Goal: Task Accomplishment & Management: Use online tool/utility

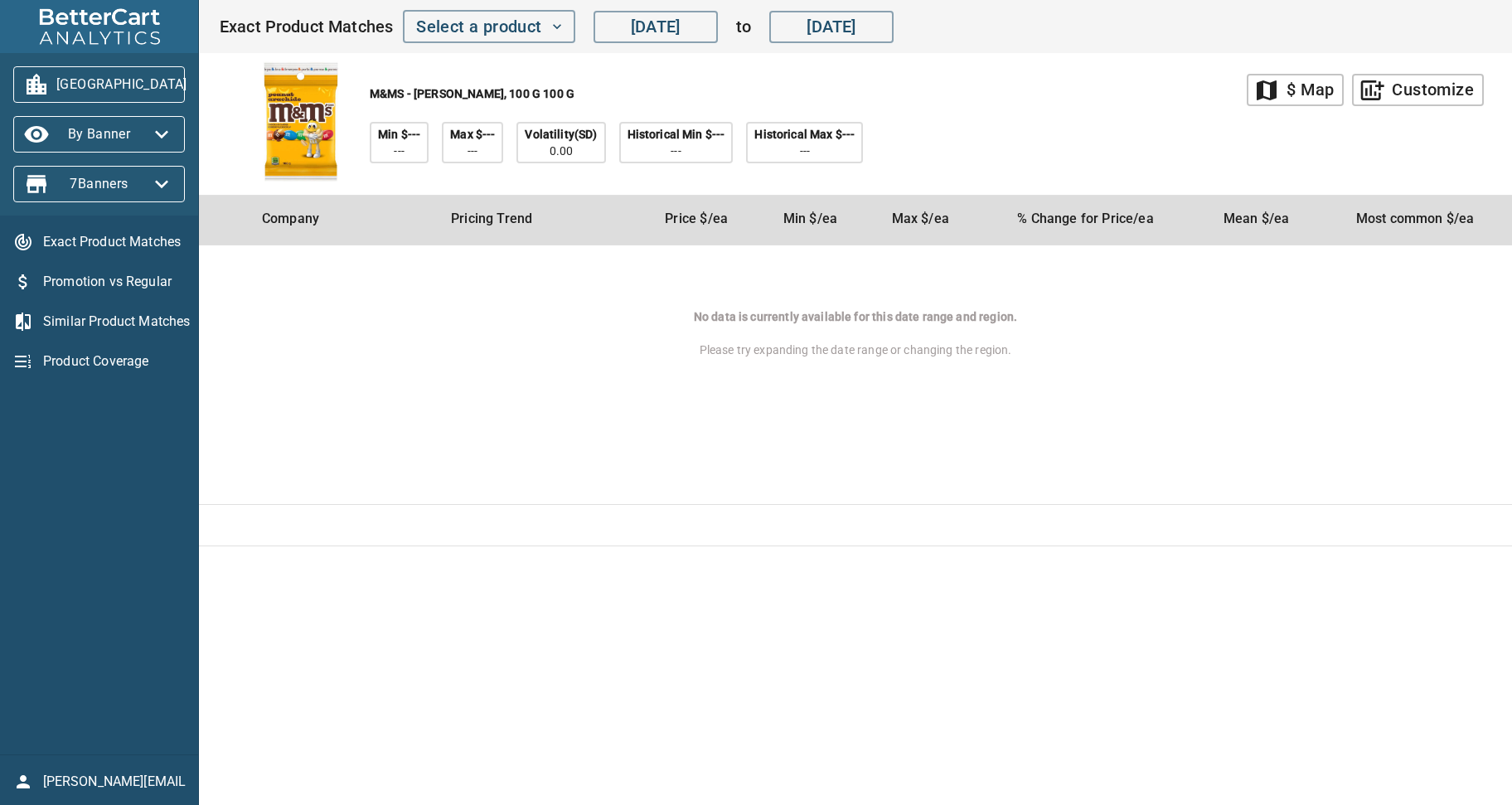
click at [961, 106] on div "M&MS - Peanut, 100 g 100 g Min $--- --- Max $--- --- Volatility(SD) 0.00 Histor…" at bounding box center [733, 124] width 1028 height 141
click at [562, 505] on td "regular price report" at bounding box center [873, 526] width 1277 height 42
drag, startPoint x: 1184, startPoint y: 455, endPoint x: 319, endPoint y: 204, distance: 900.7
click at [1183, 455] on td "No data is currently available for this date range and region. Please try expan…" at bounding box center [855, 375] width 1313 height 259
click at [200, 82] on icon "button" at bounding box center [207, 85] width 13 height 8
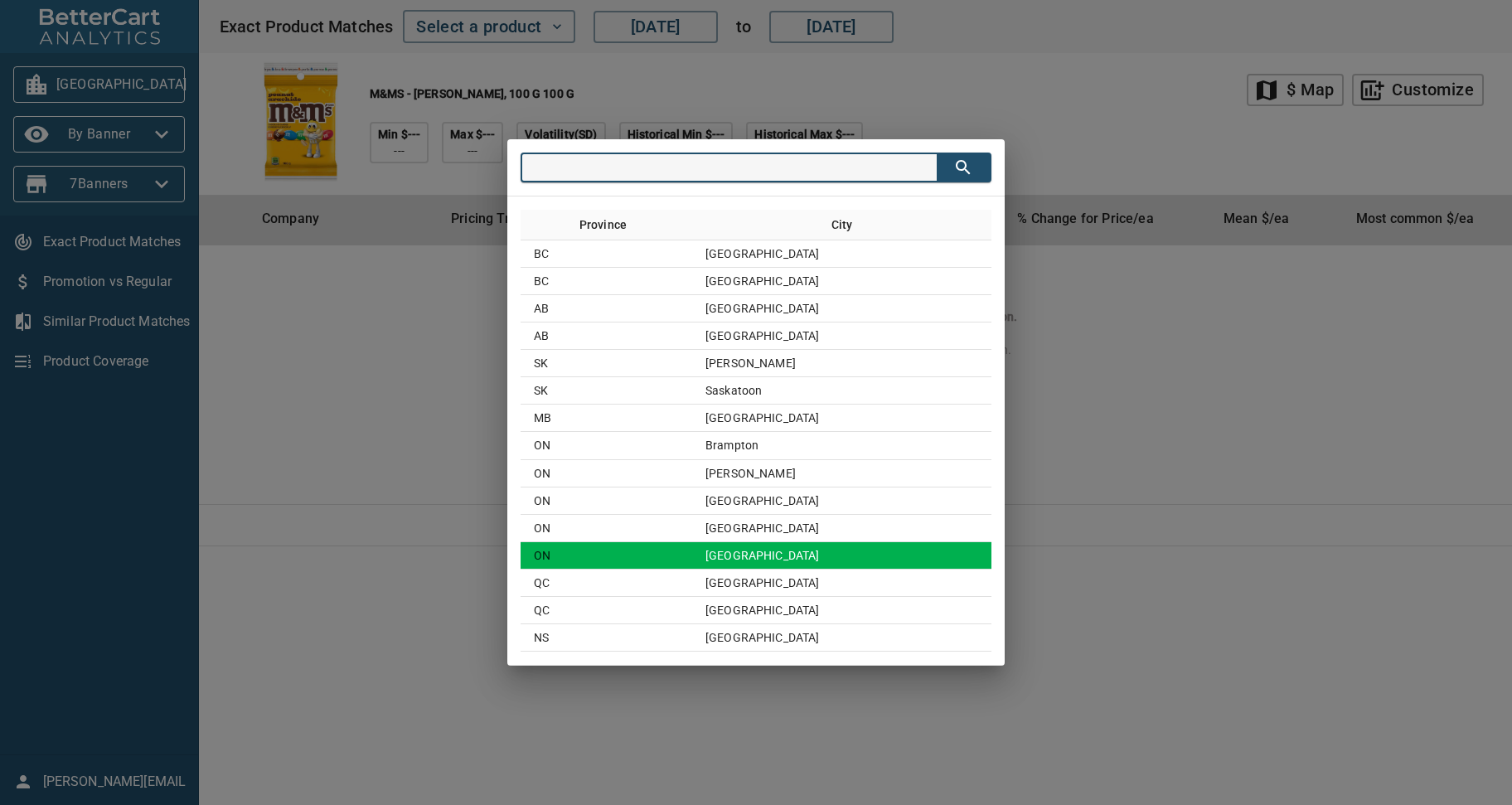
click at [772, 556] on td "Toronto" at bounding box center [842, 556] width 299 height 27
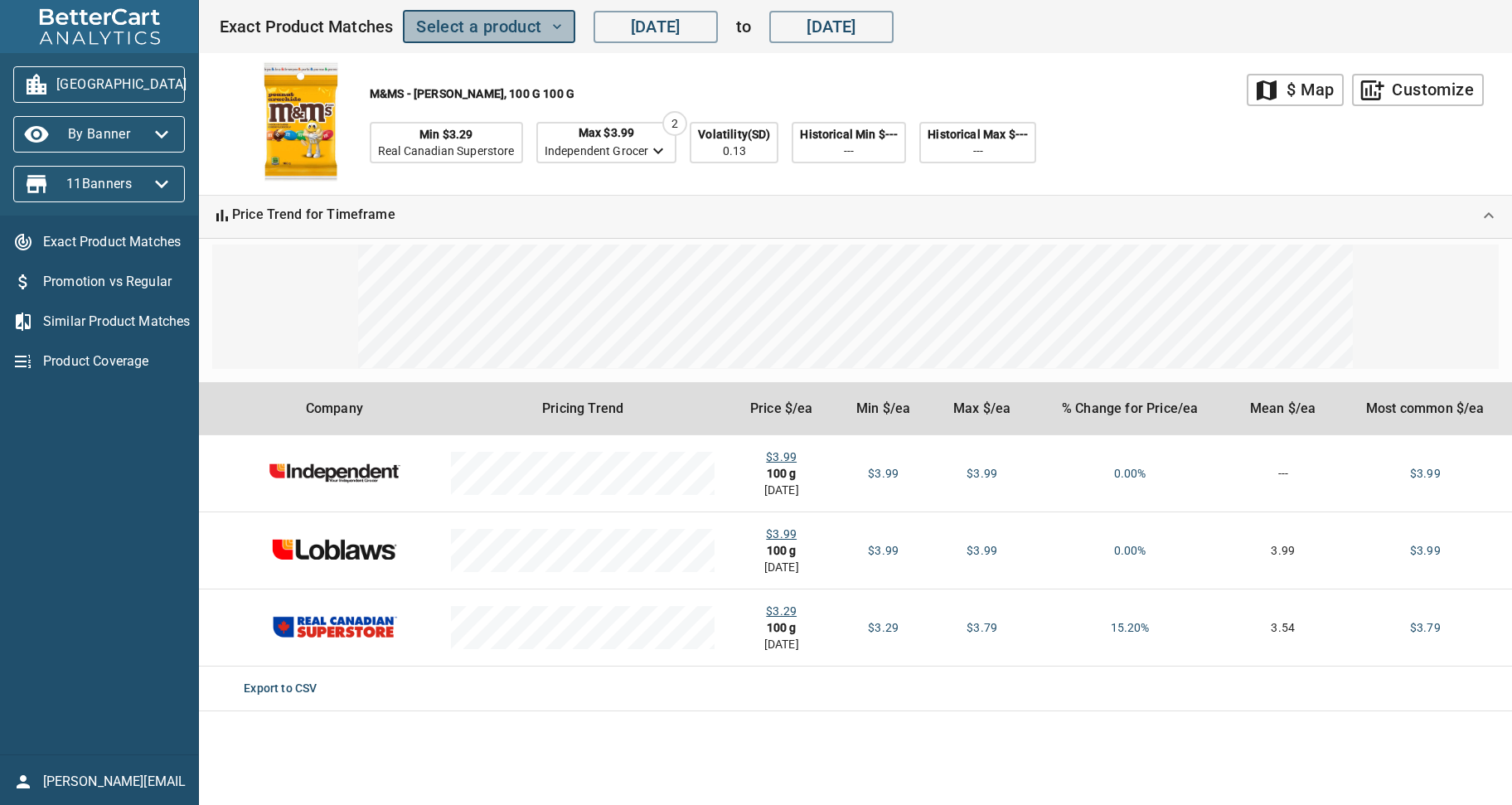
click at [551, 25] on icon "button" at bounding box center [557, 27] width 17 height 17
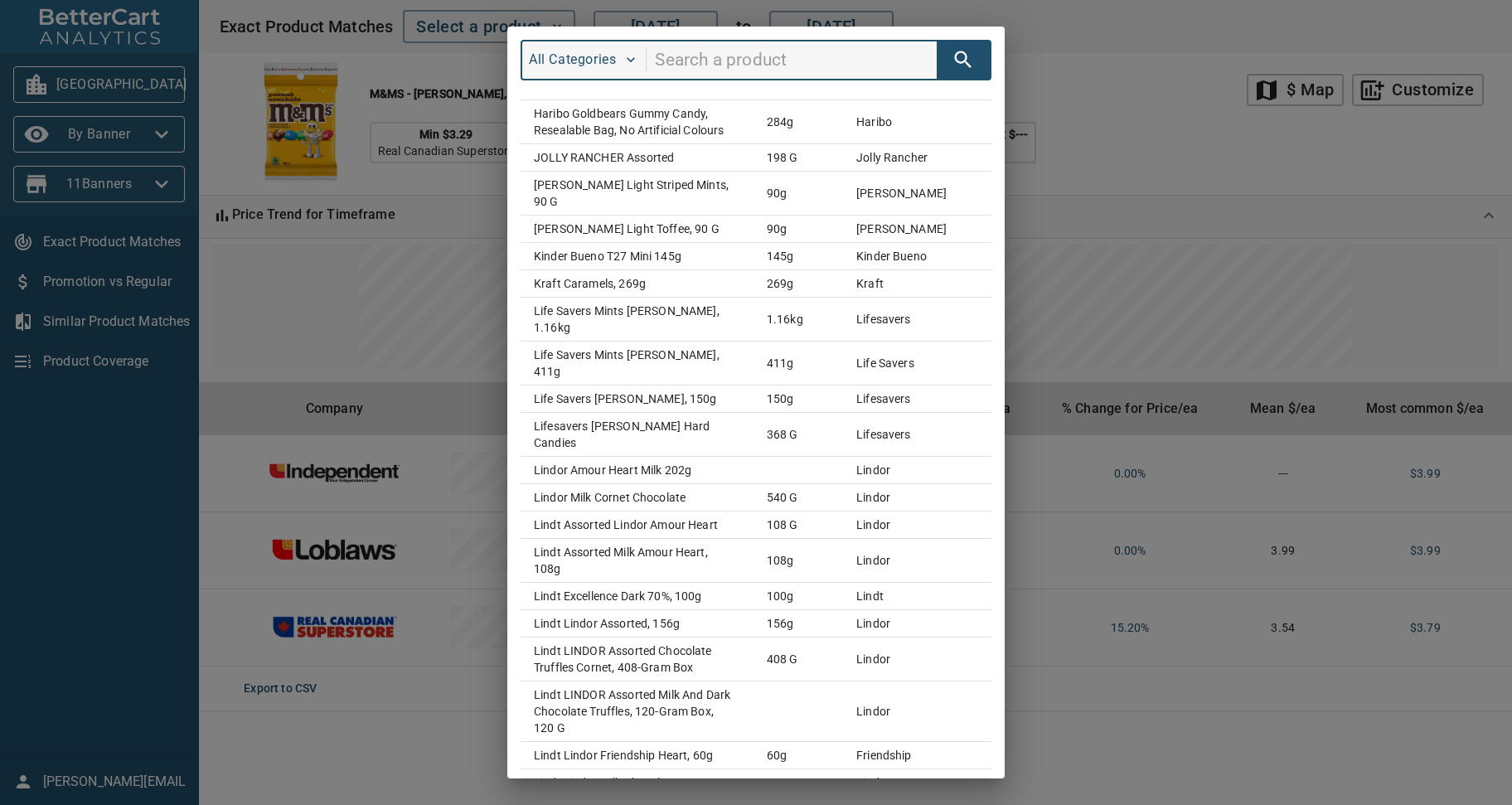
scroll to position [1190, 0]
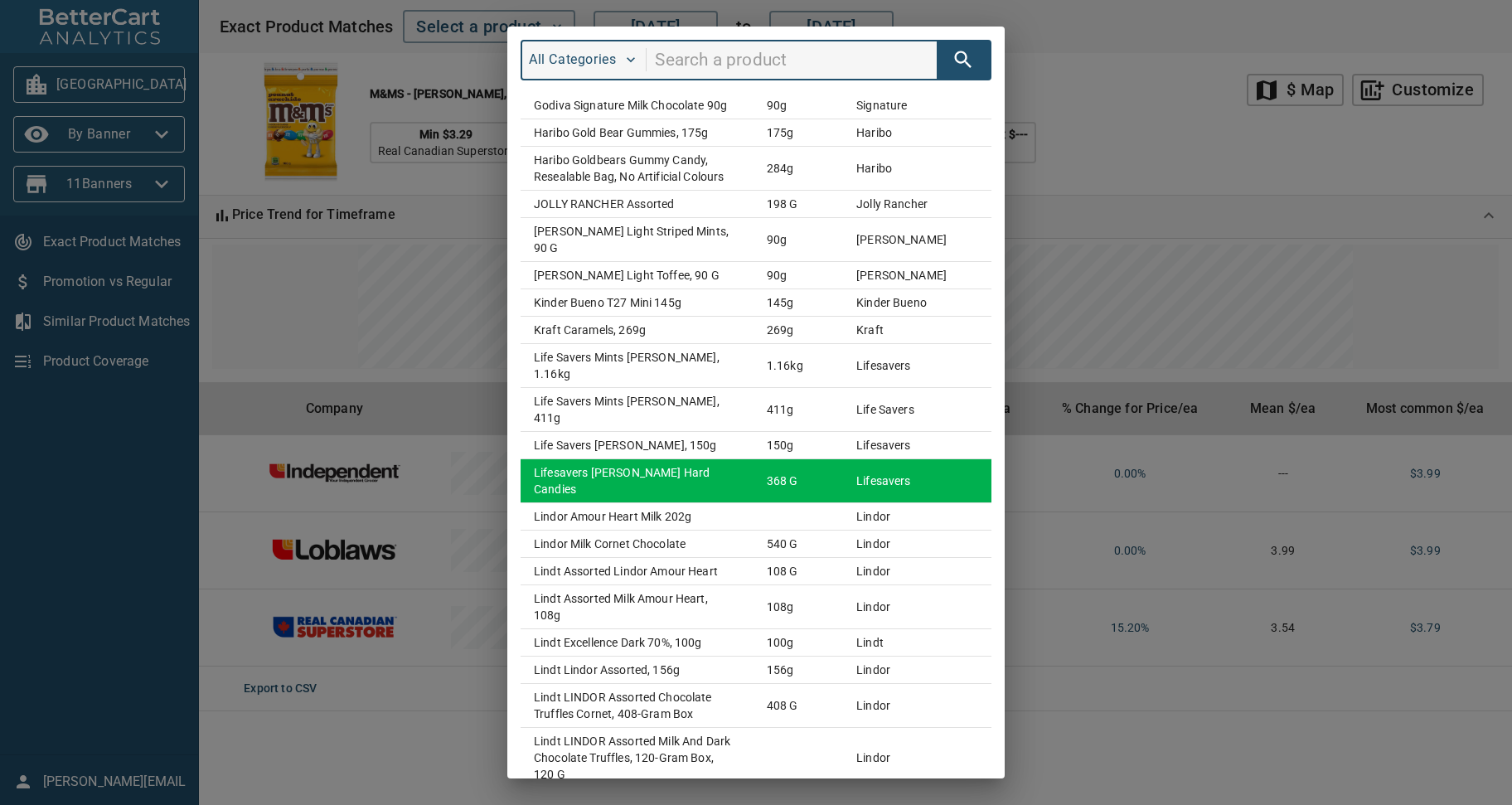
click at [696, 458] on td "lifesavers [PERSON_NAME] hard candies" at bounding box center [637, 480] width 233 height 44
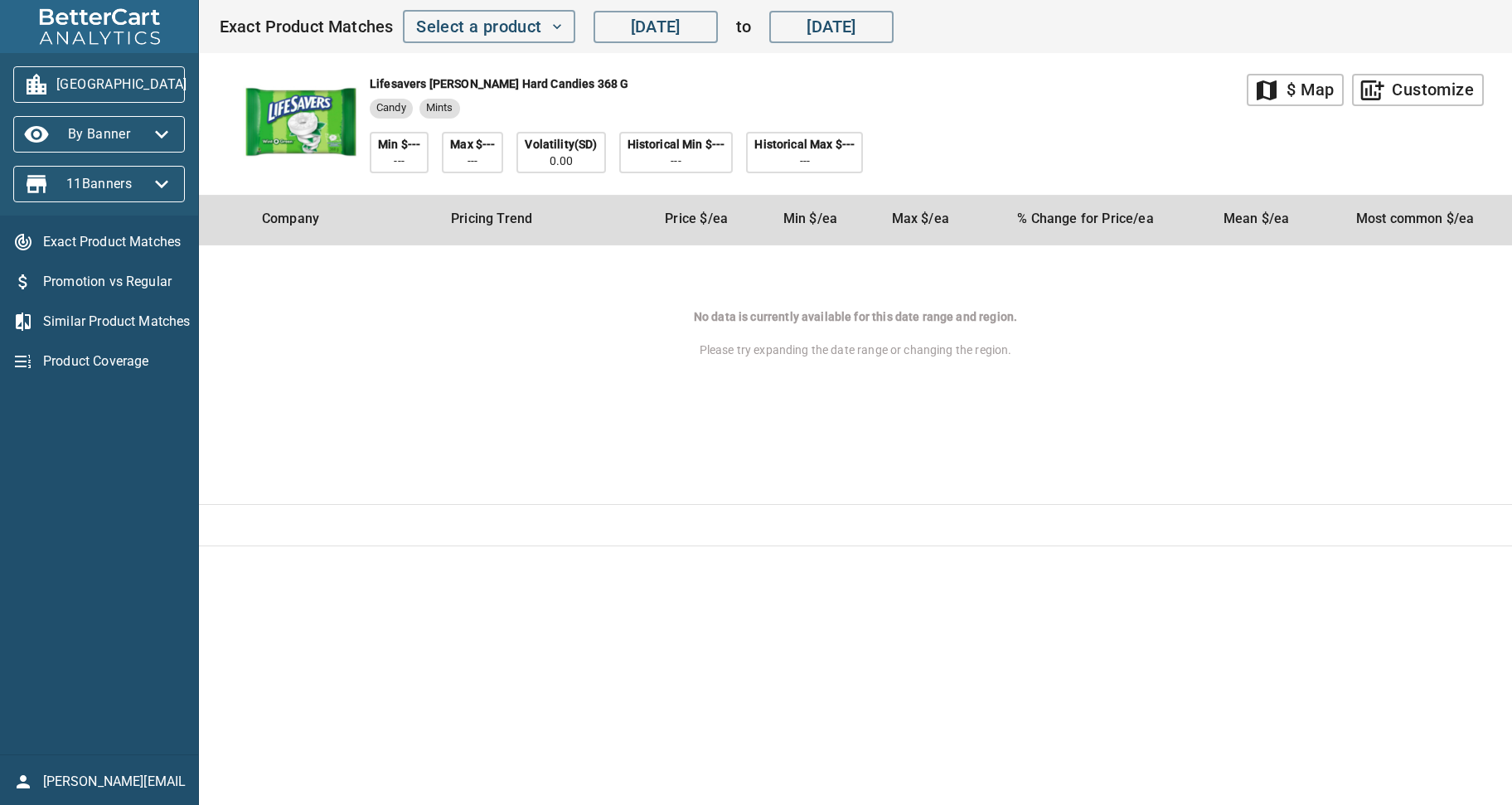
click at [200, 81] on icon "button" at bounding box center [207, 85] width 13 height 8
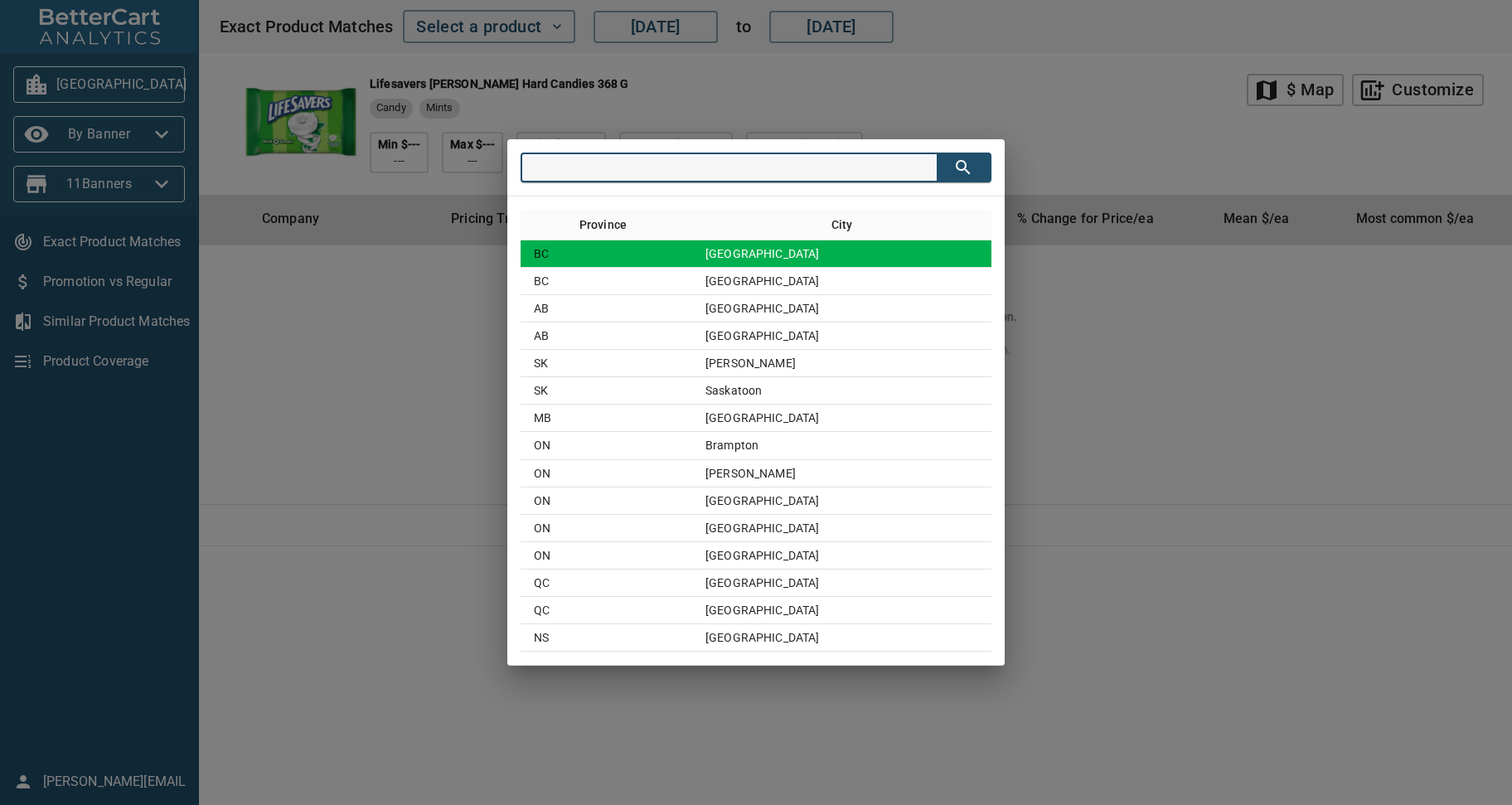
click at [771, 248] on td "[GEOGRAPHIC_DATA]" at bounding box center [842, 254] width 299 height 27
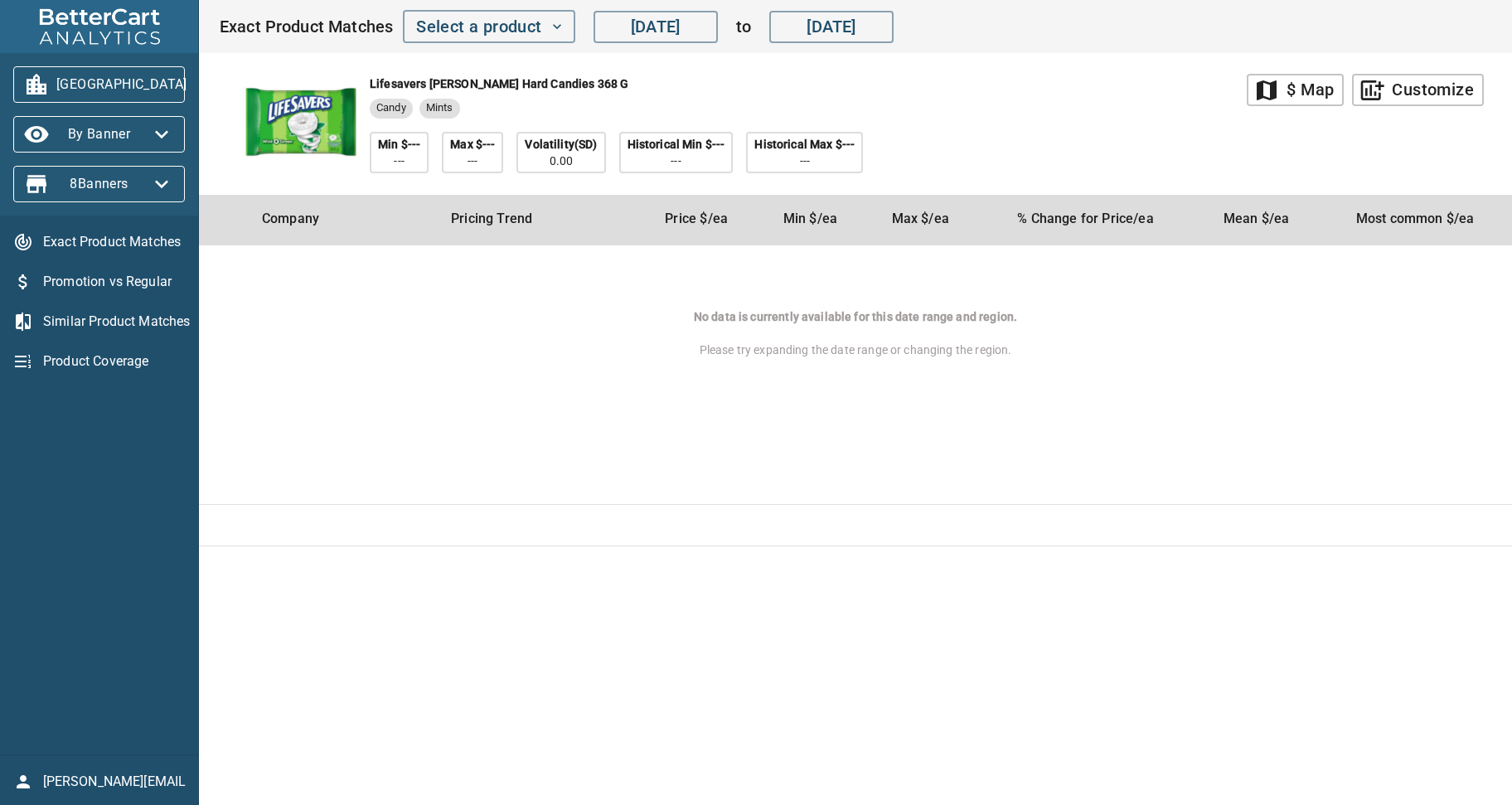
click at [194, 91] on icon "button" at bounding box center [207, 85] width 27 height 27
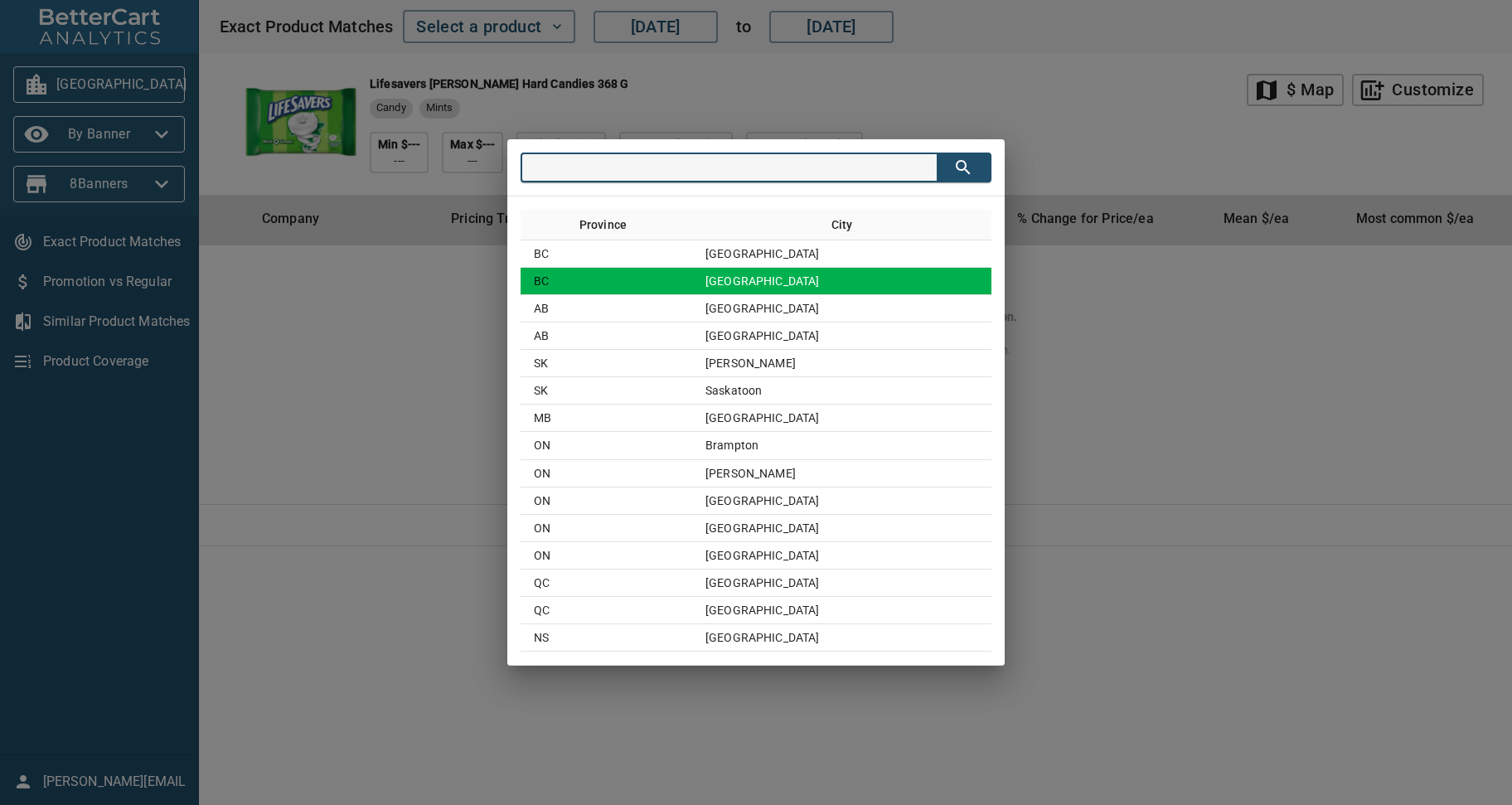
click at [775, 286] on td "[GEOGRAPHIC_DATA]" at bounding box center [842, 281] width 299 height 27
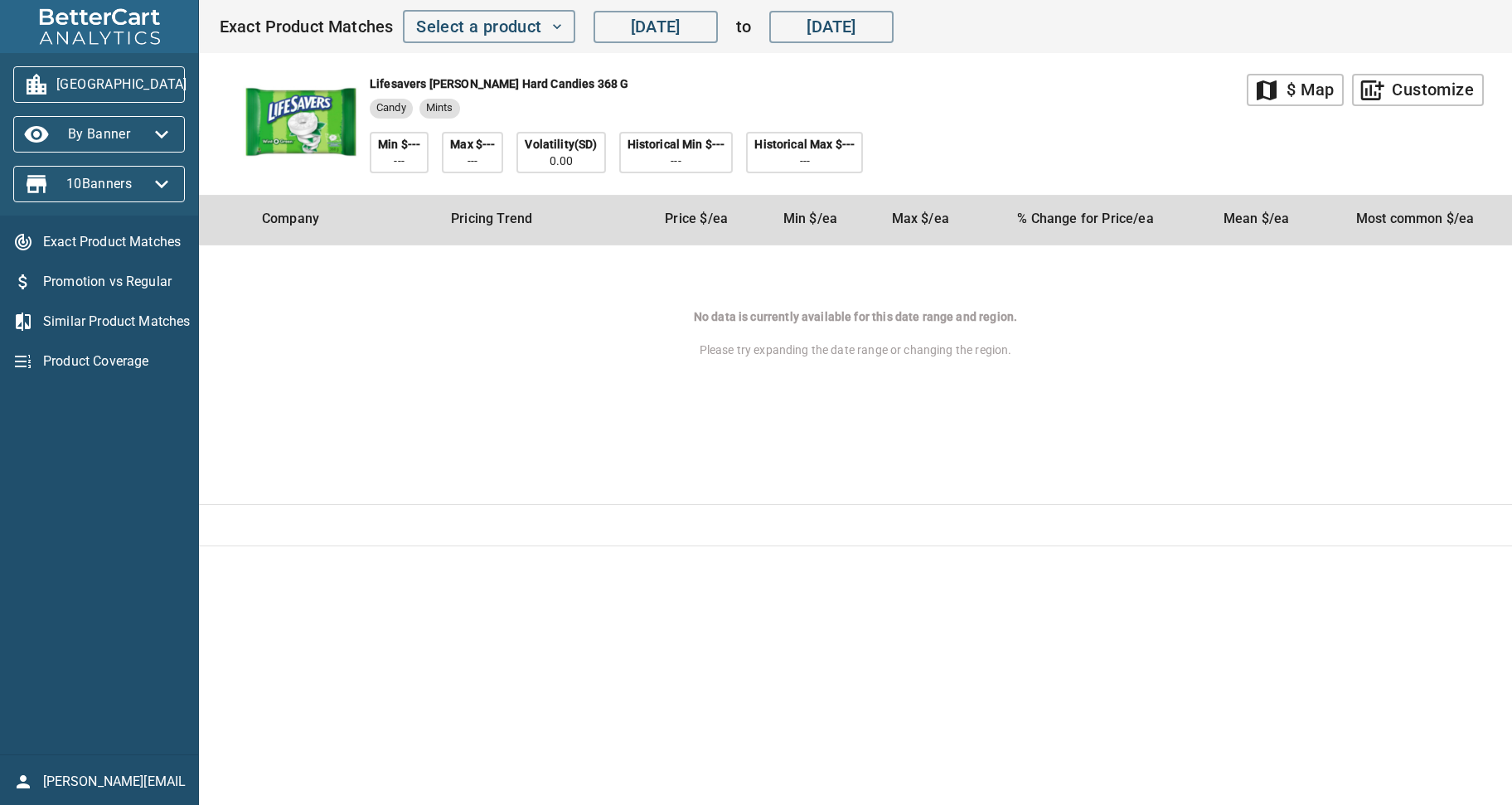
click at [194, 84] on icon "button" at bounding box center [207, 85] width 27 height 27
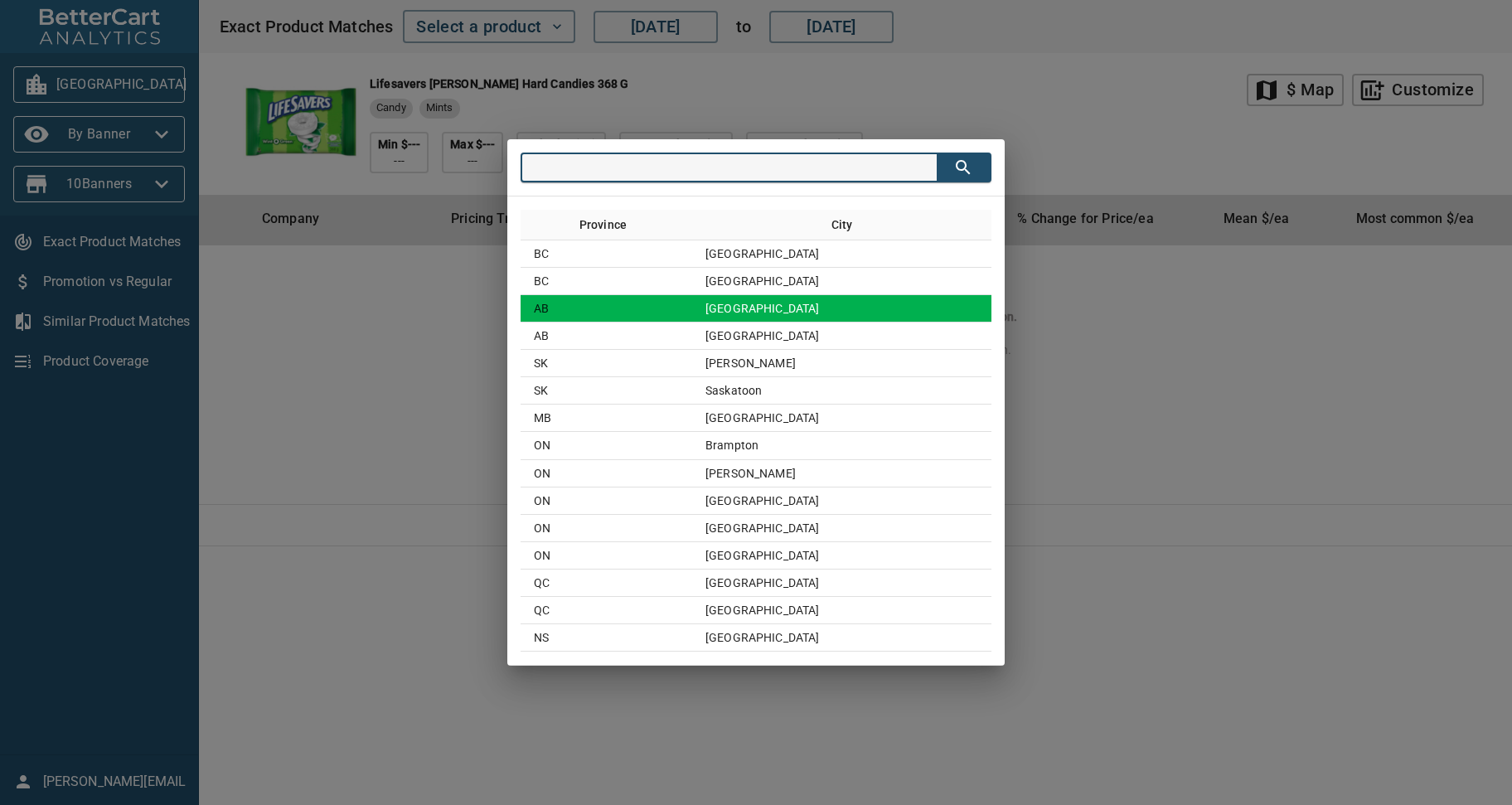
click at [785, 310] on td "Calgary" at bounding box center [842, 309] width 299 height 27
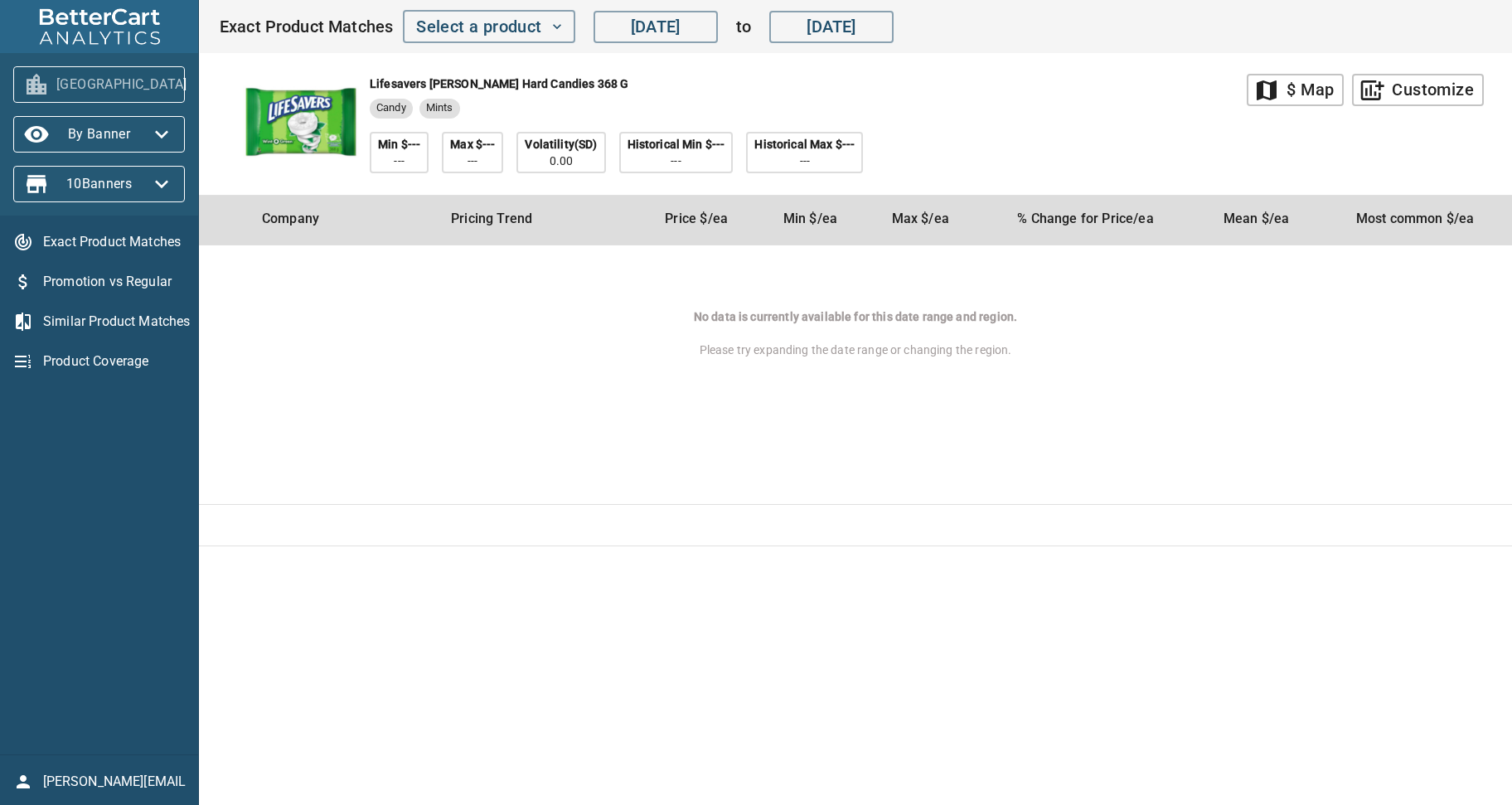
click at [194, 82] on icon "button" at bounding box center [207, 85] width 27 height 27
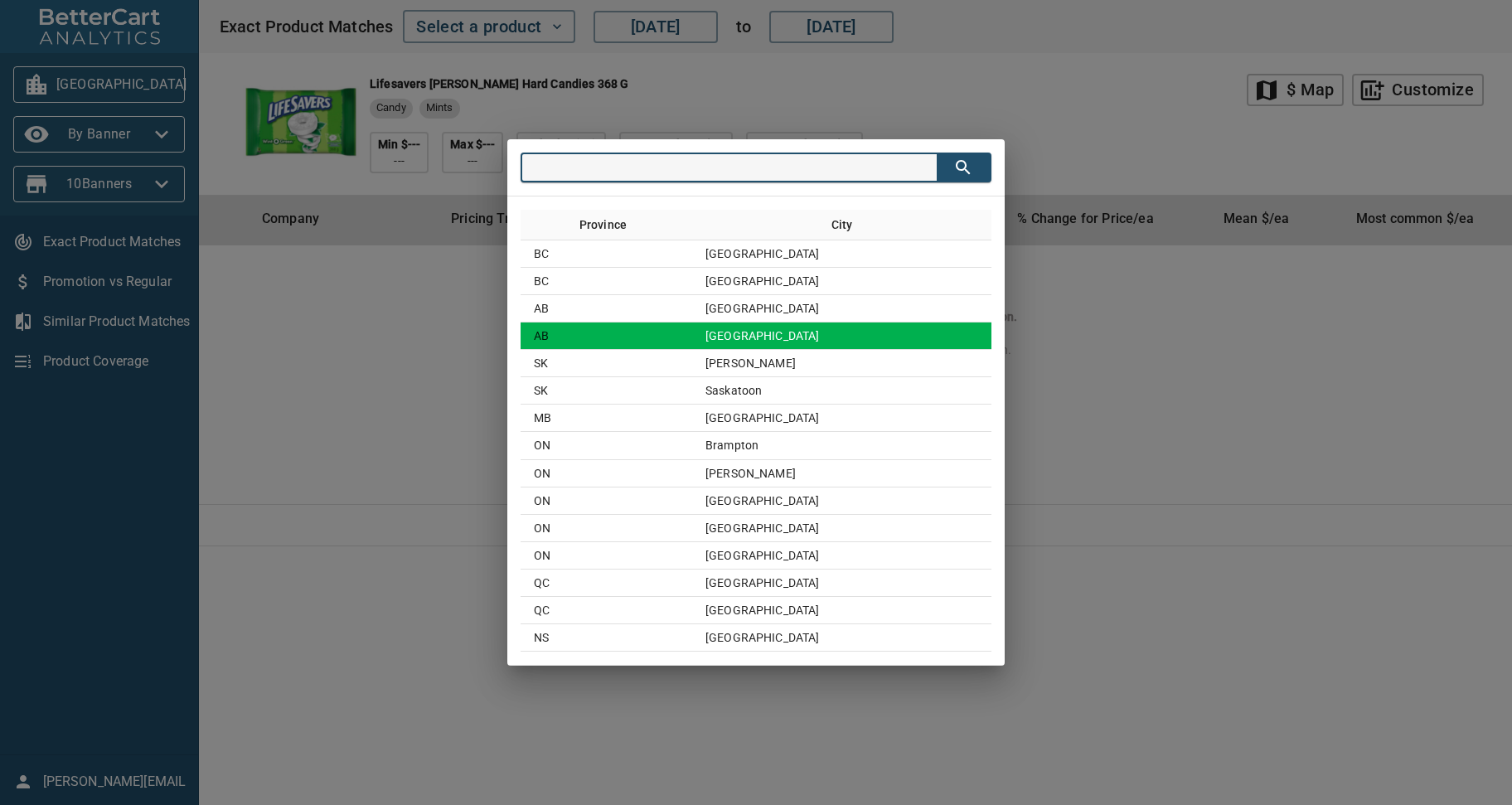
click at [771, 336] on td "Edmonton" at bounding box center [842, 336] width 299 height 27
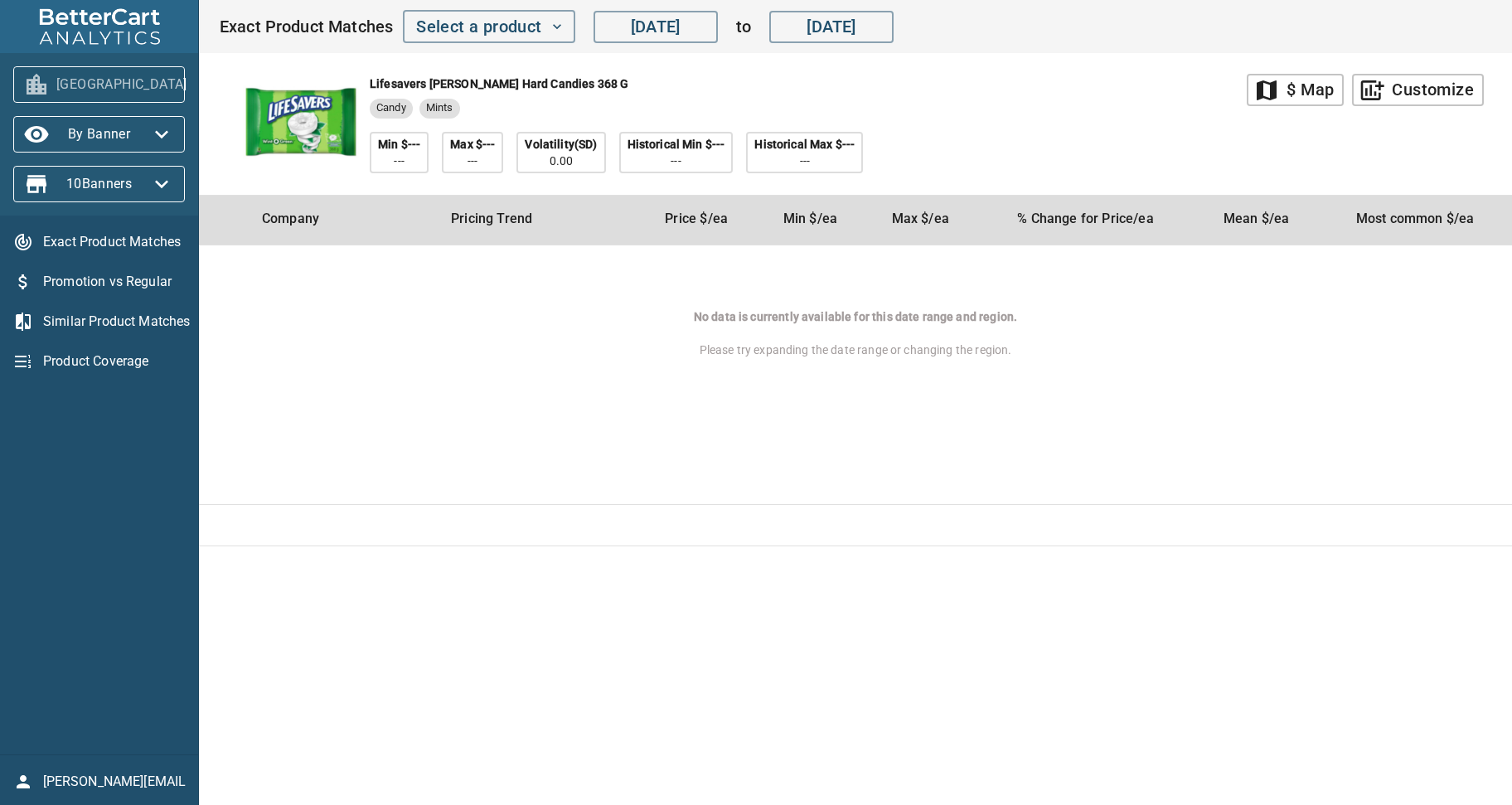
click at [194, 82] on icon "button" at bounding box center [207, 85] width 27 height 27
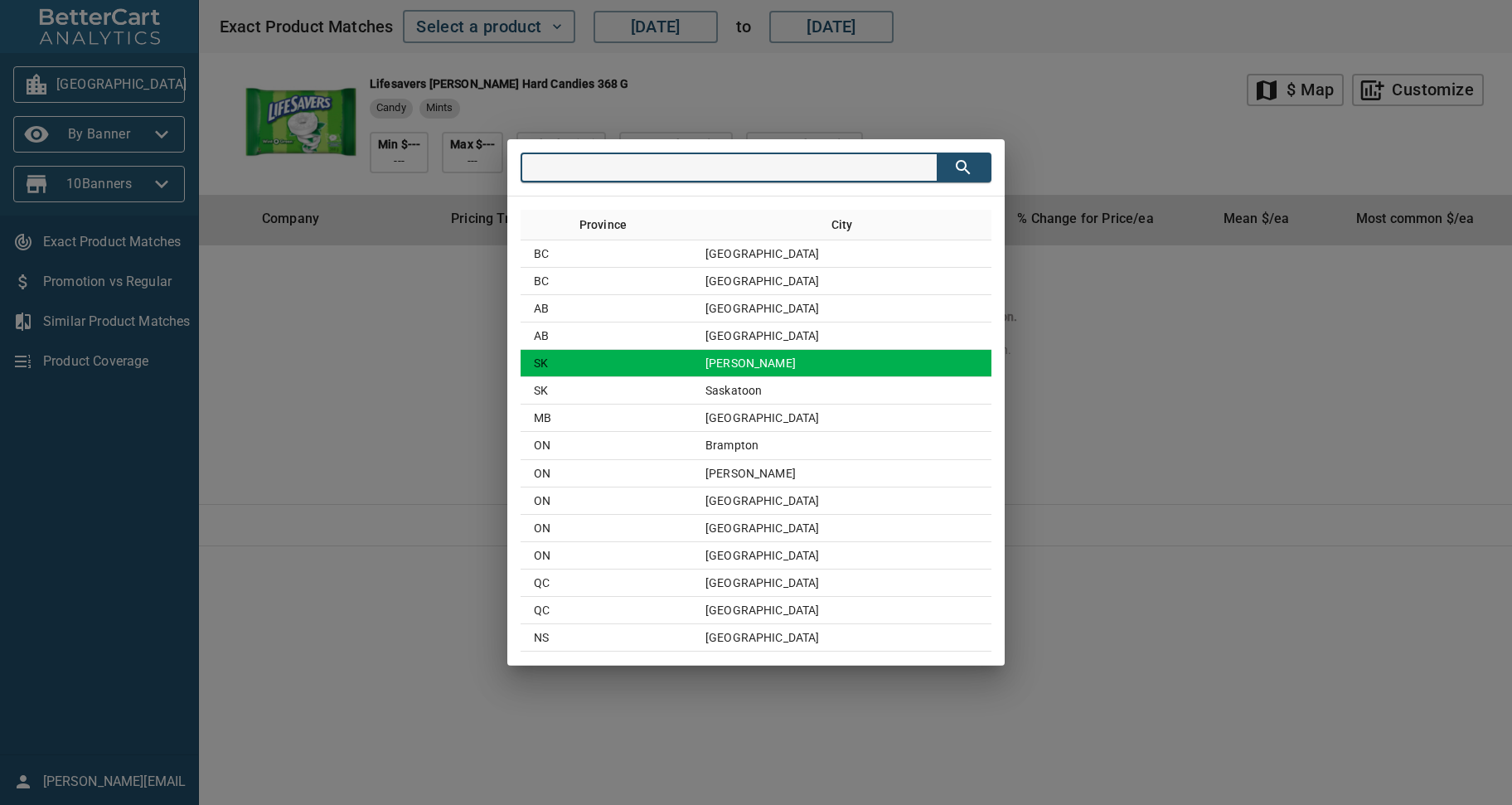
click at [803, 373] on td "Regina" at bounding box center [842, 363] width 299 height 27
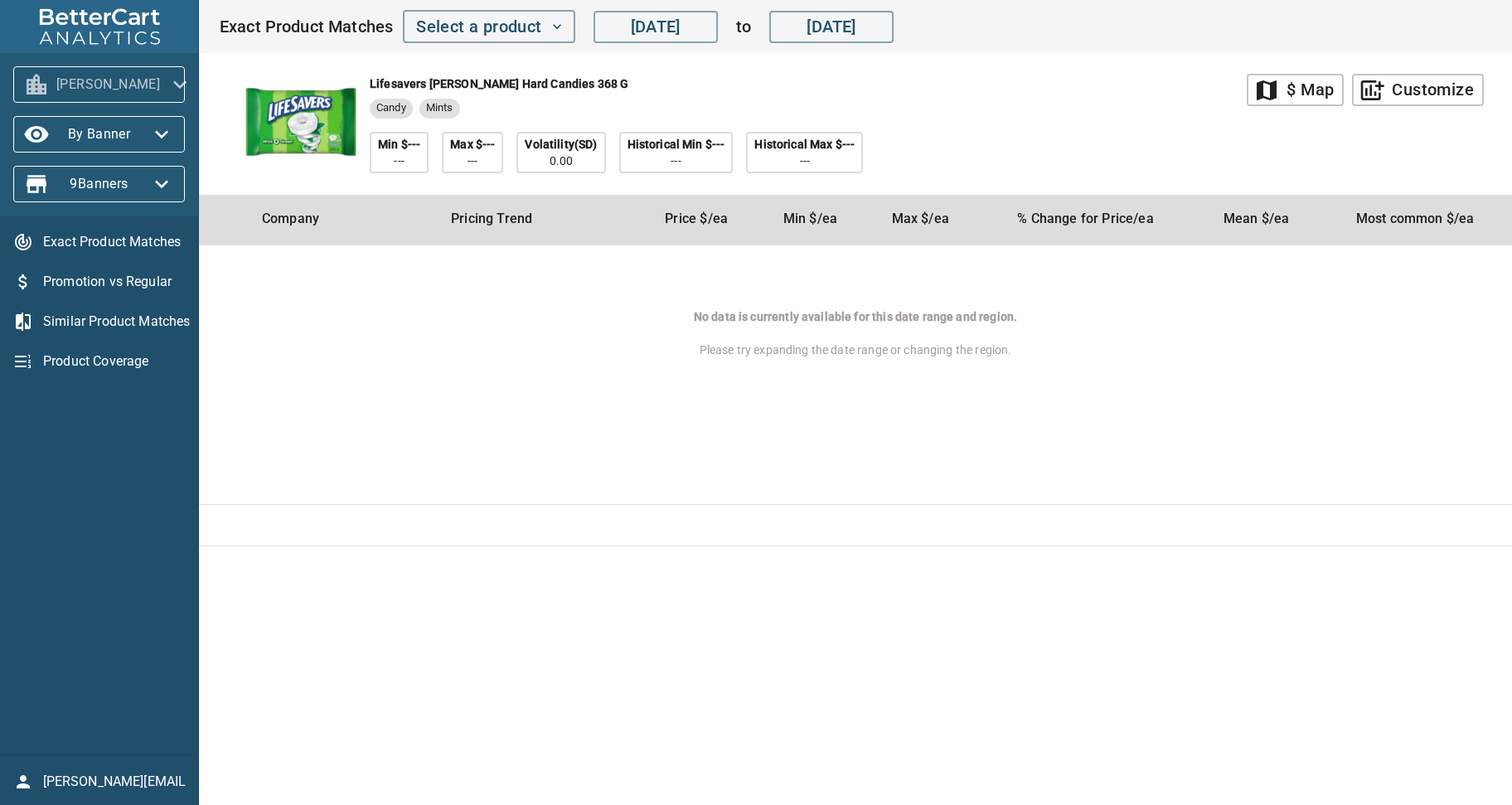
click at [166, 88] on icon "button" at bounding box center [180, 85] width 27 height 27
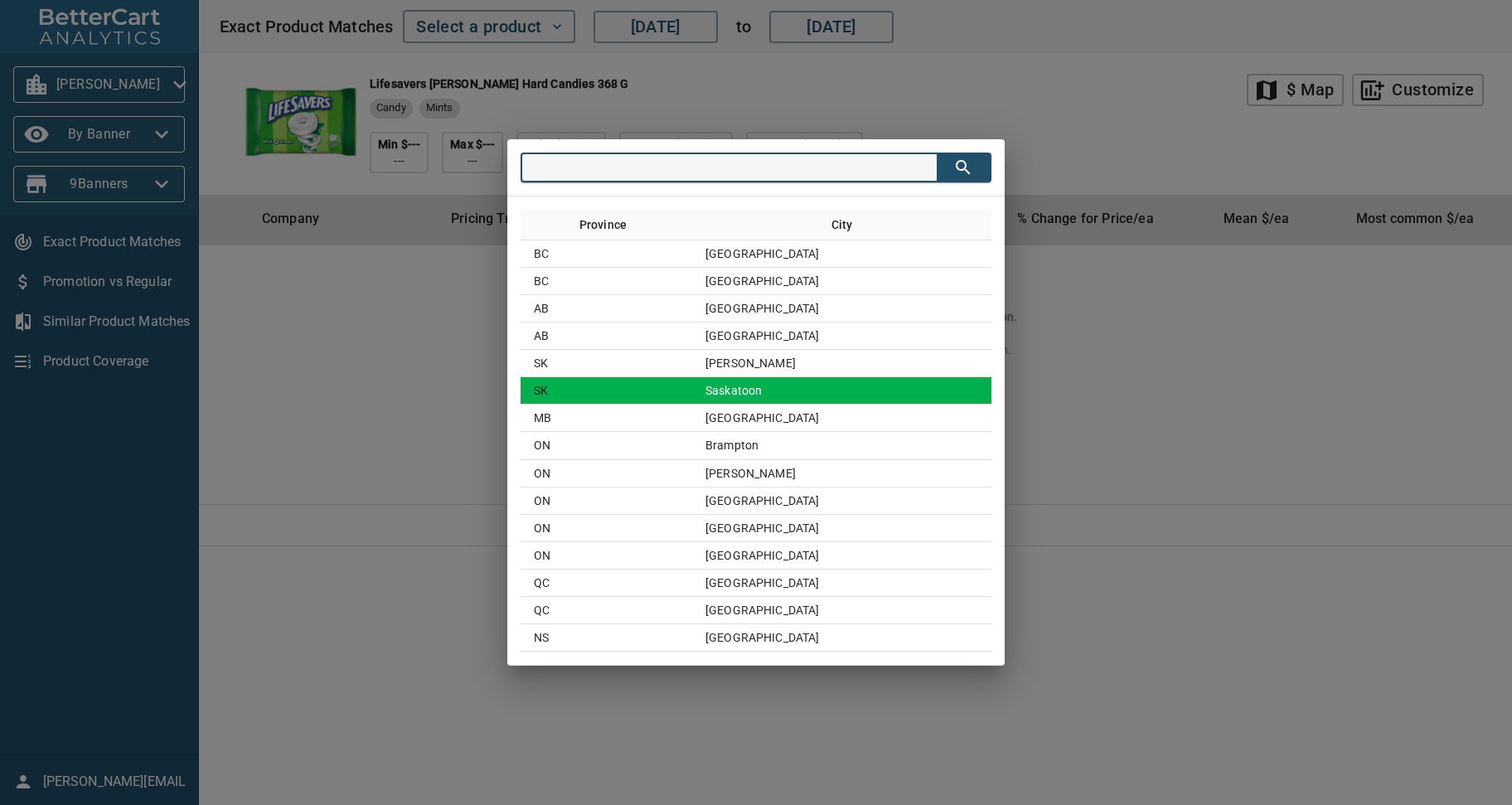
click at [788, 397] on td "Saskatoon" at bounding box center [842, 391] width 299 height 27
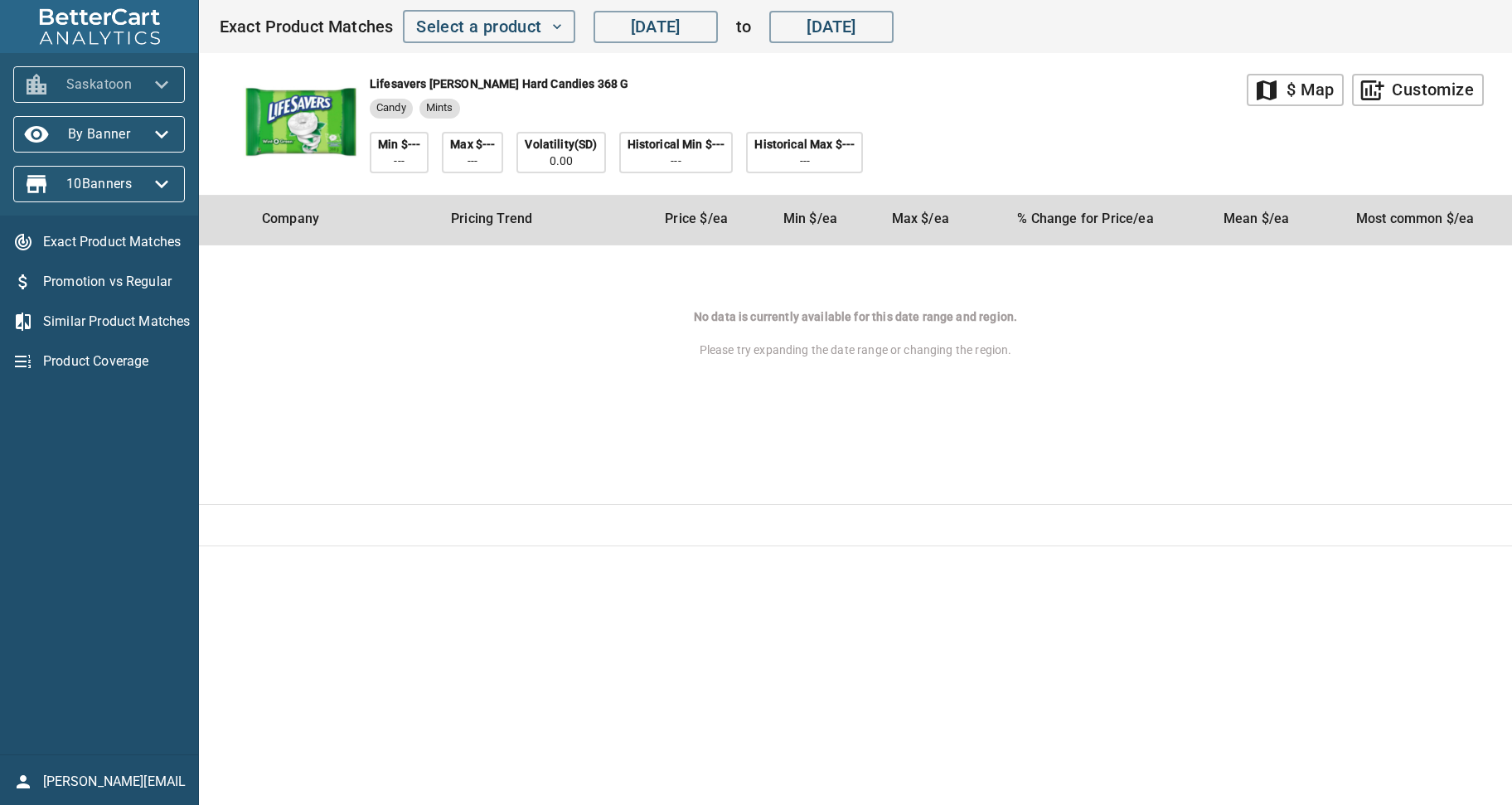
click at [168, 80] on icon "button" at bounding box center [161, 85] width 27 height 27
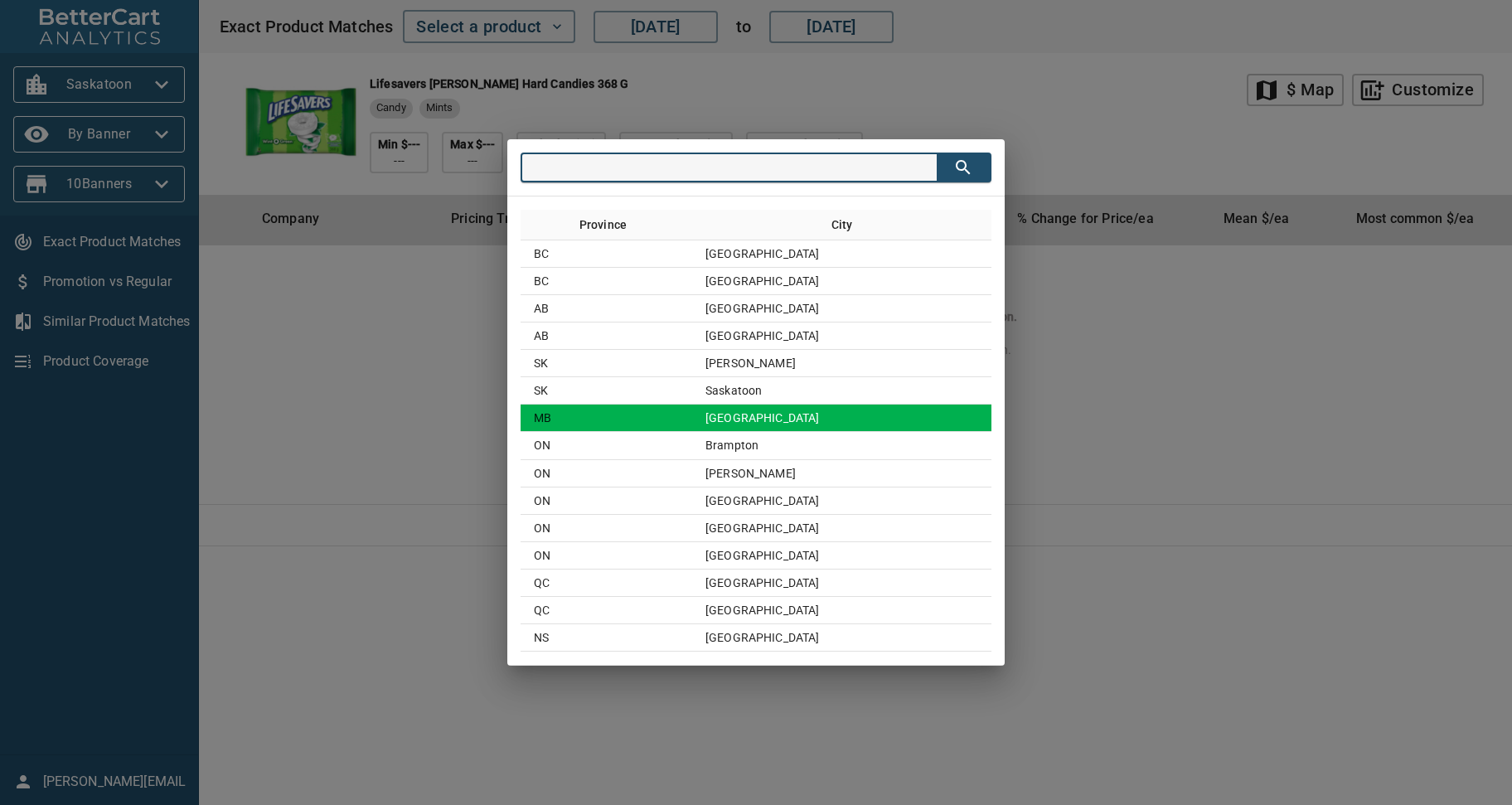
click at [769, 417] on td "Winnipeg" at bounding box center [842, 417] width 299 height 27
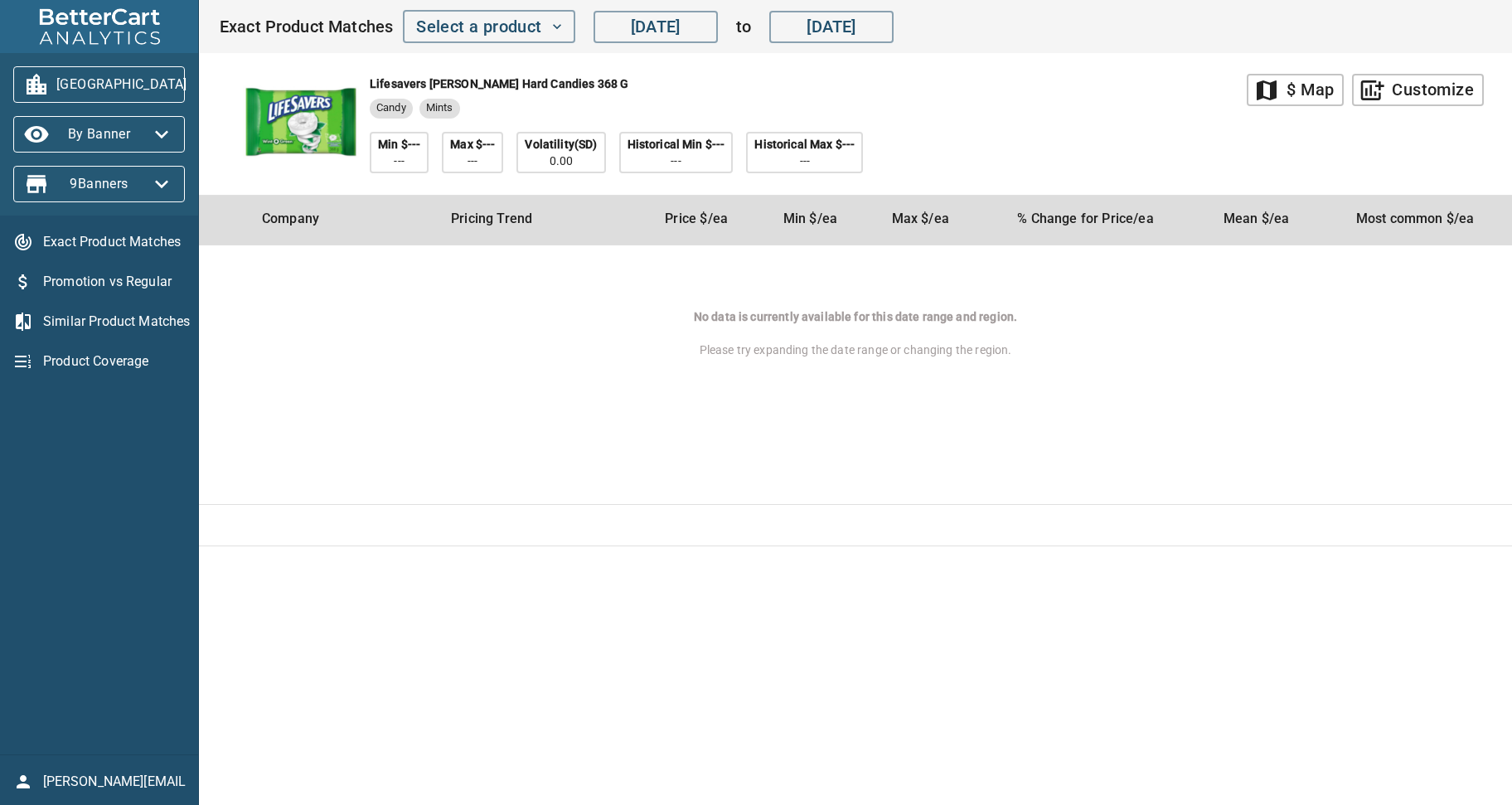
click at [194, 84] on icon "button" at bounding box center [207, 85] width 27 height 27
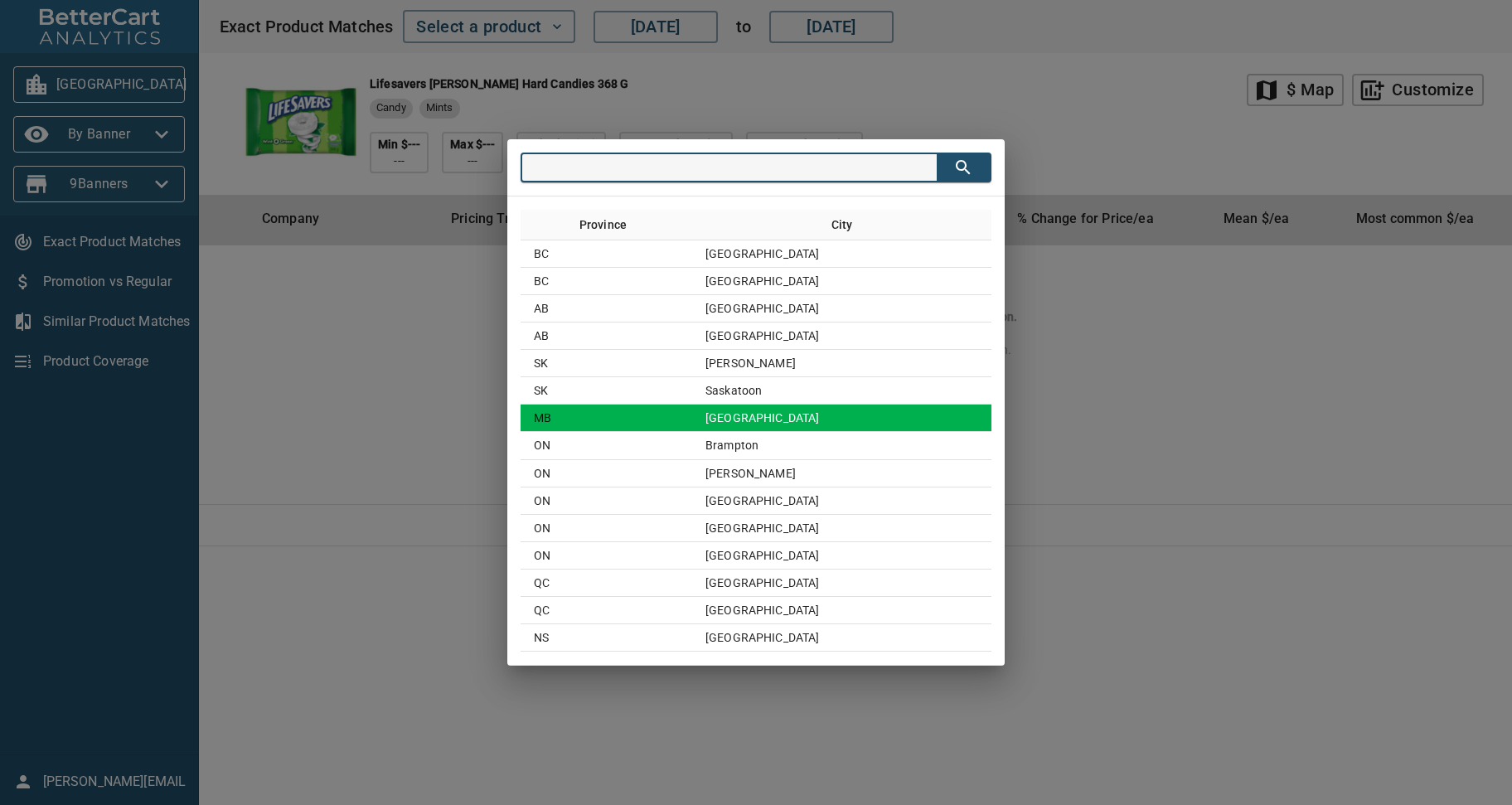
click at [807, 417] on td "Winnipeg" at bounding box center [842, 417] width 299 height 27
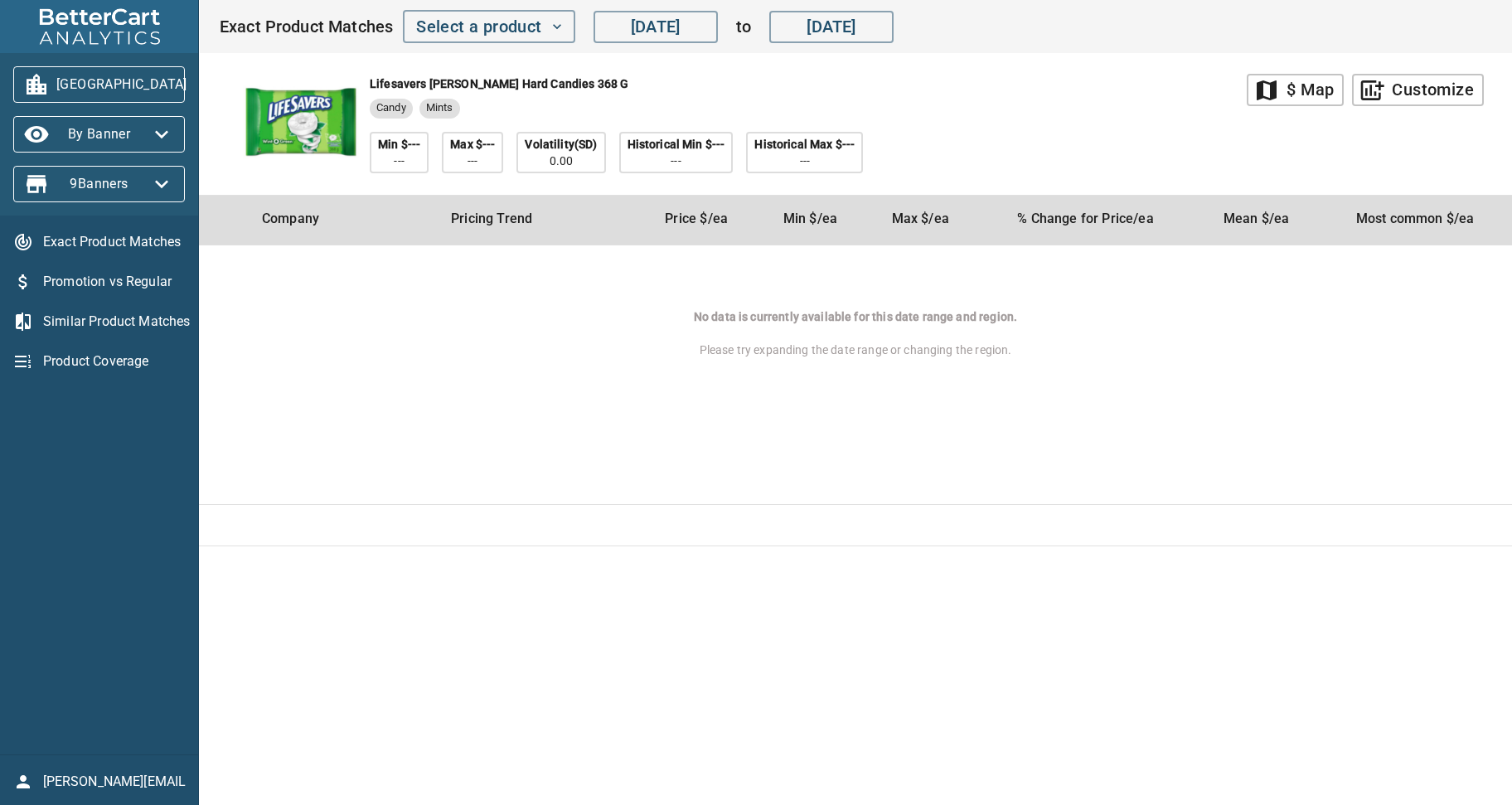
click at [194, 82] on icon "button" at bounding box center [207, 85] width 27 height 27
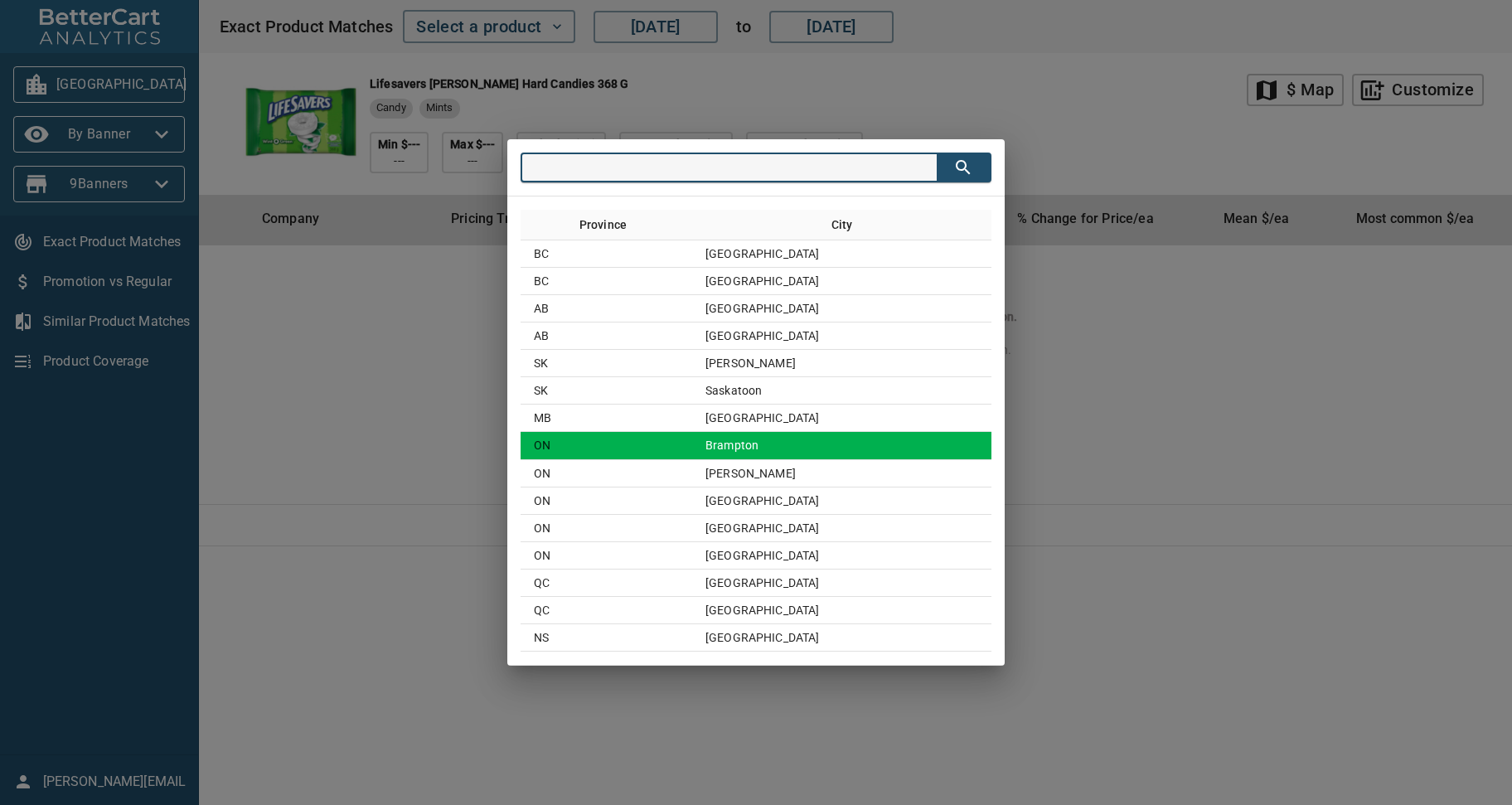
click at [787, 450] on td "Brampton" at bounding box center [842, 445] width 299 height 27
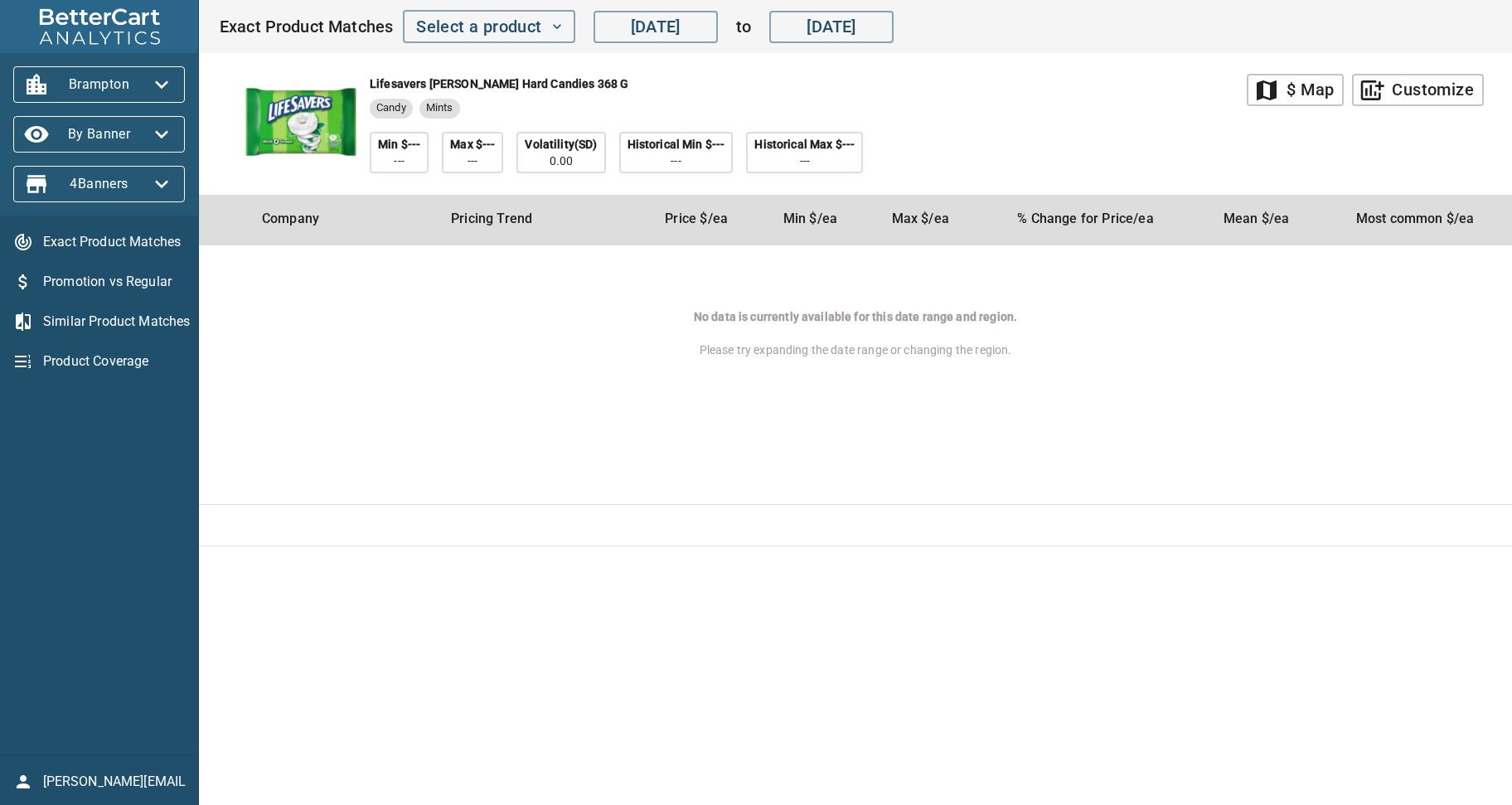
click at [166, 80] on icon "button" at bounding box center [161, 85] width 27 height 27
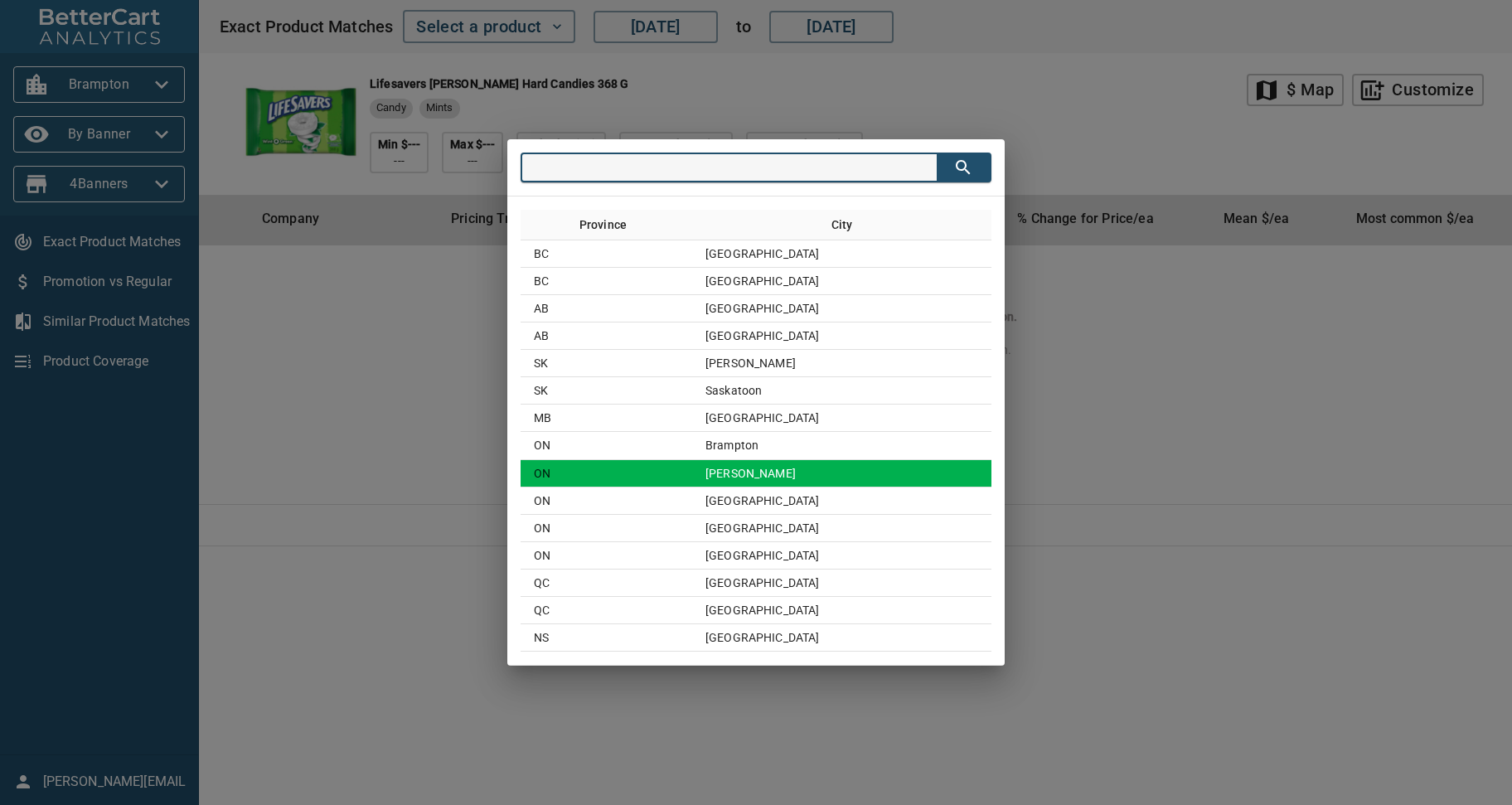
click at [771, 466] on td "Hamilton" at bounding box center [842, 473] width 299 height 27
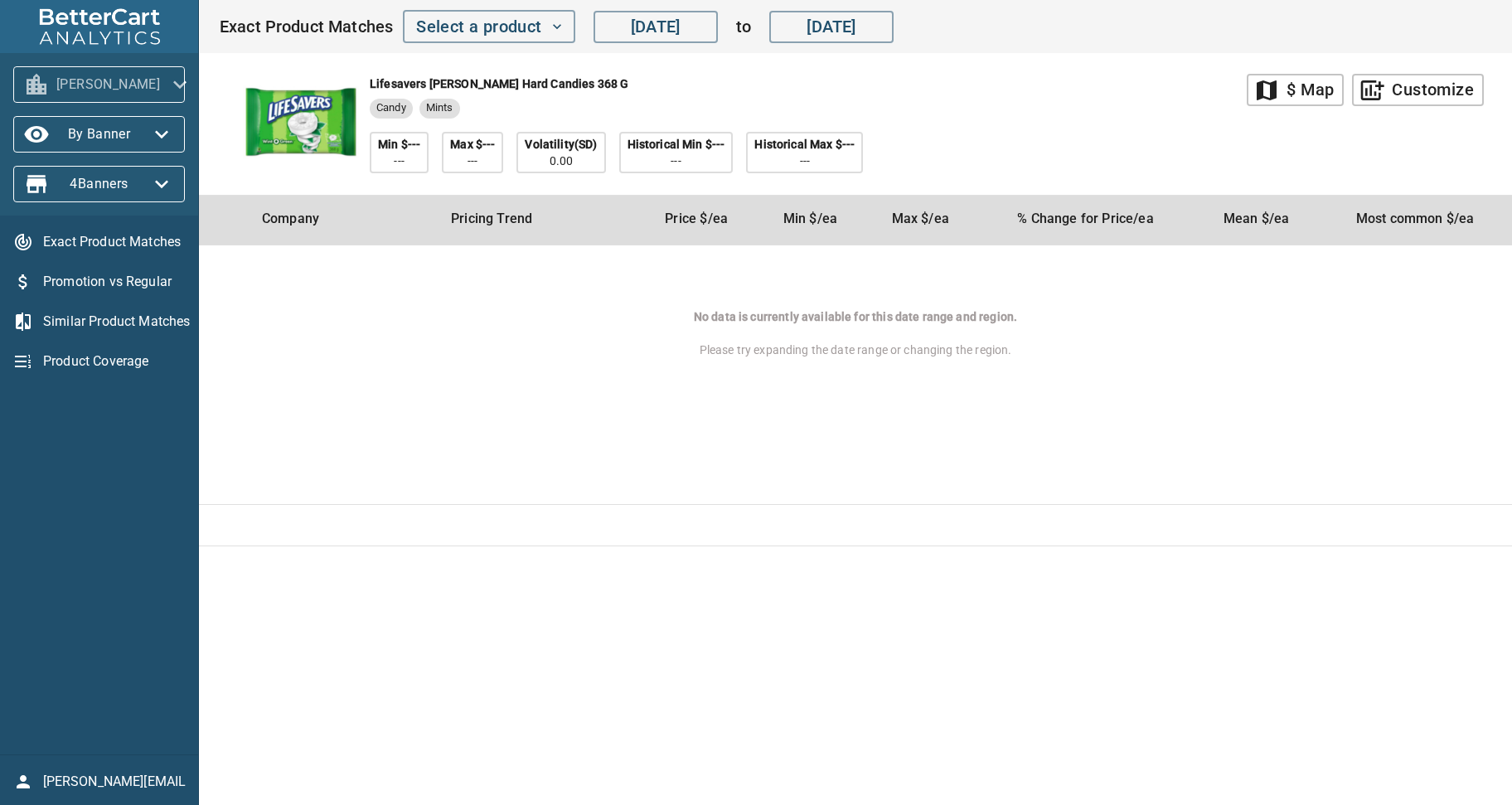
click at [172, 80] on icon "button" at bounding box center [180, 85] width 27 height 27
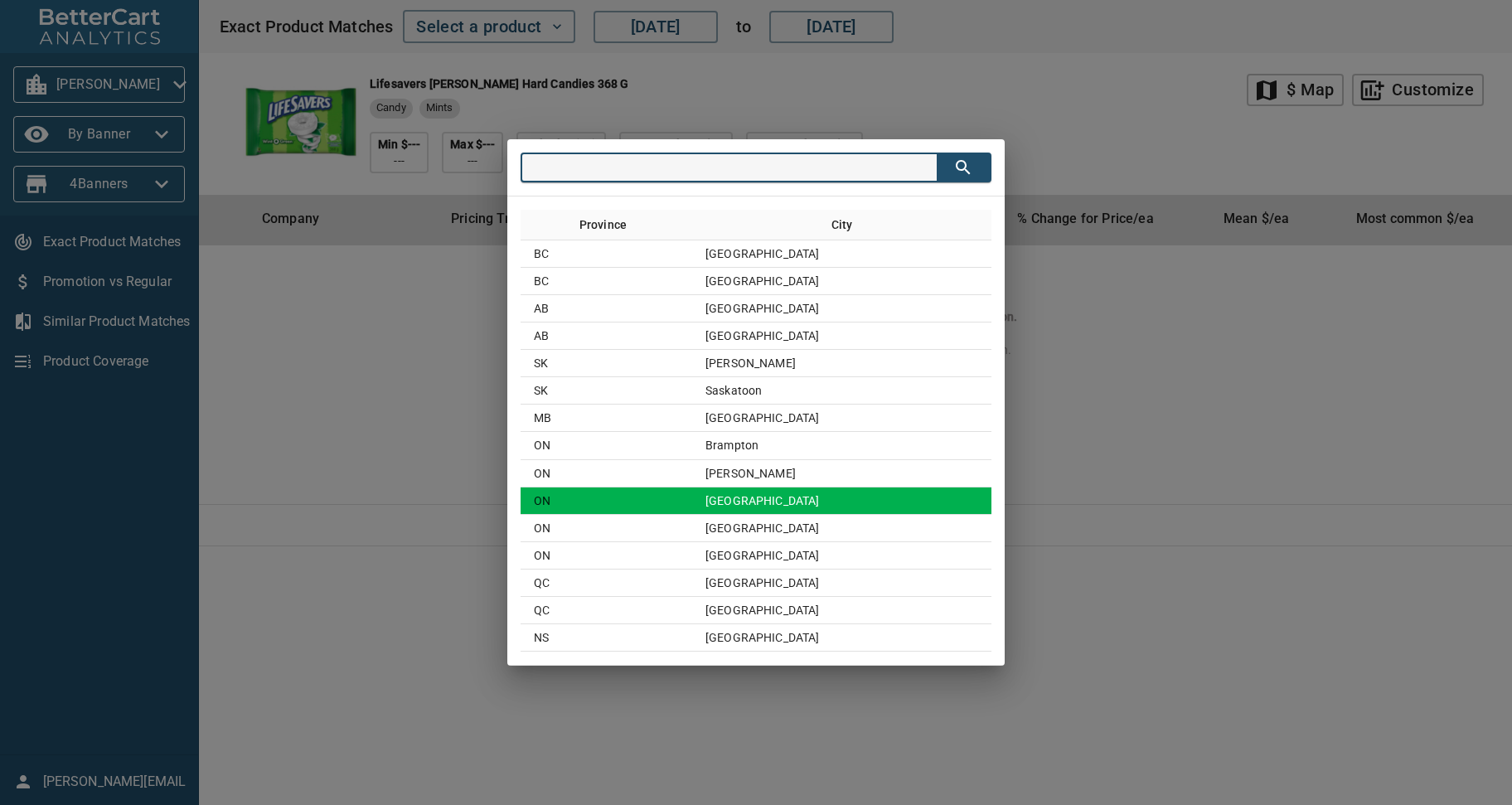
click at [807, 497] on td "Mississauga" at bounding box center [842, 501] width 299 height 27
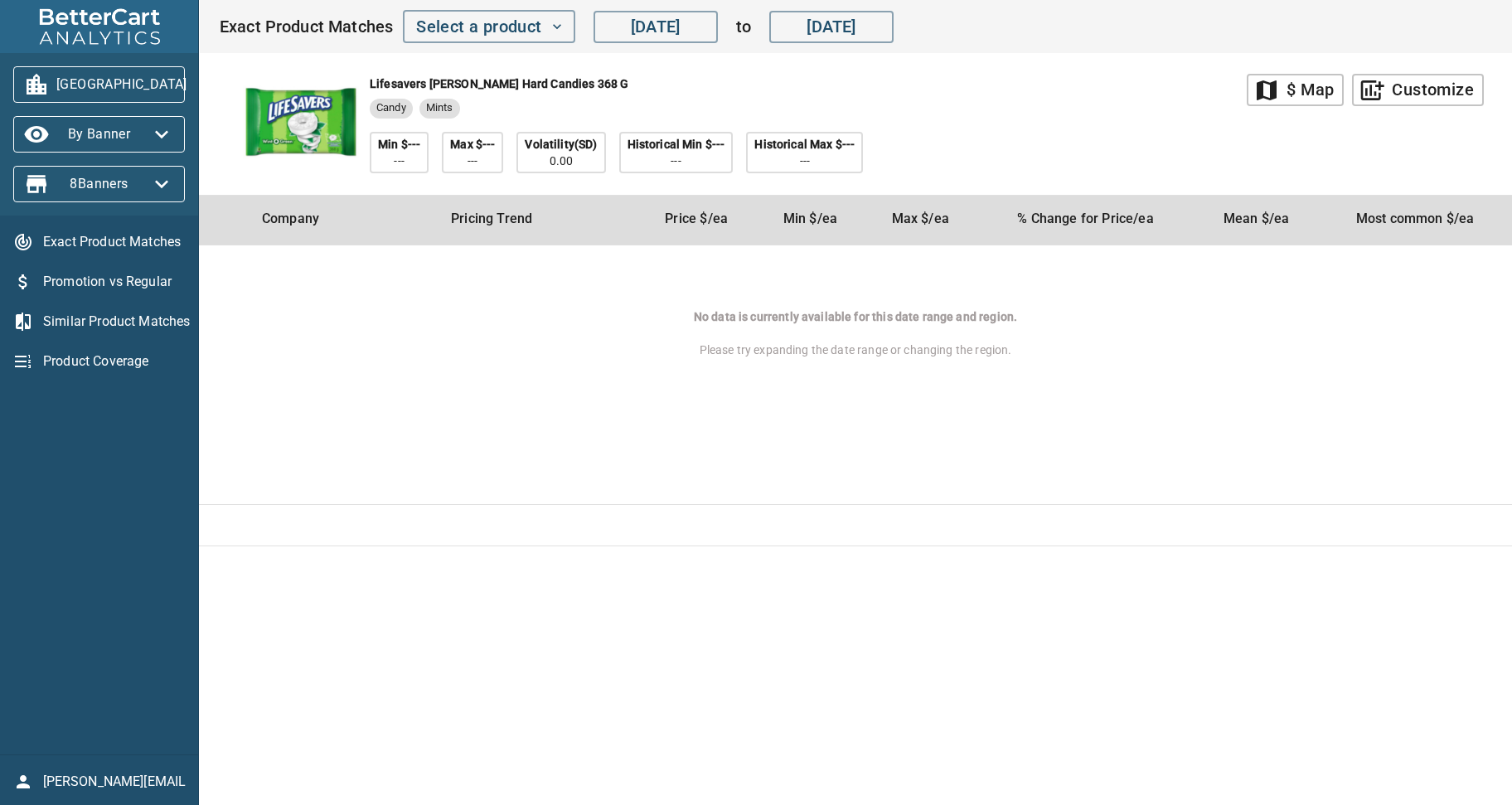
click at [194, 77] on icon "button" at bounding box center [207, 85] width 27 height 27
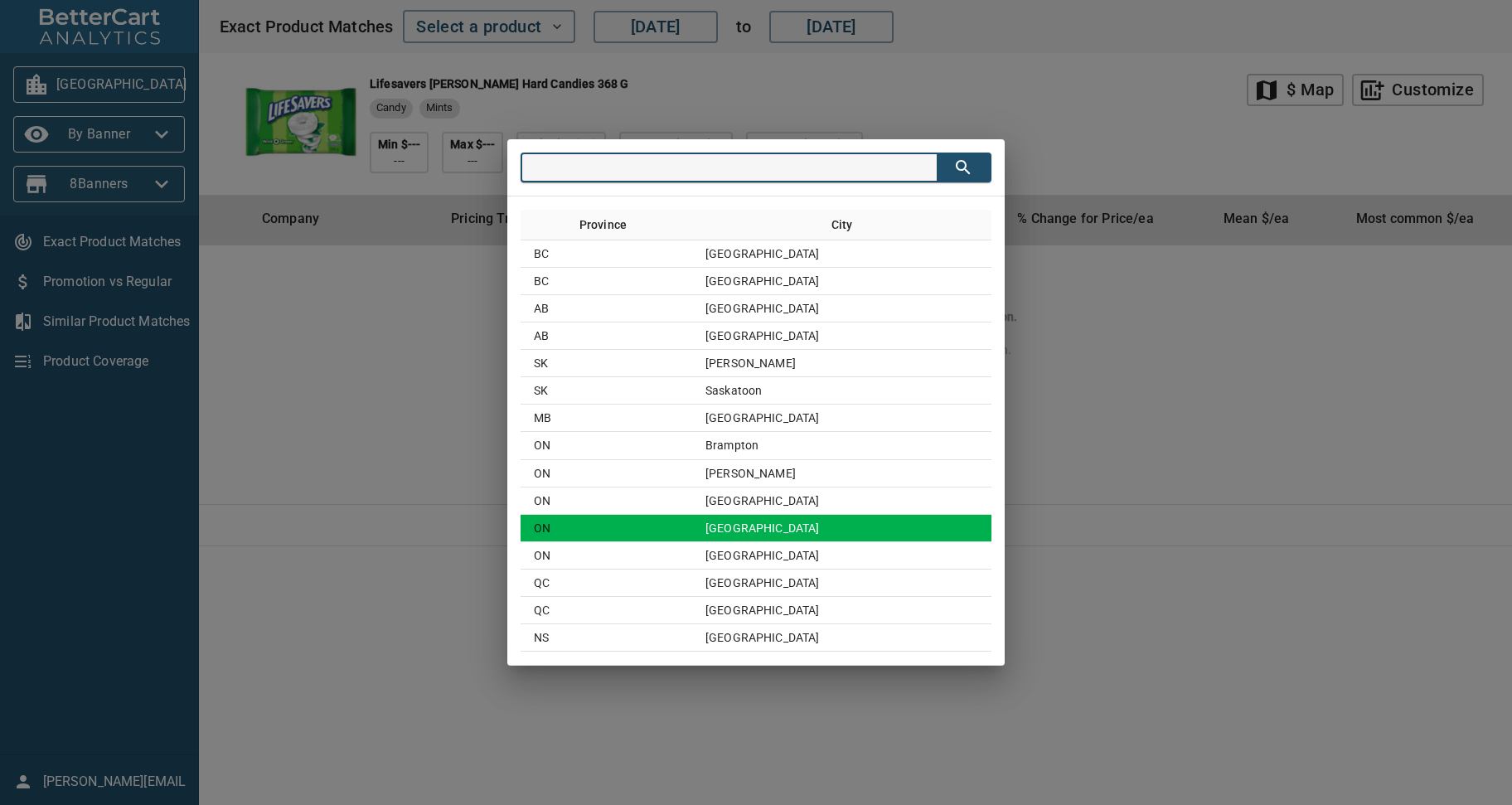
click at [787, 524] on td "Ottawa" at bounding box center [842, 528] width 299 height 27
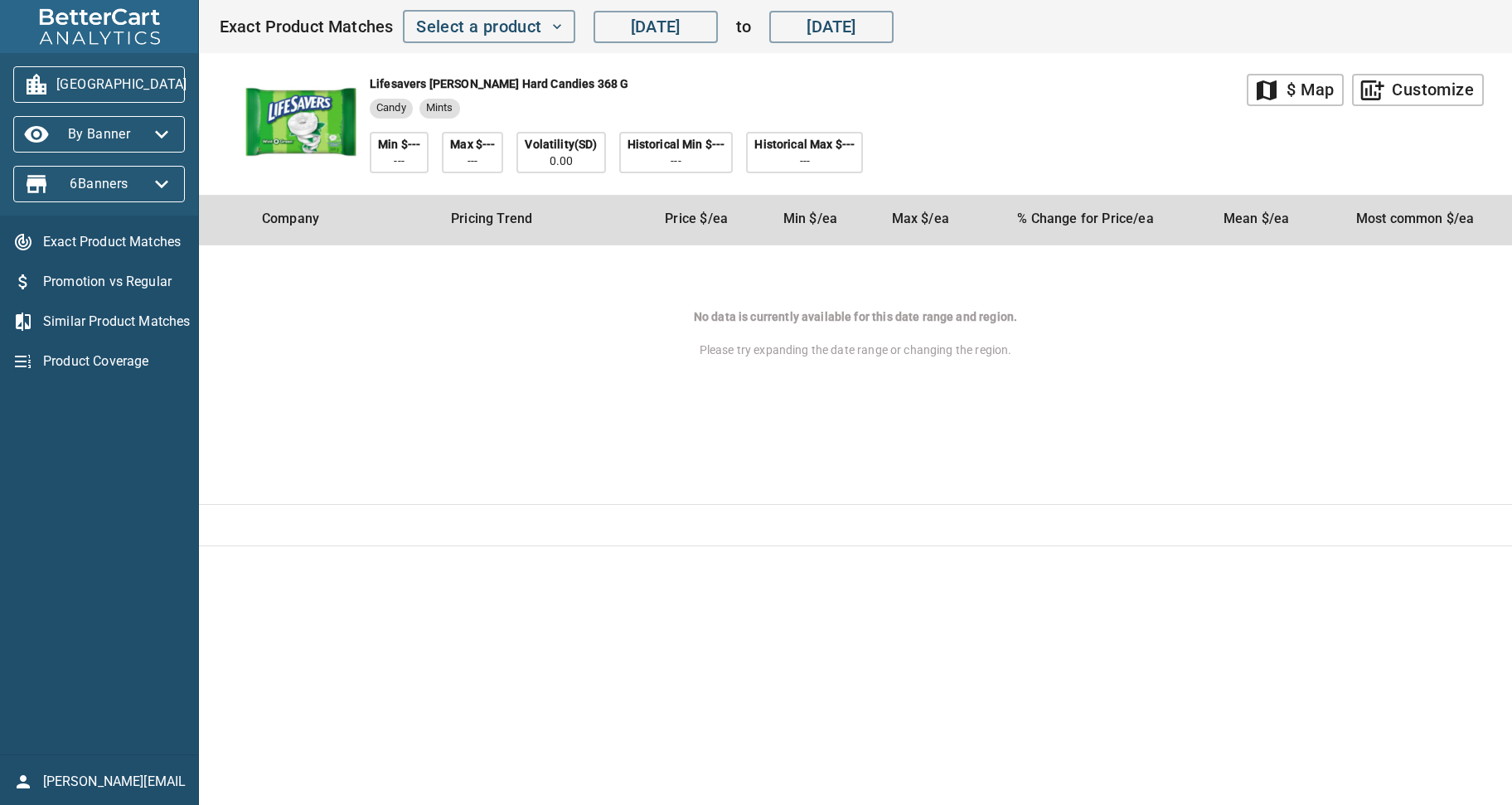
click at [194, 76] on icon "button" at bounding box center [207, 85] width 27 height 27
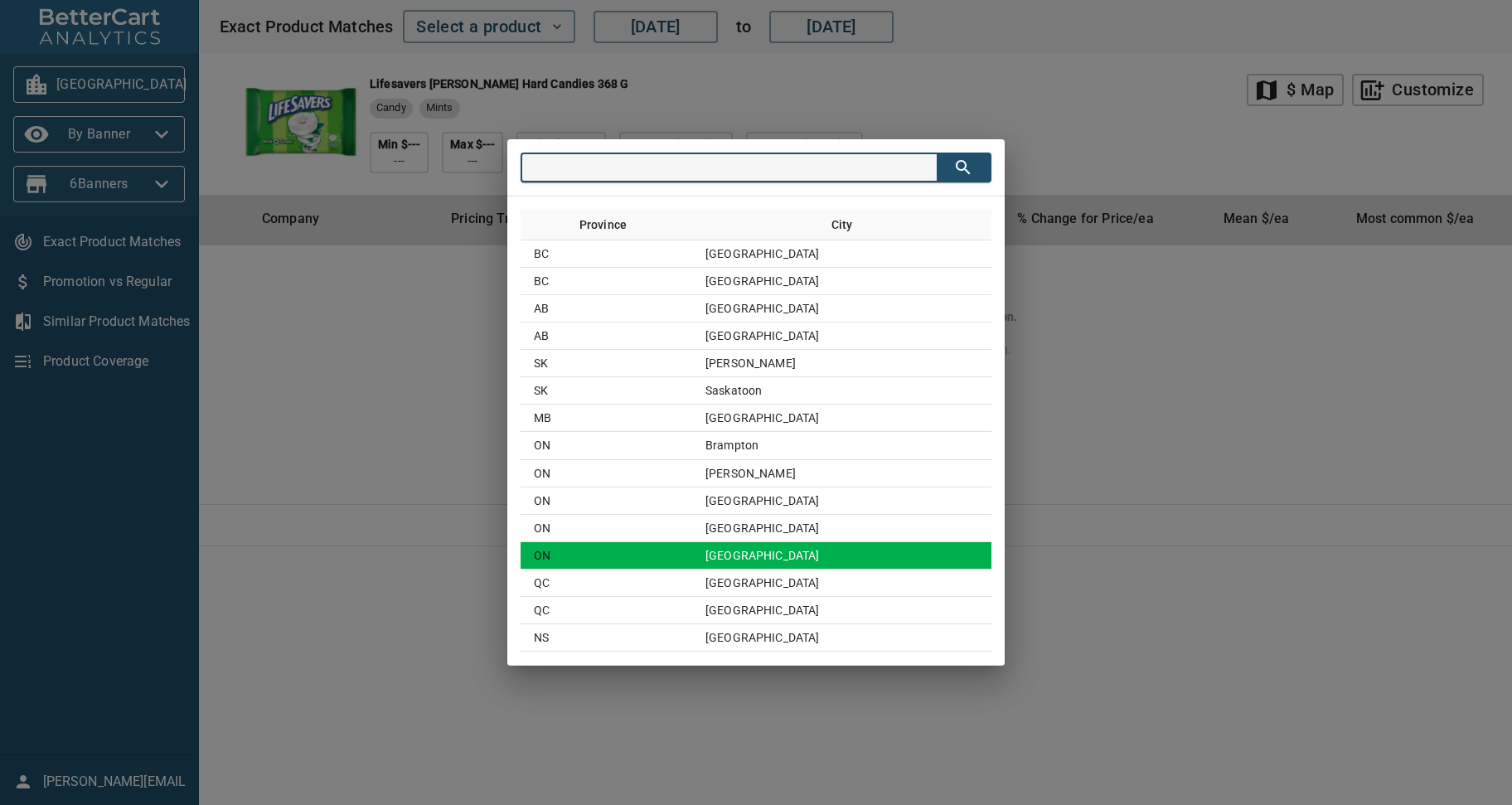
click at [783, 552] on td "Toronto" at bounding box center [842, 556] width 299 height 27
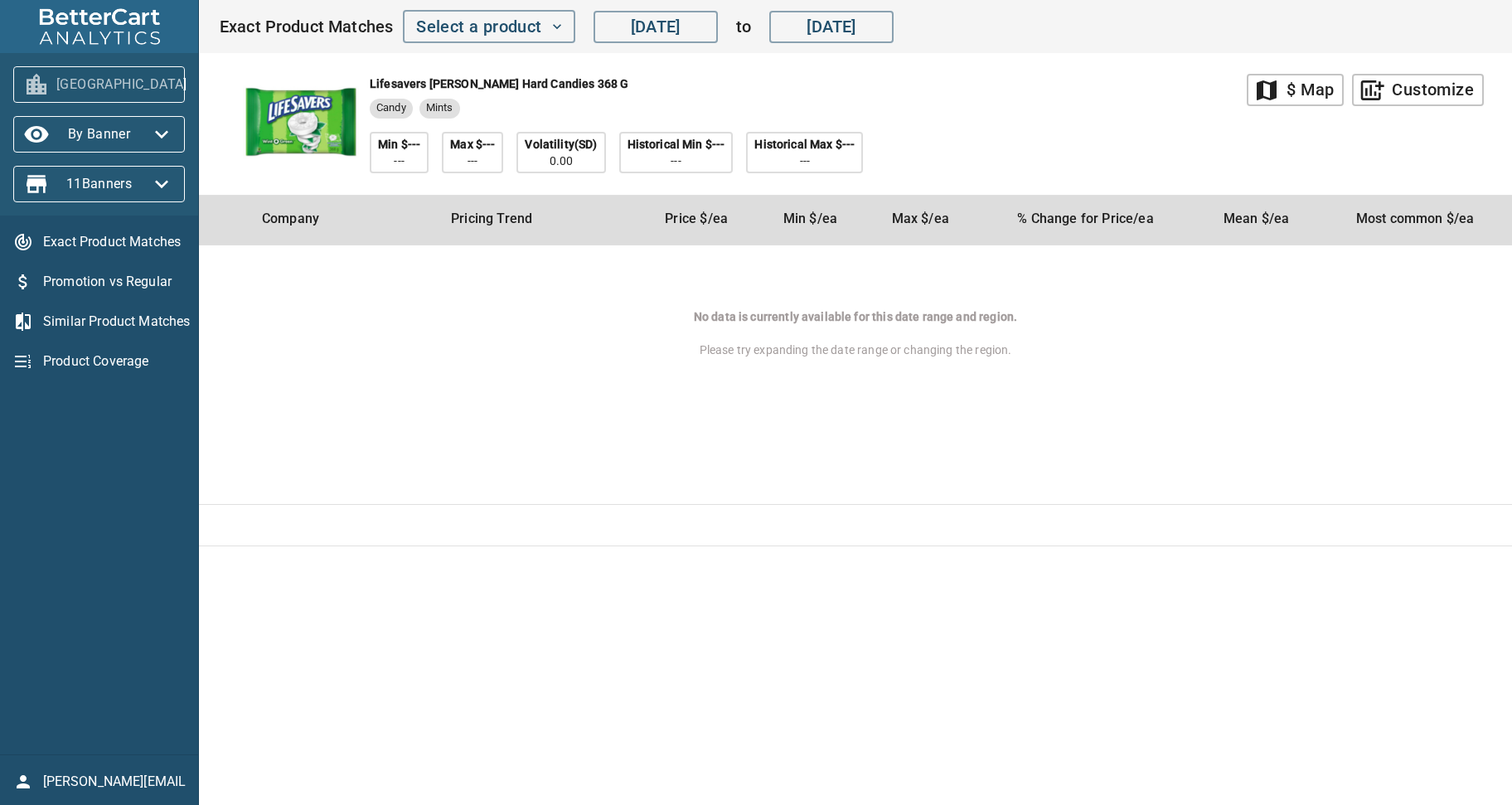
click at [200, 86] on icon "button" at bounding box center [207, 85] width 13 height 8
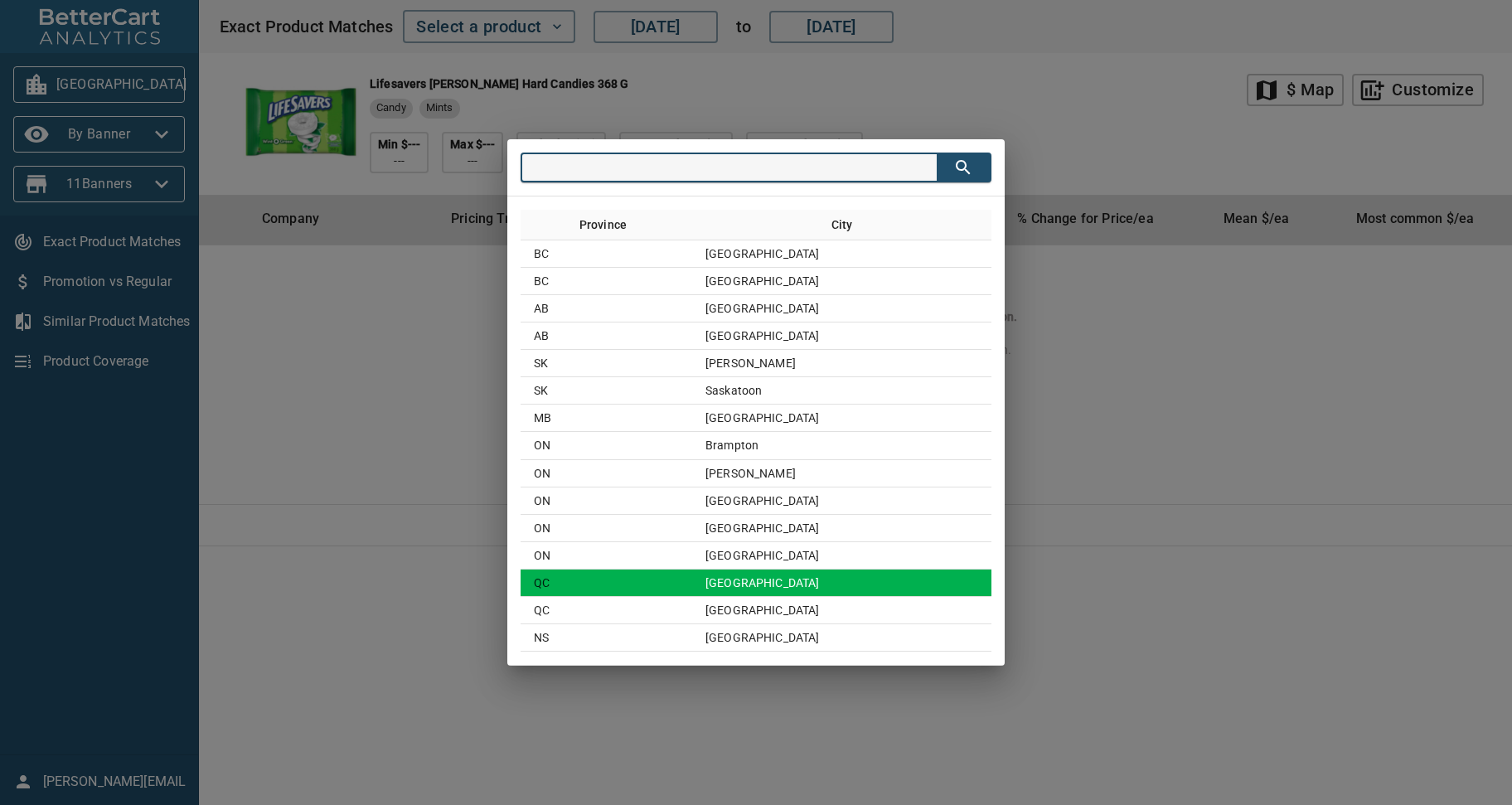
click at [784, 579] on td "[GEOGRAPHIC_DATA]" at bounding box center [842, 583] width 299 height 27
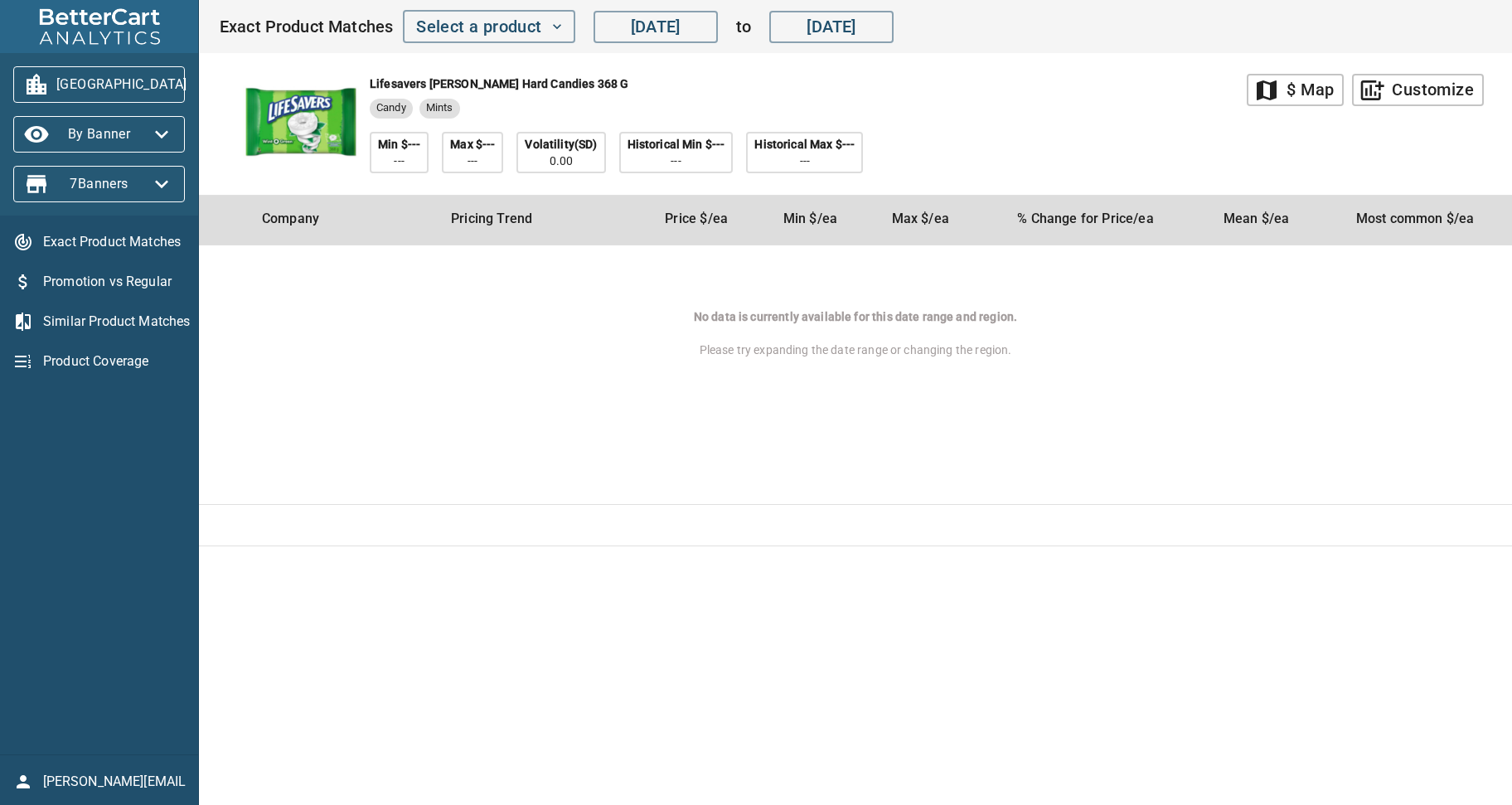
click at [194, 78] on icon "button" at bounding box center [207, 85] width 27 height 27
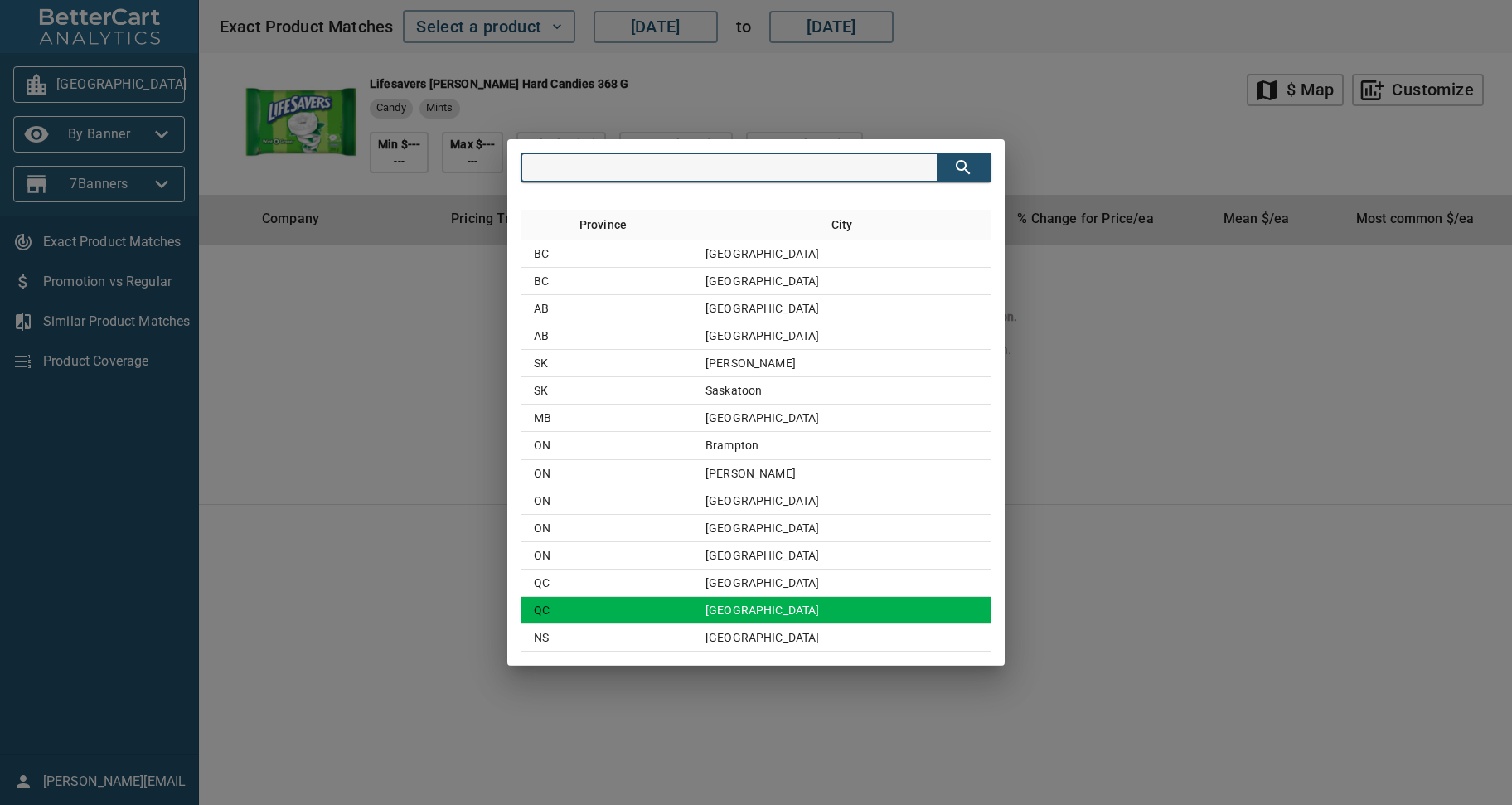
click at [791, 606] on td "Québec City" at bounding box center [842, 610] width 299 height 27
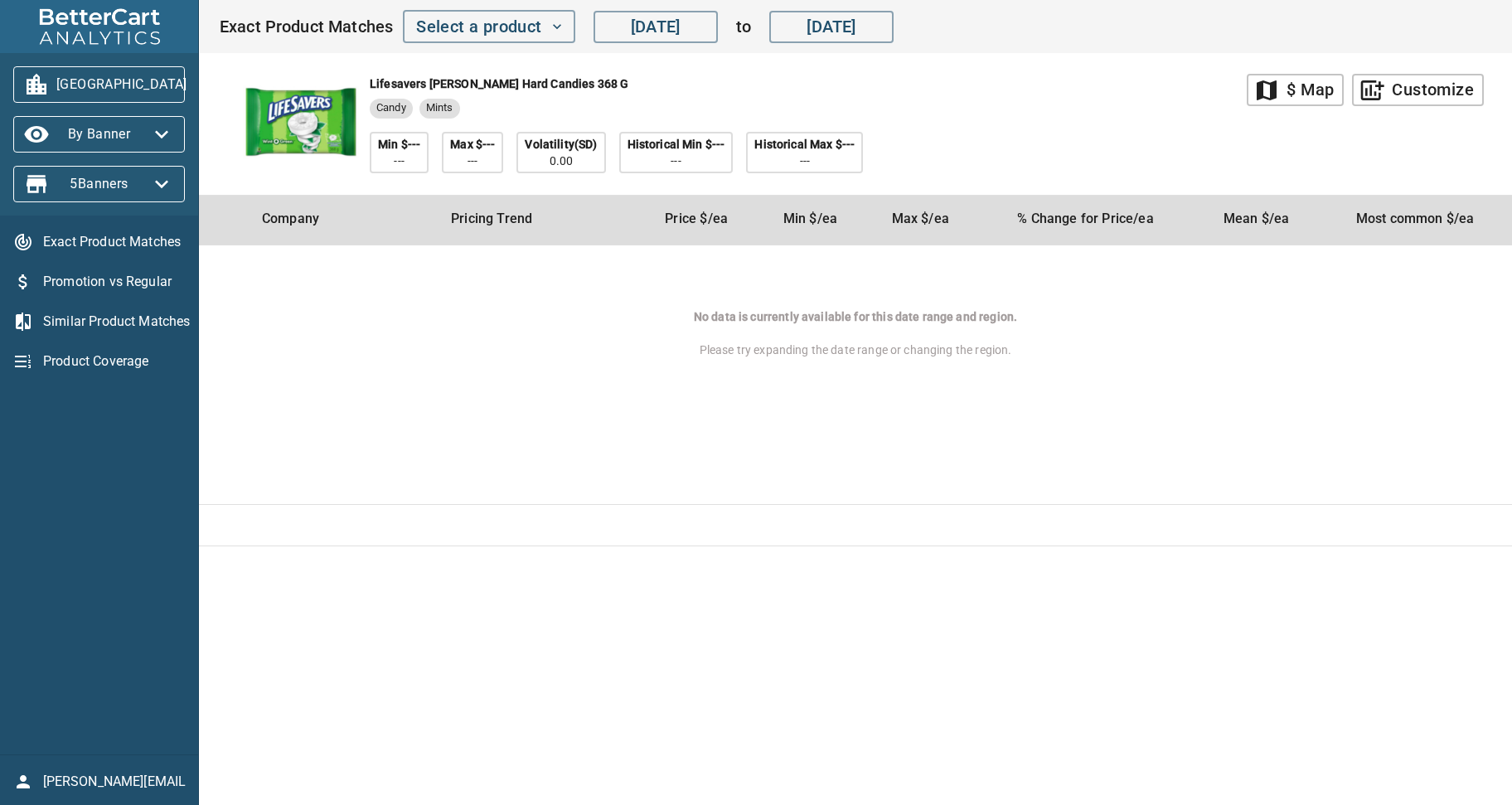
click at [194, 82] on icon "button" at bounding box center [207, 85] width 27 height 27
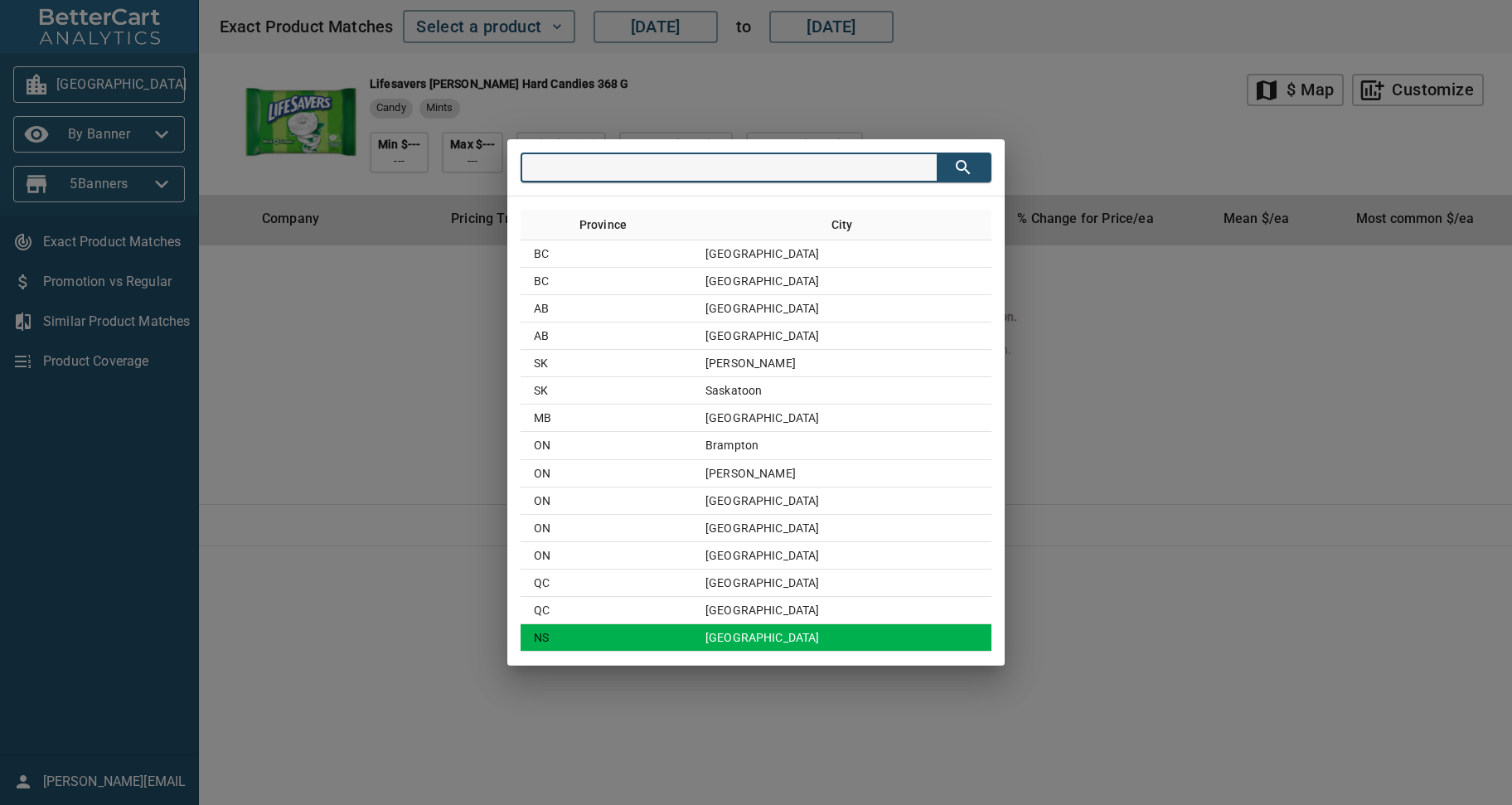
click at [836, 636] on td "Halifax" at bounding box center [842, 638] width 299 height 27
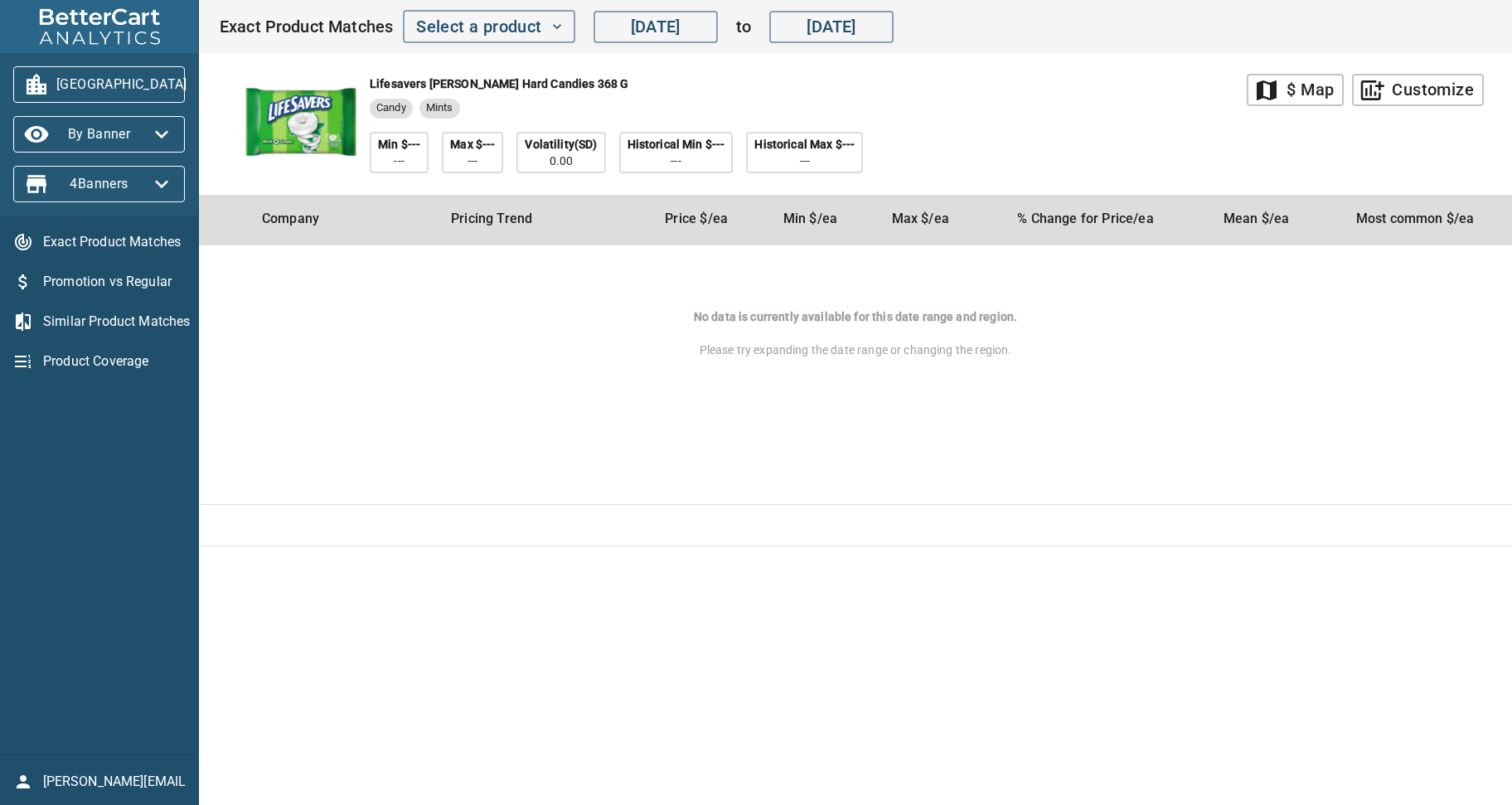
drag, startPoint x: 847, startPoint y: 628, endPoint x: 867, endPoint y: 625, distance: 20.2
click at [865, 625] on main "map $ Map add_chart Customize lifesavers wint-o-green hard candies 368 g Candy …" at bounding box center [855, 402] width 1313 height 805
click at [1055, 146] on div "lifesavers wint-o-green hard candies 368 g Candy Mints Min $--- --- Max $--- --…" at bounding box center [733, 124] width 1028 height 141
click at [194, 86] on icon "button" at bounding box center [207, 85] width 27 height 27
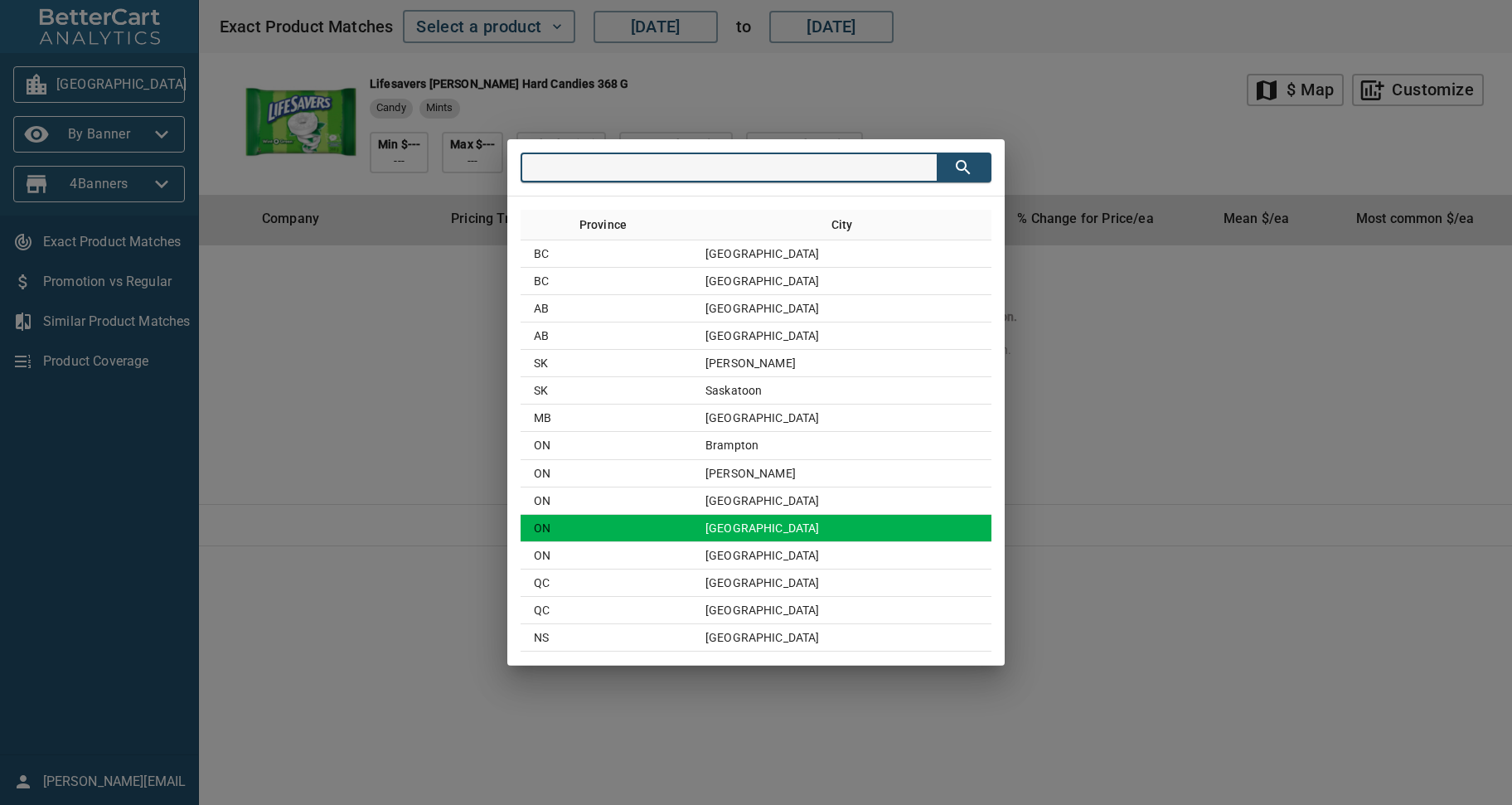
drag, startPoint x: 787, startPoint y: 549, endPoint x: 798, endPoint y: 541, distance: 13.6
click at [788, 549] on td "Toronto" at bounding box center [842, 556] width 299 height 27
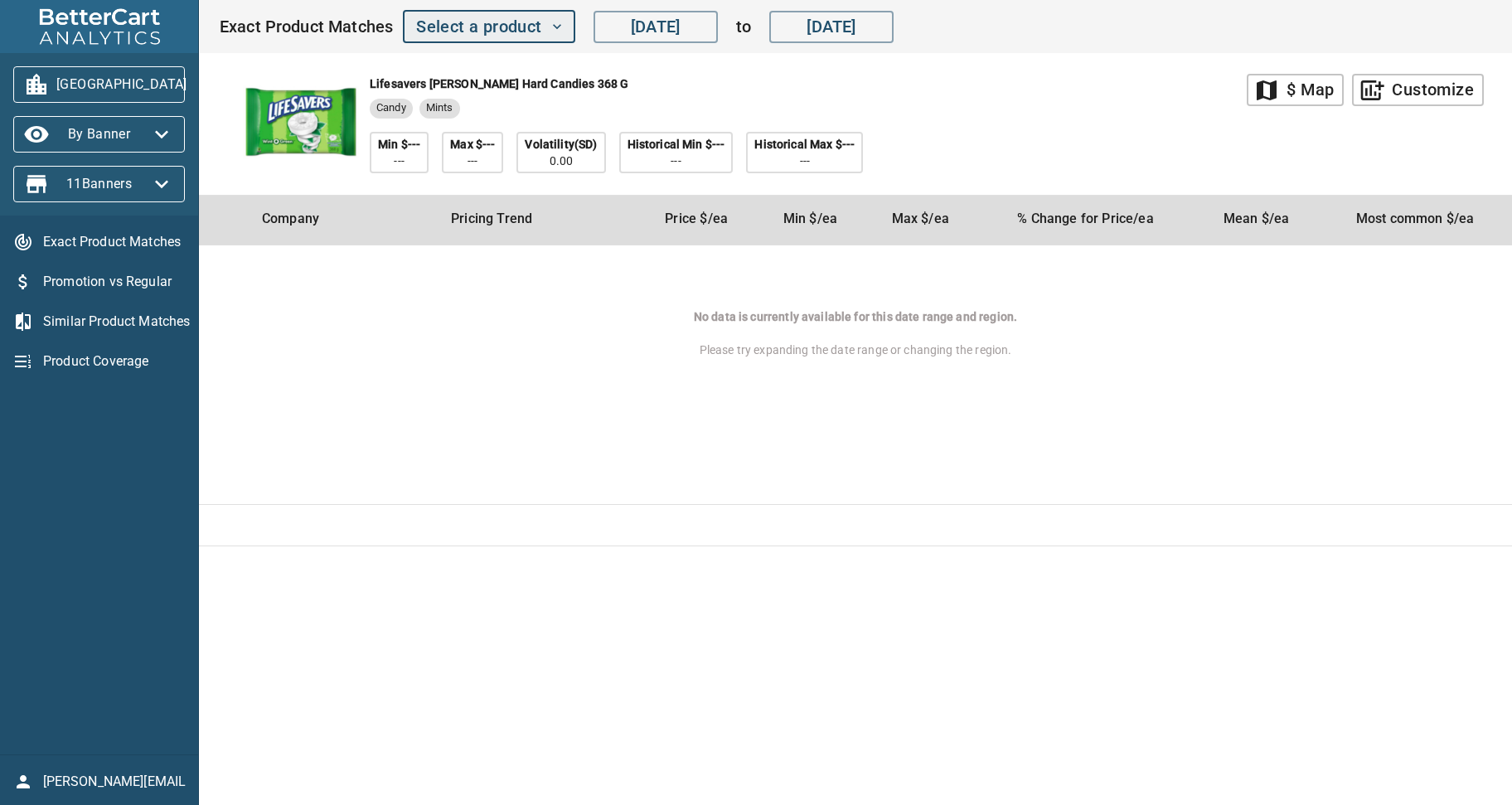
click at [551, 28] on icon "button" at bounding box center [557, 27] width 17 height 17
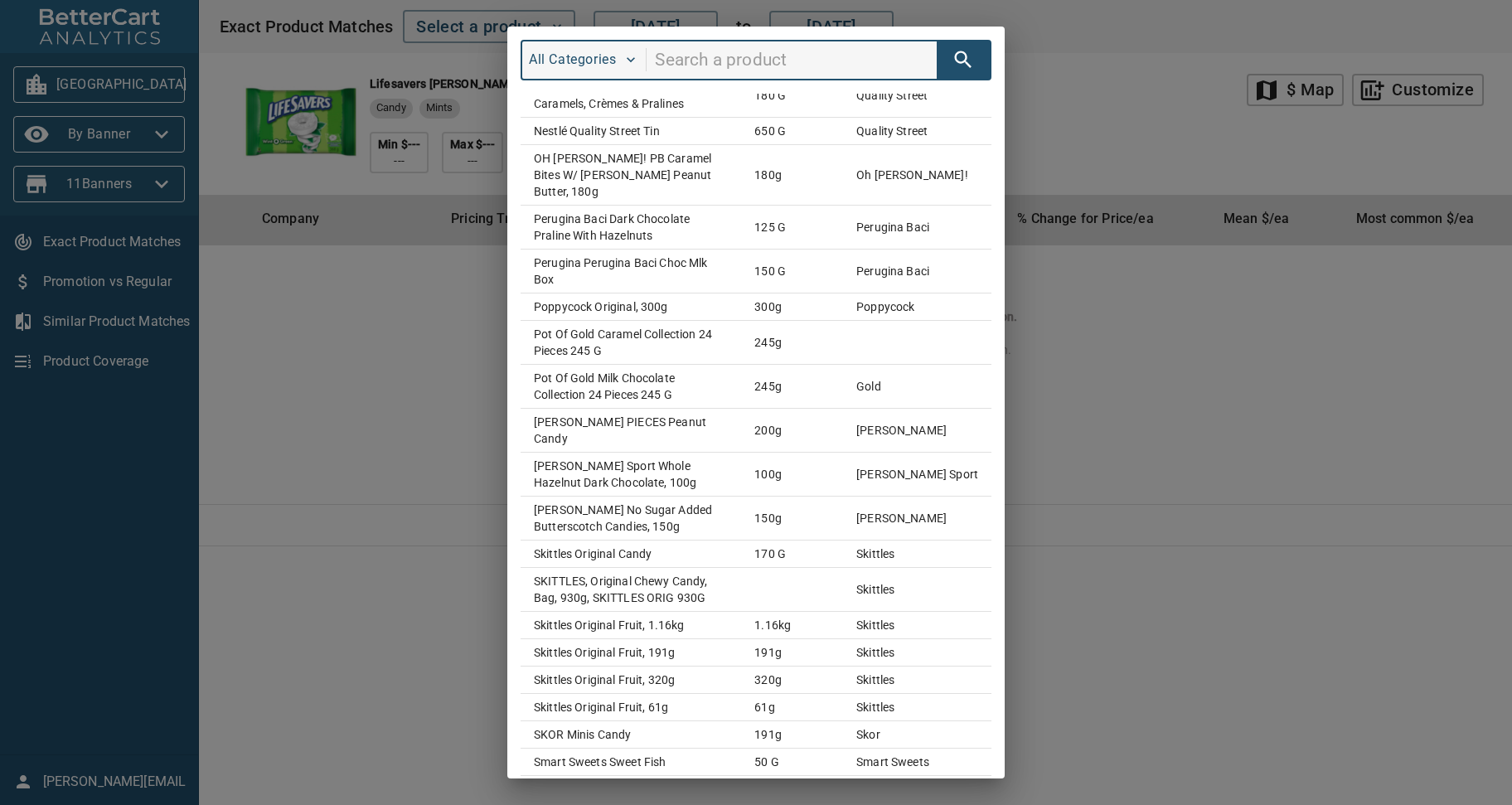
scroll to position [3316, 0]
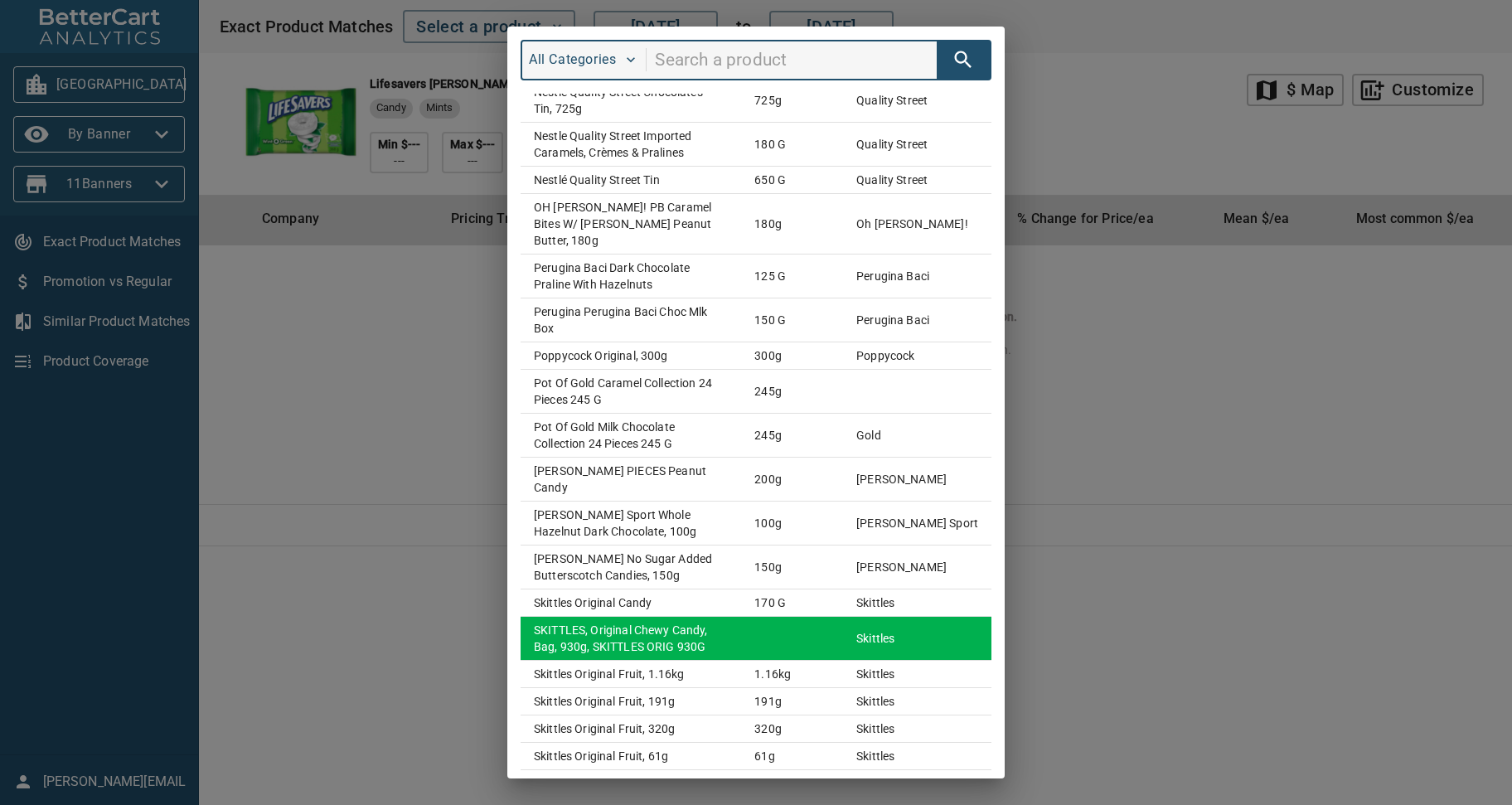
click at [621, 617] on td "SKITTLES, Original Chewy Candy, Bag, 930g, SKITTLES ORIG 930G" at bounding box center [630, 639] width 220 height 44
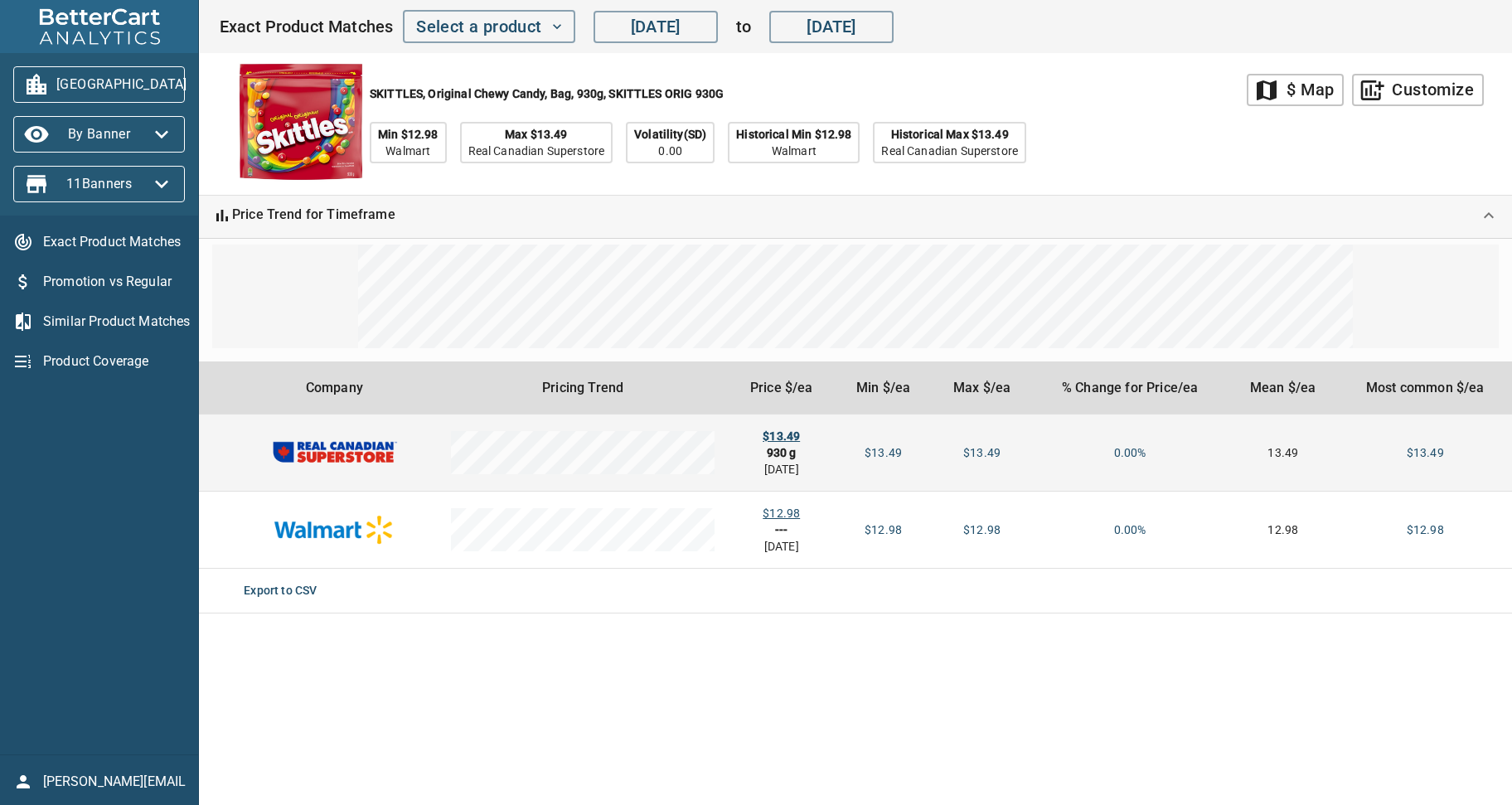
click at [790, 437] on div "$13.49" at bounding box center [781, 436] width 81 height 17
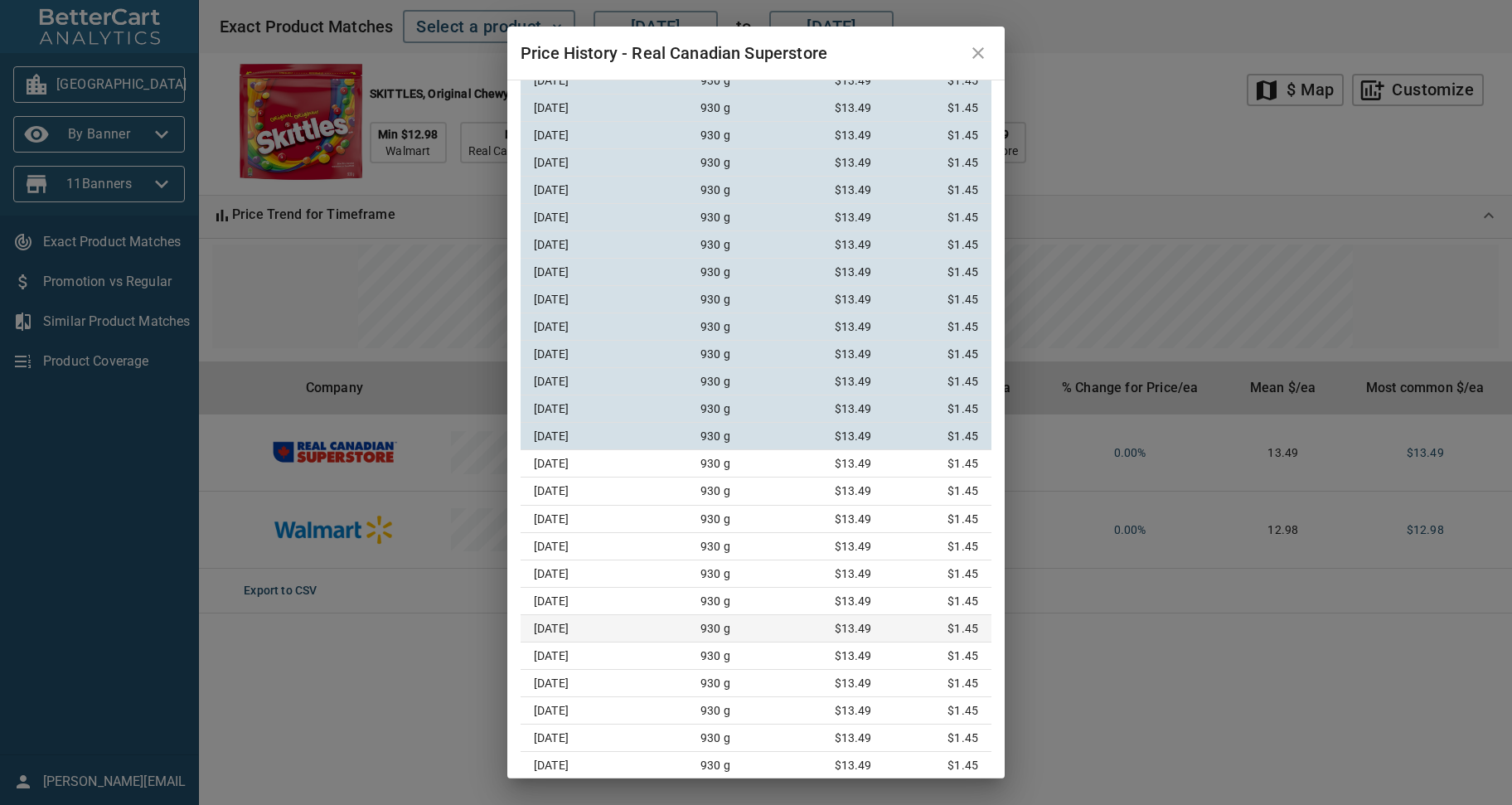
scroll to position [816, 0]
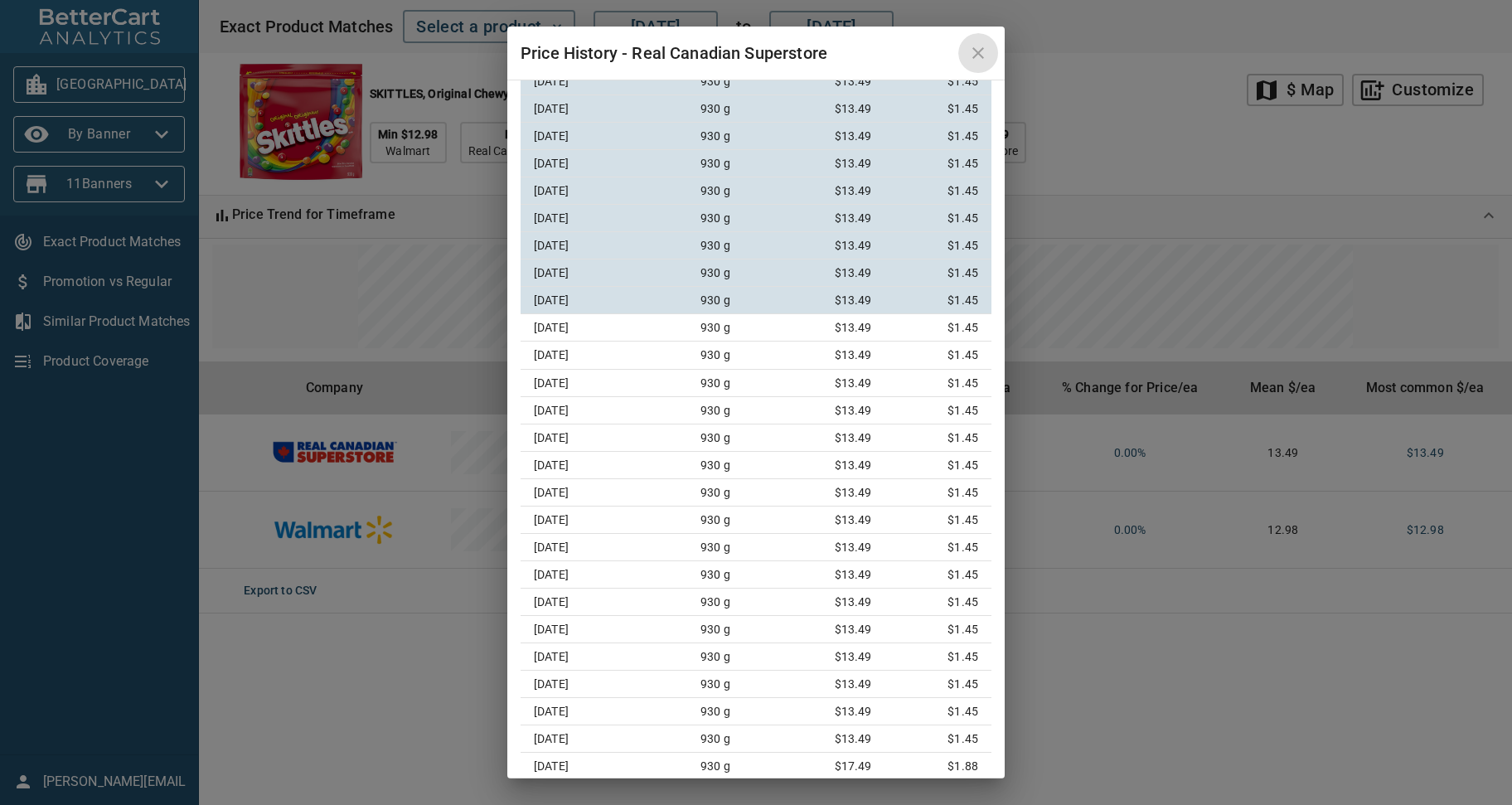
click at [977, 52] on icon "close" at bounding box center [978, 53] width 12 height 12
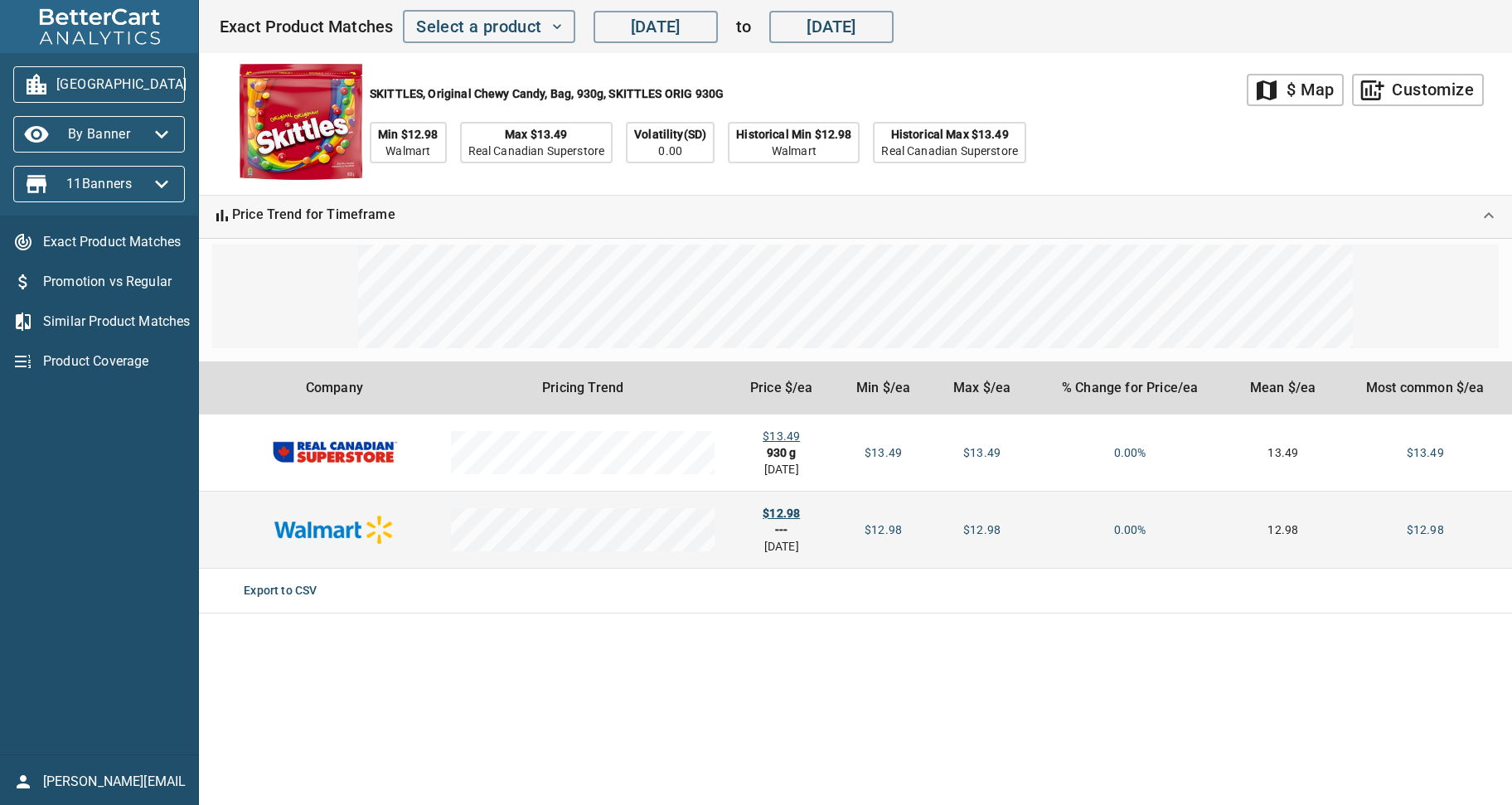
click at [796, 506] on div "$12.98" at bounding box center [781, 513] width 81 height 17
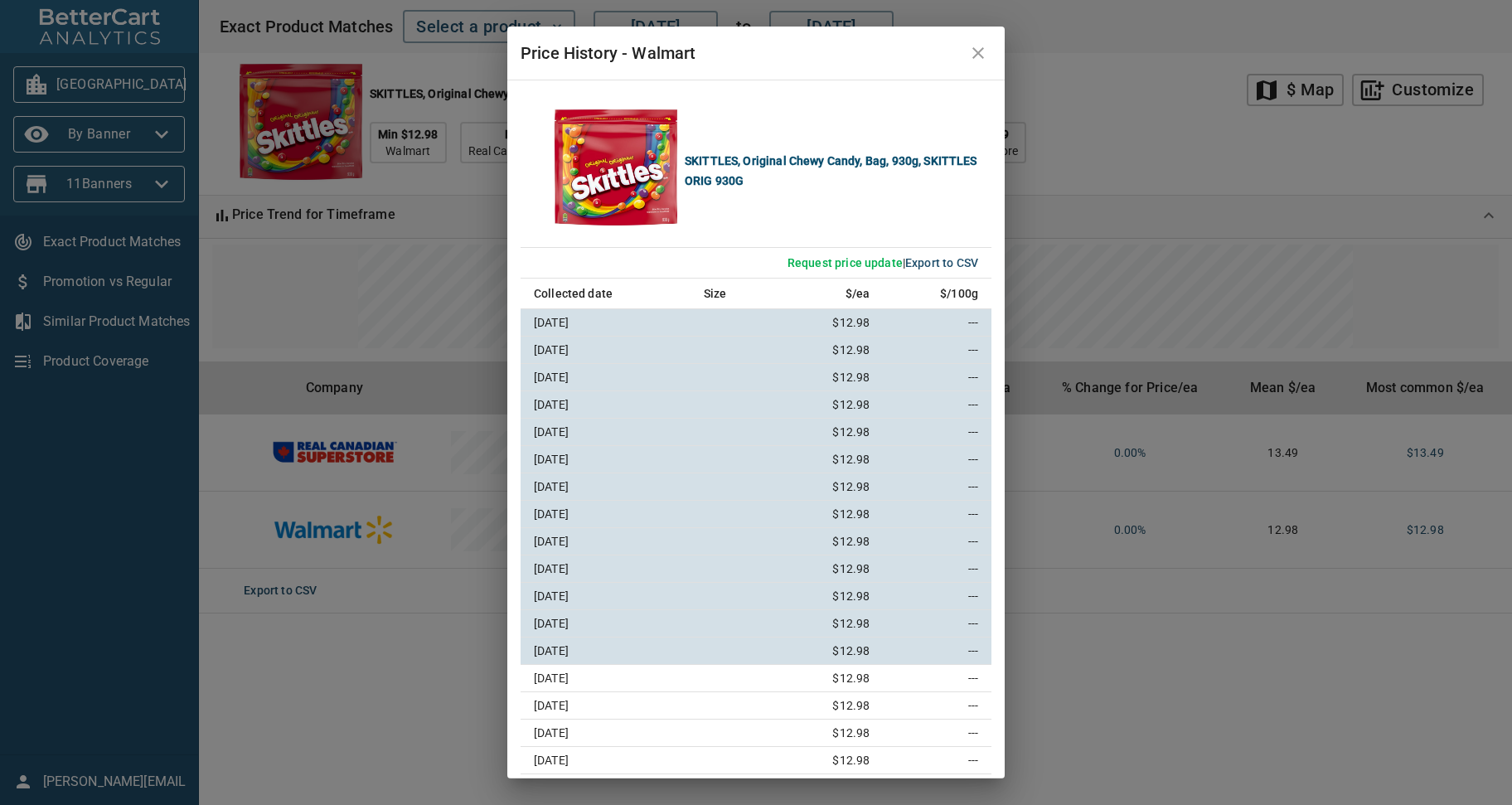
scroll to position [4, 0]
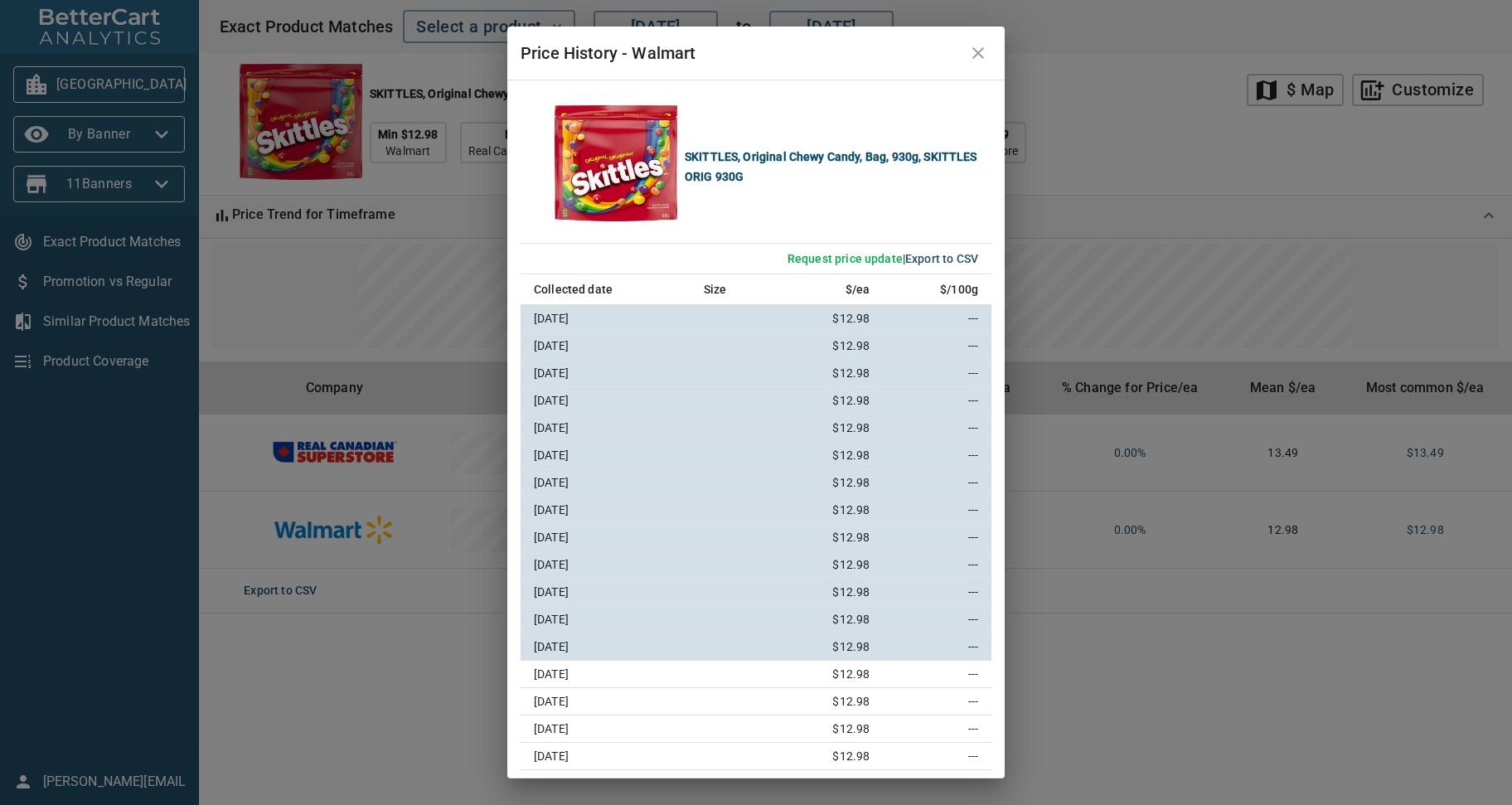
click at [977, 57] on icon "close" at bounding box center [978, 53] width 20 height 20
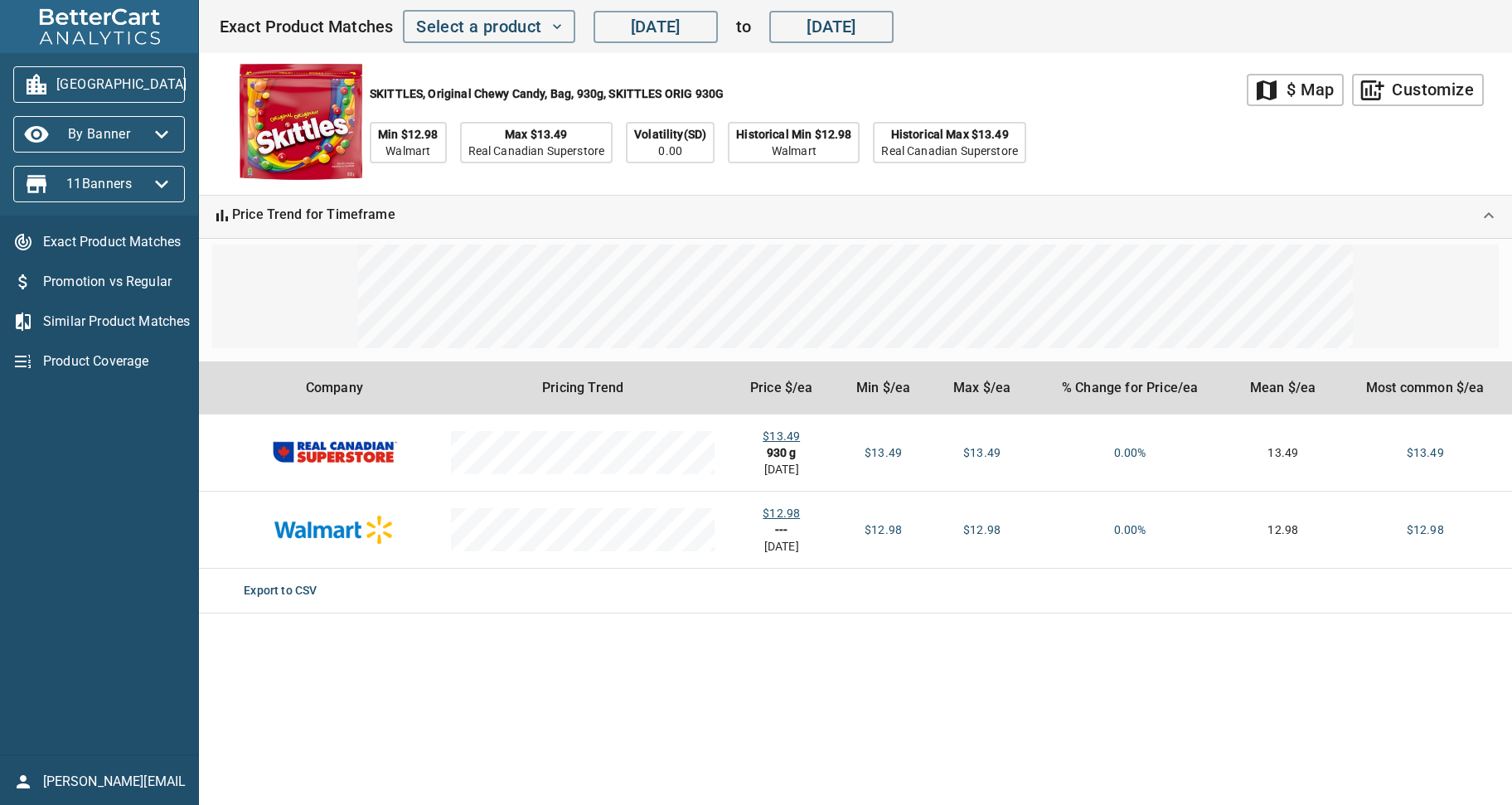
click at [194, 86] on icon "button" at bounding box center [207, 85] width 27 height 27
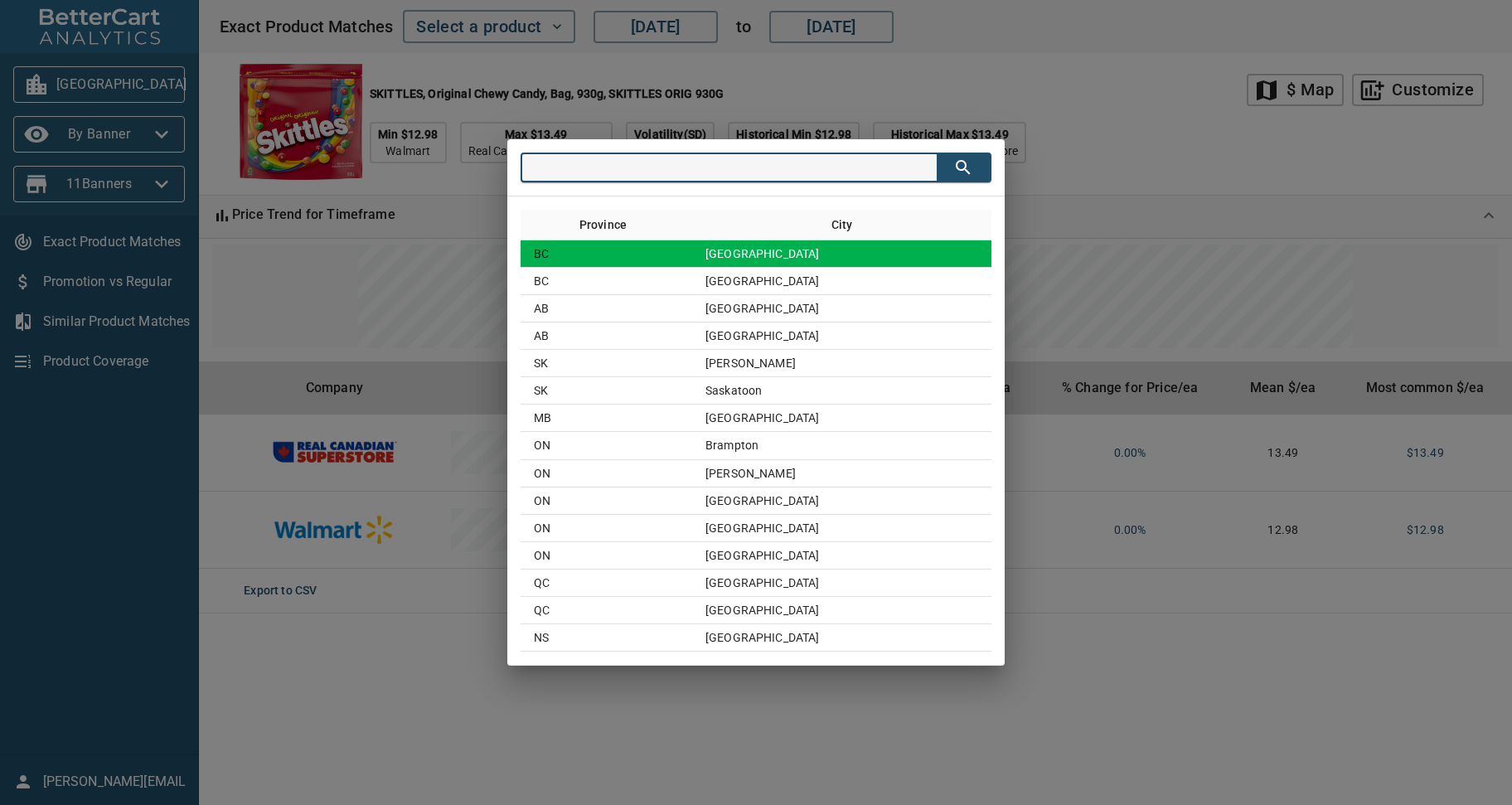
click at [746, 258] on td "Surrey" at bounding box center [842, 254] width 299 height 27
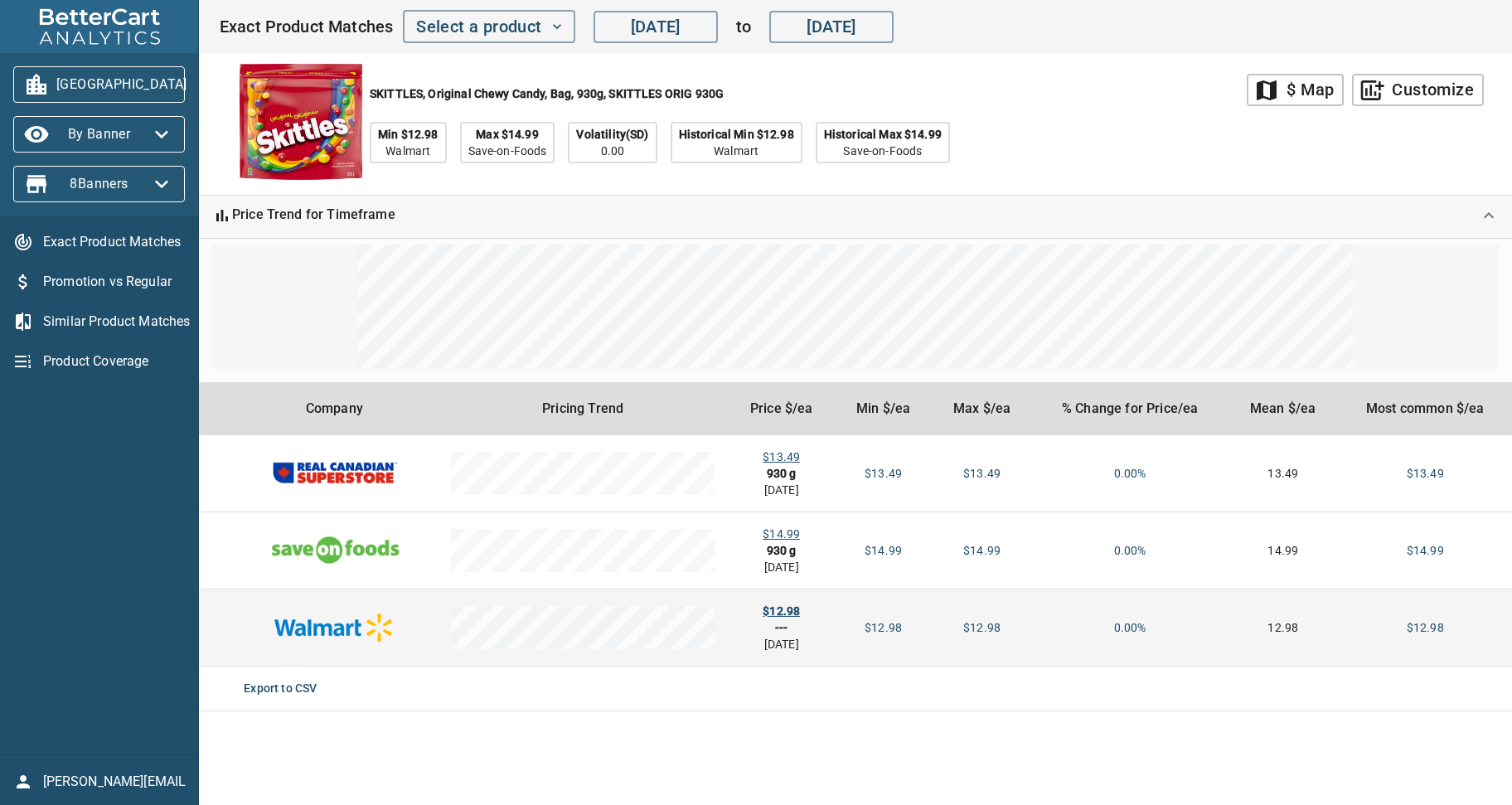
click at [787, 611] on div "$12.98" at bounding box center [781, 611] width 81 height 17
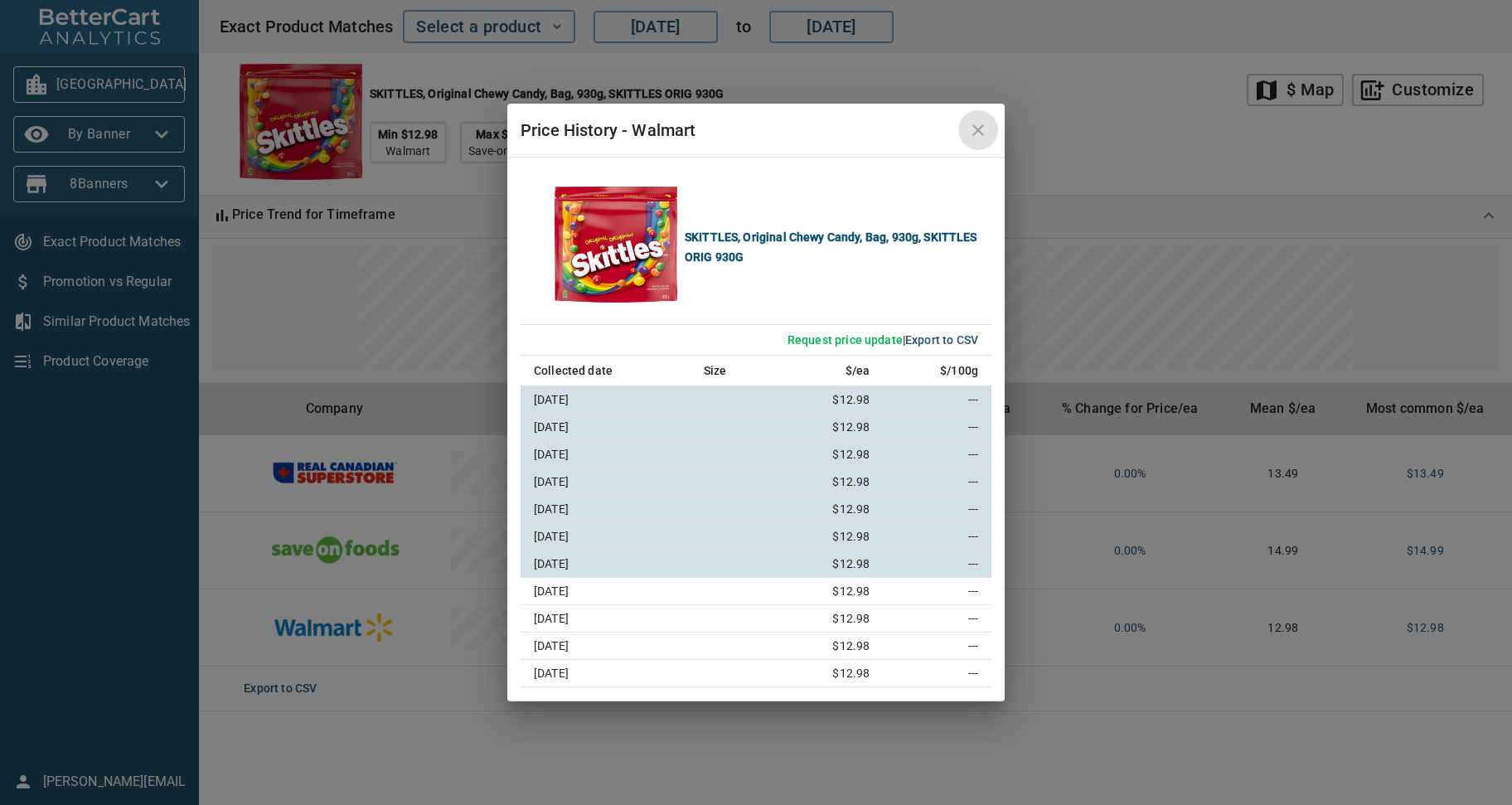
click at [977, 129] on icon "close" at bounding box center [978, 131] width 20 height 20
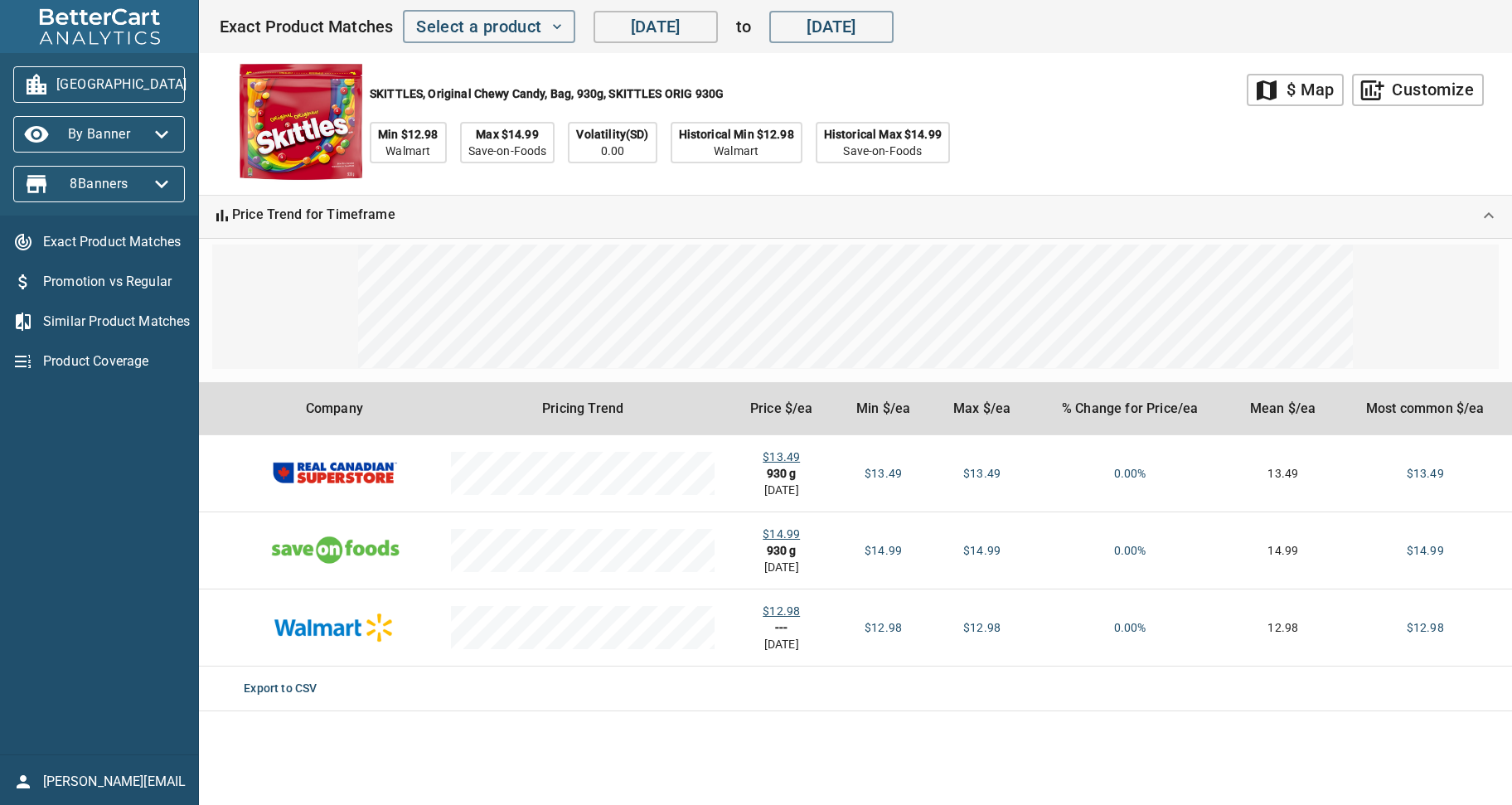
click at [714, 32] on input "May 22, 2025" at bounding box center [656, 27] width 125 height 33
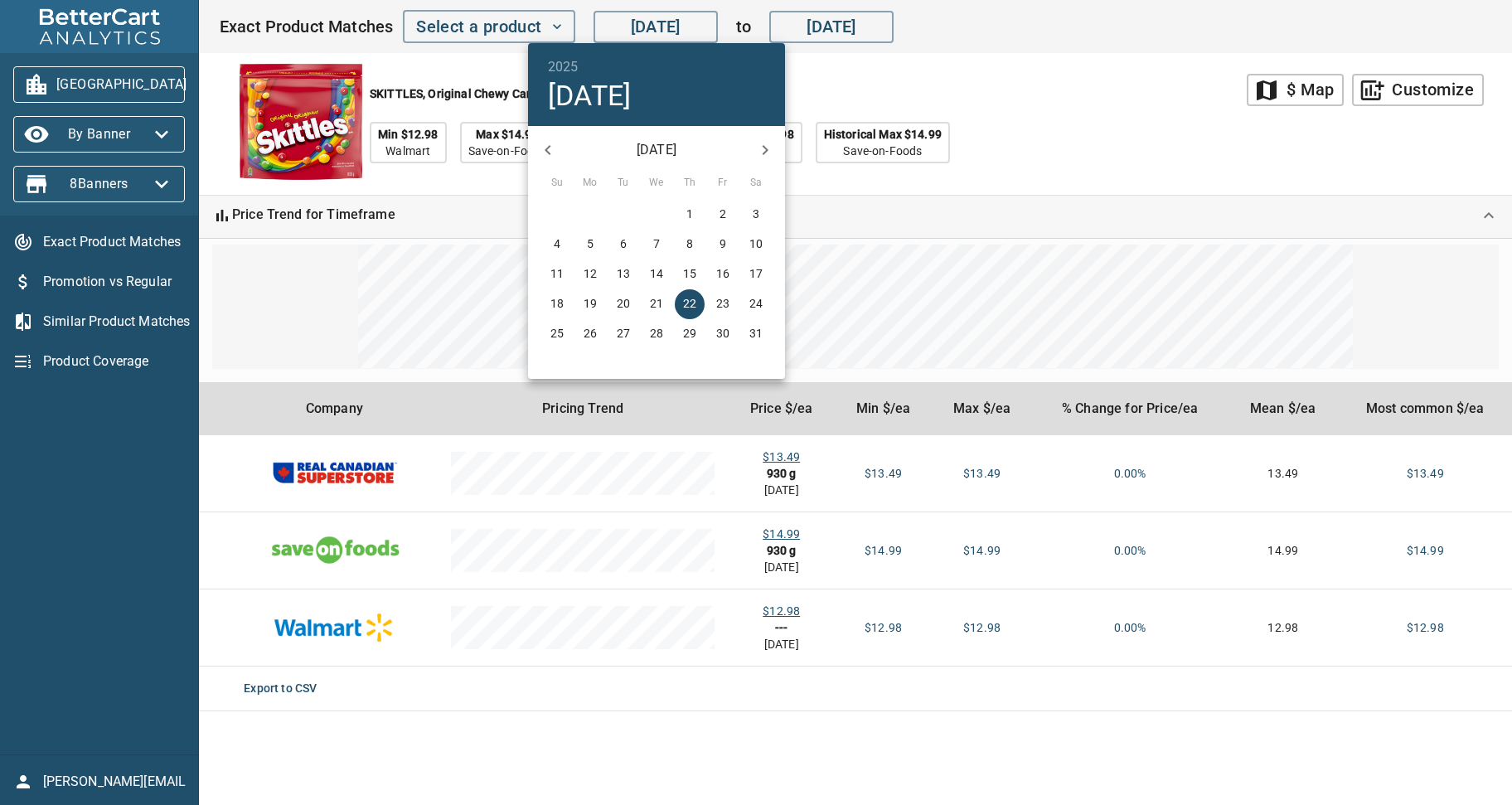
click at [648, 151] on p "May 2025" at bounding box center [656, 150] width 177 height 20
click at [632, 100] on h4 "Thu, May 22" at bounding box center [590, 96] width 84 height 35
click at [668, 142] on p "May 2025" at bounding box center [656, 150] width 177 height 20
click at [555, 154] on icon "button" at bounding box center [548, 150] width 20 height 20
click at [555, 153] on icon "button" at bounding box center [548, 150] width 20 height 20
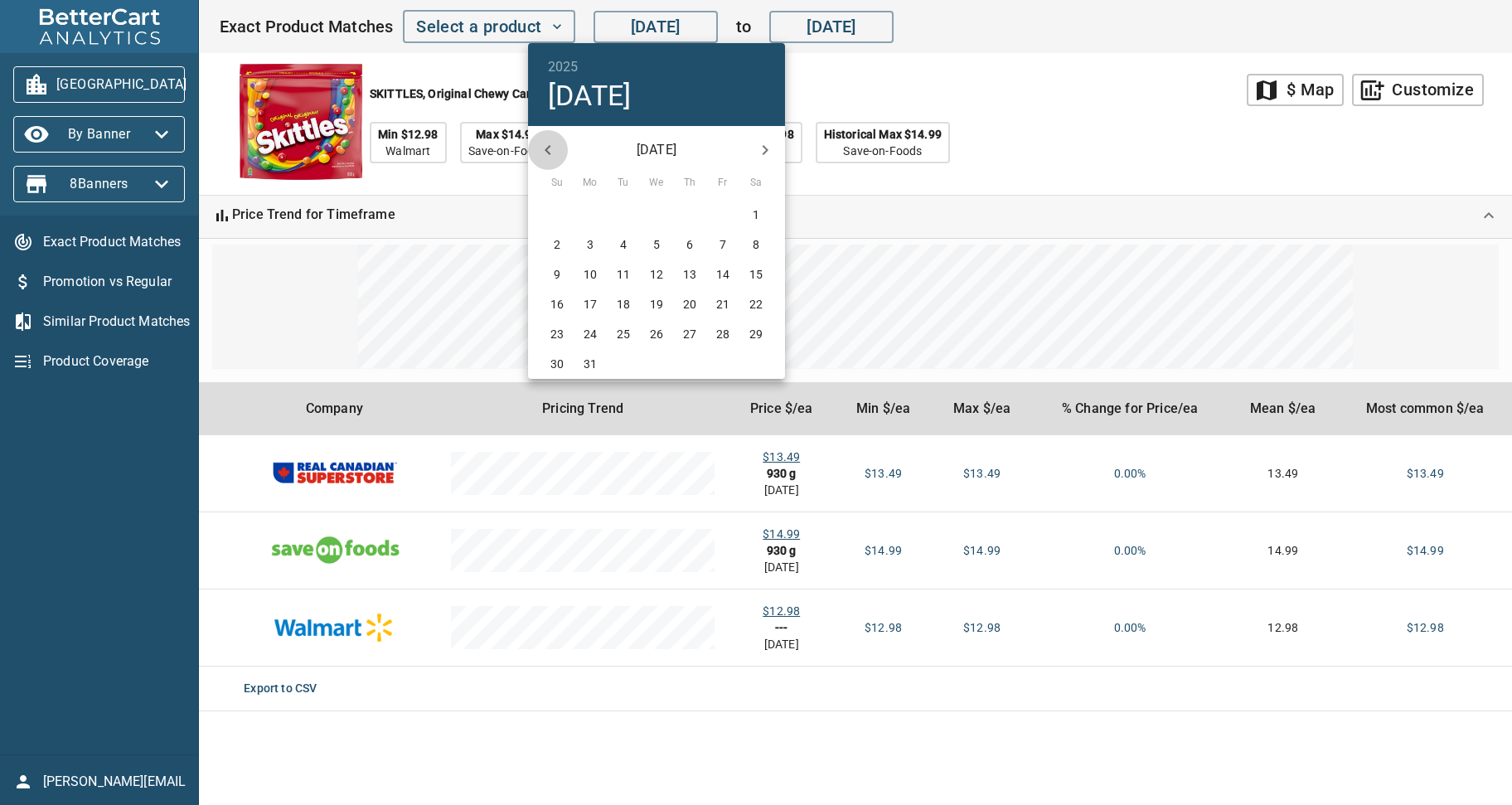
click at [555, 153] on icon "button" at bounding box center [548, 150] width 20 height 20
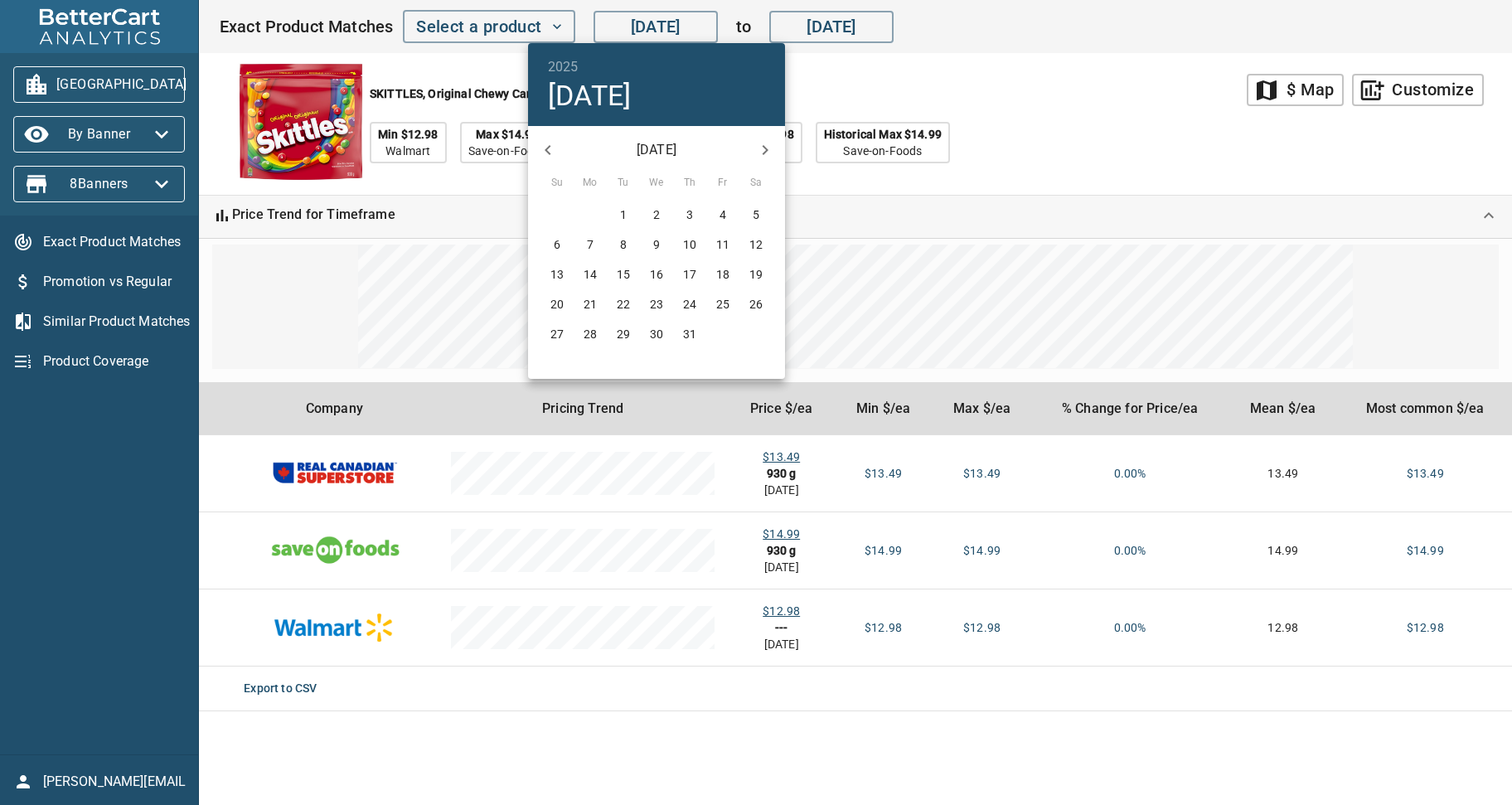
click at [555, 153] on icon "button" at bounding box center [548, 150] width 20 height 20
click at [555, 153] on div "August 2024 September 2024 October 2024" at bounding box center [656, 150] width 257 height 40
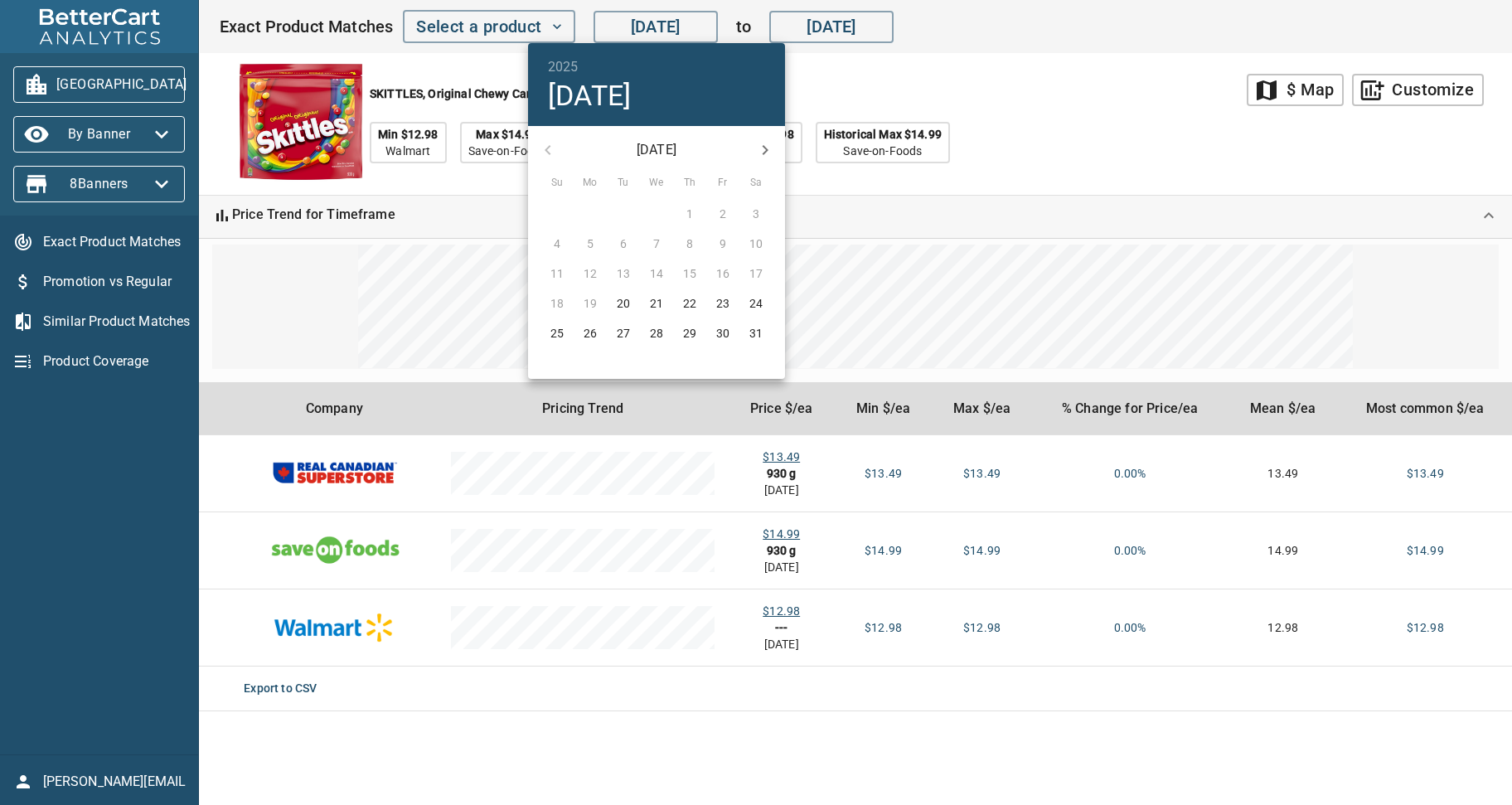
click at [553, 152] on div "August 2024" at bounding box center [656, 150] width 257 height 40
click at [622, 299] on p "20" at bounding box center [624, 304] width 13 height 17
type input "Aug 20, 2024"
click at [780, 454] on div at bounding box center [756, 402] width 1512 height 805
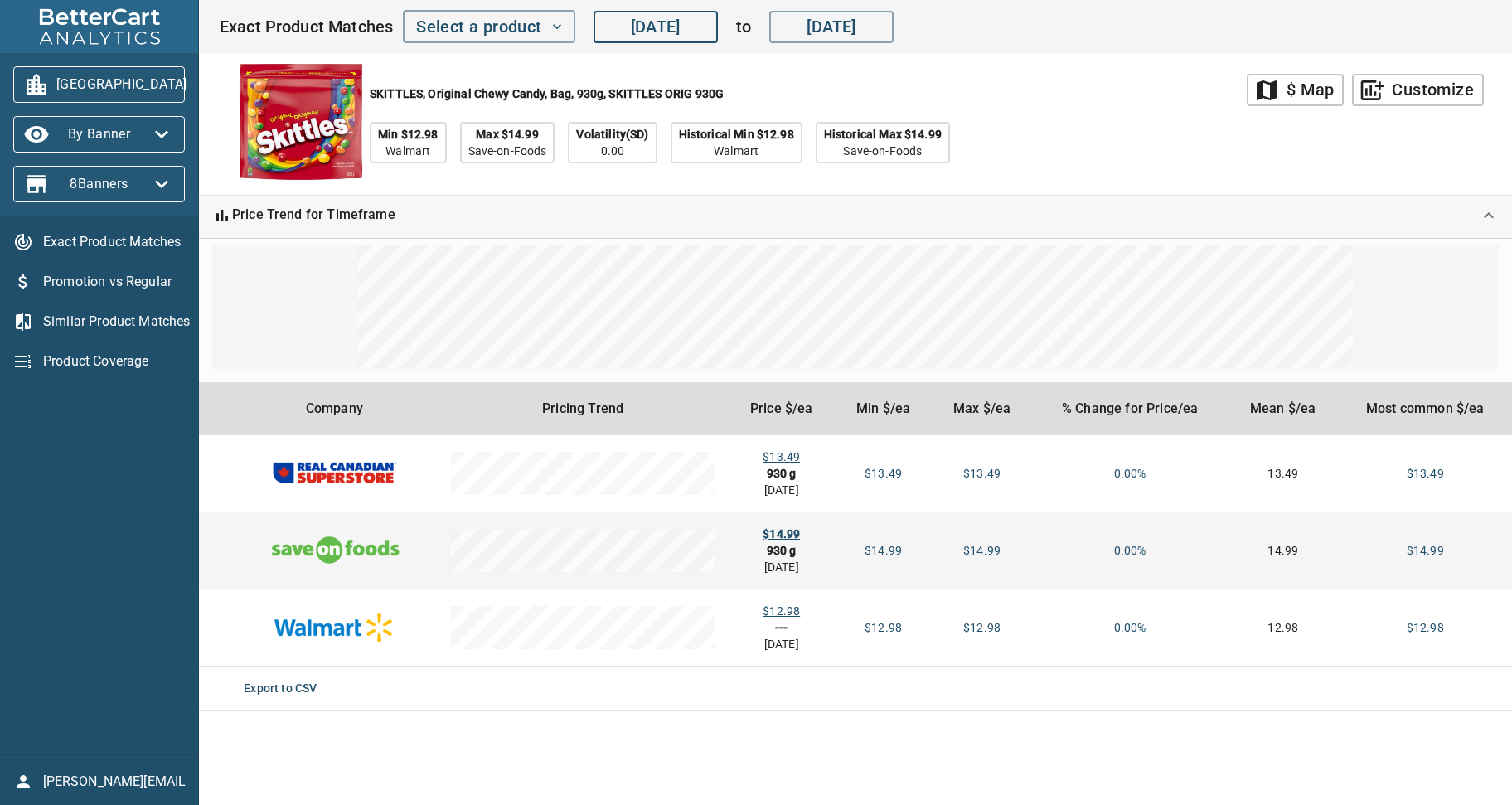
click at [799, 531] on div "$14.99" at bounding box center [781, 534] width 81 height 17
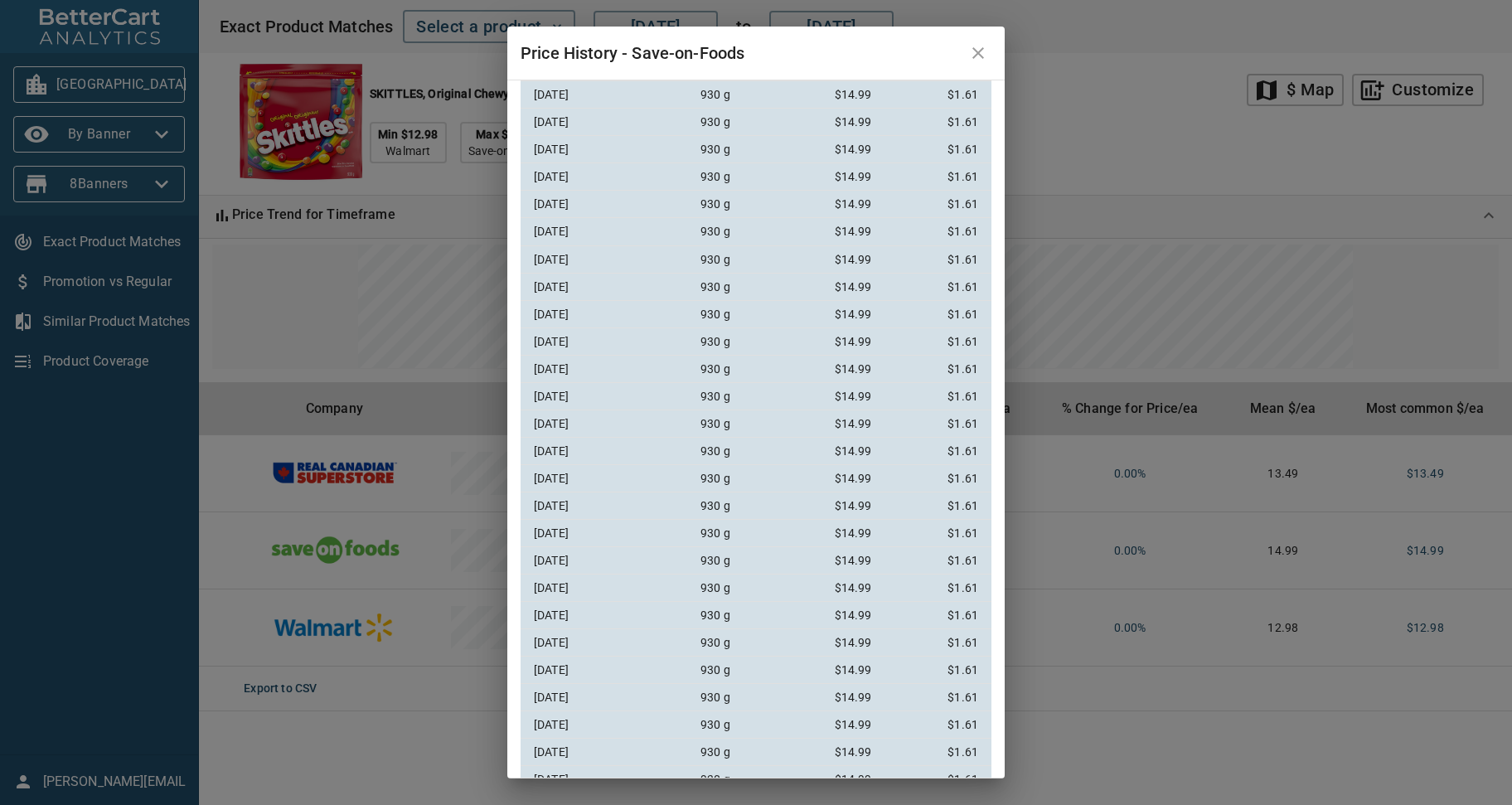
scroll to position [1114, 0]
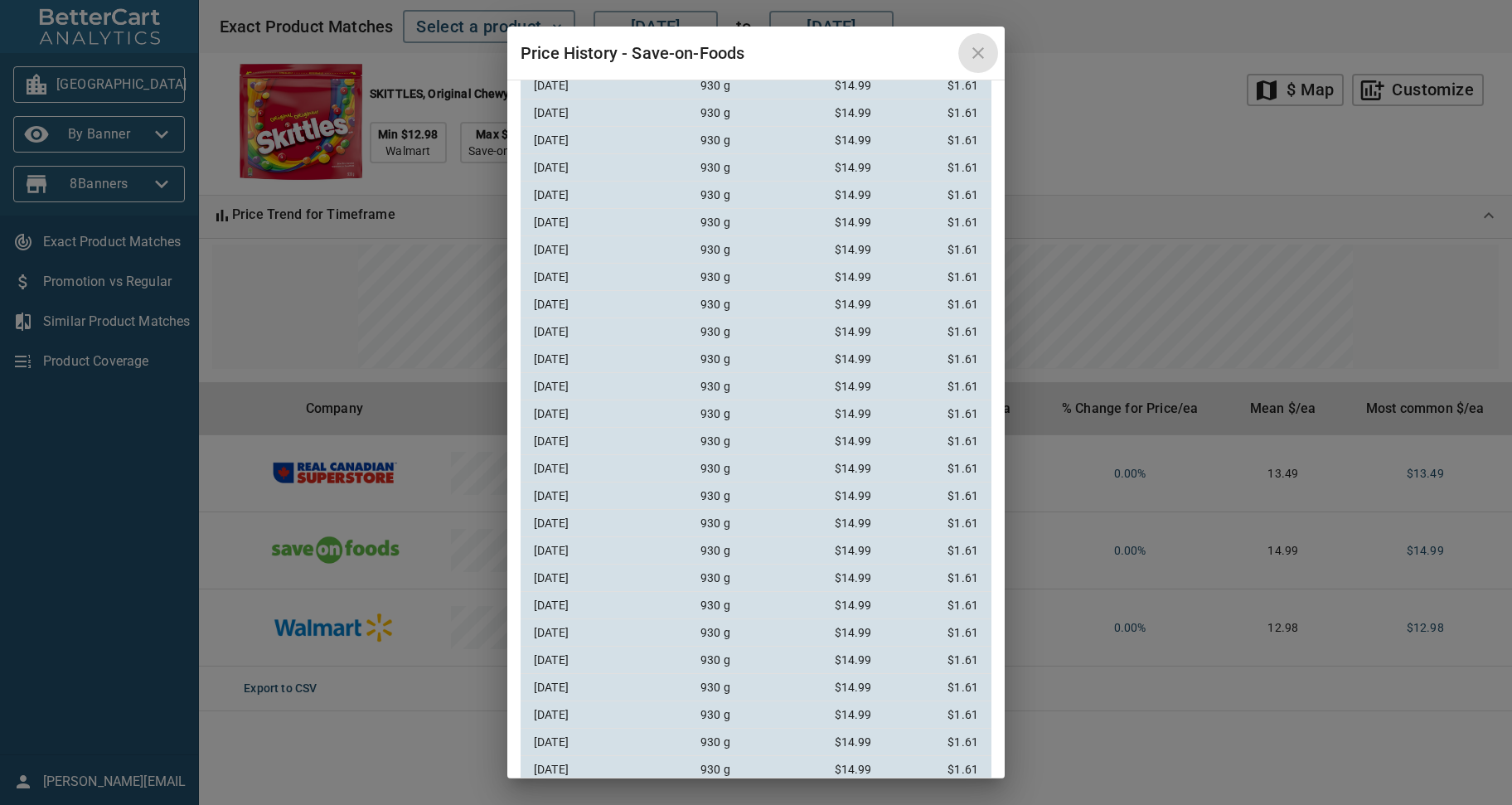
click at [976, 58] on icon "close" at bounding box center [978, 53] width 20 height 20
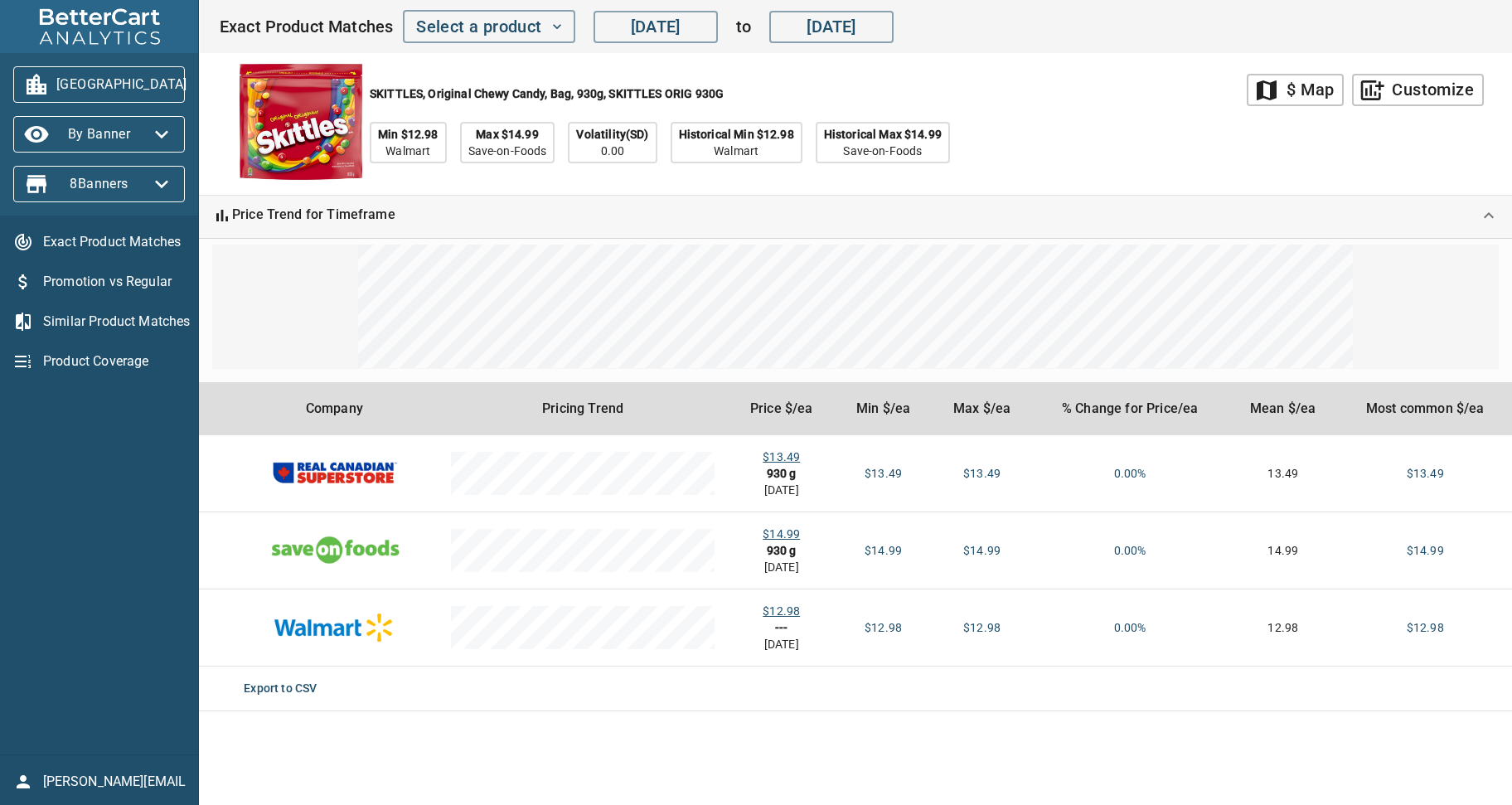
click at [1045, 111] on div "SKITTLES, Original Chewy Candy, Bag, 930g, SKITTLES ORIG 930G Min $12.98 Walmar…" at bounding box center [733, 124] width 1028 height 141
click at [668, 32] on input "Aug 20, 2024" at bounding box center [656, 27] width 125 height 33
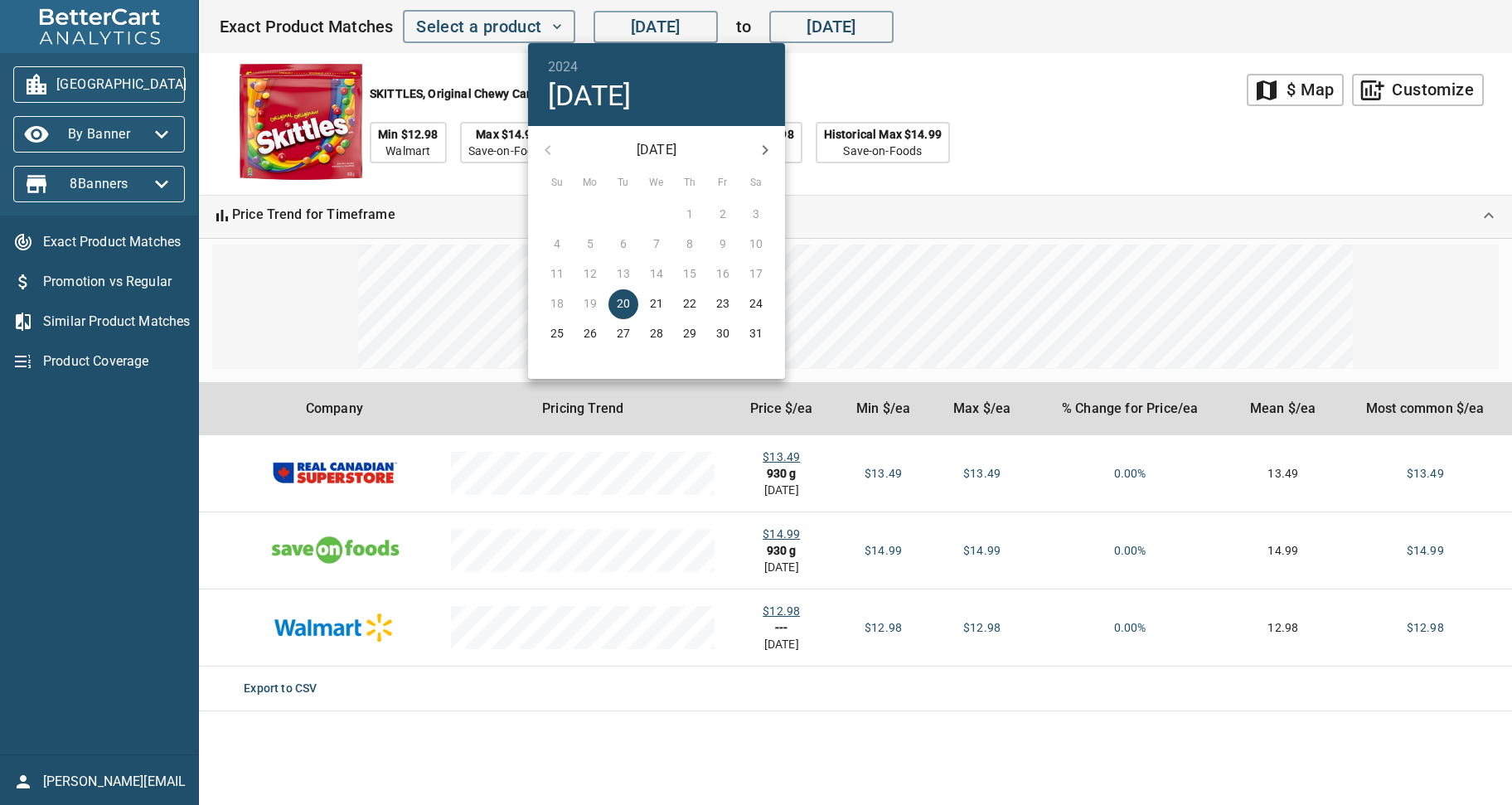
drag, startPoint x: 981, startPoint y: 88, endPoint x: 991, endPoint y: 101, distance: 16.4
click at [983, 88] on div at bounding box center [756, 402] width 1512 height 805
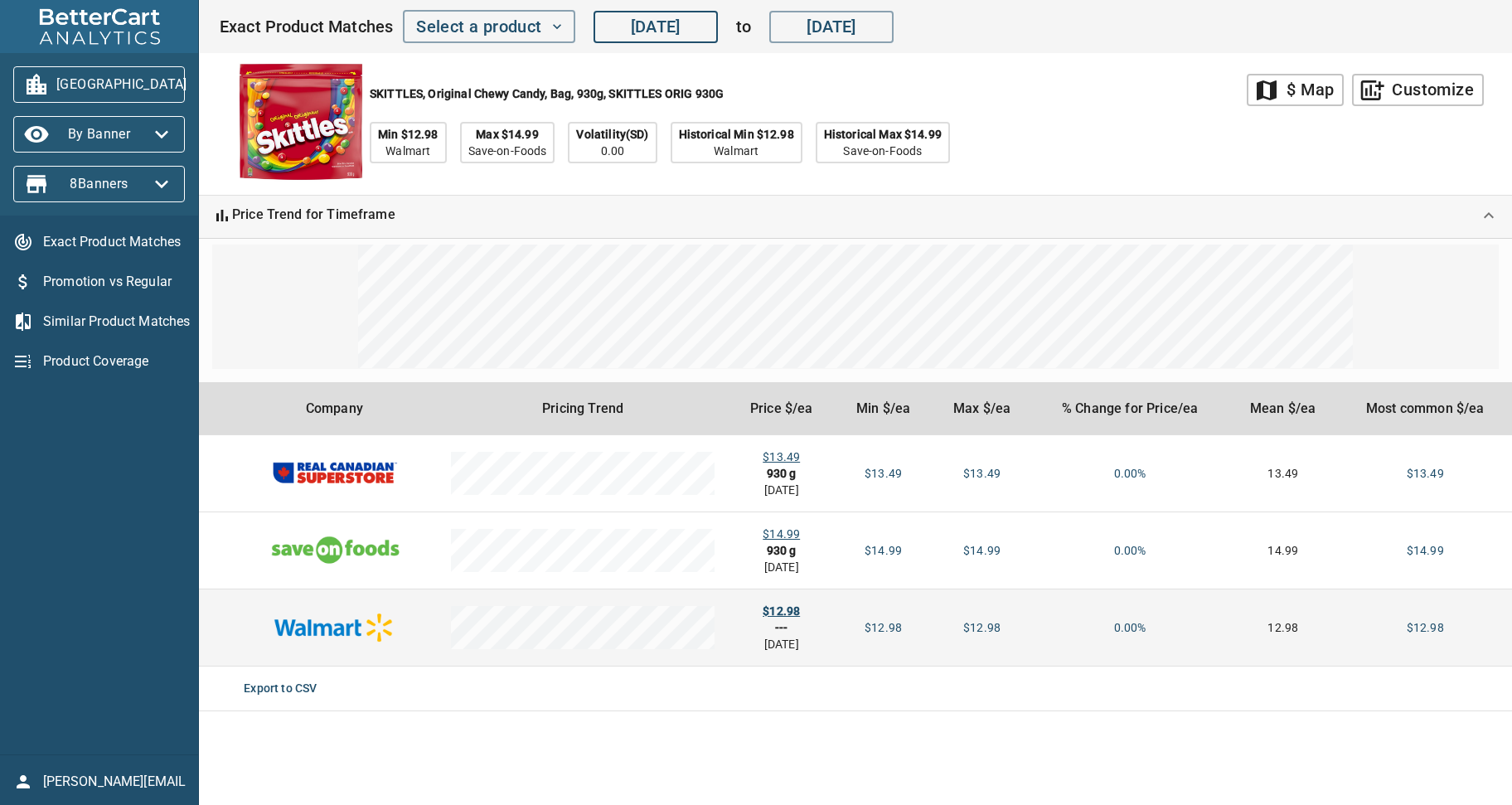
click at [781, 614] on div "$12.98" at bounding box center [781, 611] width 81 height 17
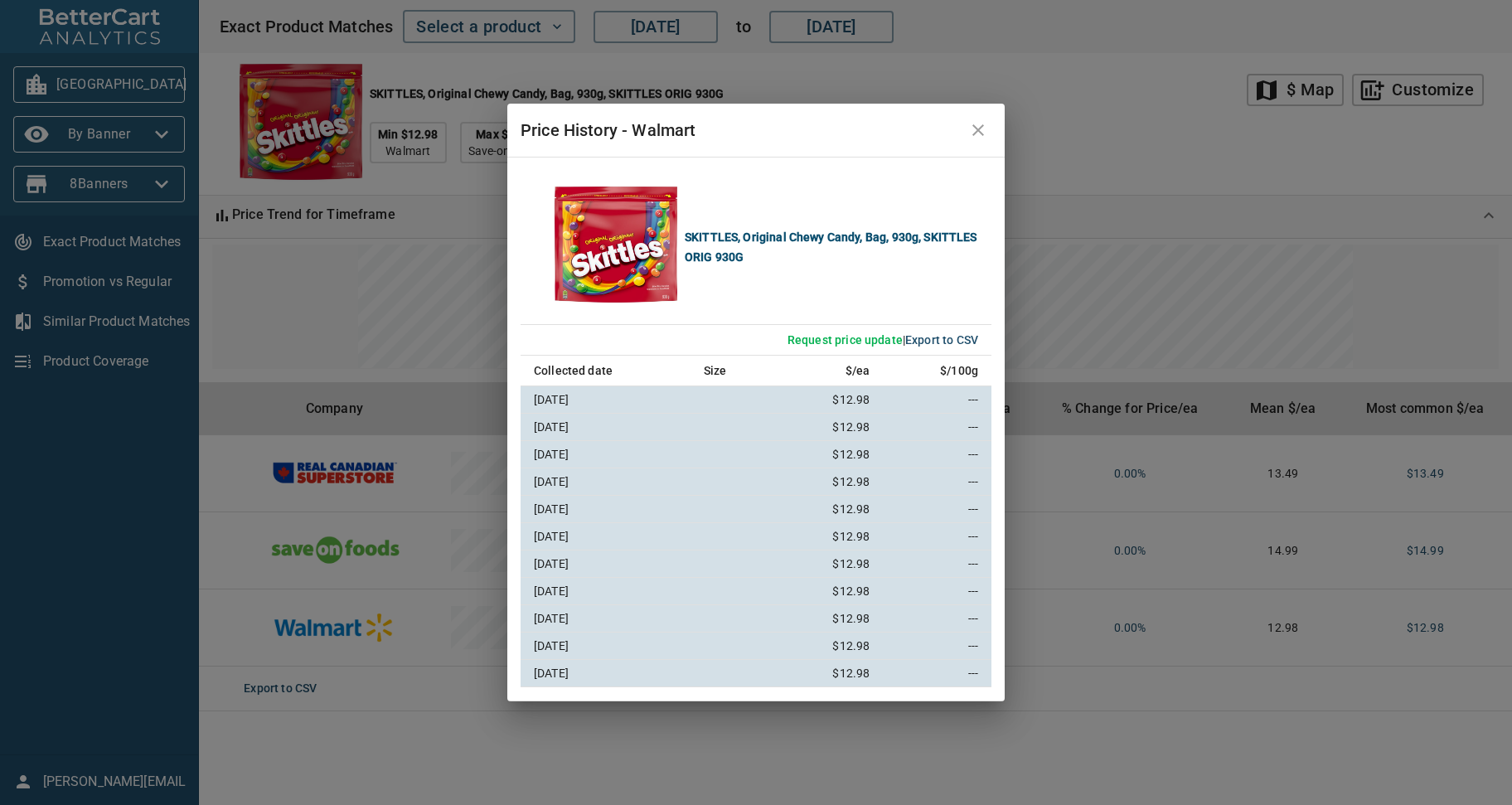
click at [979, 135] on icon "close" at bounding box center [978, 131] width 20 height 20
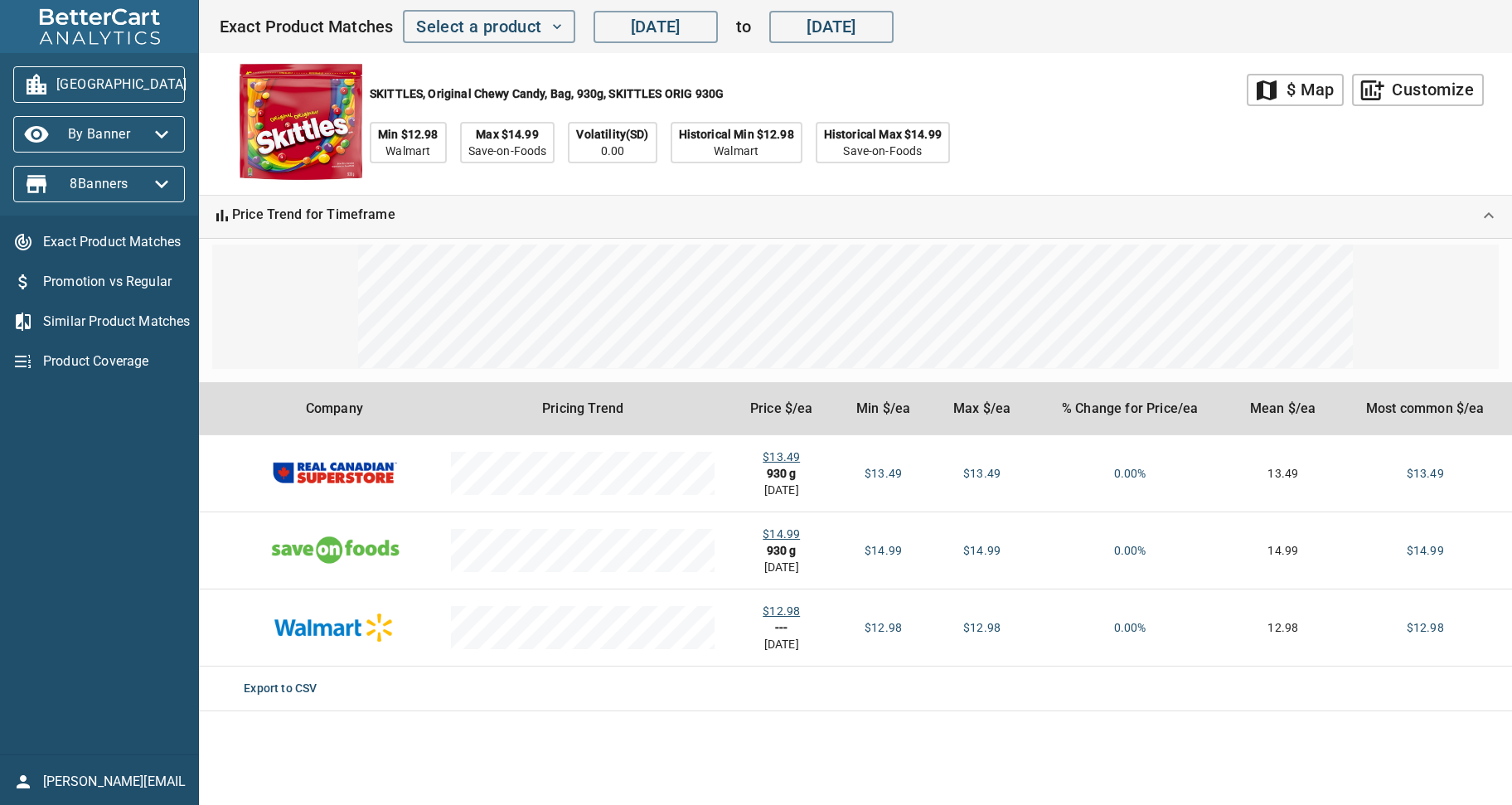
click at [1090, 147] on div "SKITTLES, Original Chewy Candy, Bag, 930g, SKITTLES ORIG 930G Min $12.98 Walmar…" at bounding box center [733, 124] width 1028 height 141
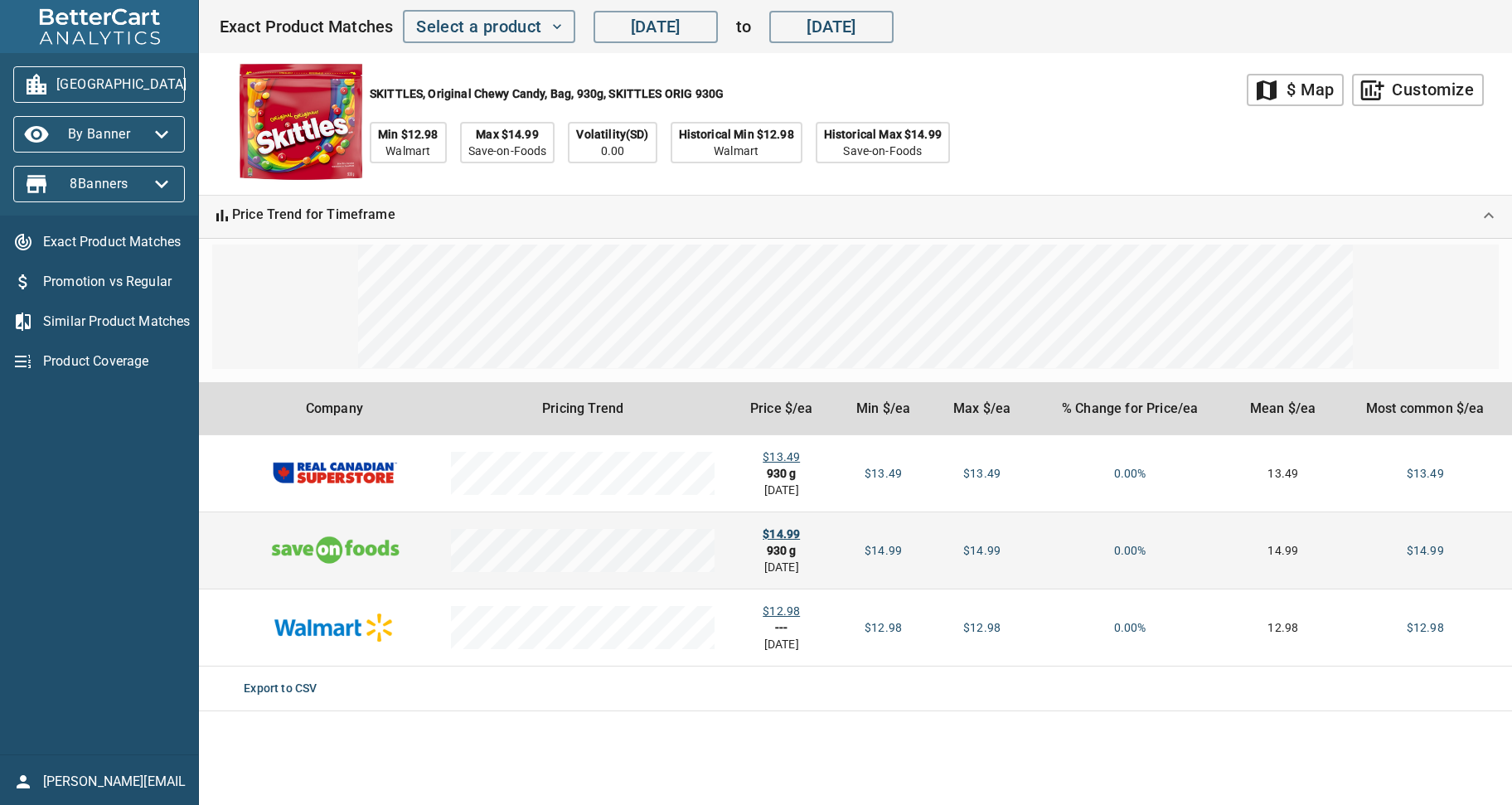
click at [797, 535] on div "$14.99" at bounding box center [781, 534] width 81 height 17
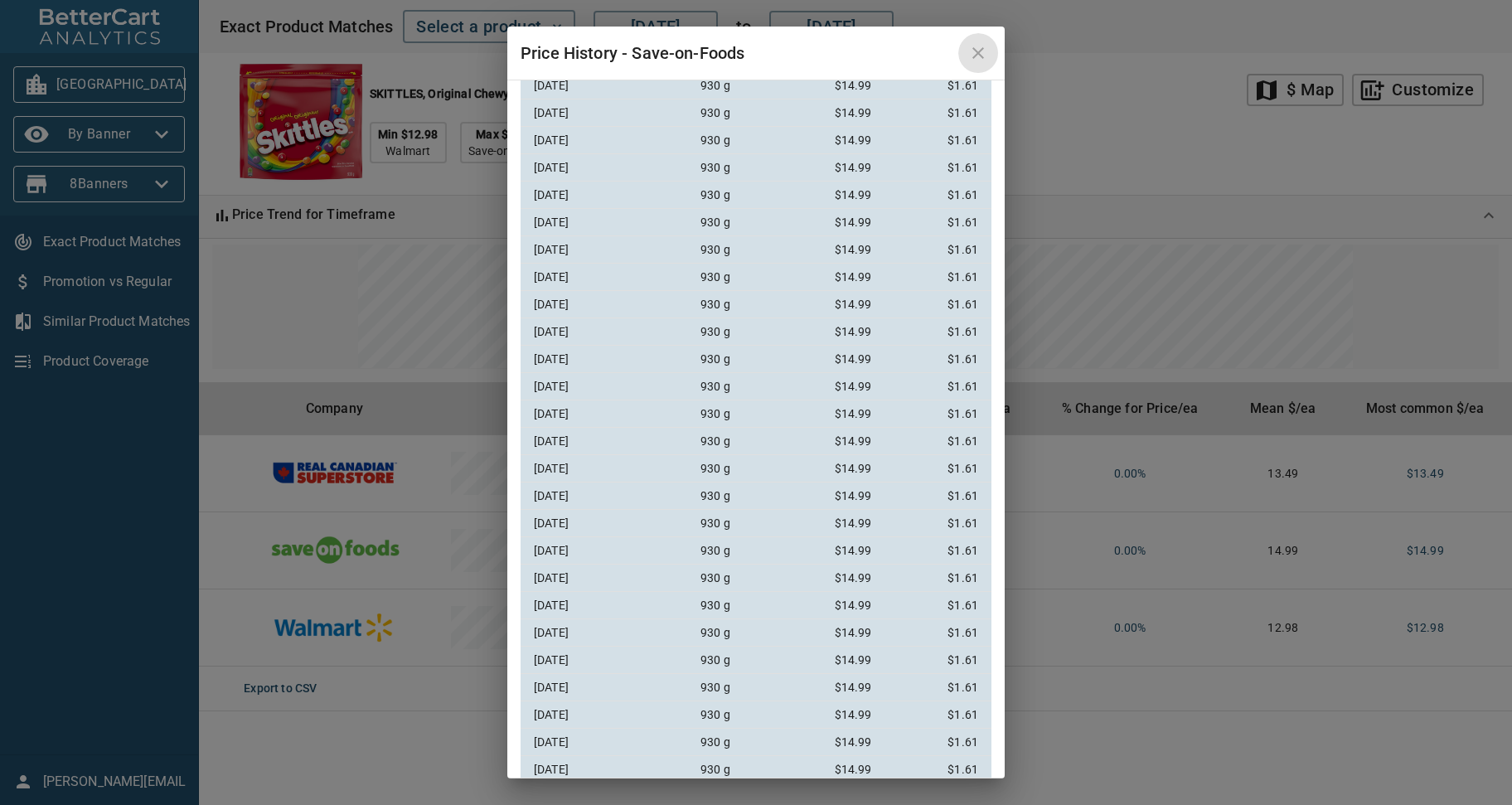
click at [973, 56] on icon "close" at bounding box center [978, 53] width 20 height 20
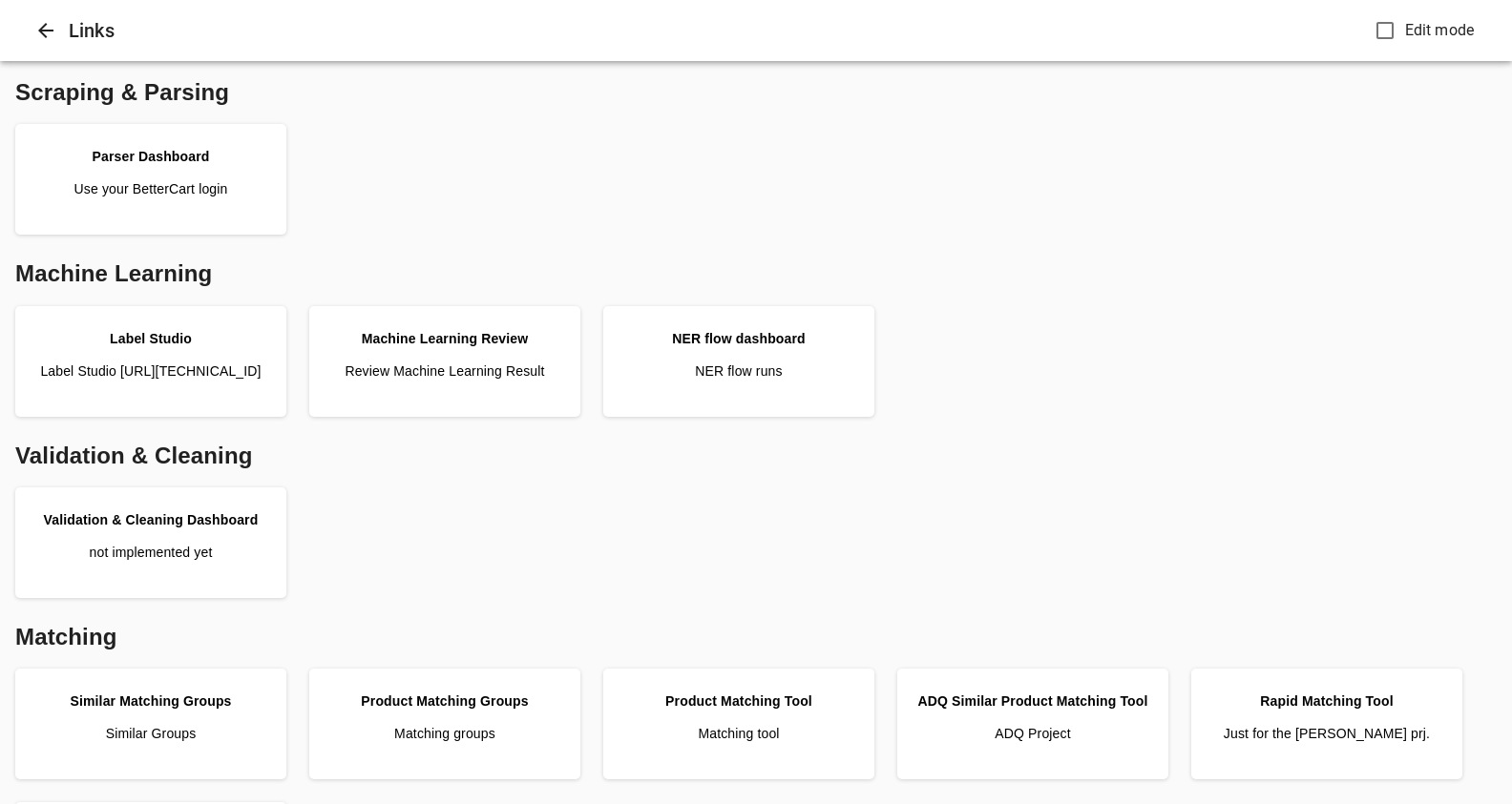
scroll to position [536, 0]
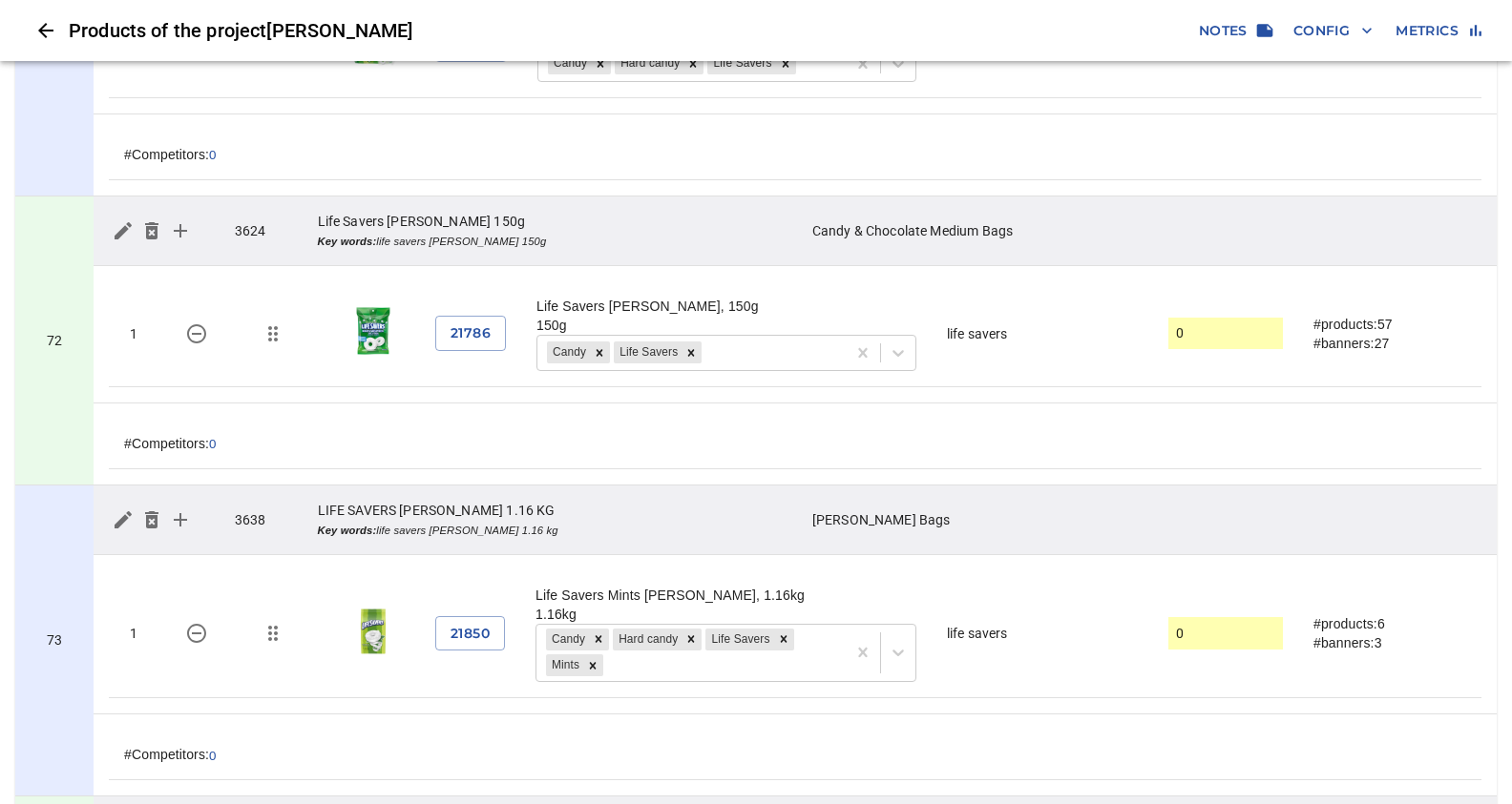
scroll to position [20979, 0]
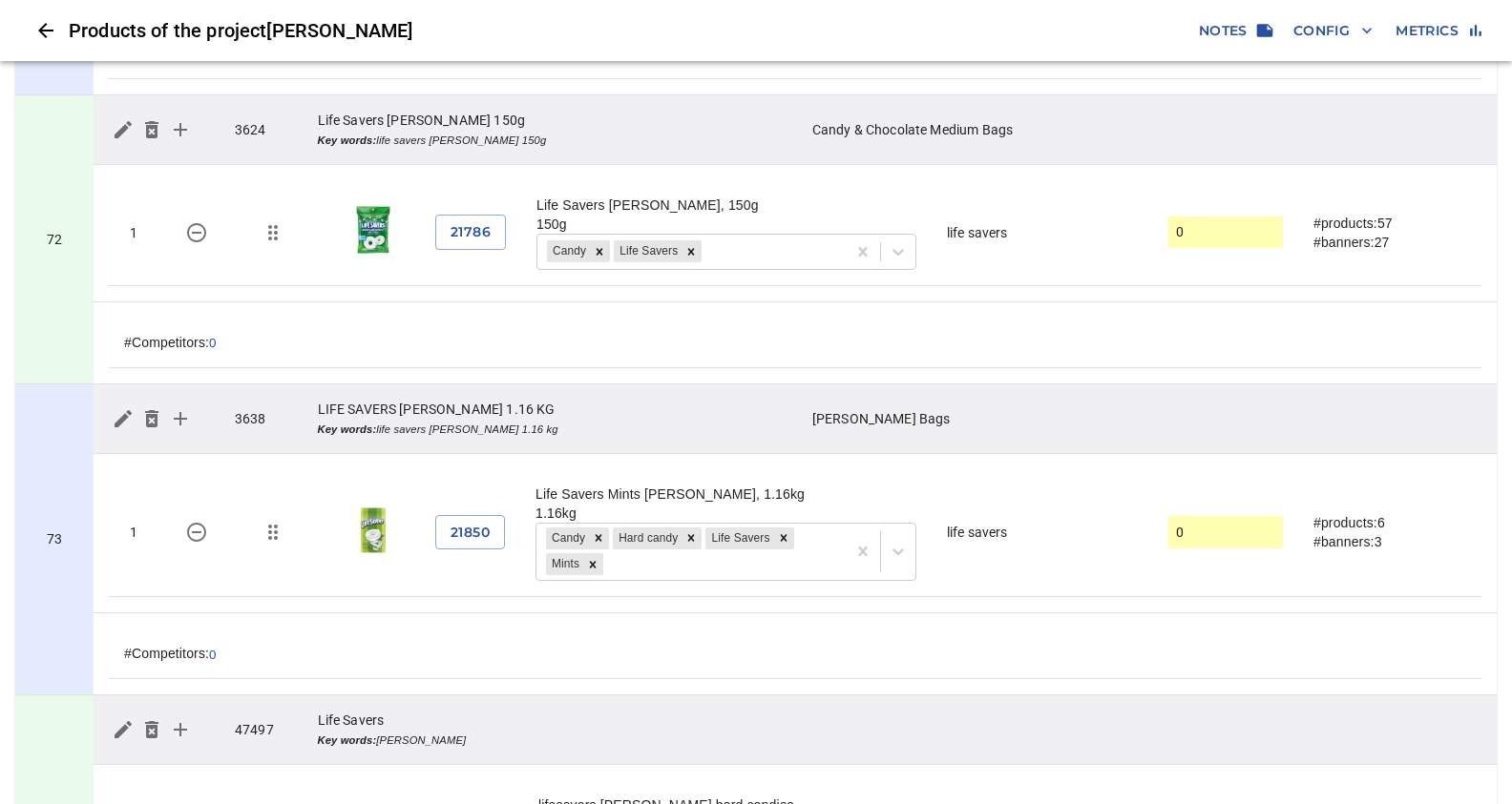
click at [464, 521] on span "21850" at bounding box center [469, 532] width 39 height 24
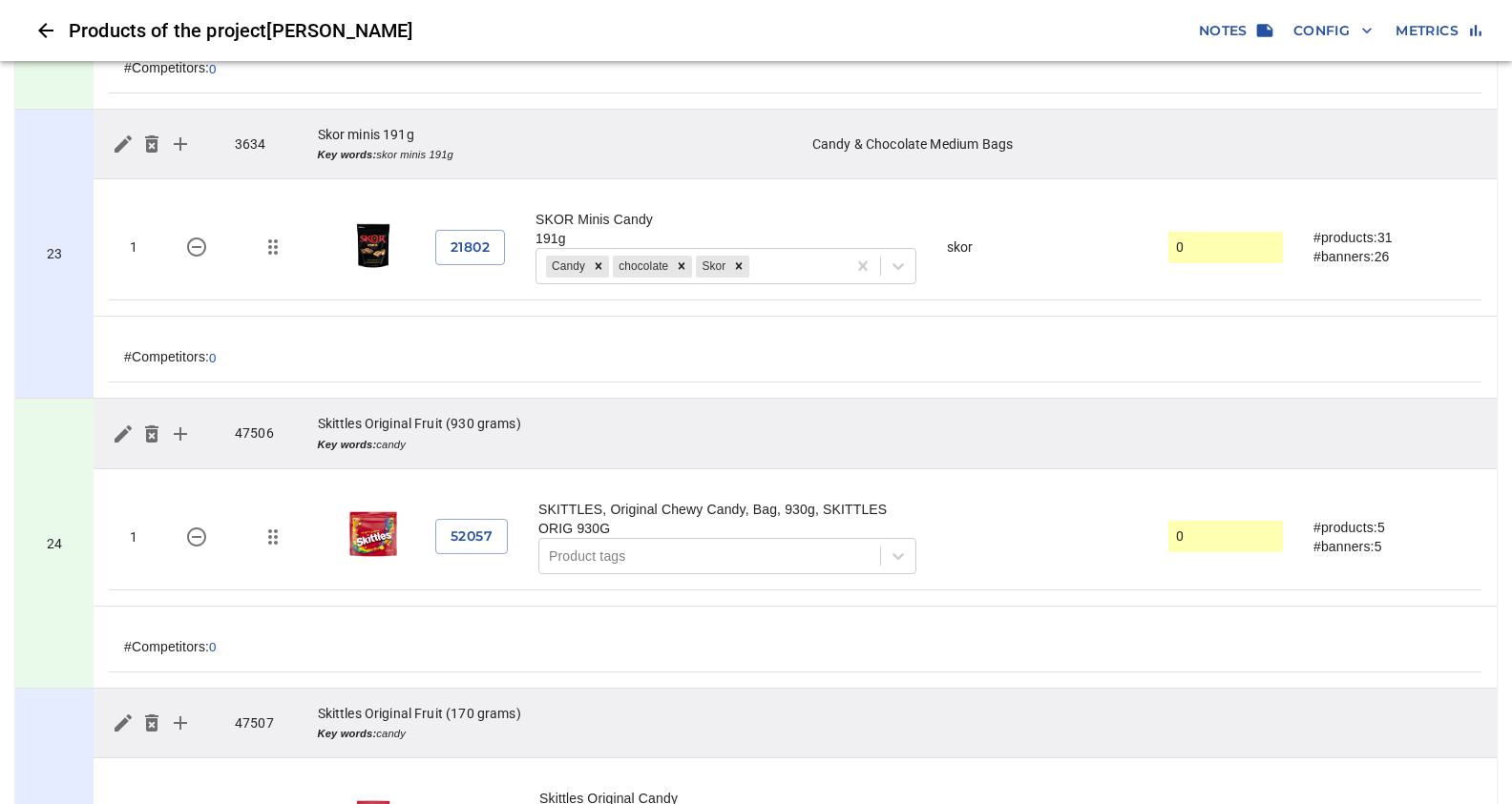
scroll to position [6470, 0]
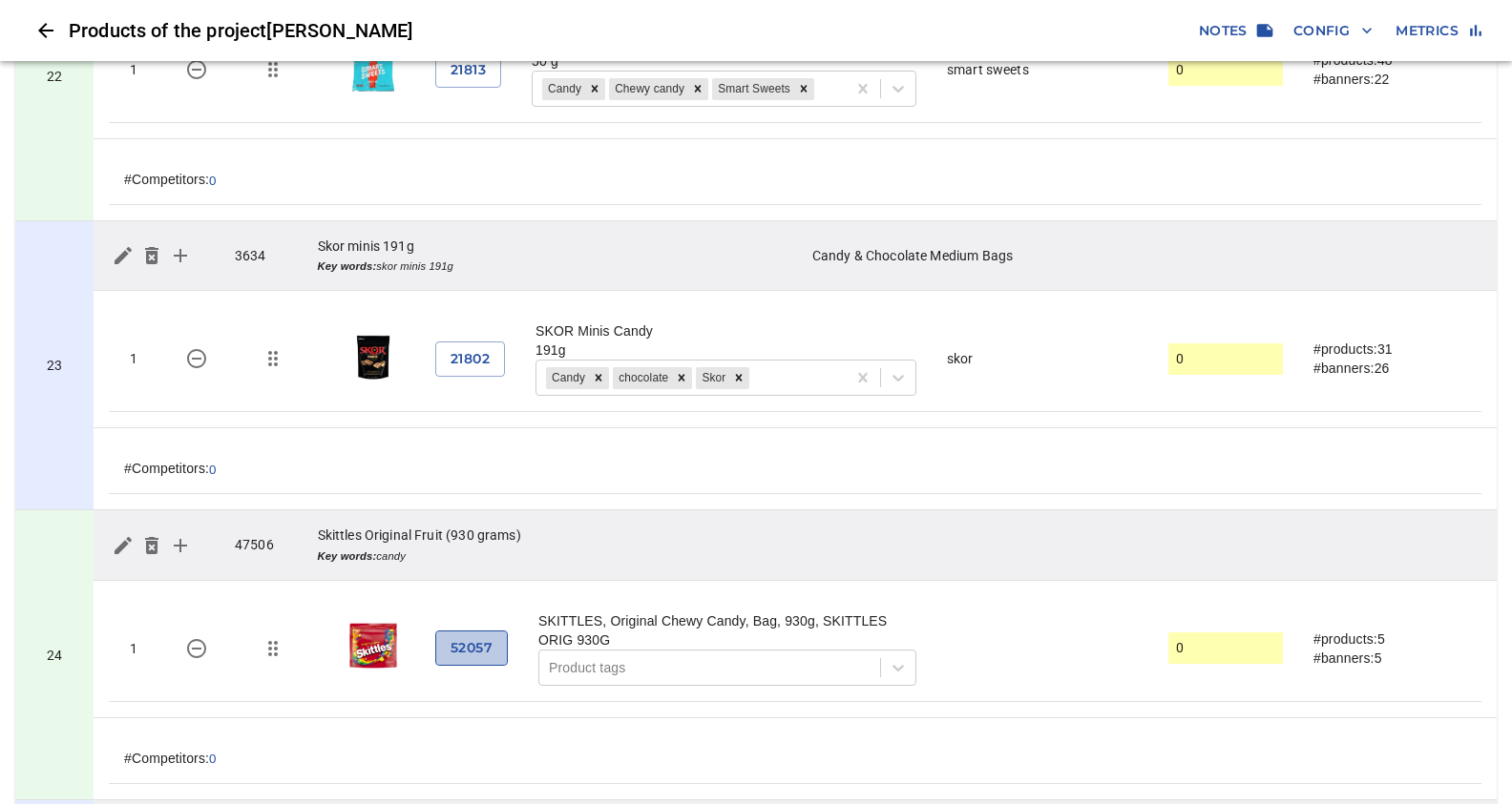
click at [476, 636] on span "52057" at bounding box center [471, 648] width 42 height 24
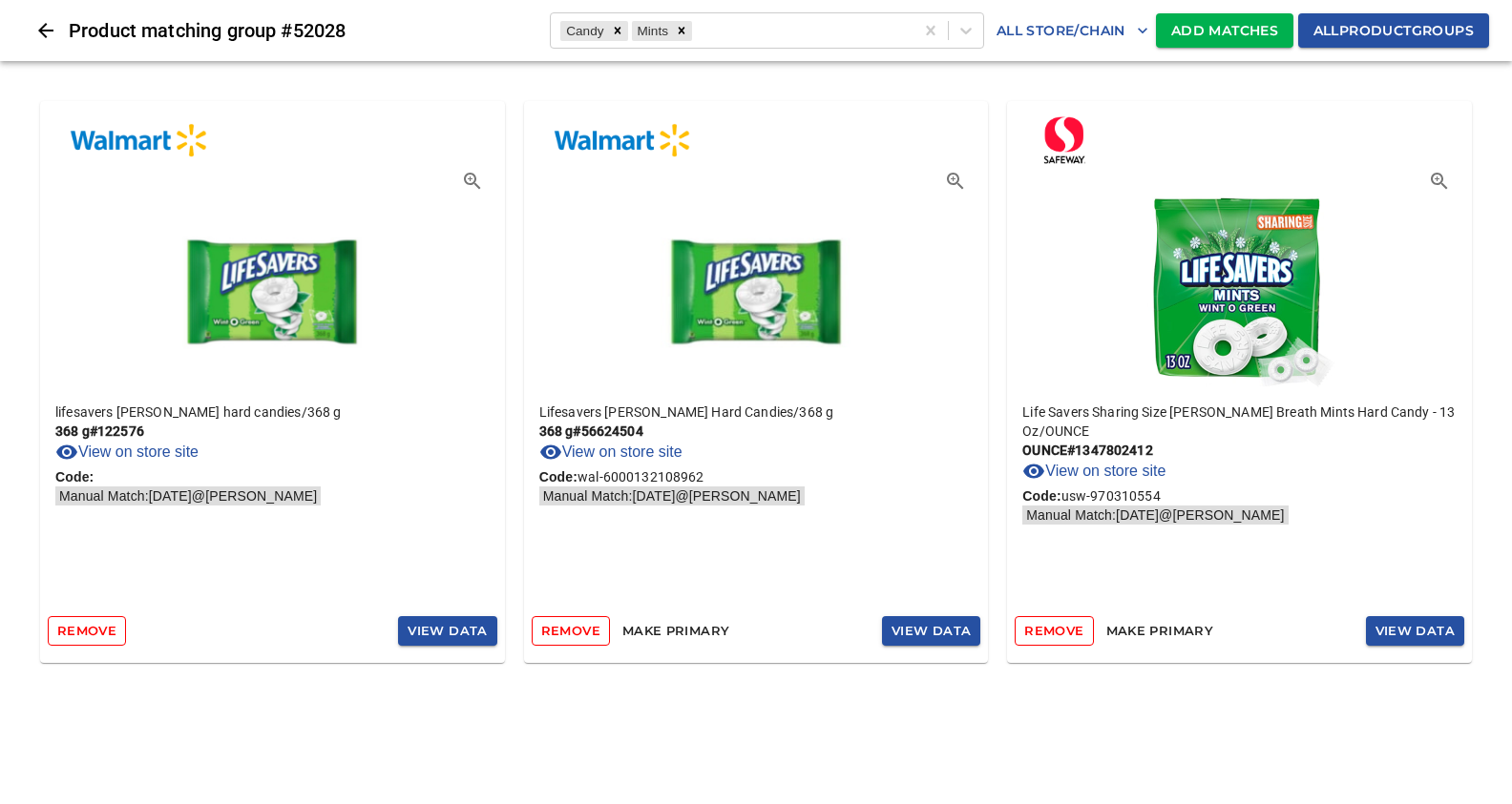
click at [961, 633] on span "View Data" at bounding box center [931, 631] width 79 height 22
click at [41, 34] on icon "Close" at bounding box center [46, 31] width 23 height 23
click at [45, 19] on icon "Close" at bounding box center [46, 31] width 23 height 23
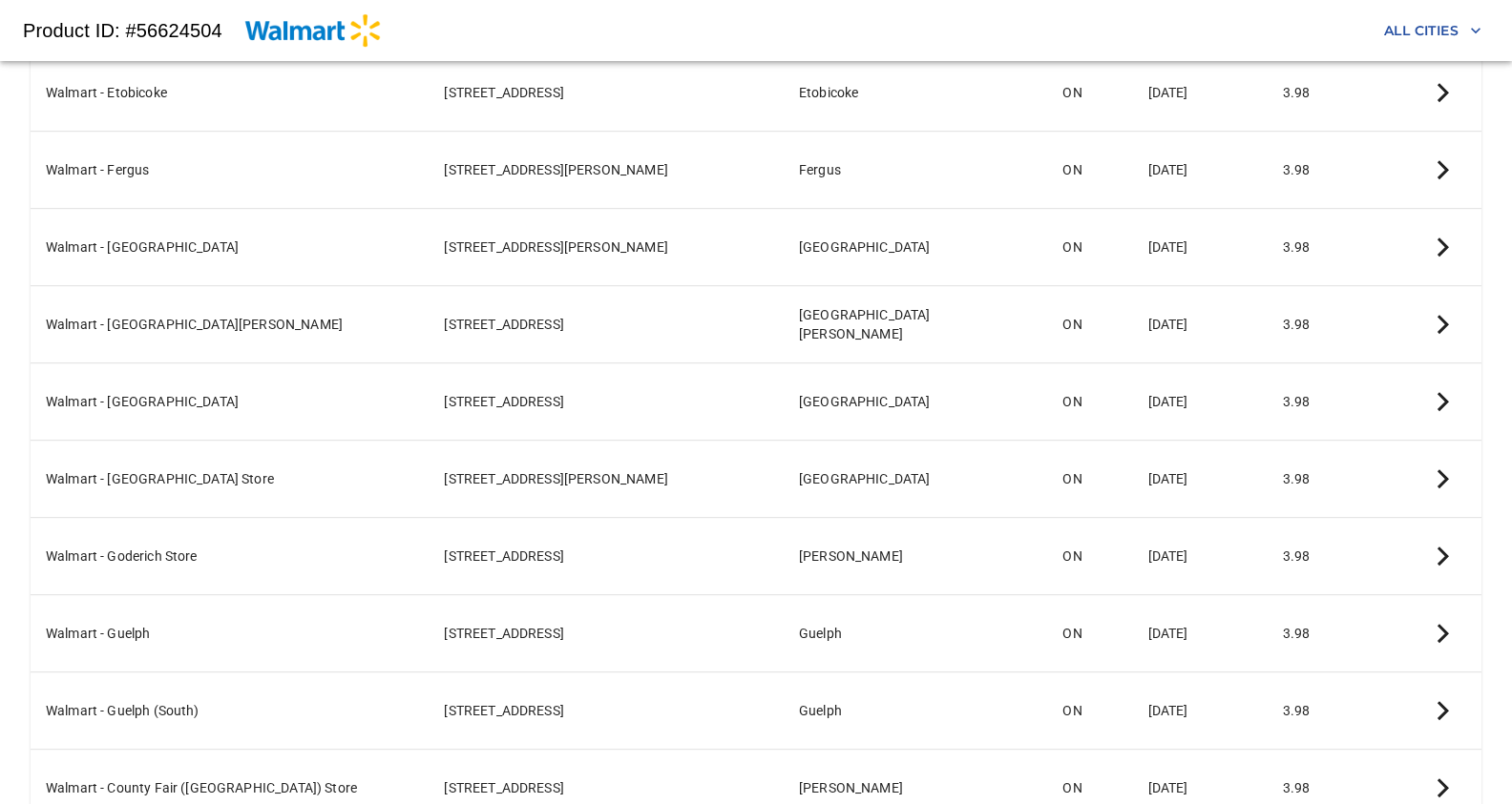
scroll to position [13734, 0]
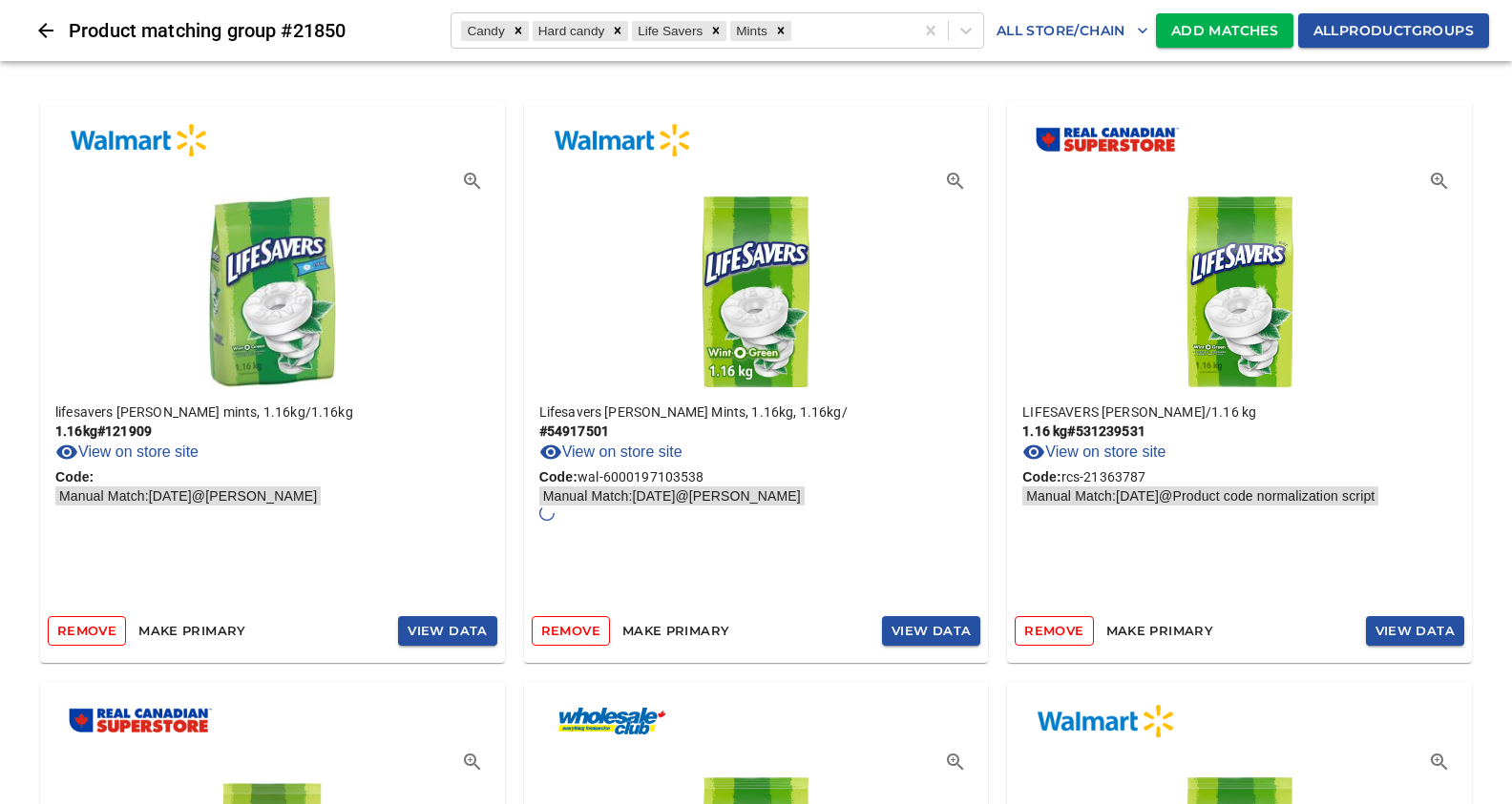
drag, startPoint x: 1197, startPoint y: 23, endPoint x: 1198, endPoint y: 90, distance: 67.0
click at [1198, 90] on div "Product matching group # 21850 Candy Hard candy Life Savers Mints All Store/Cha…" at bounding box center [756, 642] width 1512 height 1284
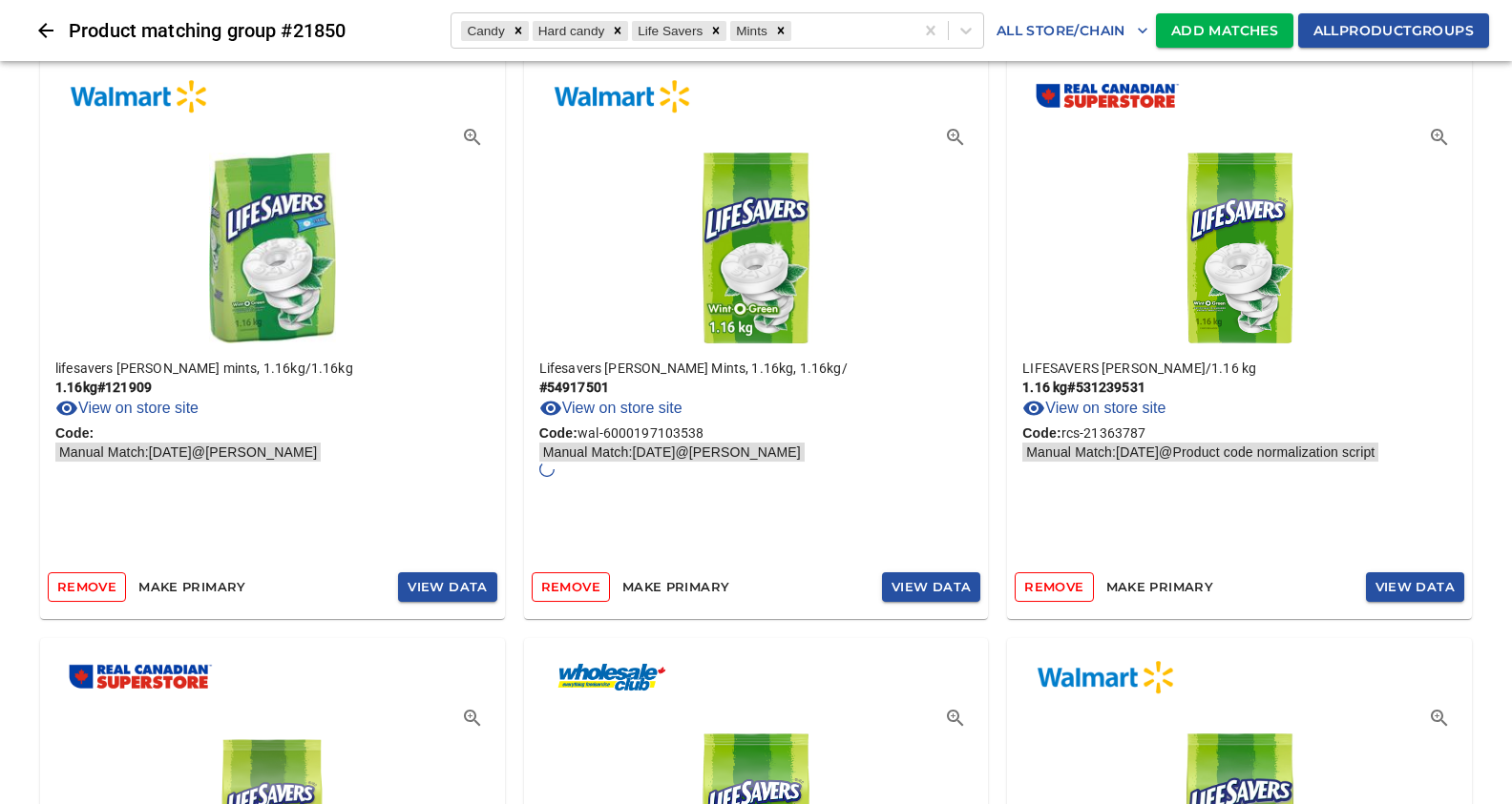
scroll to position [479, 0]
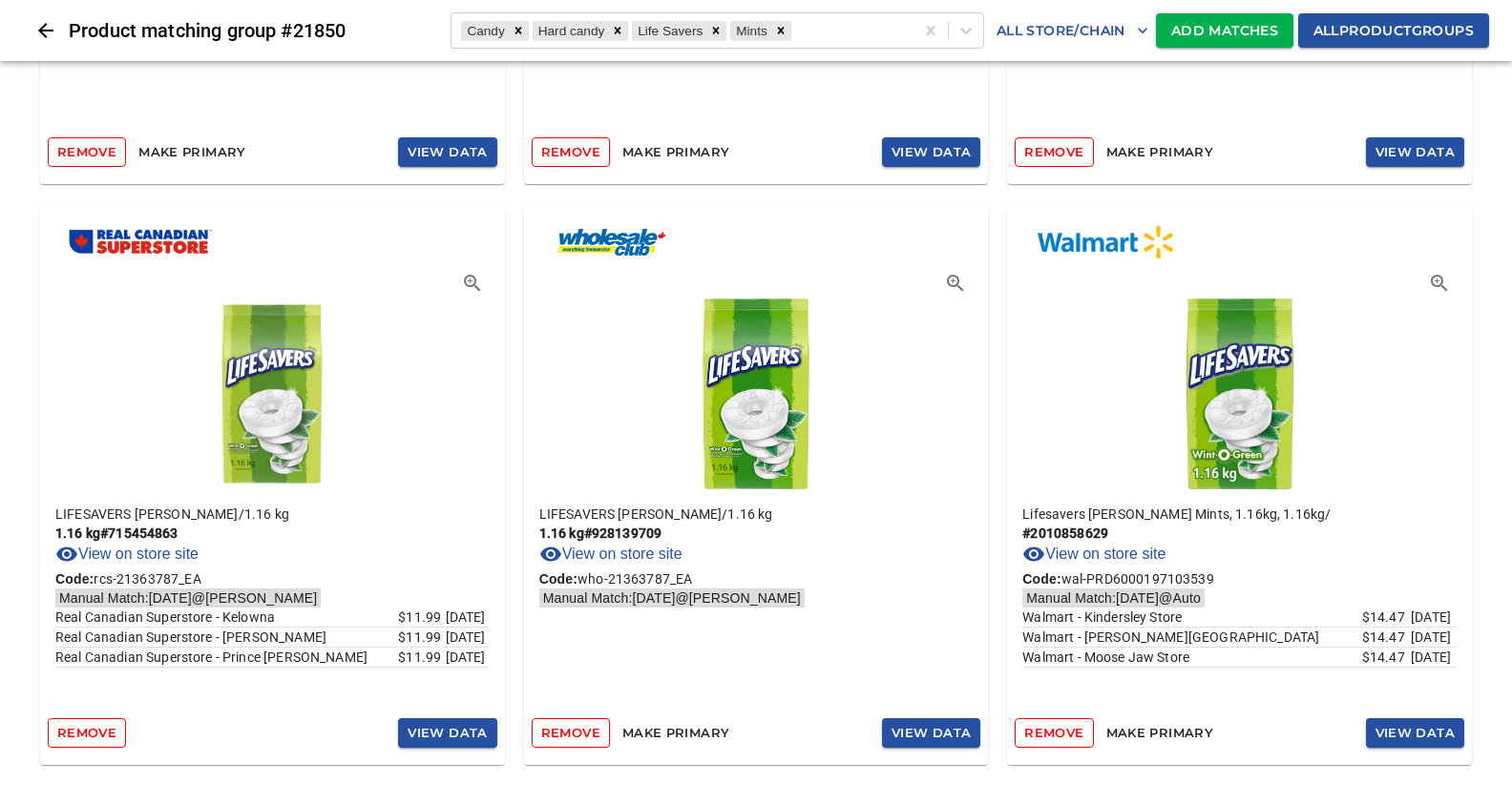
click at [1427, 738] on span "View Data" at bounding box center [1414, 733] width 79 height 22
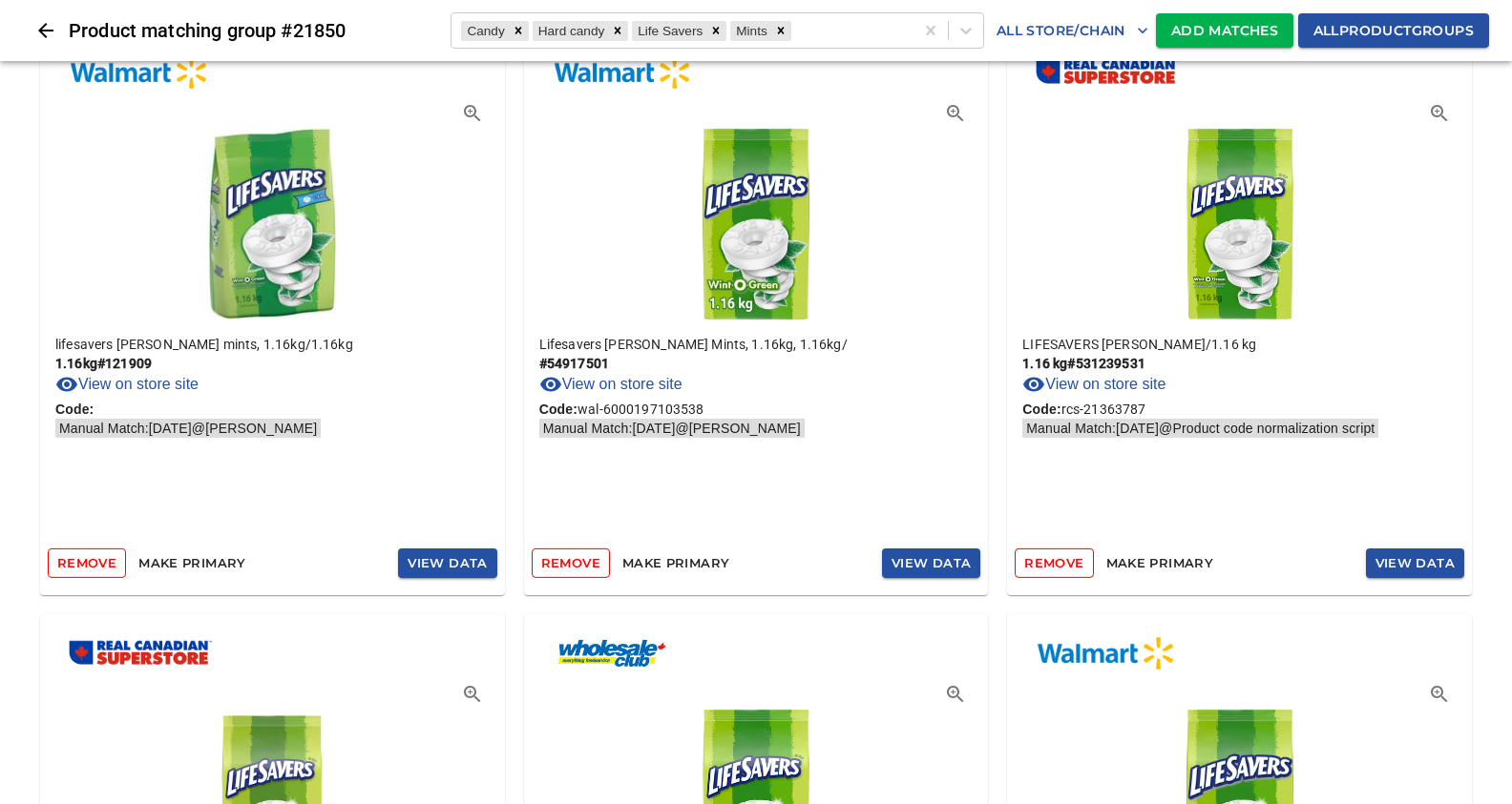
scroll to position [0, 0]
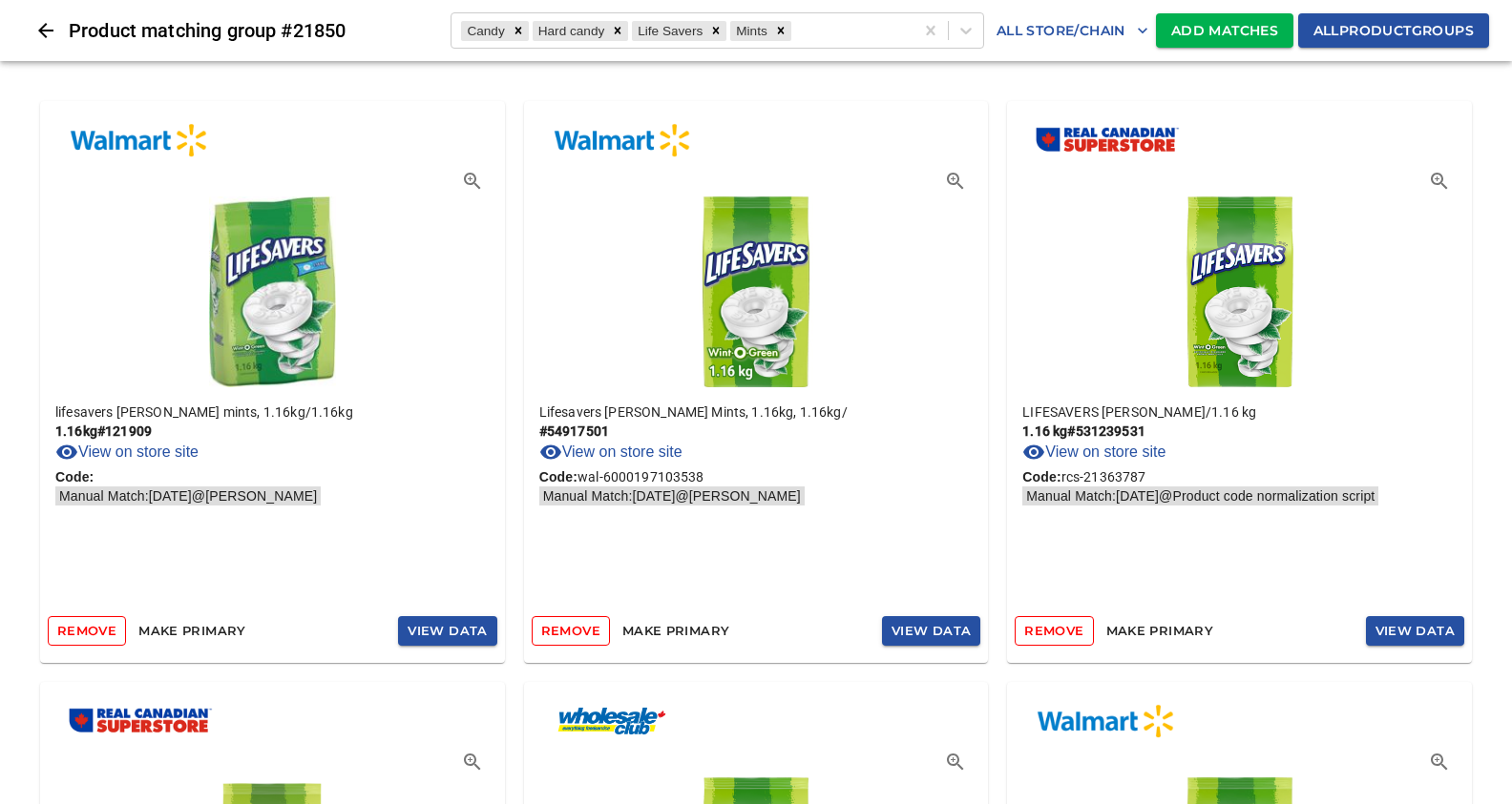
click at [1203, 33] on span "Add Matches" at bounding box center [1225, 31] width 107 height 24
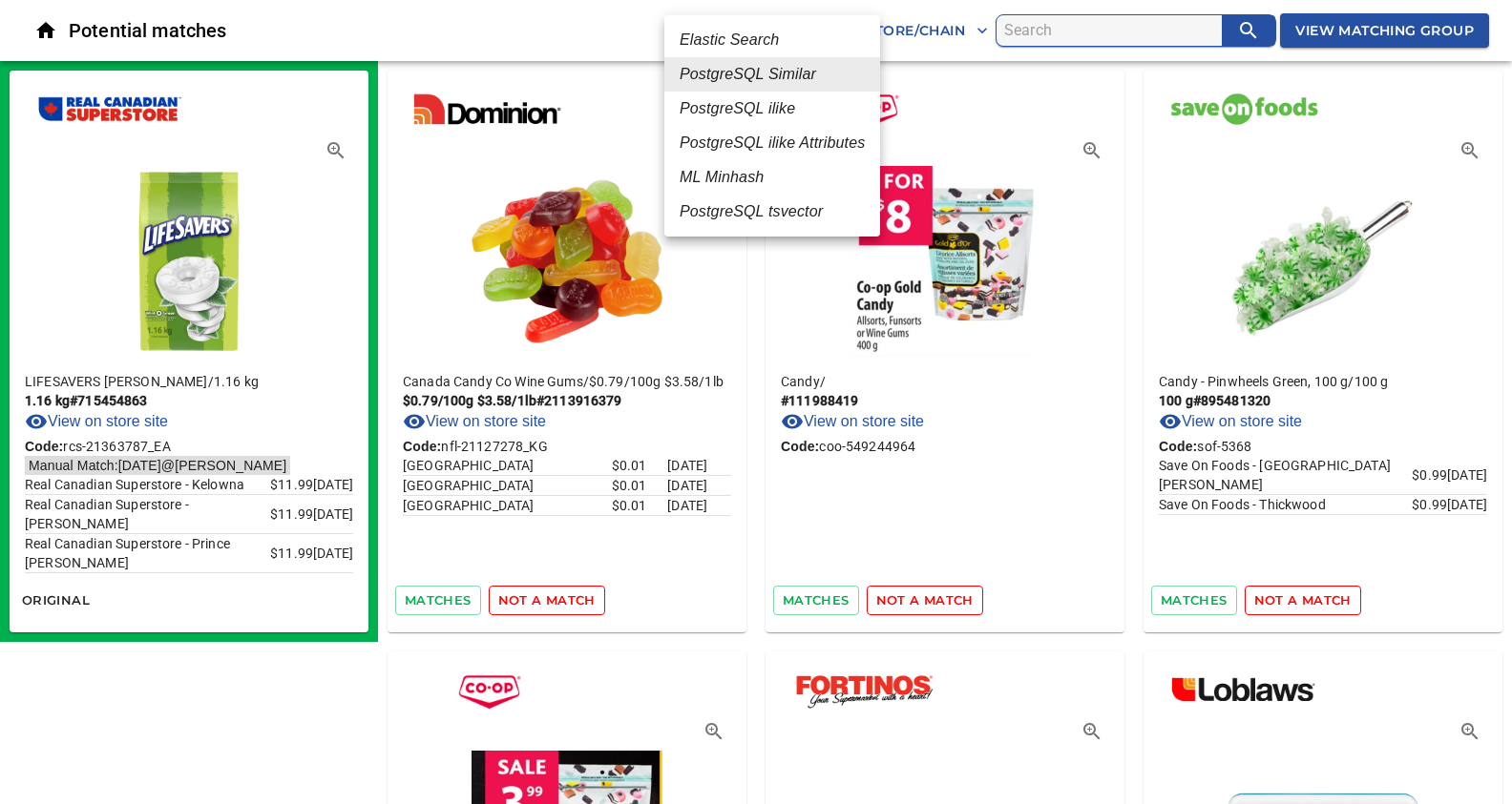
click at [748, 179] on em "ML Minhash" at bounding box center [722, 177] width 84 height 23
type input "3"
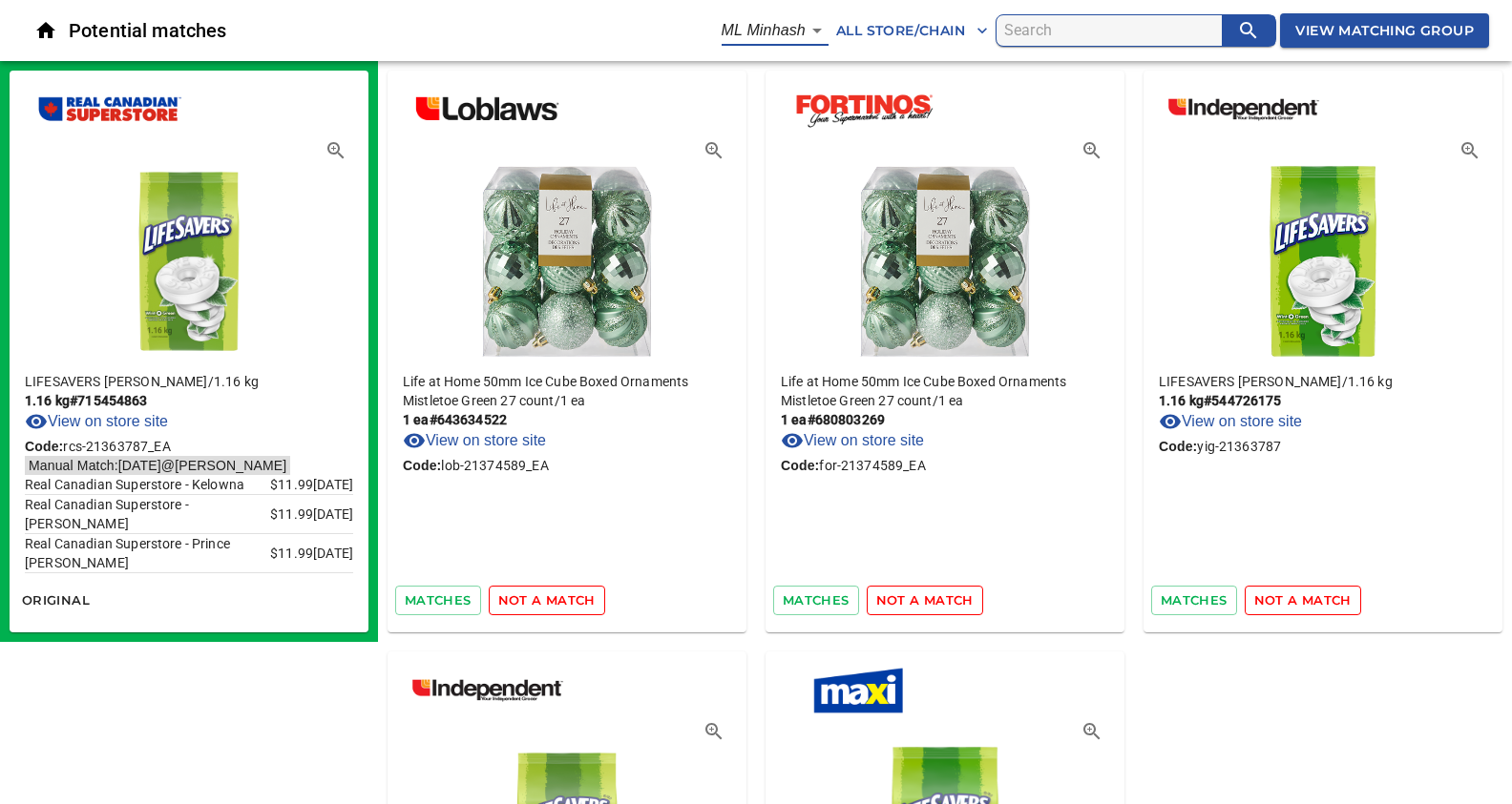
click at [534, 601] on span "not a match" at bounding box center [547, 600] width 98 height 22
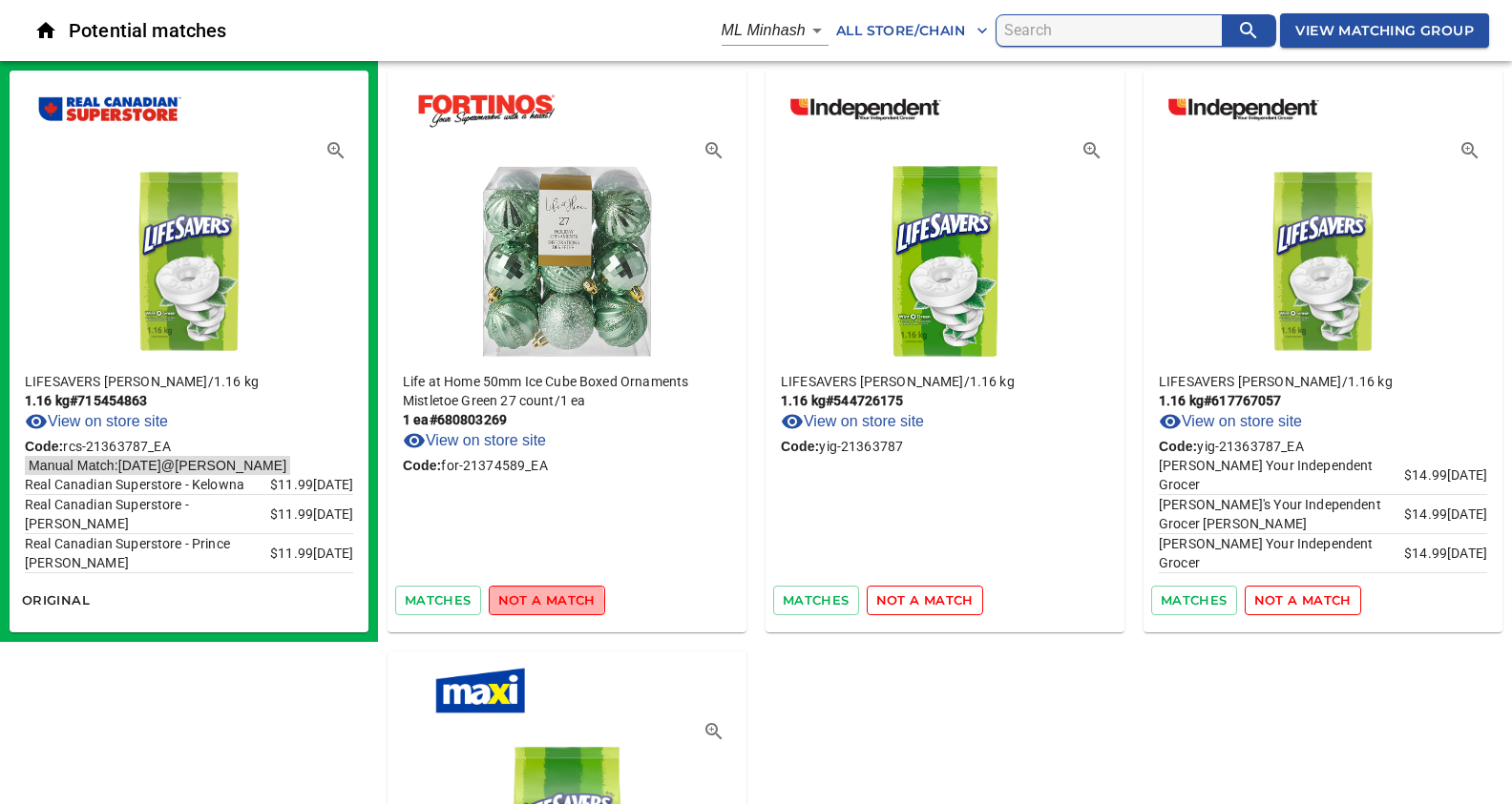
click at [534, 601] on span "not a match" at bounding box center [547, 600] width 98 height 22
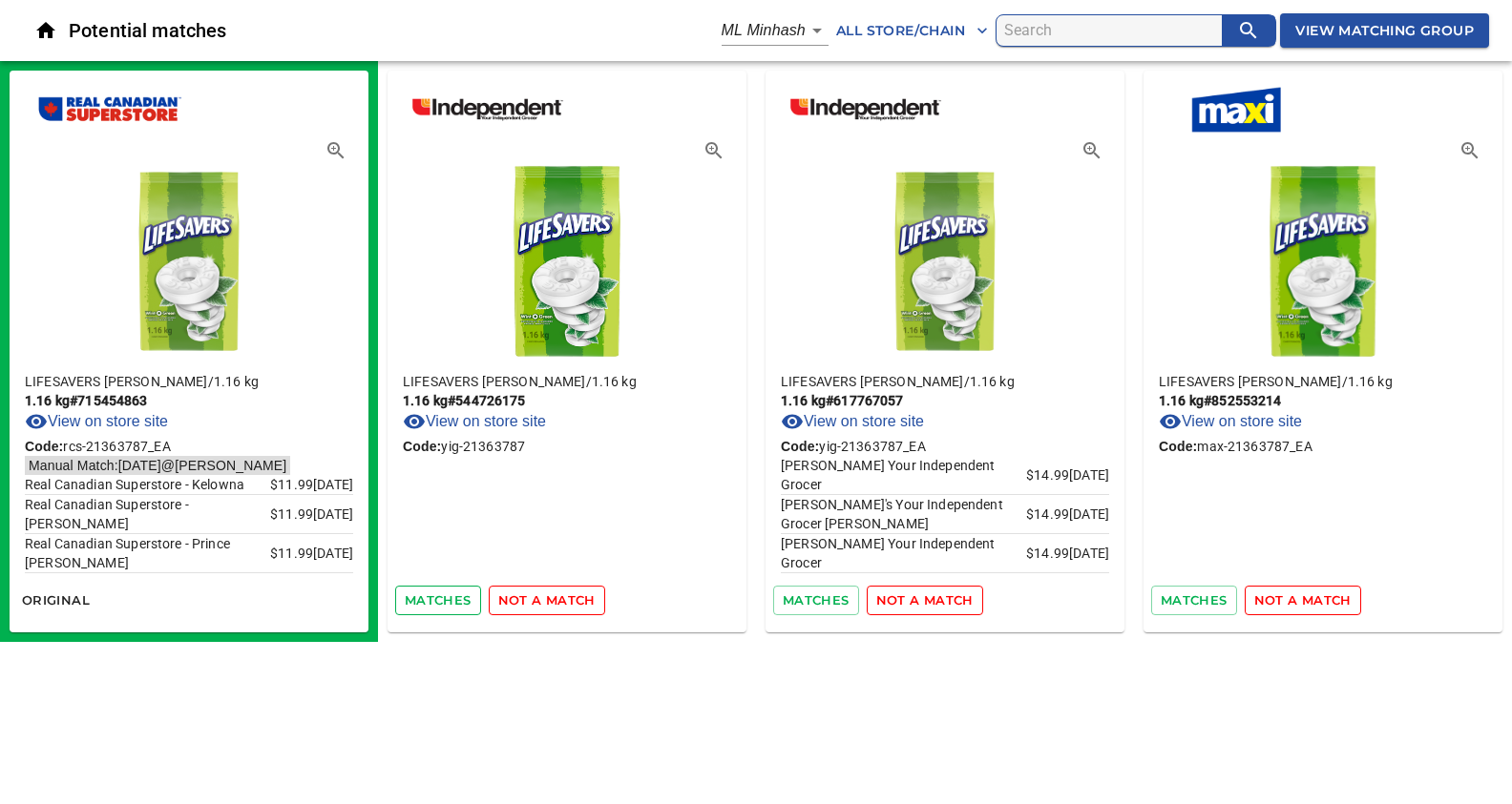
click at [437, 596] on span "matches" at bounding box center [439, 600] width 67 height 22
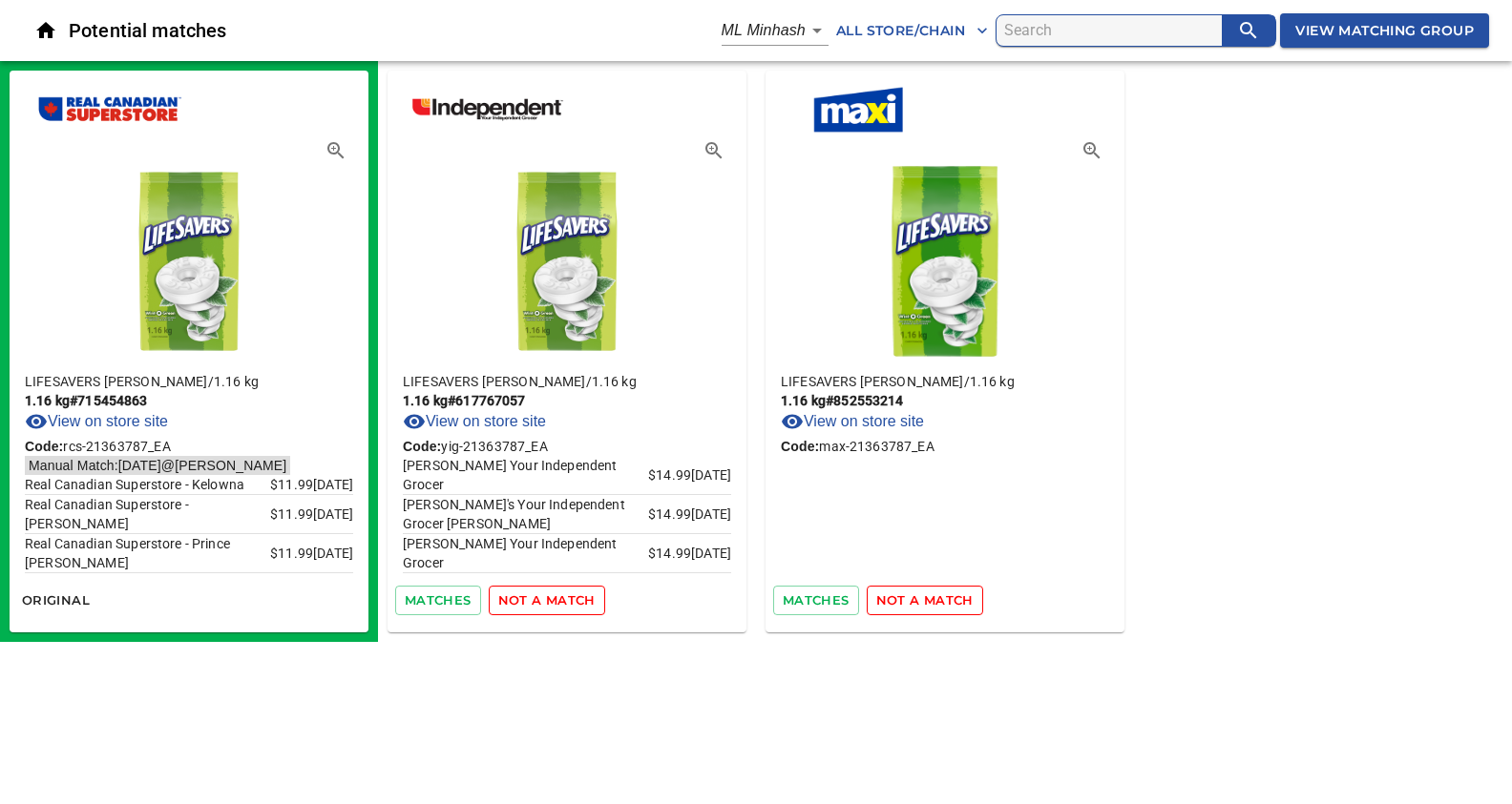
click at [437, 596] on span "matches" at bounding box center [439, 600] width 67 height 22
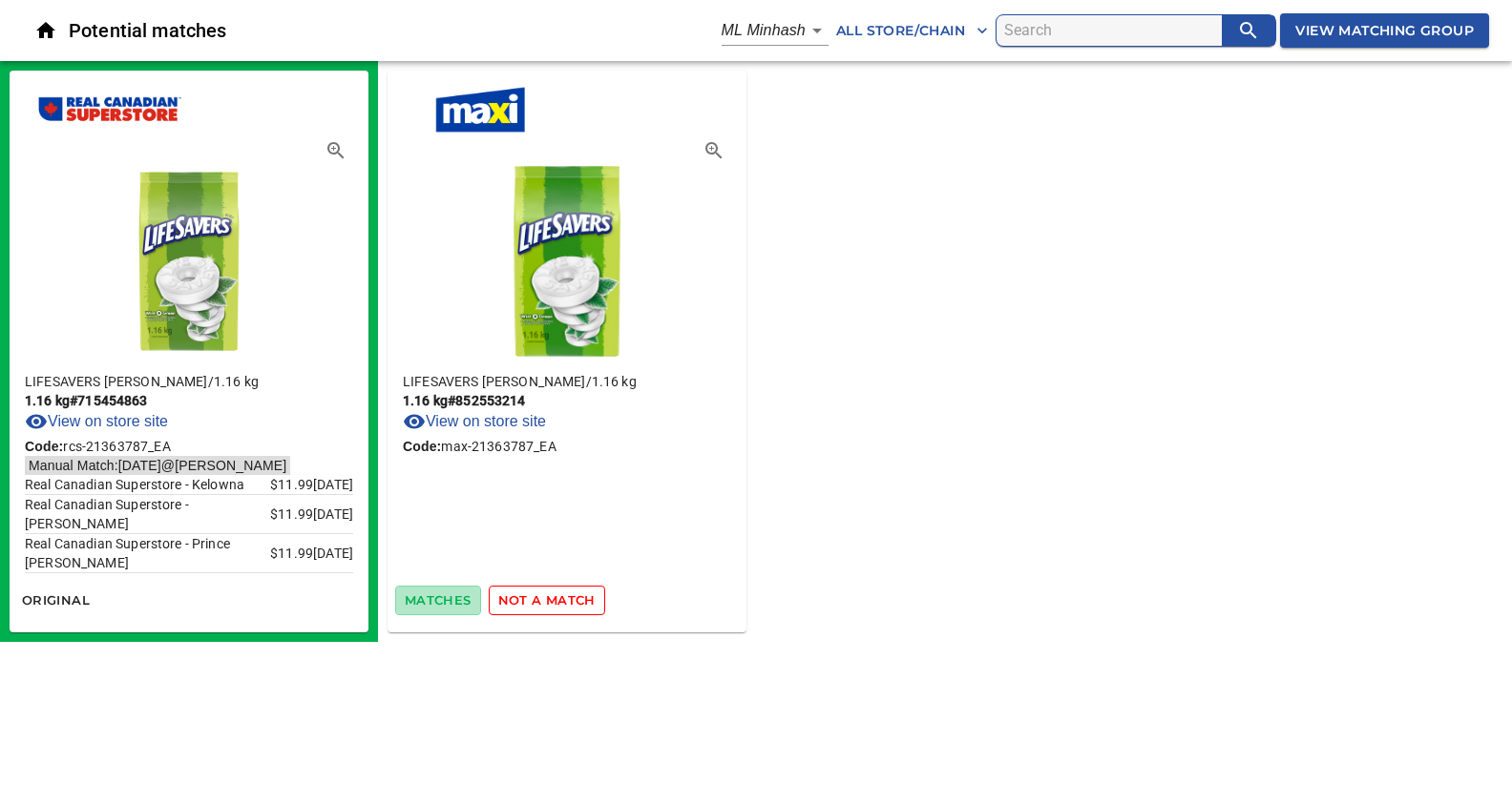
click at [437, 596] on span "matches" at bounding box center [439, 600] width 67 height 22
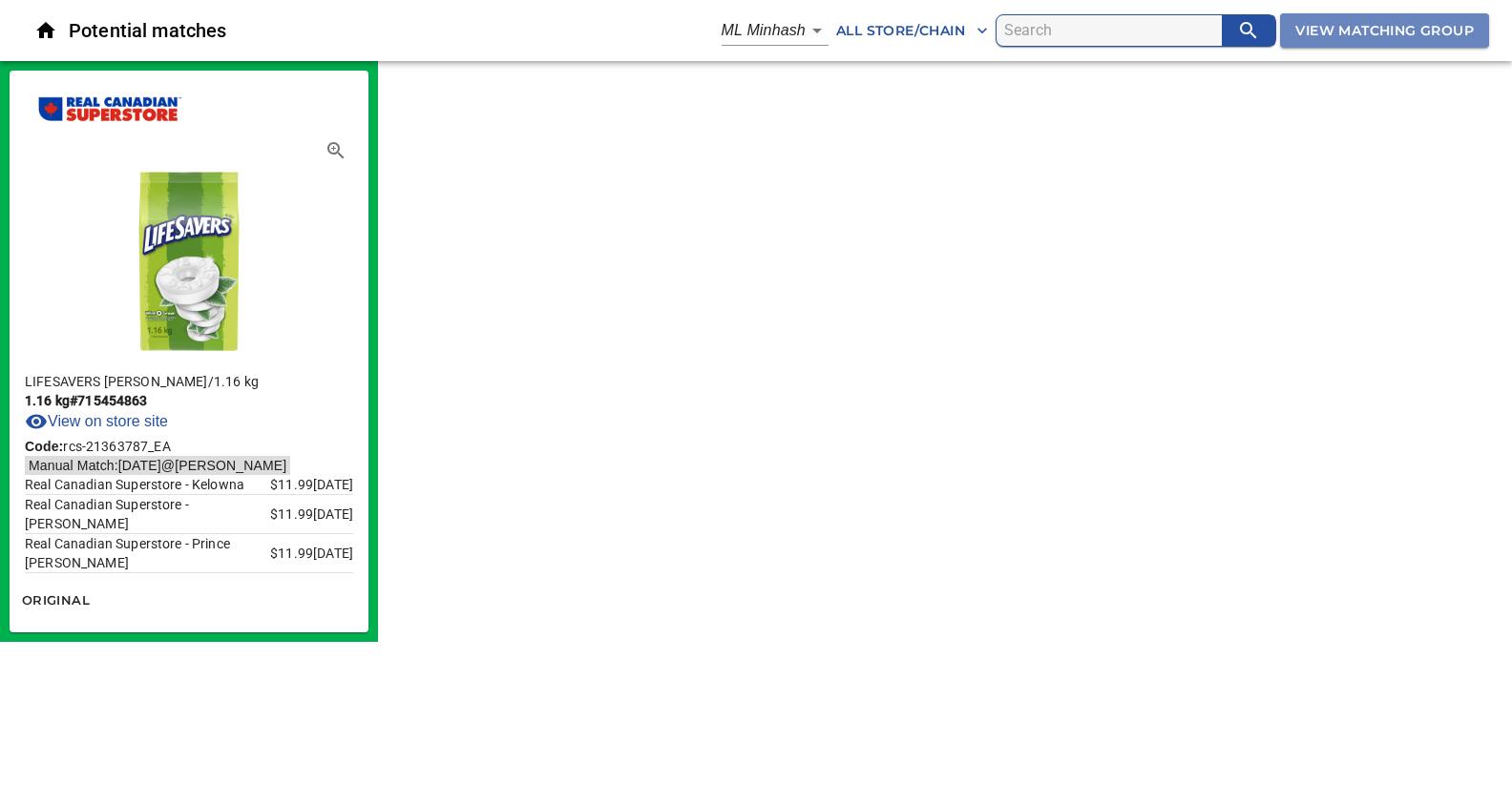
click at [1367, 33] on span "View Matching Group" at bounding box center [1385, 31] width 178 height 24
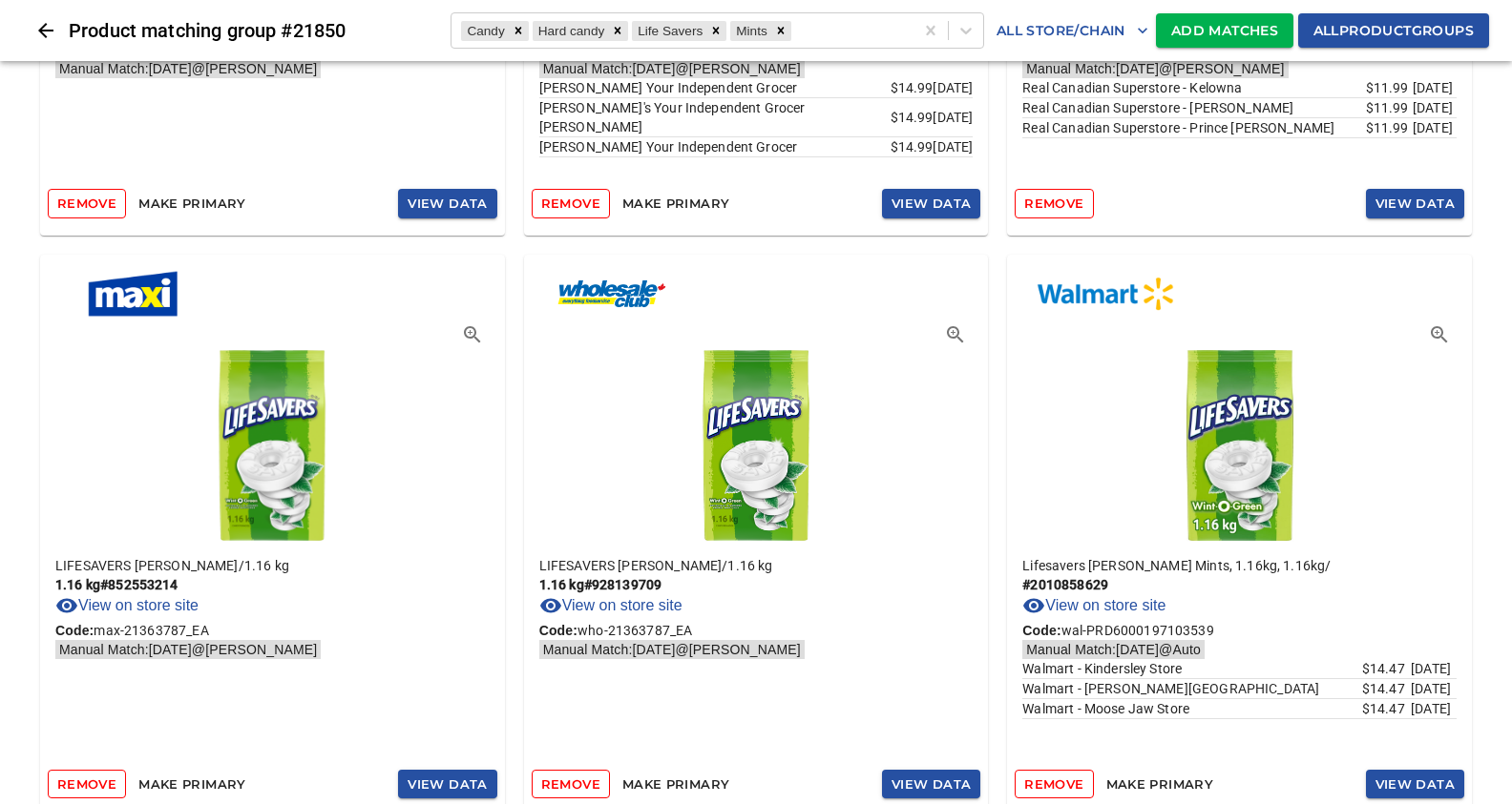
scroll to position [1059, 0]
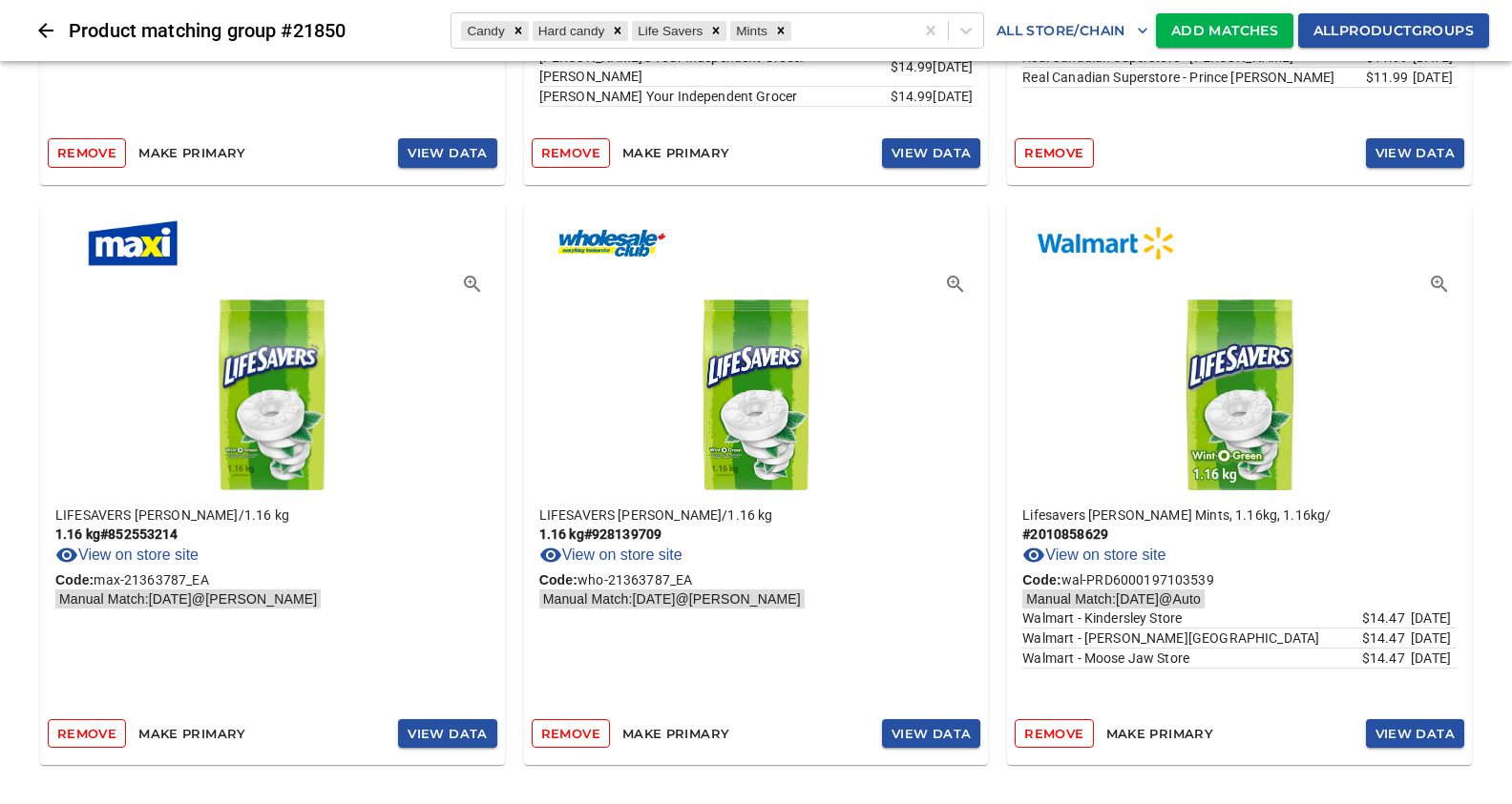
click at [443, 726] on span "View Data" at bounding box center [447, 734] width 79 height 22
click at [1205, 36] on span "Add Matches" at bounding box center [1225, 31] width 107 height 24
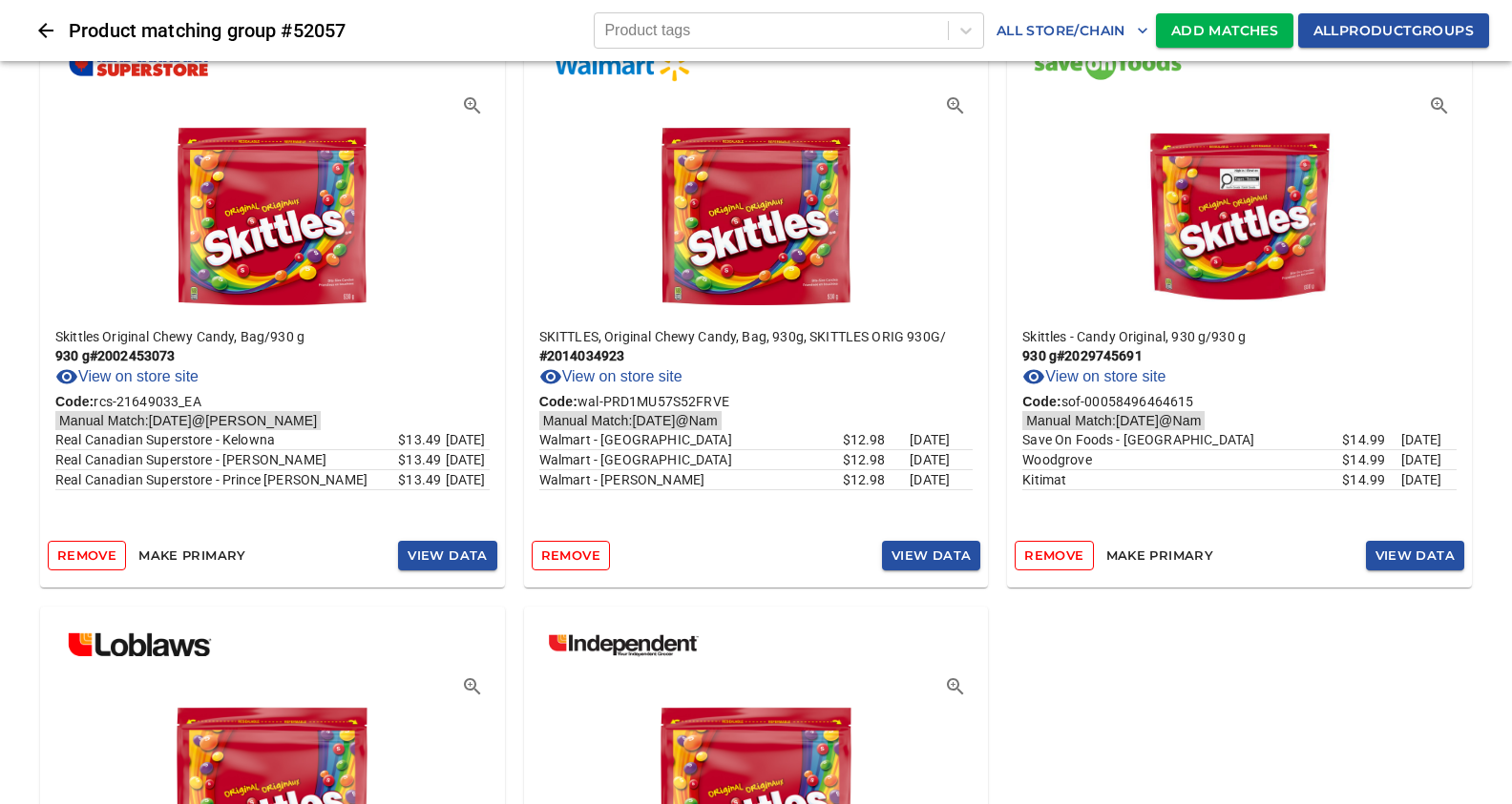
scroll to position [479, 0]
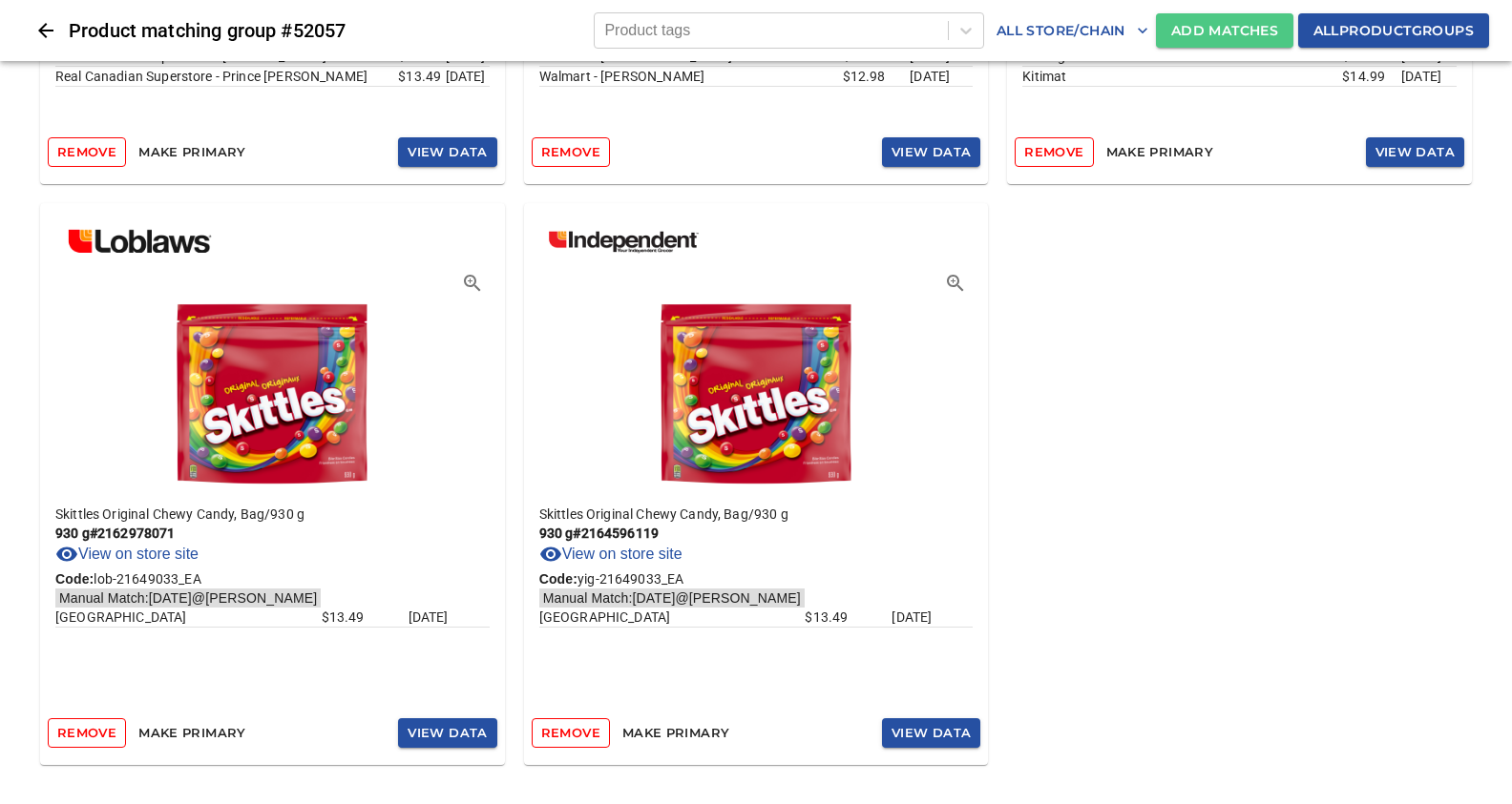
click at [1215, 31] on span "Add Matches" at bounding box center [1225, 31] width 107 height 24
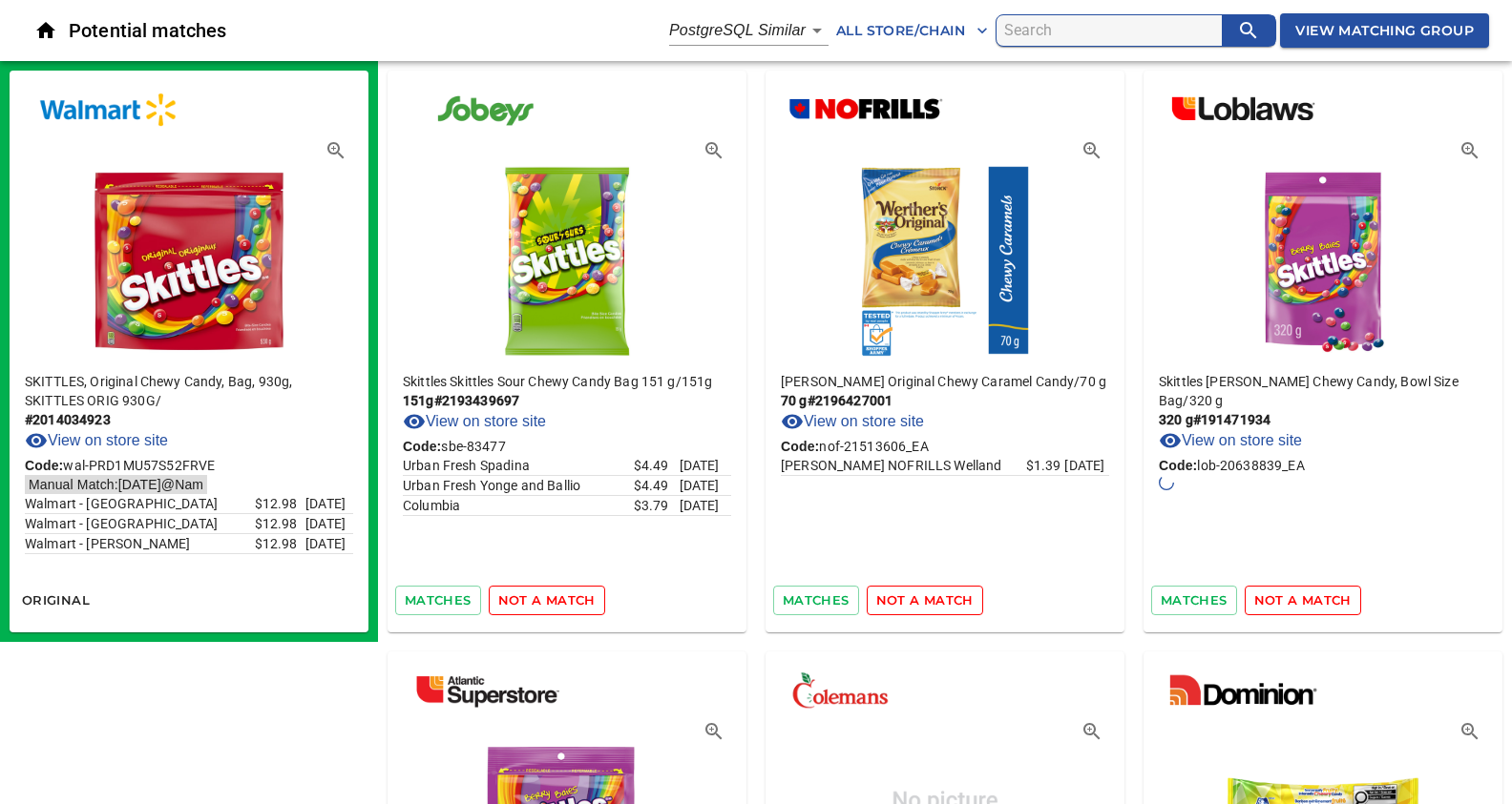
click at [524, 600] on span "not a match" at bounding box center [547, 600] width 98 height 22
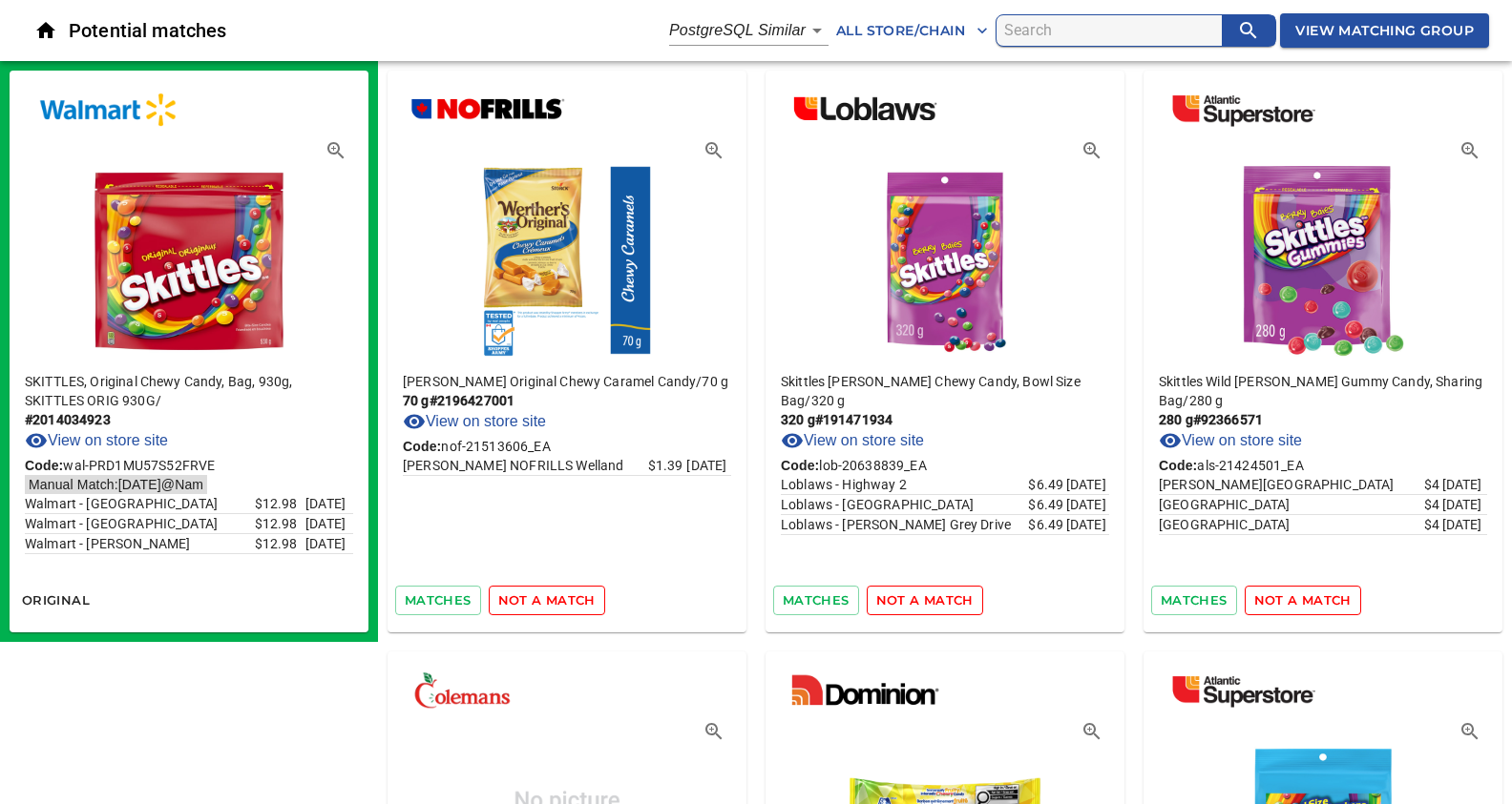
click at [530, 605] on span "not a match" at bounding box center [547, 600] width 98 height 22
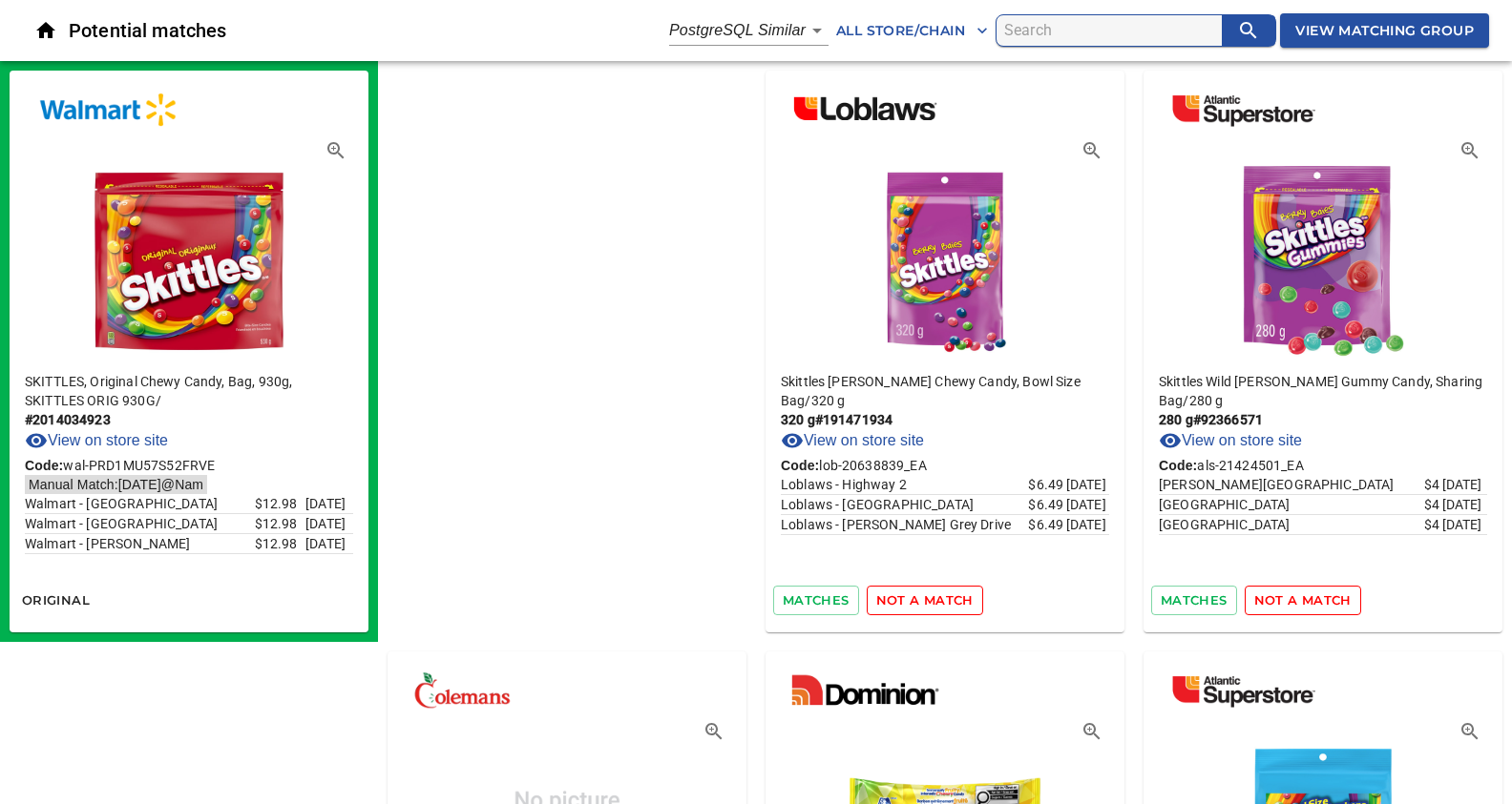
click at [876, 605] on span "not a match" at bounding box center [925, 600] width 98 height 22
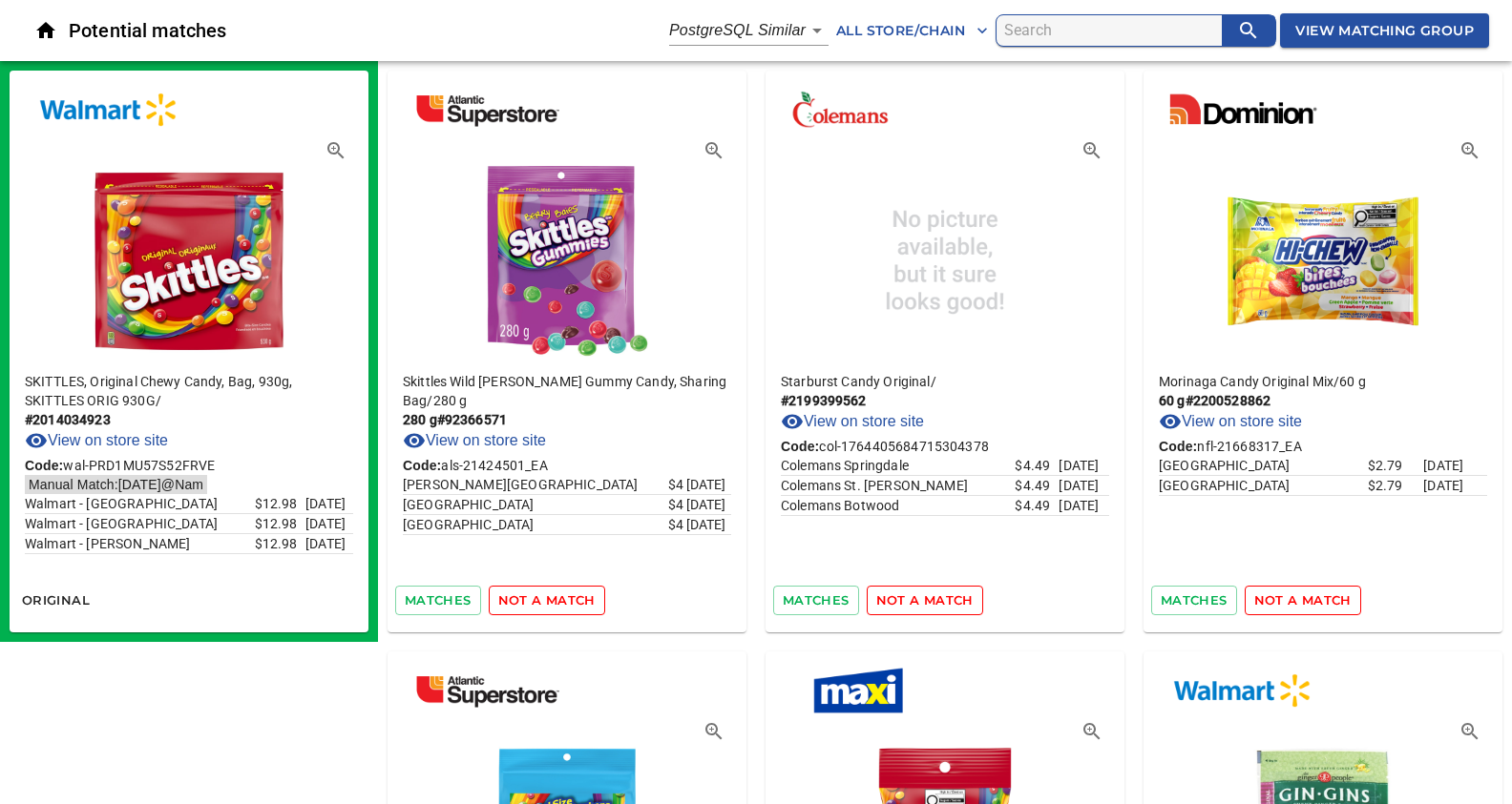
click at [530, 605] on span "not a match" at bounding box center [547, 600] width 98 height 22
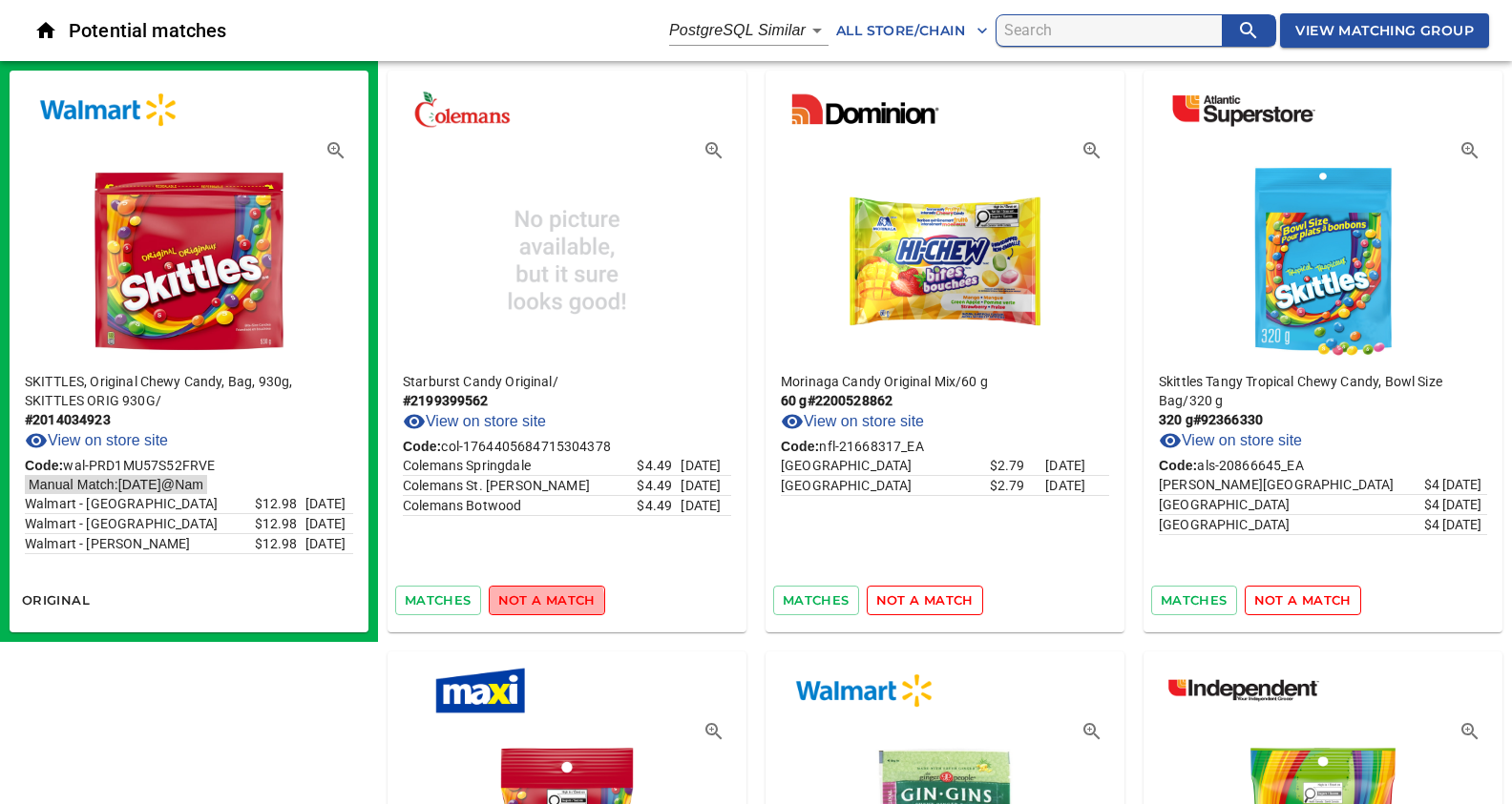
click at [530, 605] on span "not a match" at bounding box center [547, 600] width 98 height 22
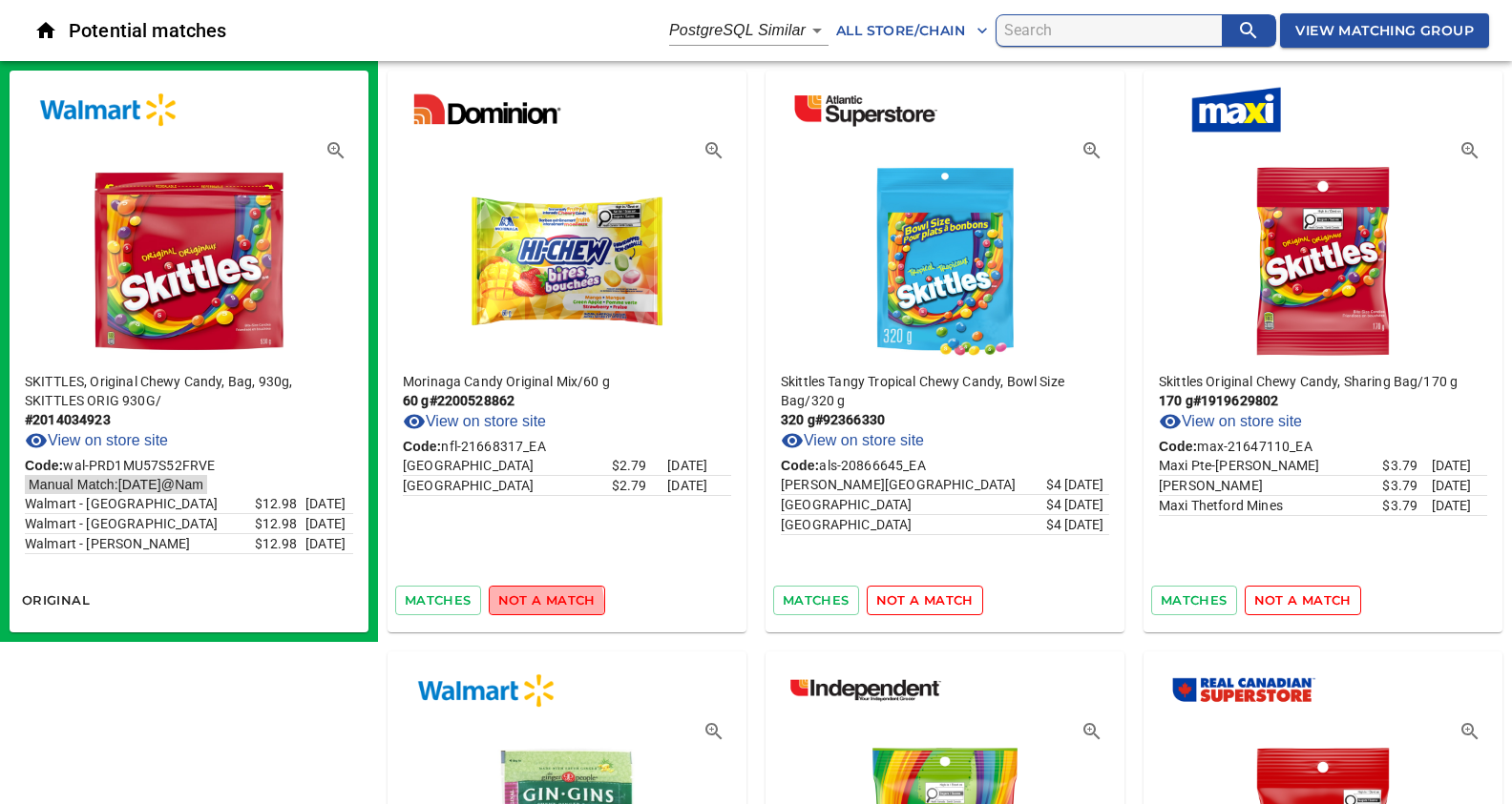
click at [531, 604] on span "not a match" at bounding box center [547, 600] width 98 height 22
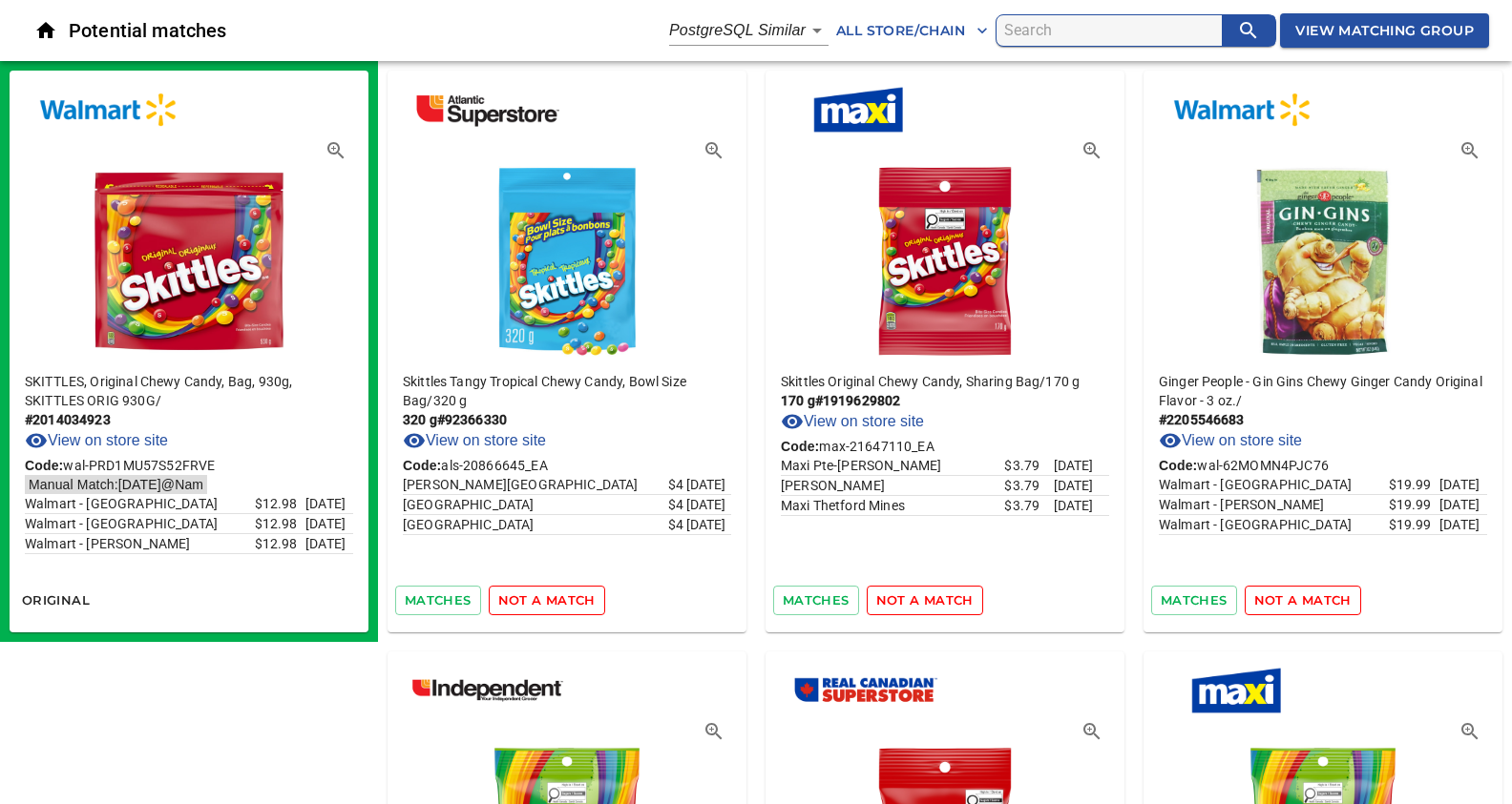
click at [531, 604] on span "not a match" at bounding box center [547, 600] width 98 height 22
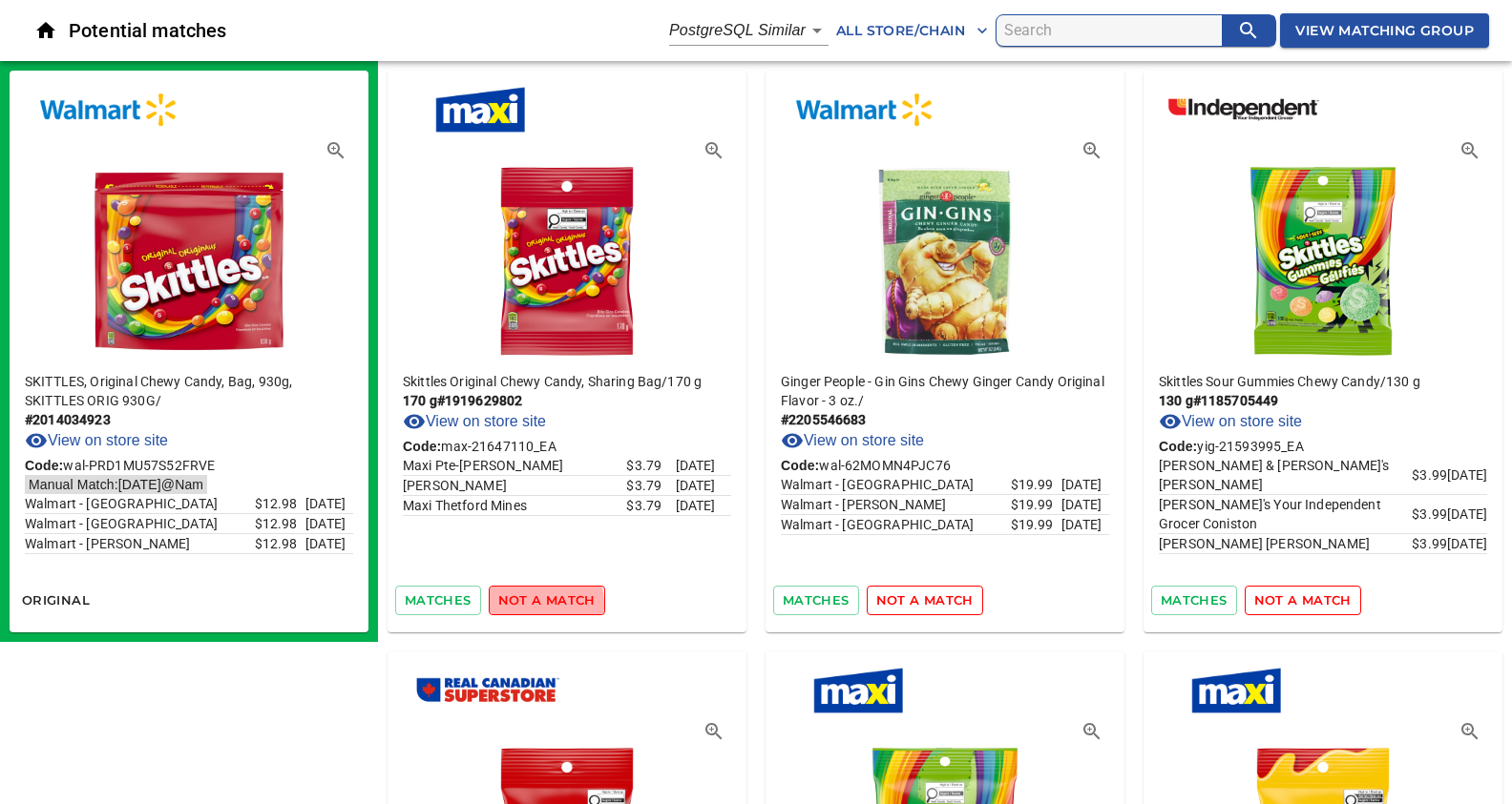
click at [531, 604] on span "not a match" at bounding box center [547, 600] width 98 height 22
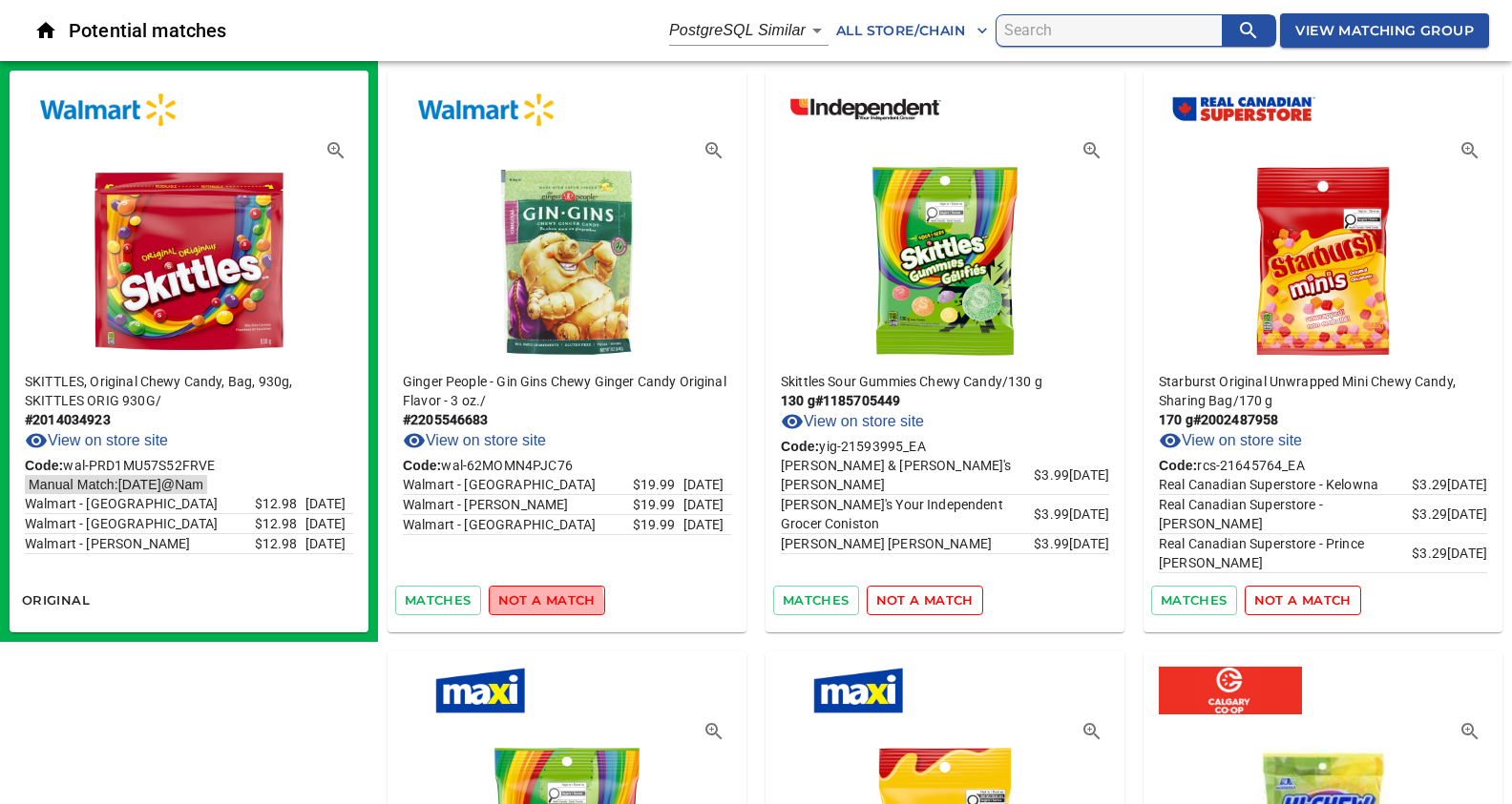
click at [531, 604] on span "not a match" at bounding box center [547, 600] width 98 height 22
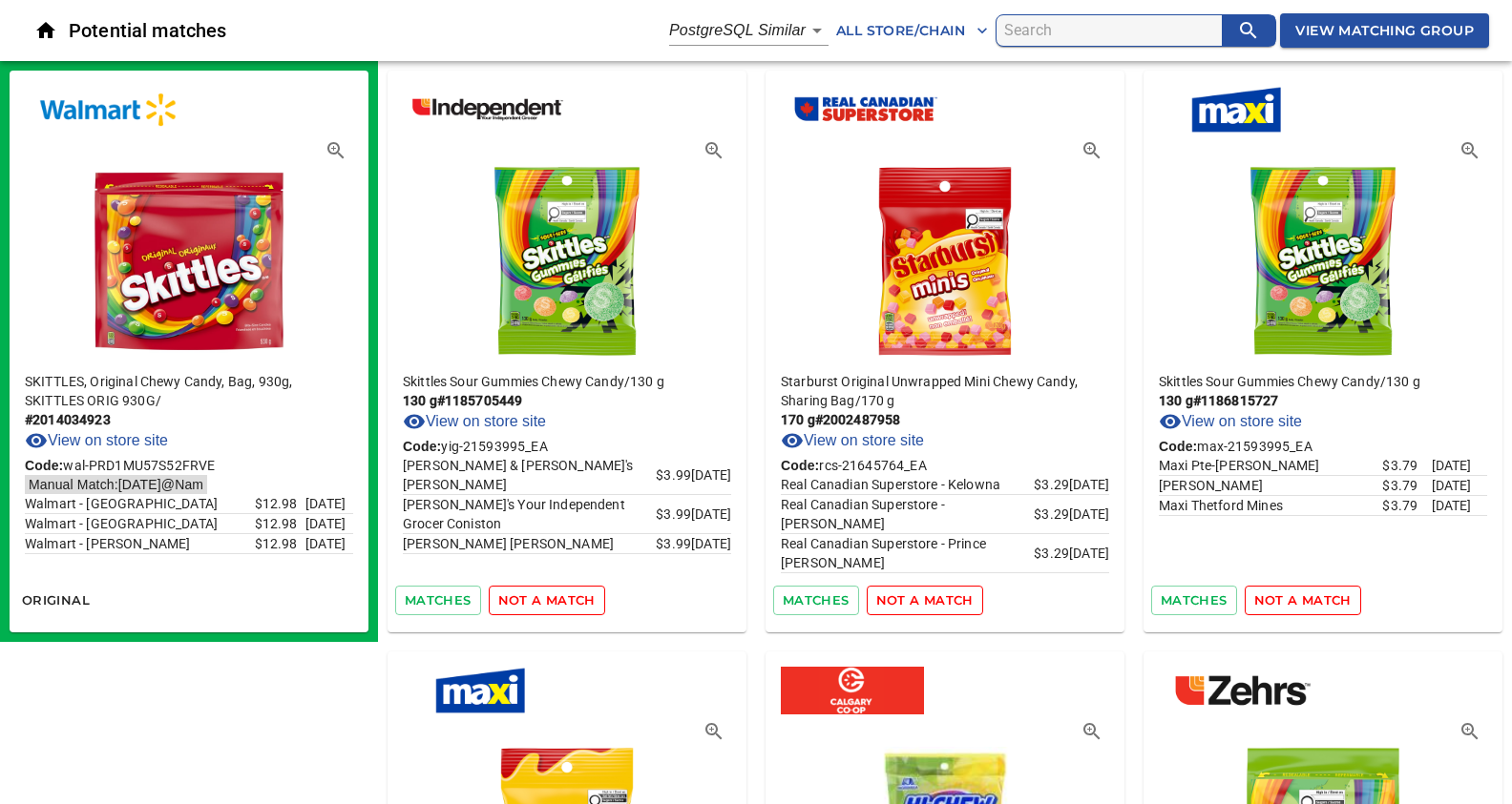
click at [531, 604] on span "not a match" at bounding box center [547, 600] width 98 height 22
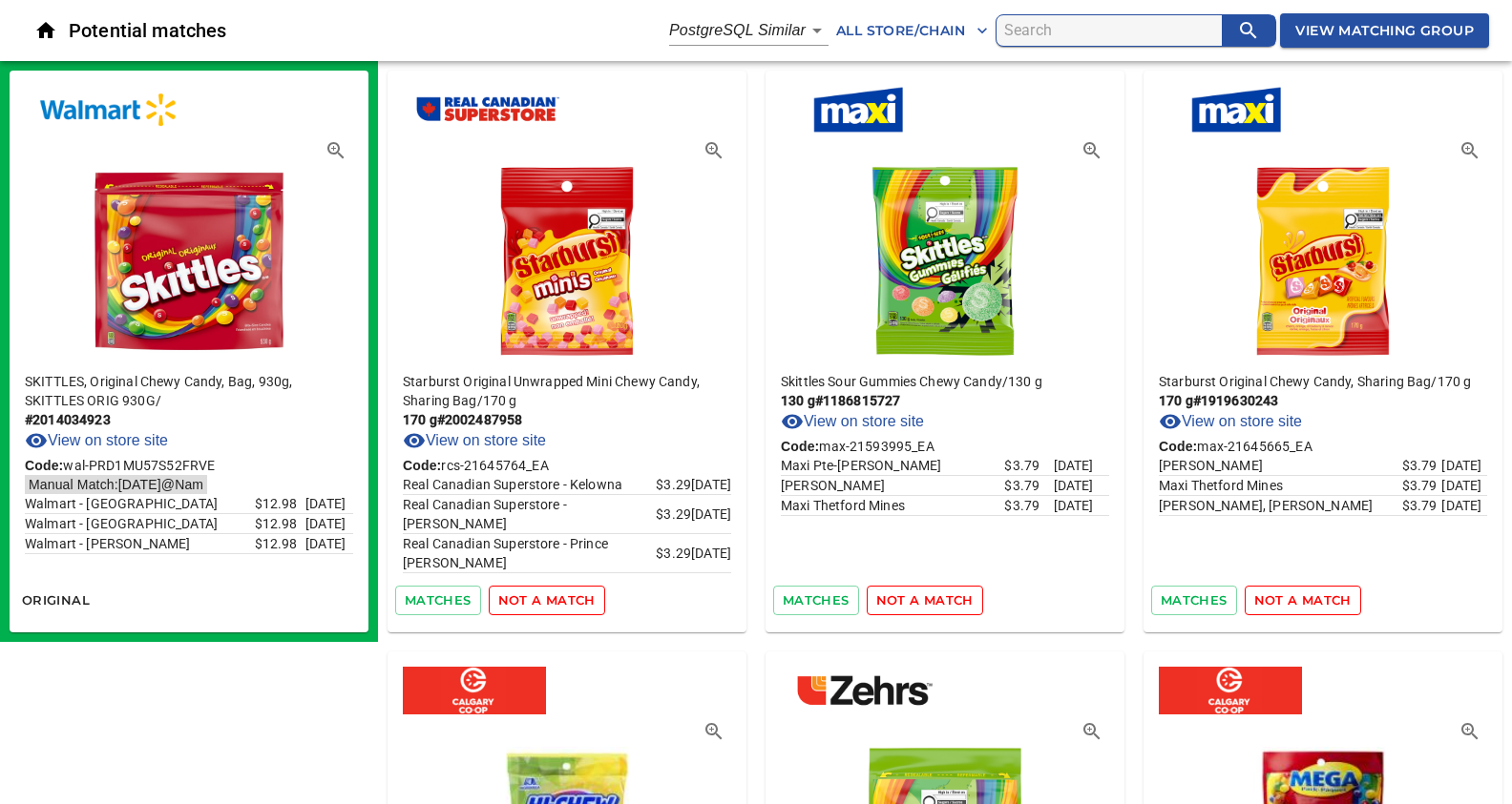
click at [531, 604] on span "not a match" at bounding box center [547, 600] width 98 height 22
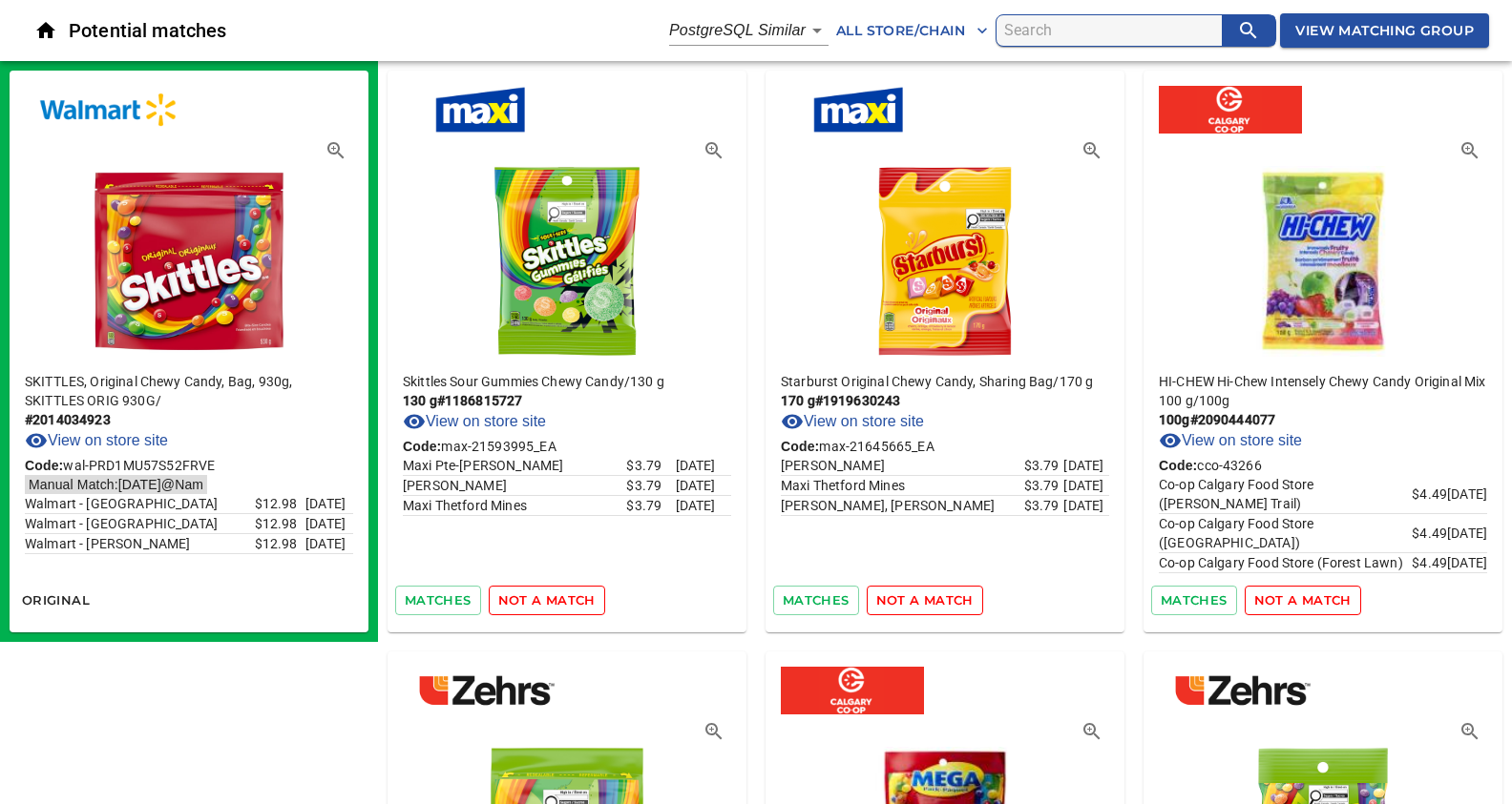
click at [531, 604] on span "not a match" at bounding box center [547, 600] width 98 height 22
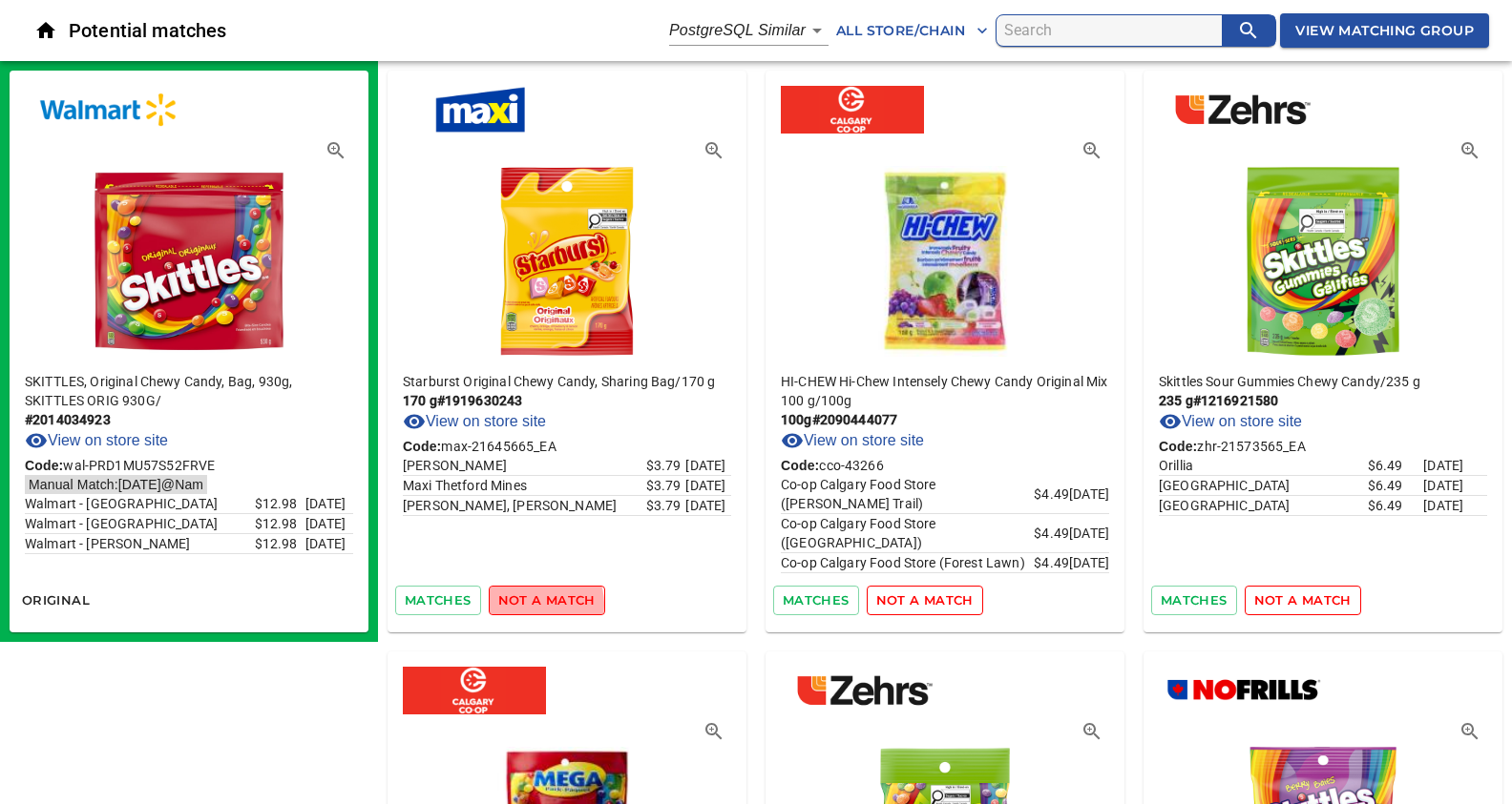
click at [531, 604] on span "not a match" at bounding box center [547, 600] width 98 height 22
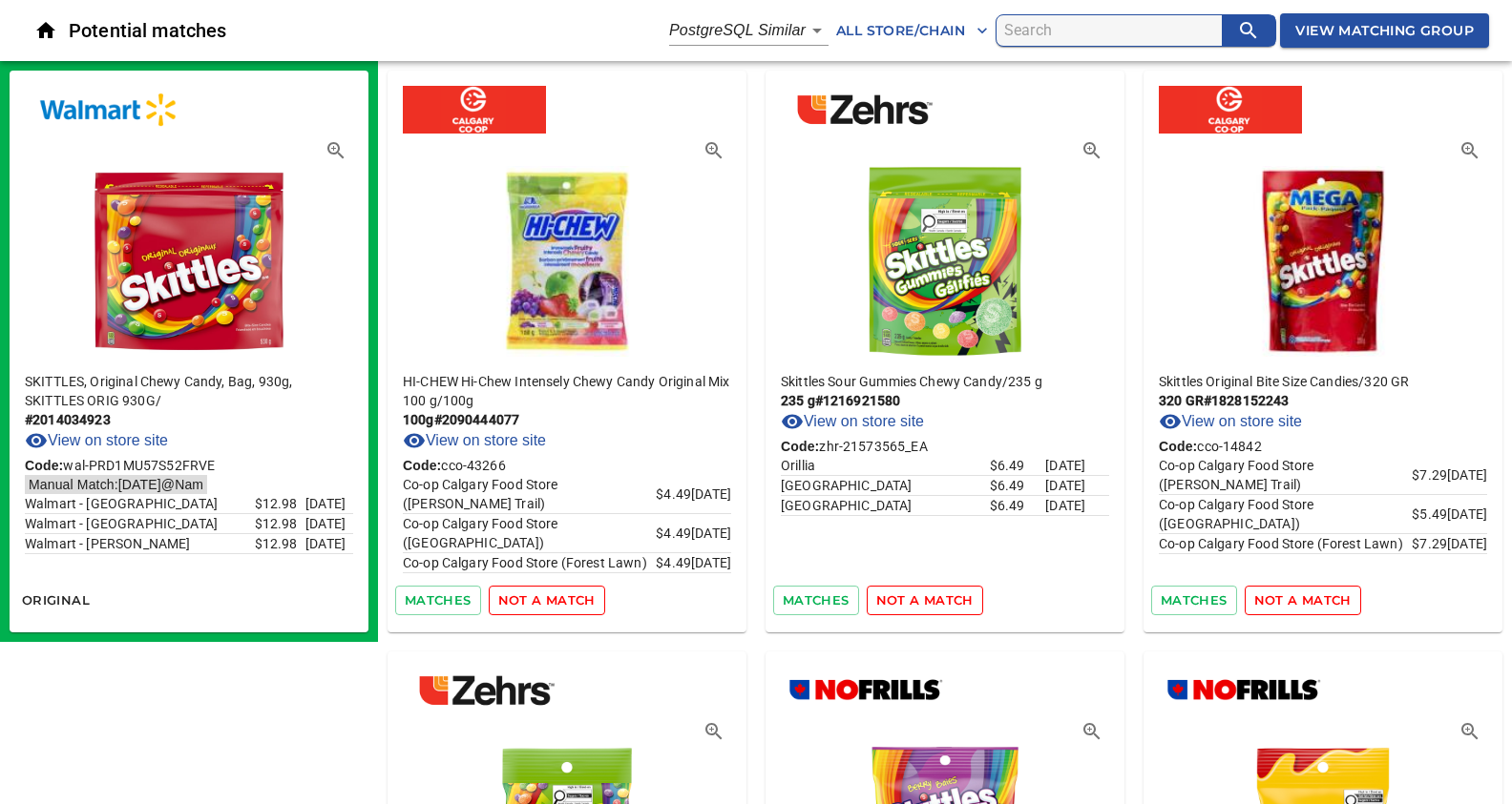
click at [531, 604] on span "not a match" at bounding box center [547, 600] width 98 height 22
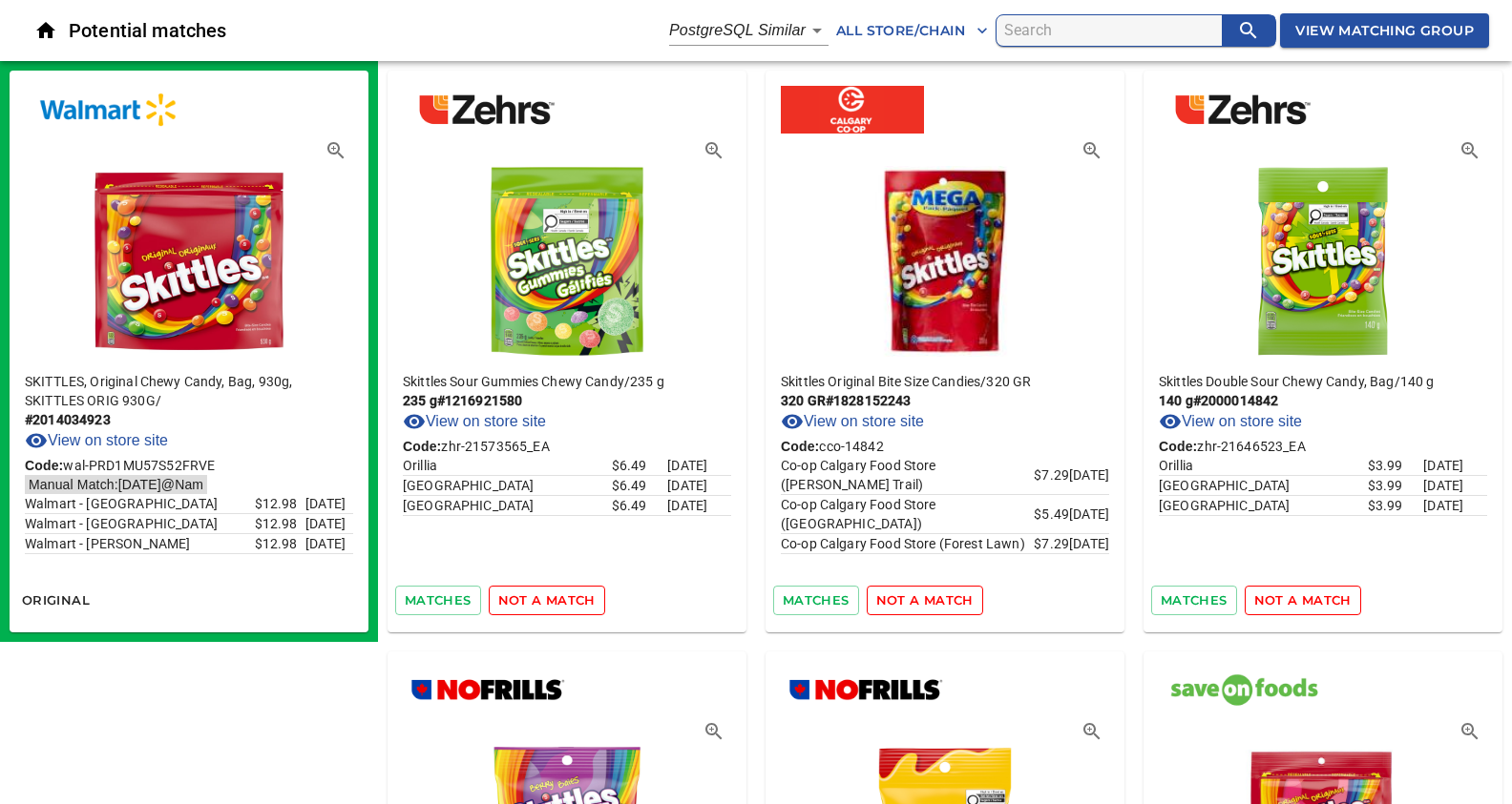
click at [531, 604] on span "not a match" at bounding box center [547, 600] width 98 height 22
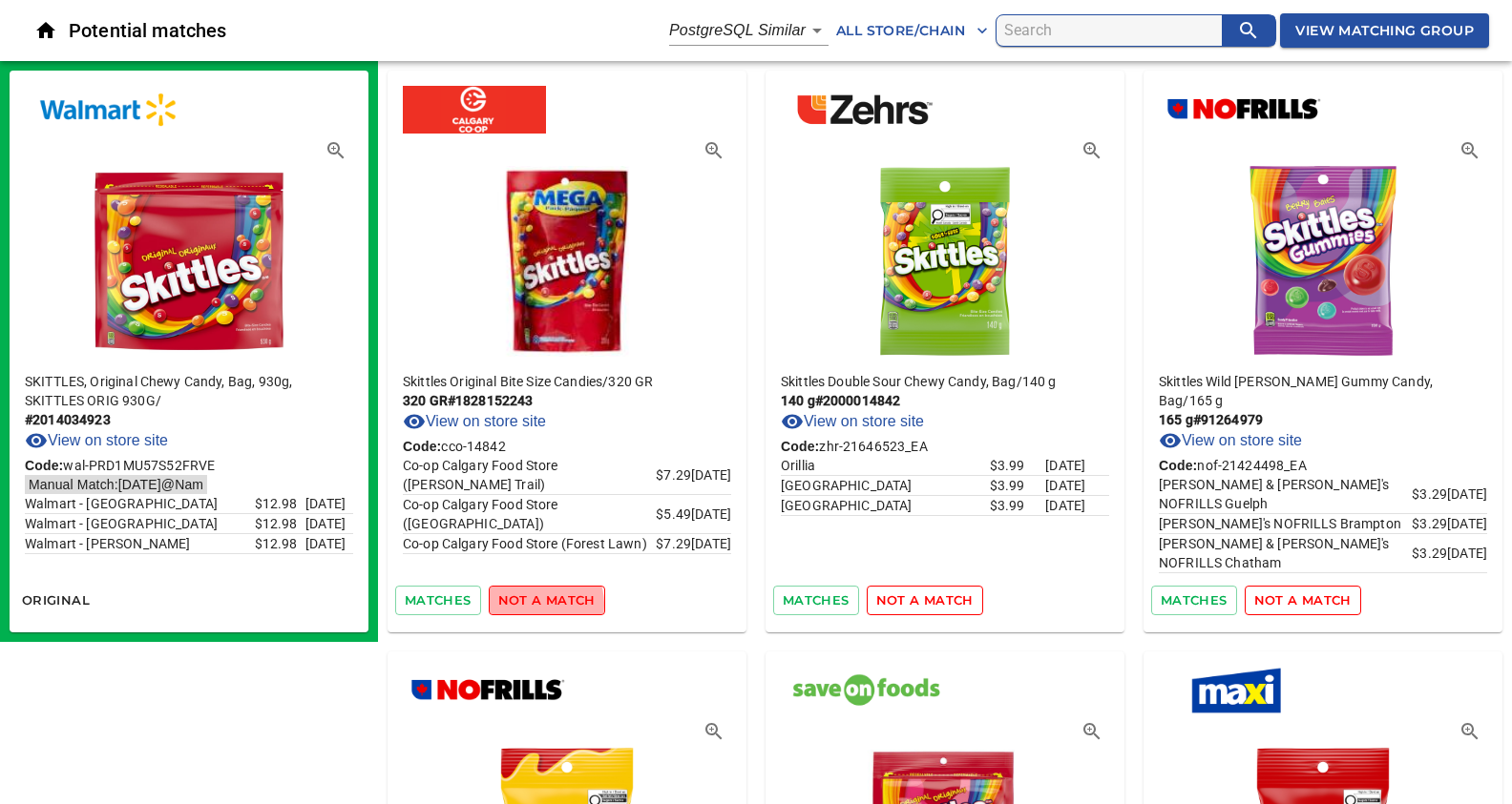
click at [531, 604] on span "not a match" at bounding box center [547, 600] width 98 height 22
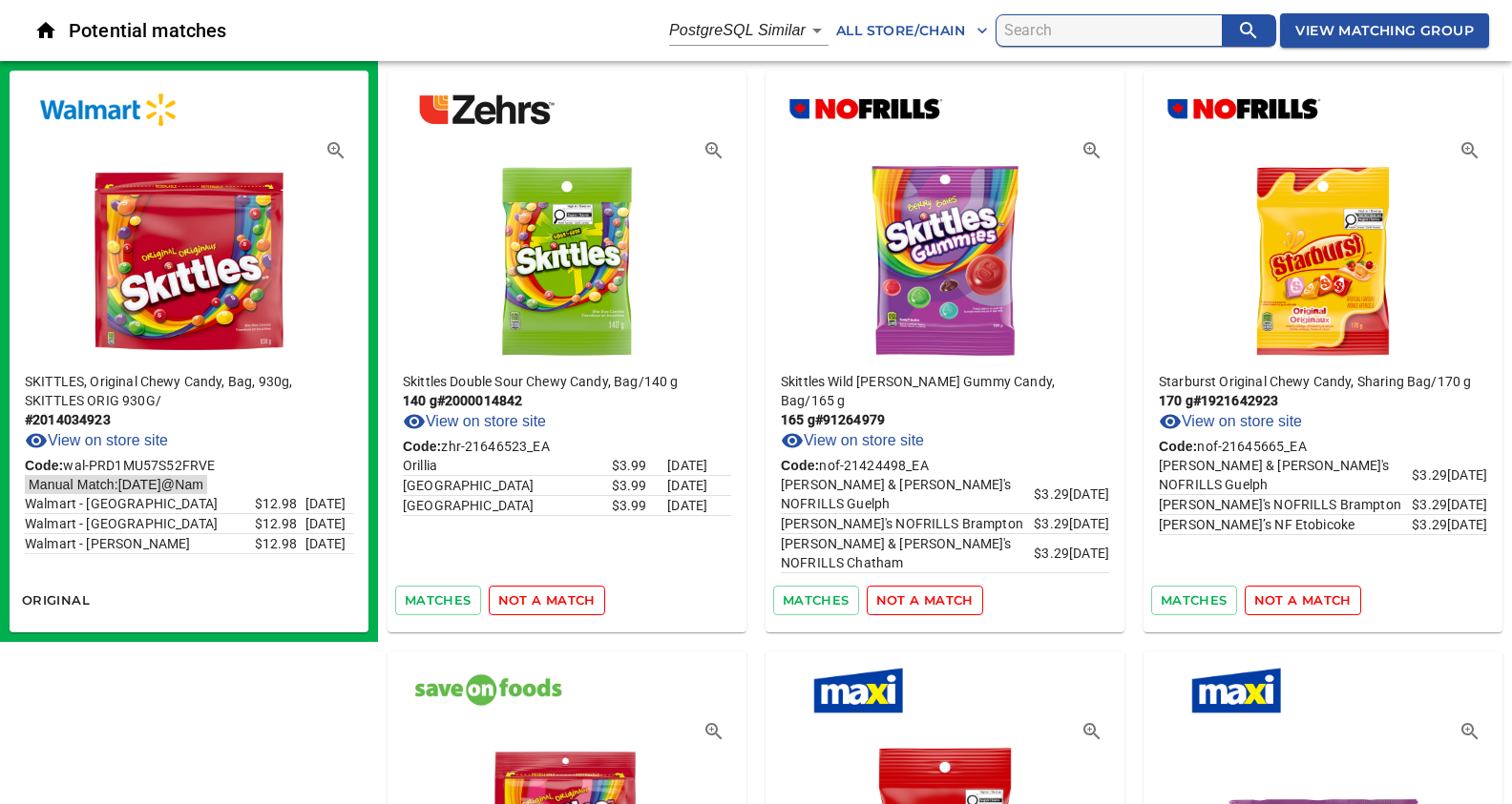
click at [531, 604] on span "not a match" at bounding box center [547, 600] width 98 height 22
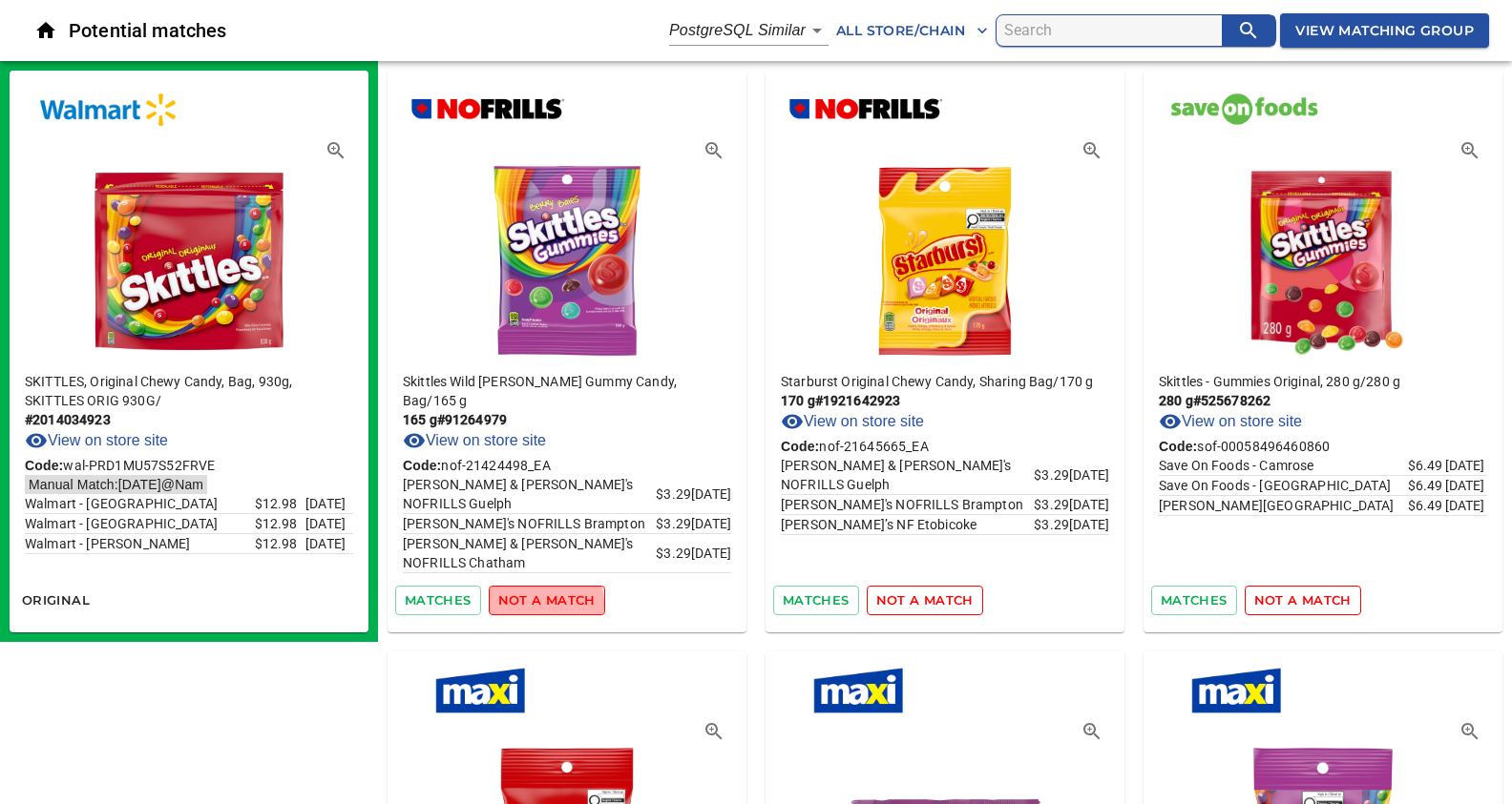
click at [531, 604] on span "not a match" at bounding box center [547, 600] width 98 height 22
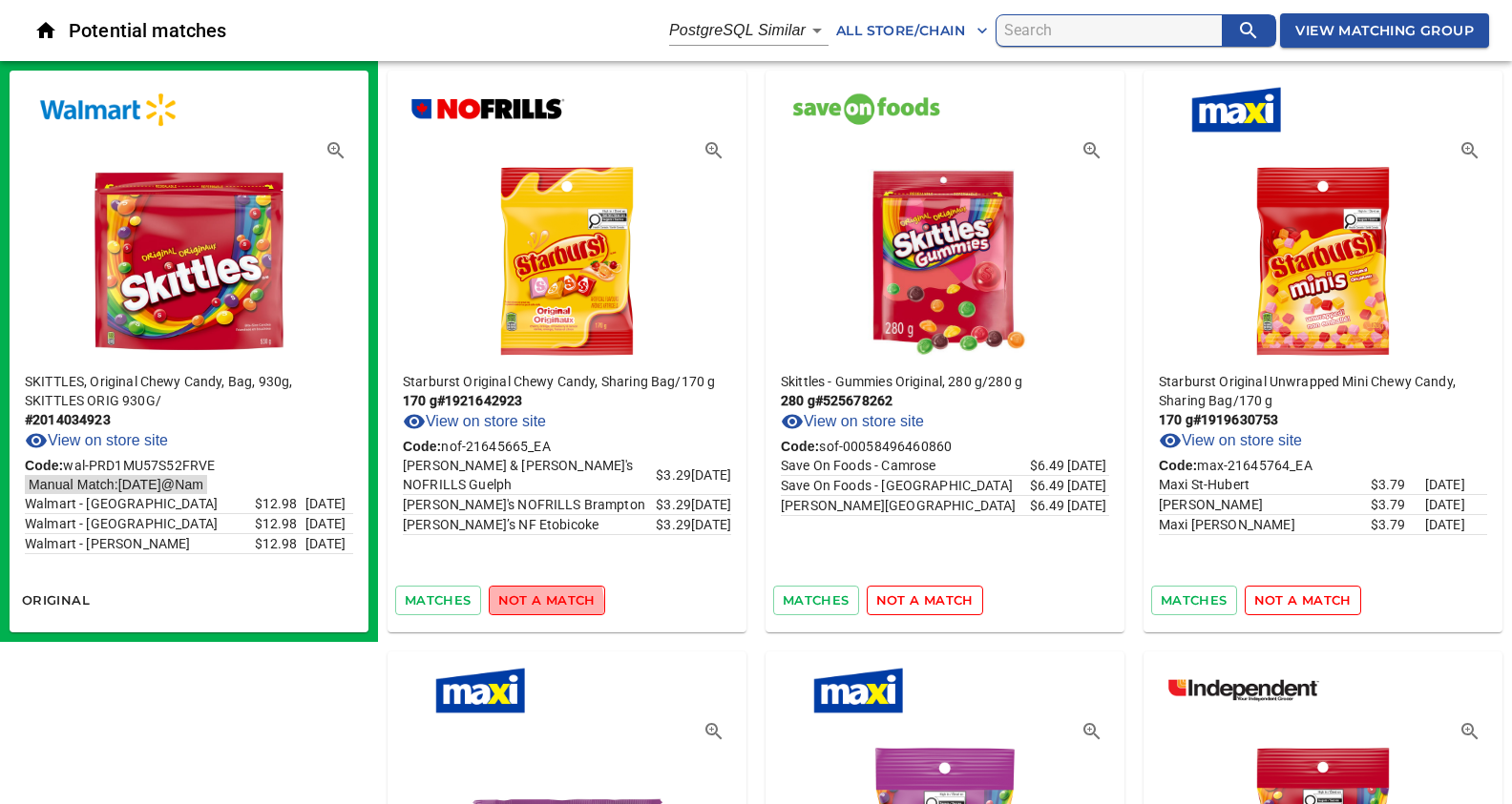
click at [531, 604] on span "not a match" at bounding box center [547, 600] width 98 height 22
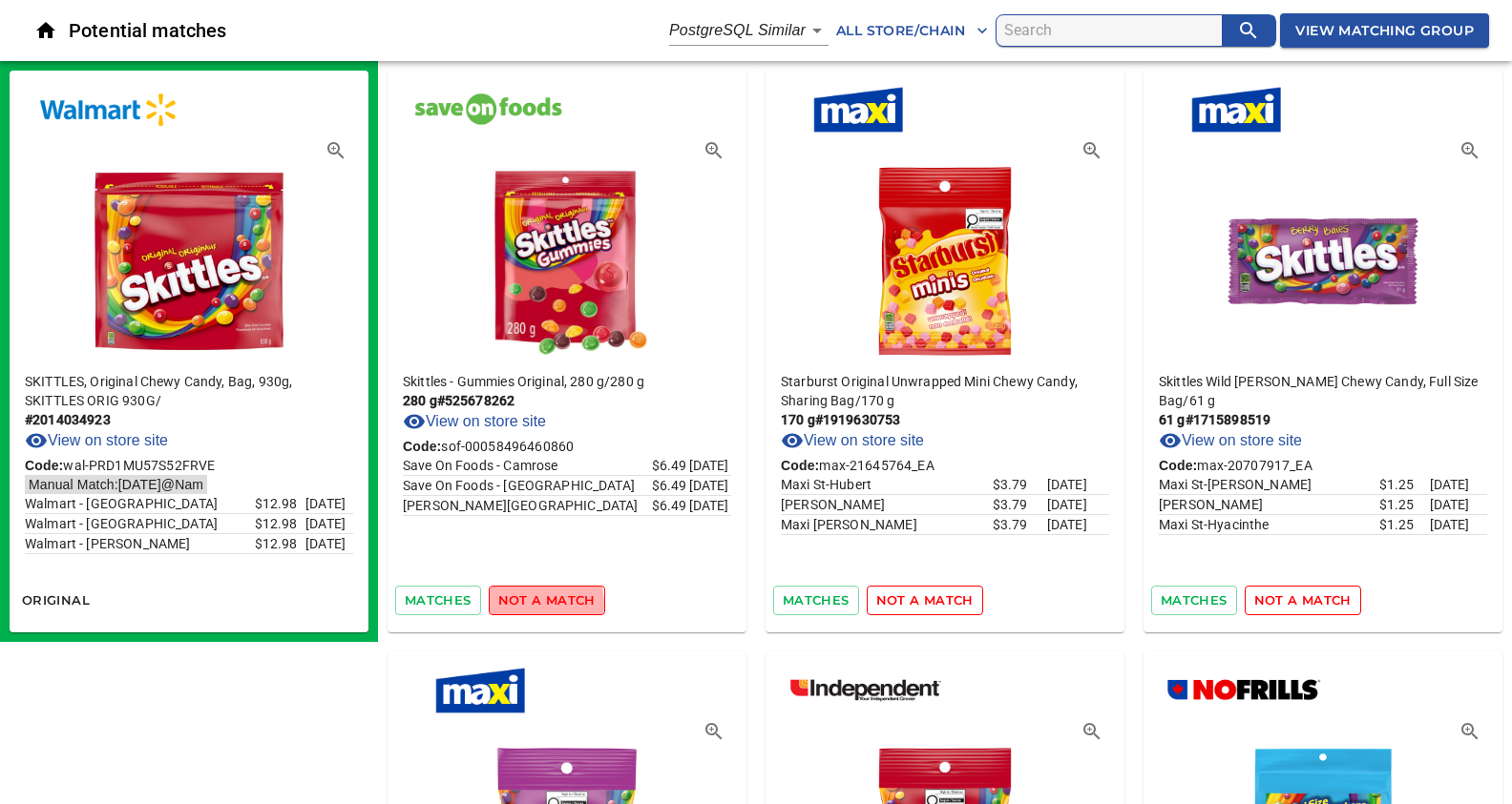
click at [531, 604] on span "not a match" at bounding box center [547, 600] width 98 height 22
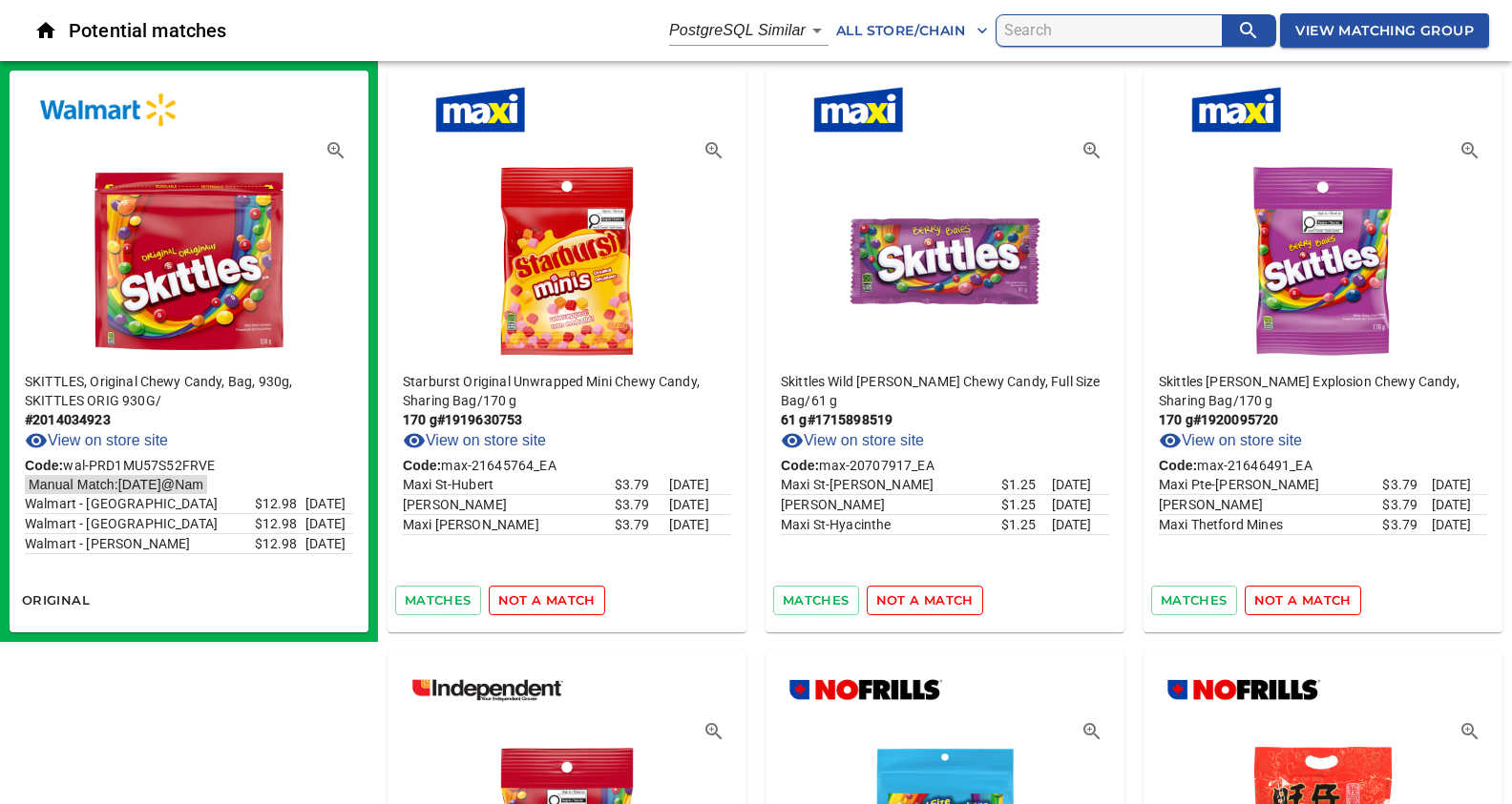
click at [531, 604] on span "not a match" at bounding box center [547, 600] width 98 height 22
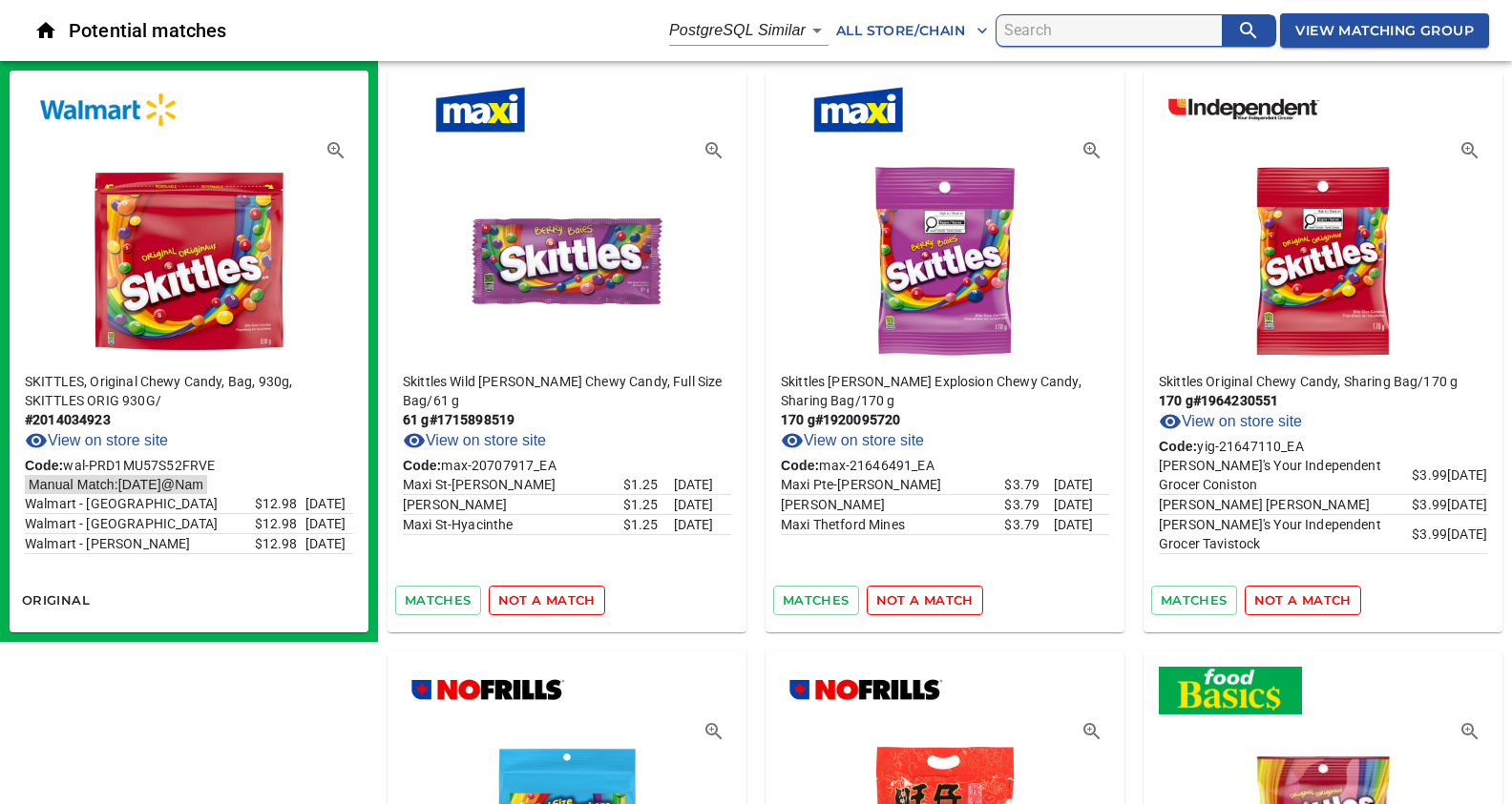
click at [531, 604] on span "not a match" at bounding box center [547, 600] width 98 height 22
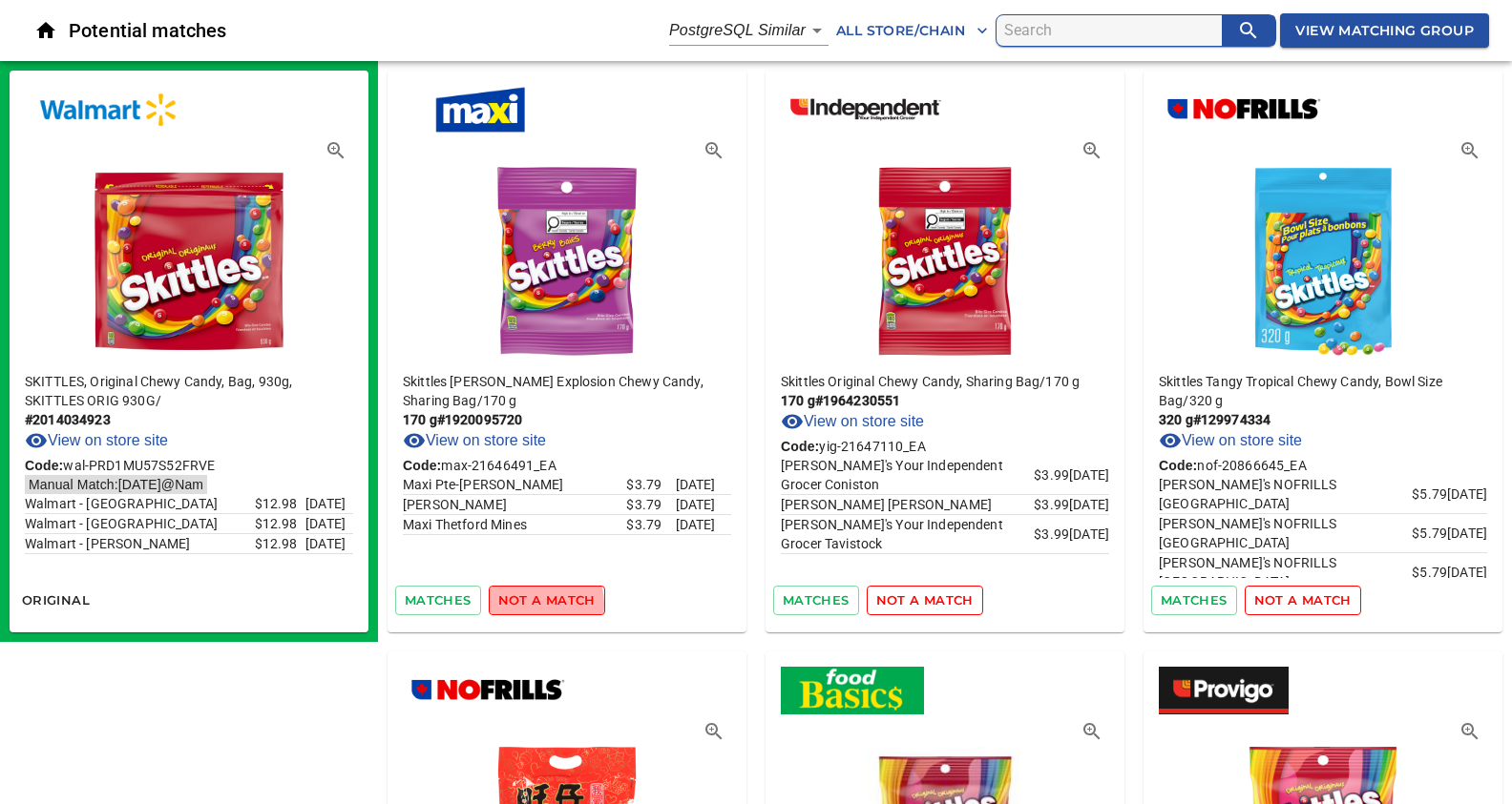
click at [531, 604] on span "not a match" at bounding box center [547, 600] width 98 height 22
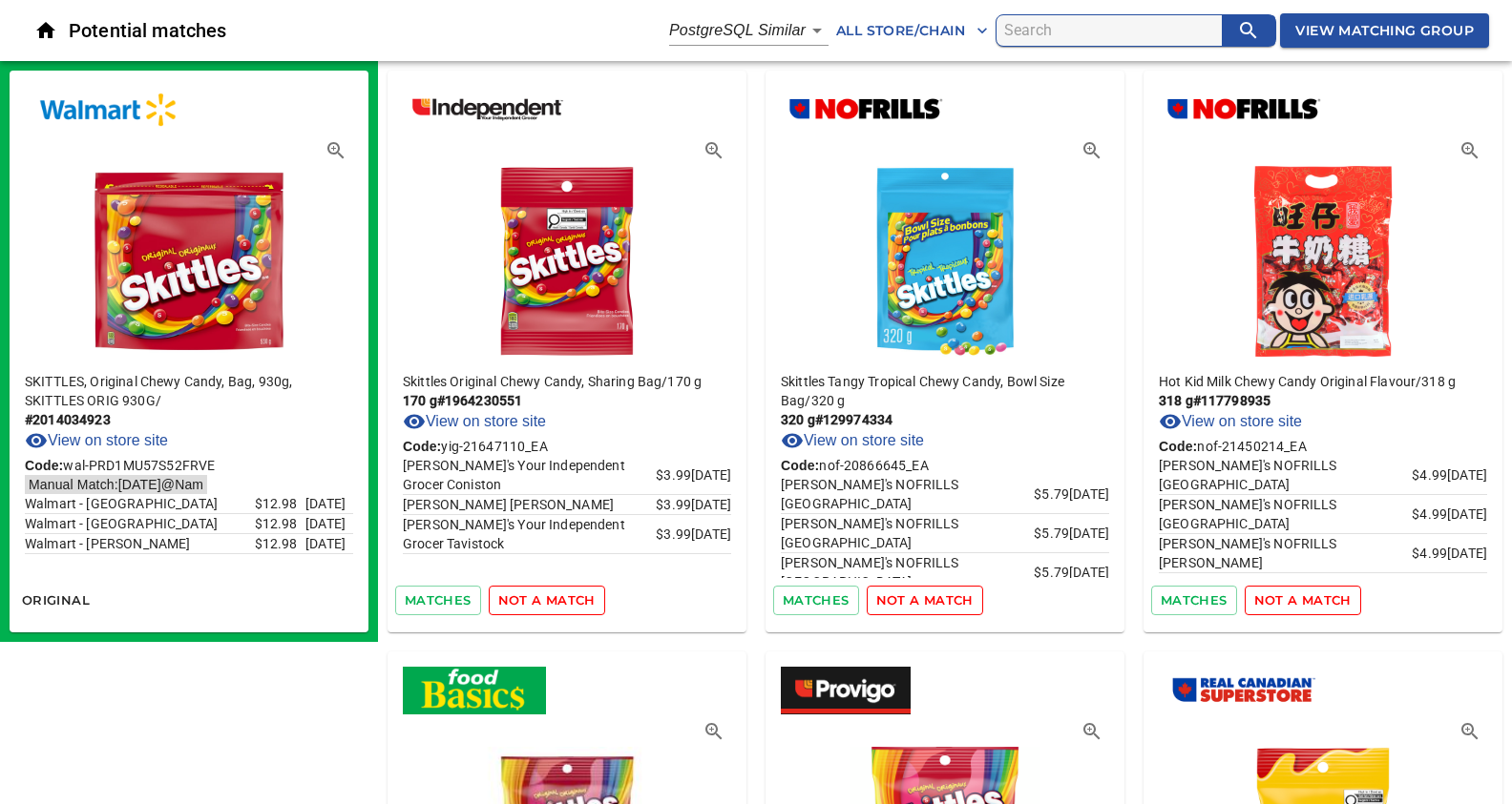
click at [531, 604] on span "not a match" at bounding box center [547, 600] width 98 height 22
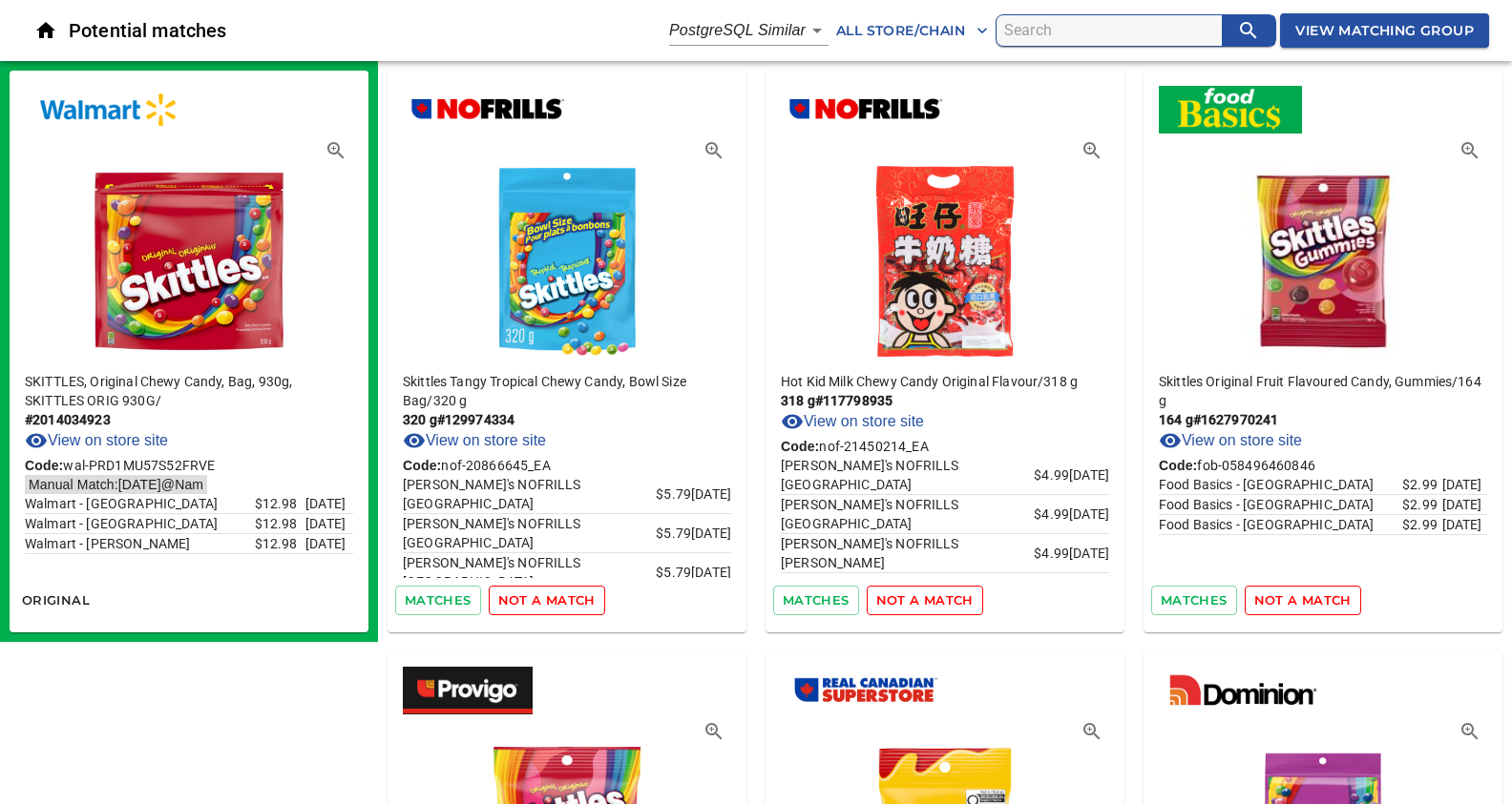
click at [531, 604] on span "not a match" at bounding box center [547, 600] width 98 height 22
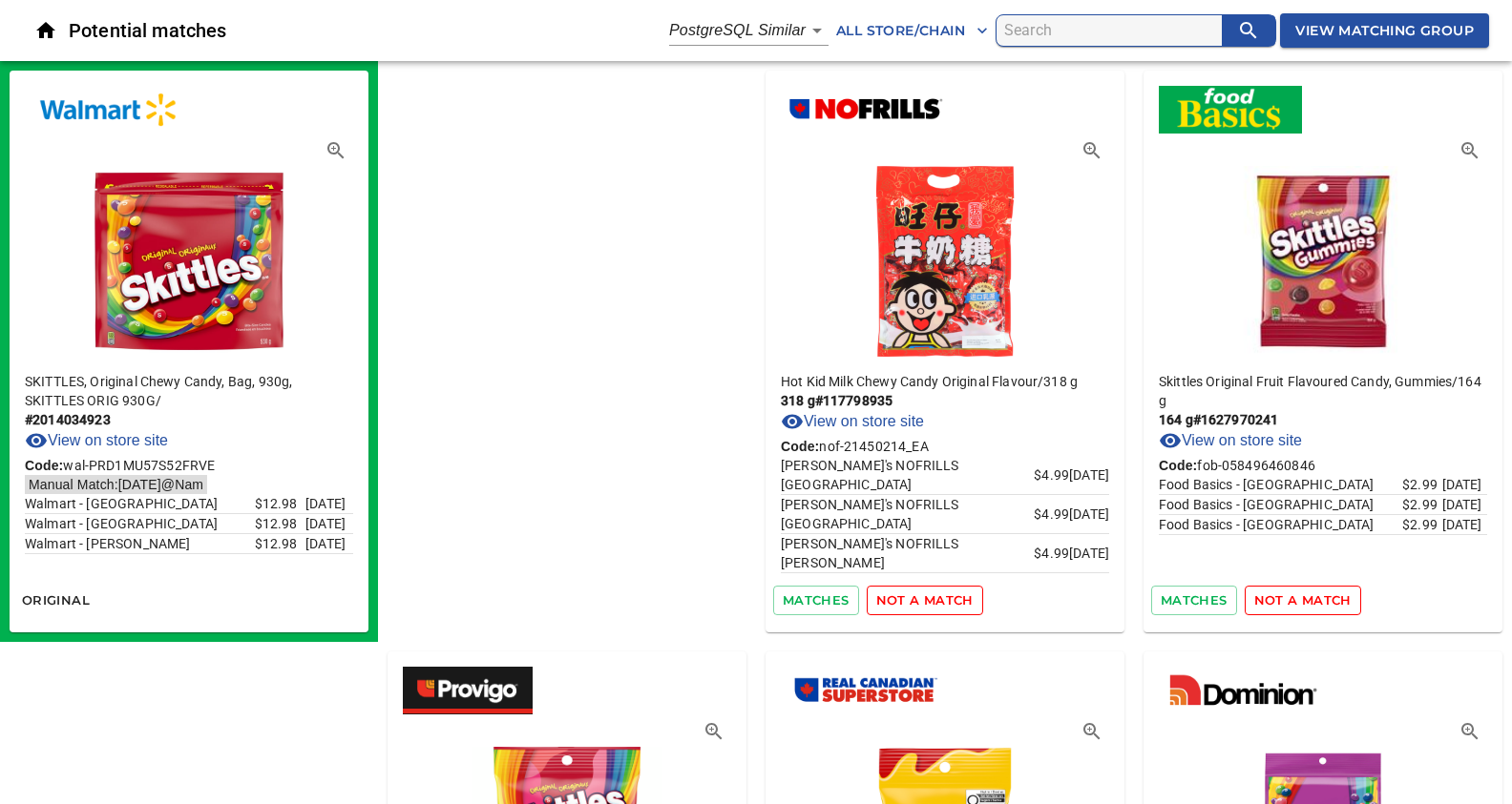
click at [876, 604] on span "not a match" at bounding box center [925, 600] width 98 height 22
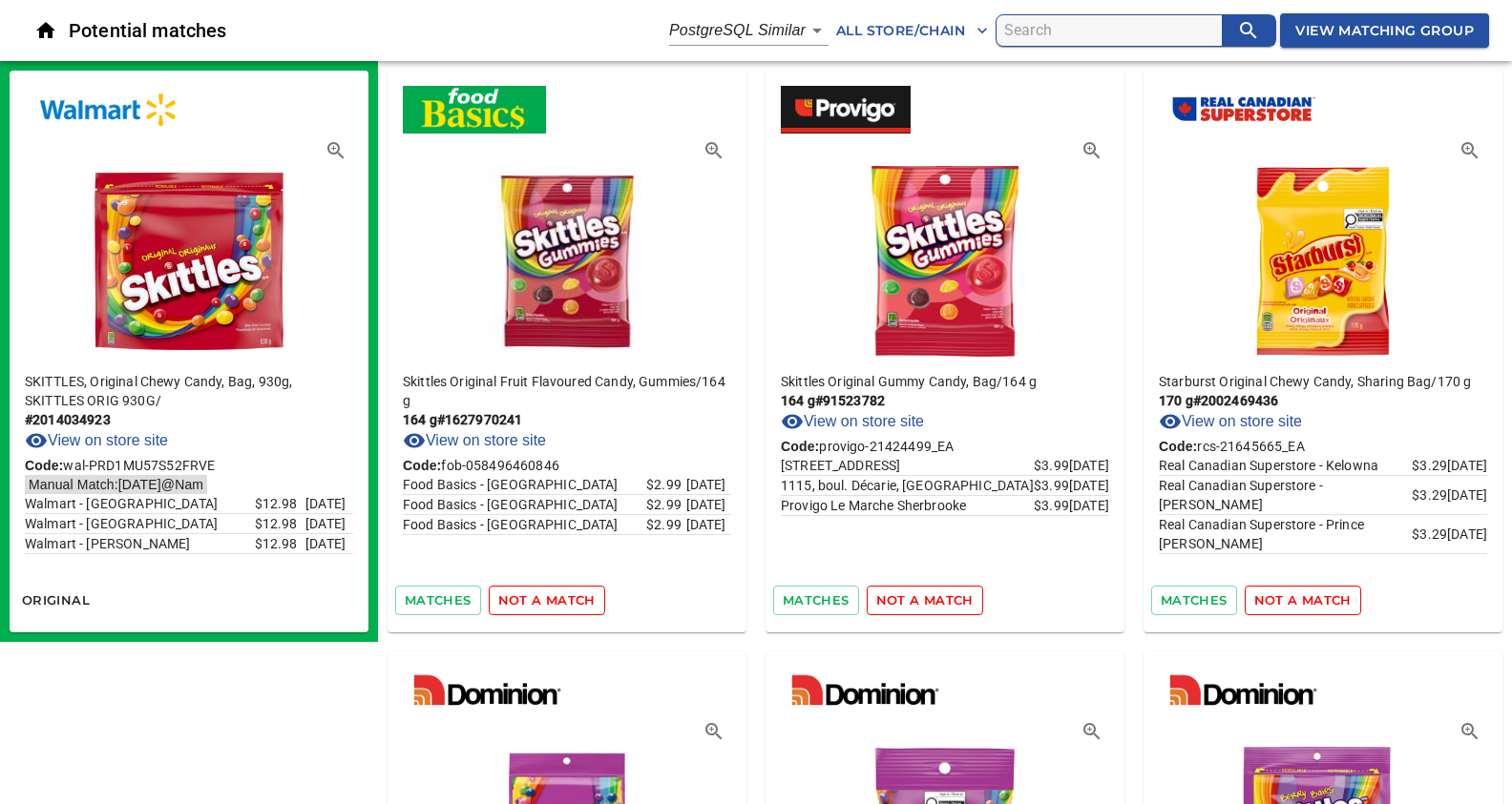
click at [531, 604] on span "not a match" at bounding box center [547, 600] width 98 height 22
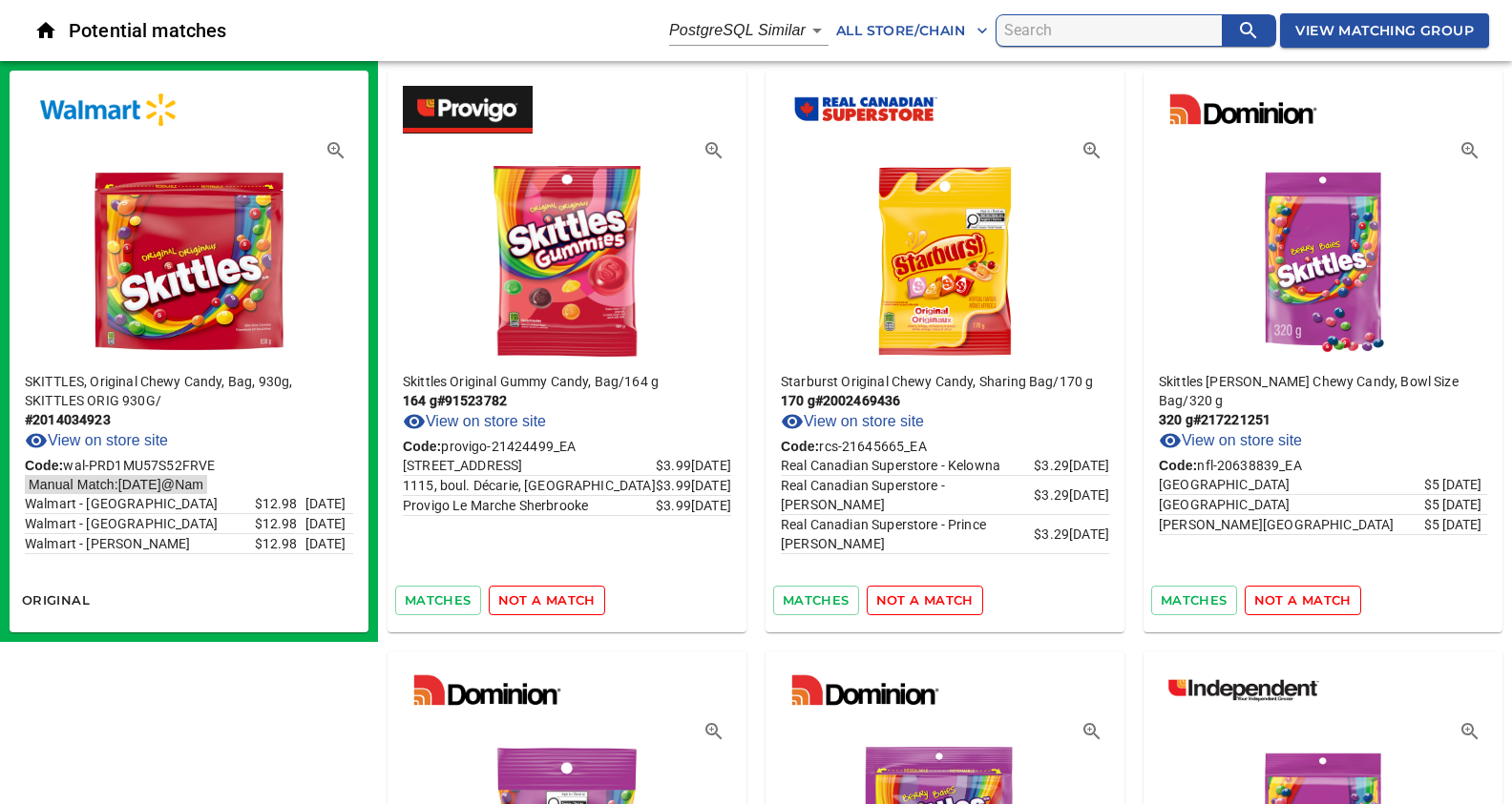
click at [531, 604] on span "not a match" at bounding box center [547, 600] width 98 height 22
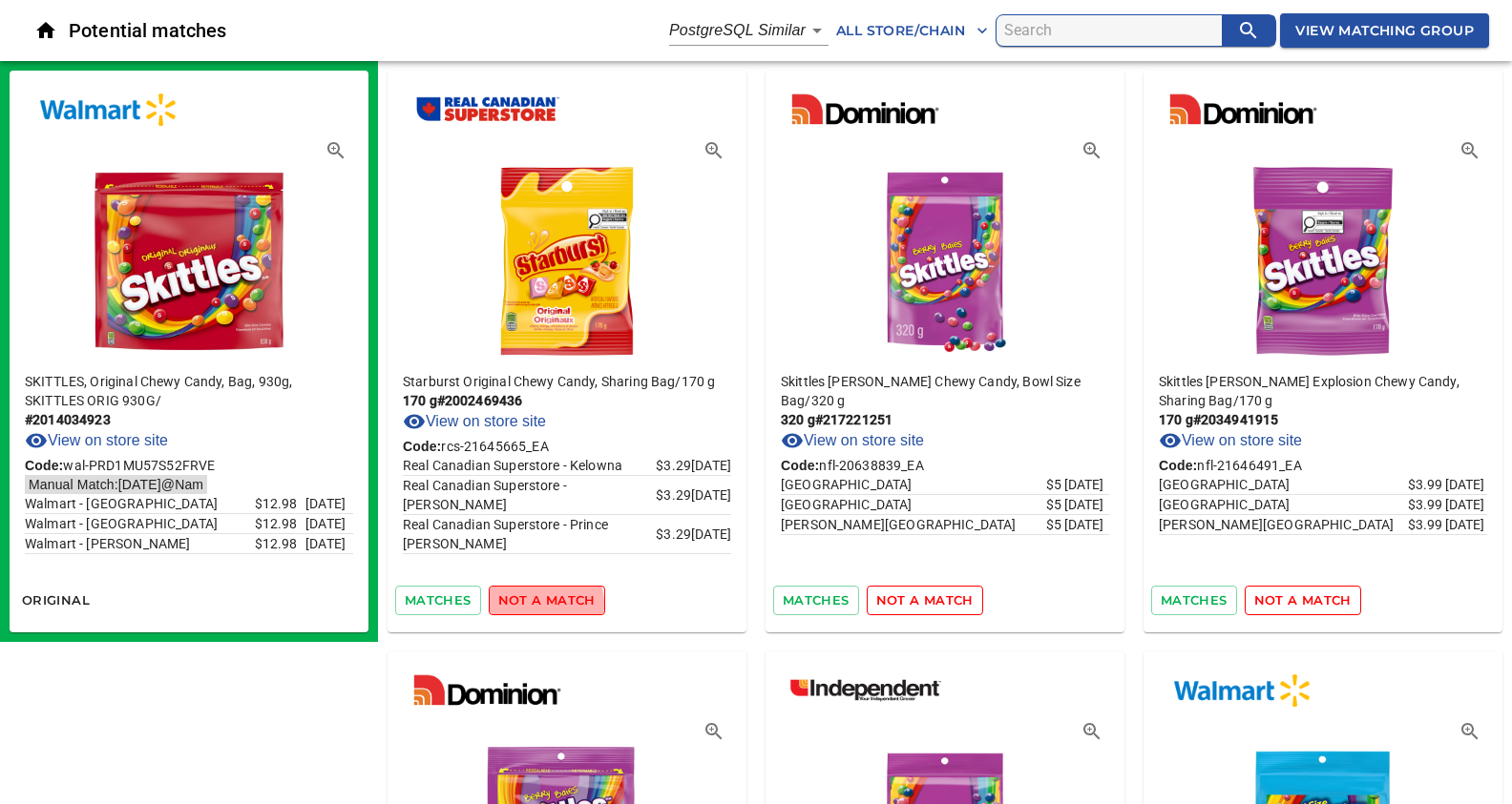
click at [531, 604] on span "not a match" at bounding box center [547, 600] width 98 height 22
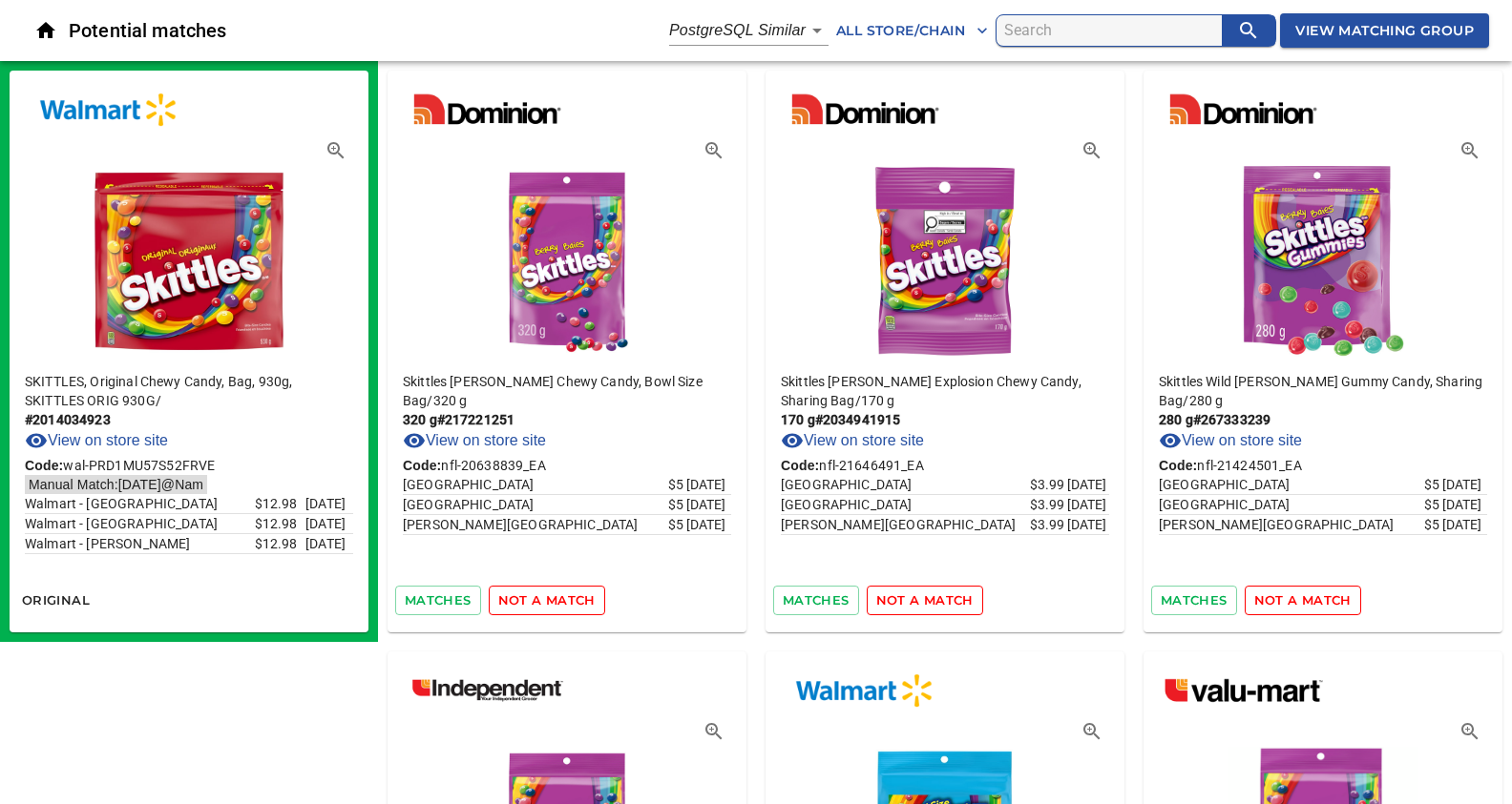
click at [531, 604] on span "not a match" at bounding box center [547, 600] width 98 height 22
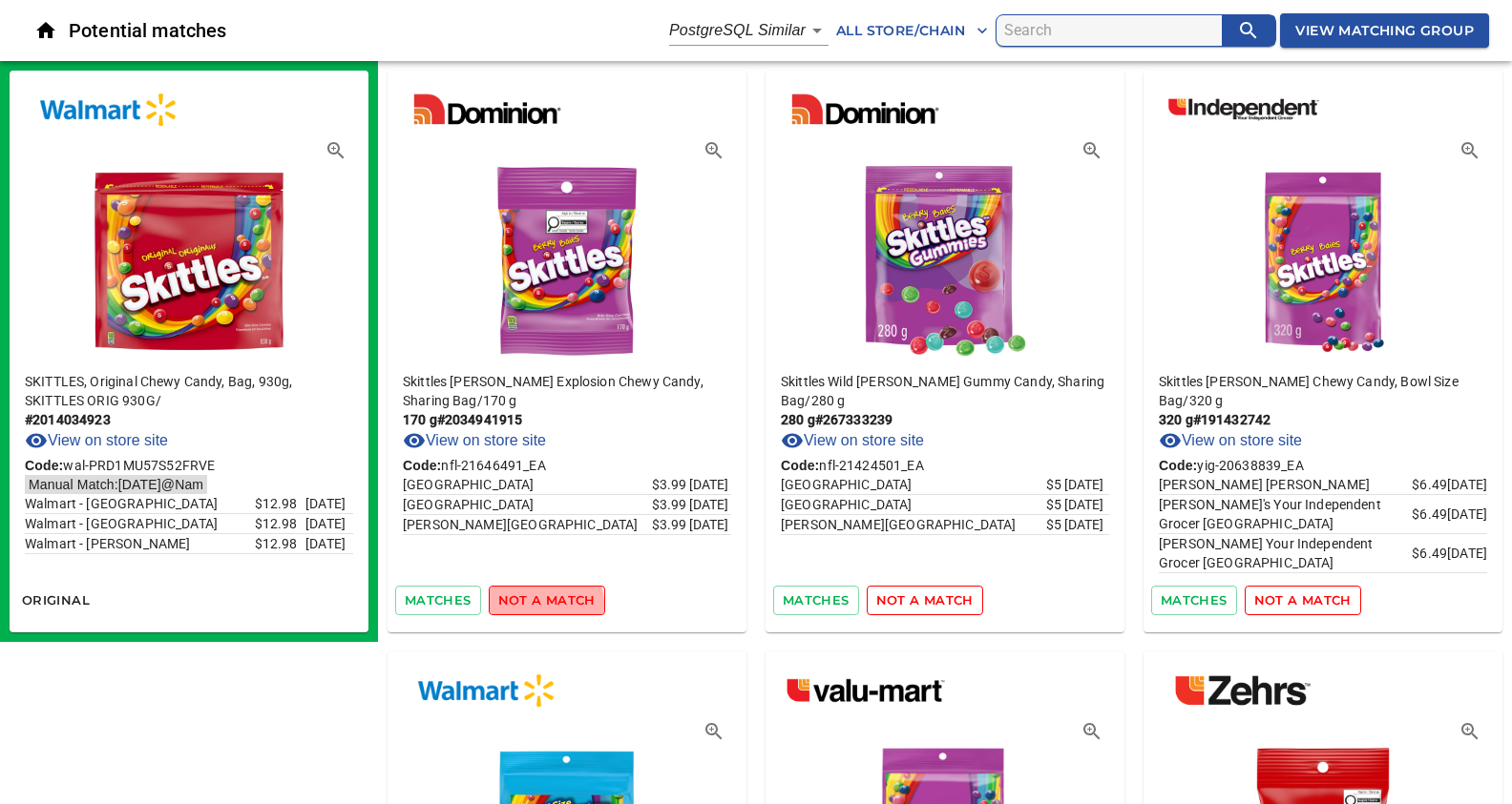
click at [531, 604] on span "not a match" at bounding box center [547, 600] width 98 height 22
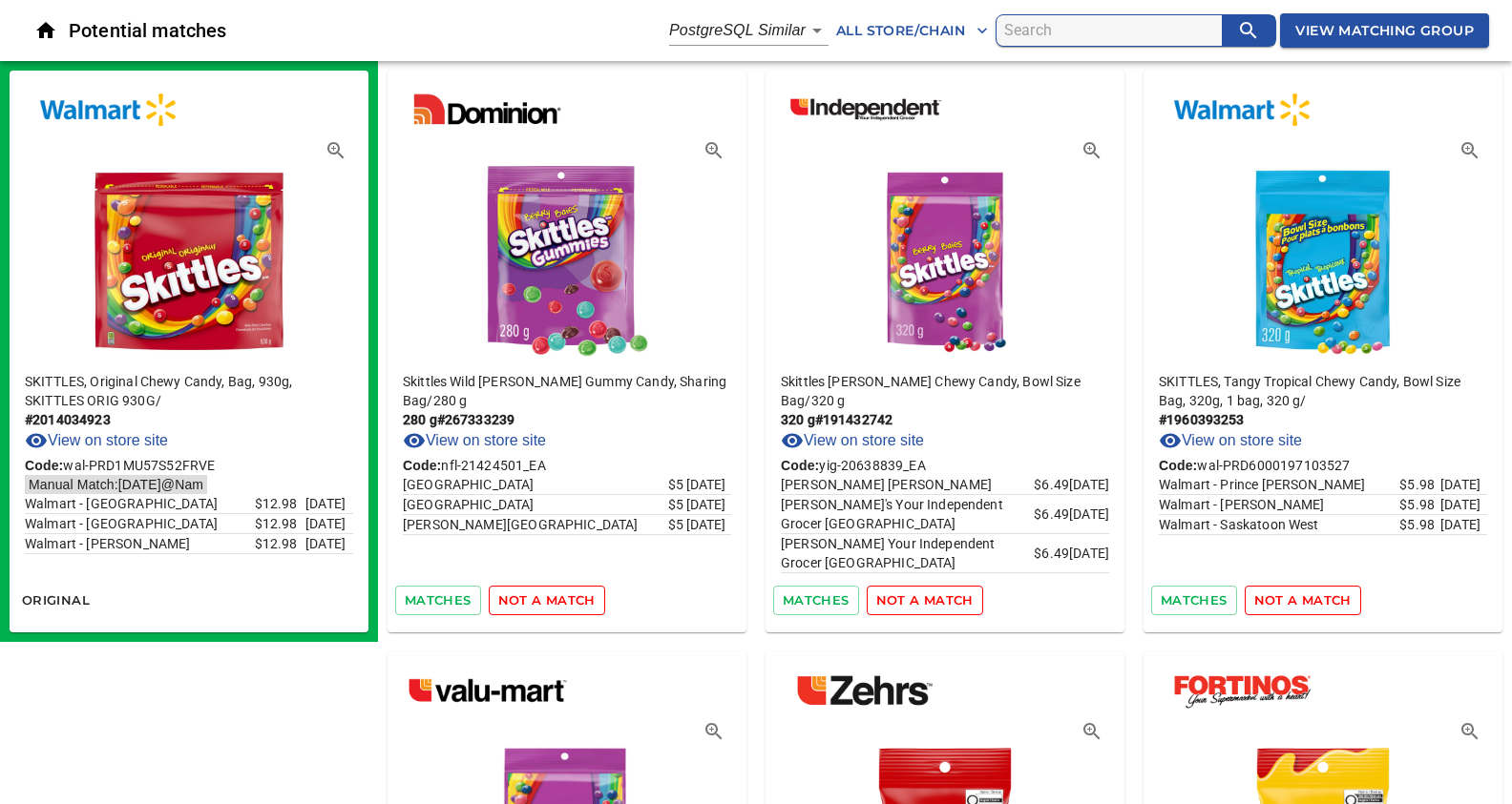
click at [531, 604] on span "not a match" at bounding box center [547, 600] width 98 height 22
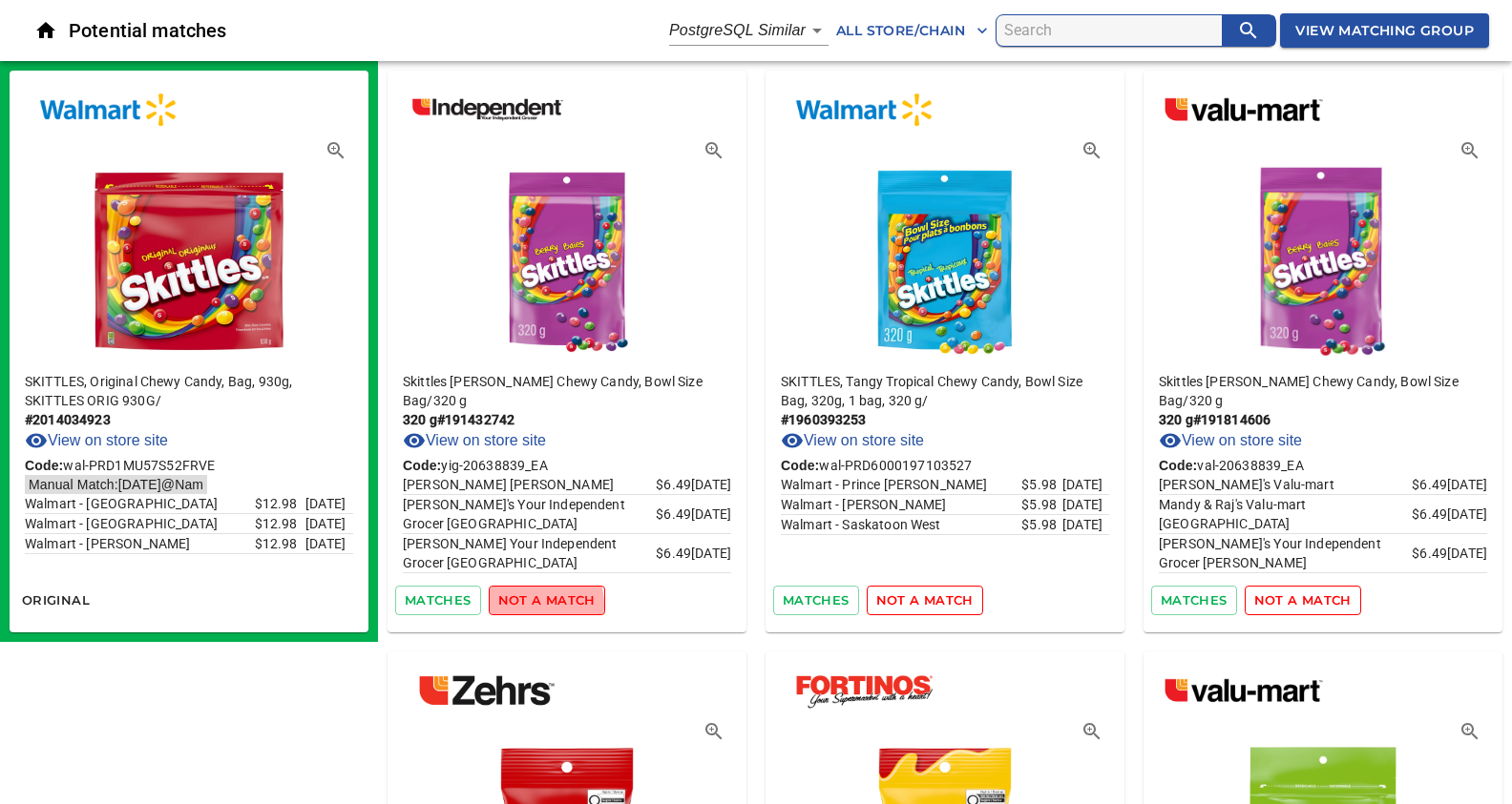
click at [531, 604] on span "not a match" at bounding box center [547, 600] width 98 height 22
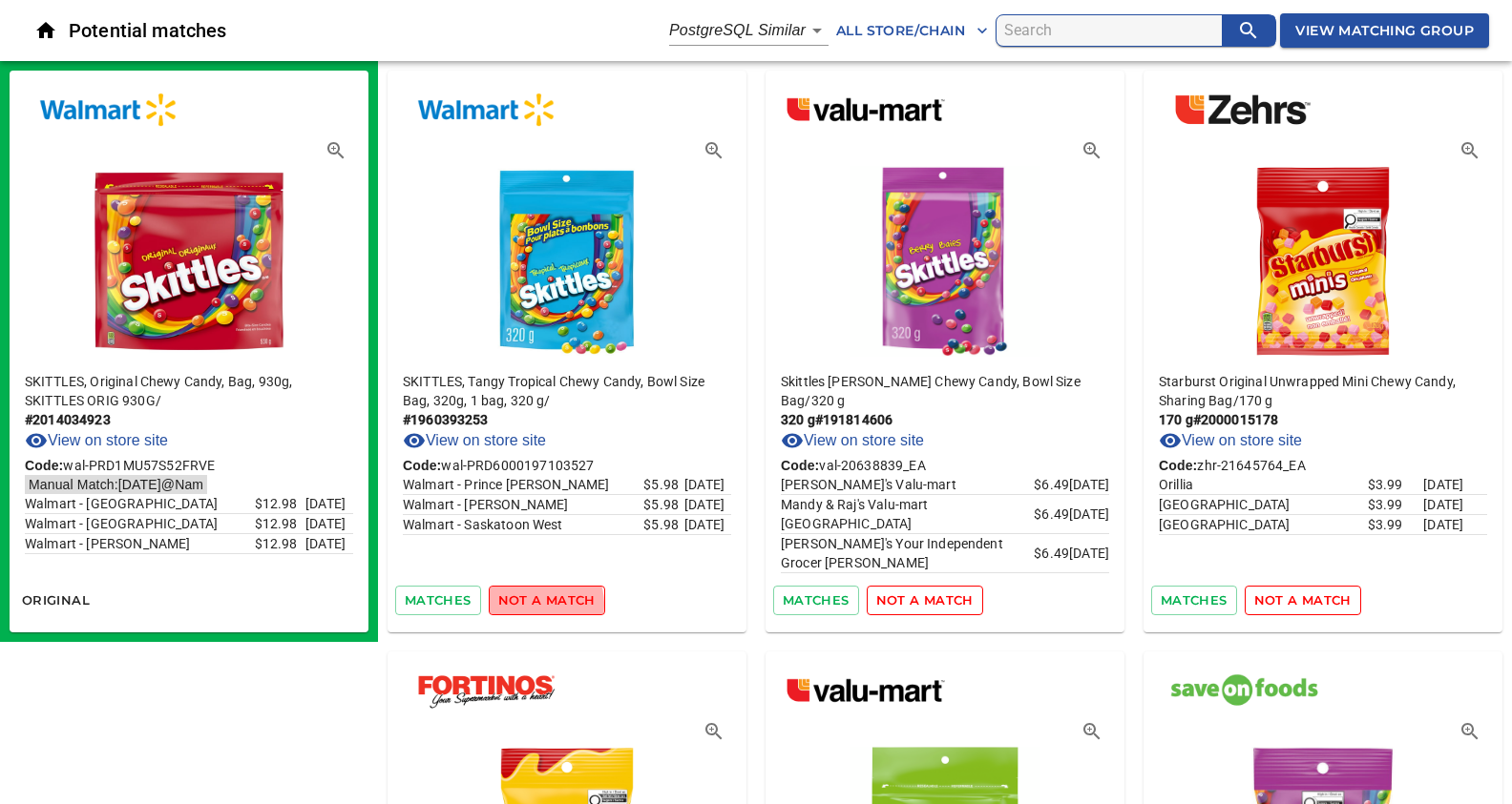
click at [531, 604] on span "not a match" at bounding box center [547, 600] width 98 height 22
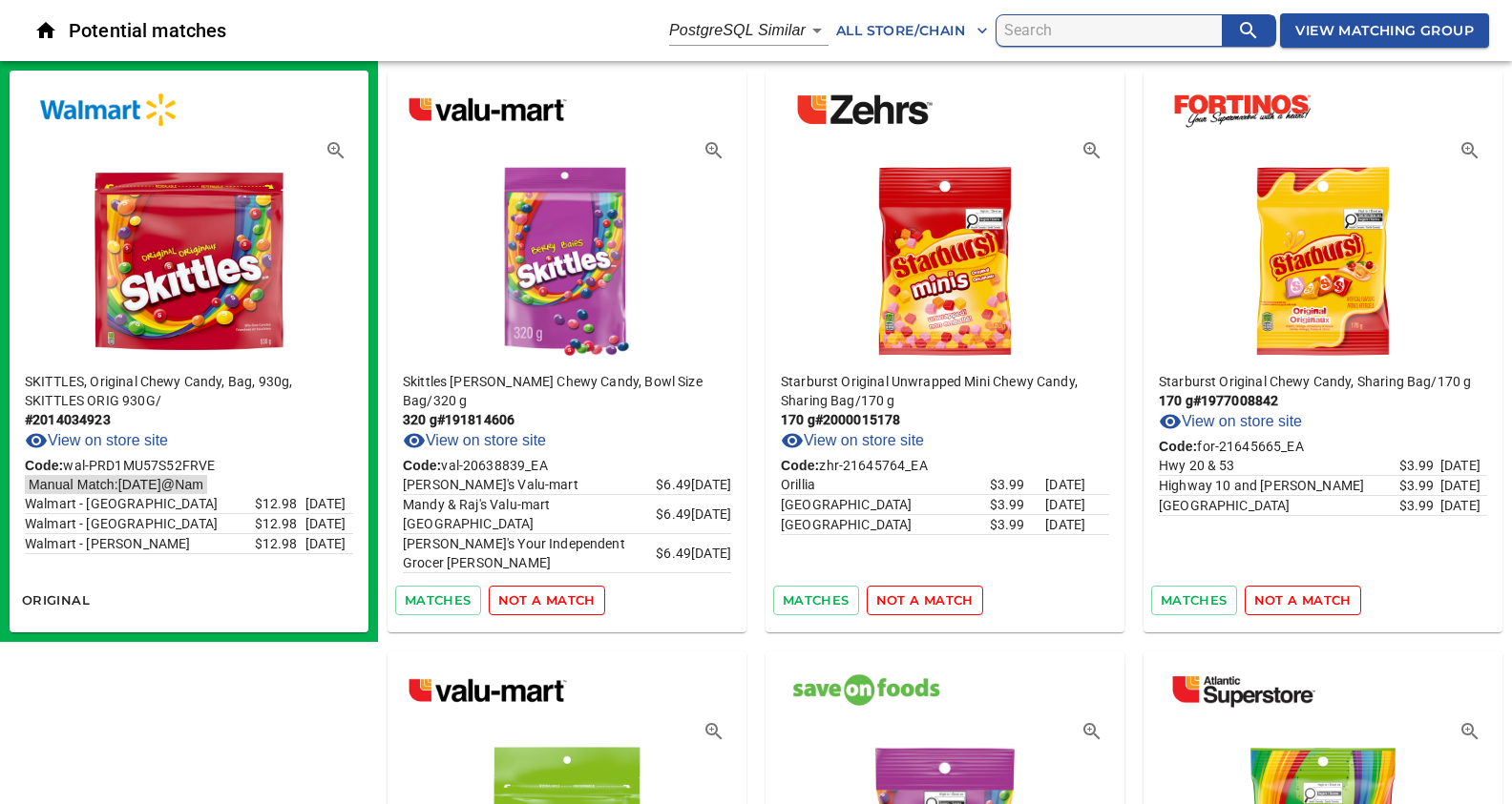
click at [531, 604] on span "not a match" at bounding box center [547, 600] width 98 height 22
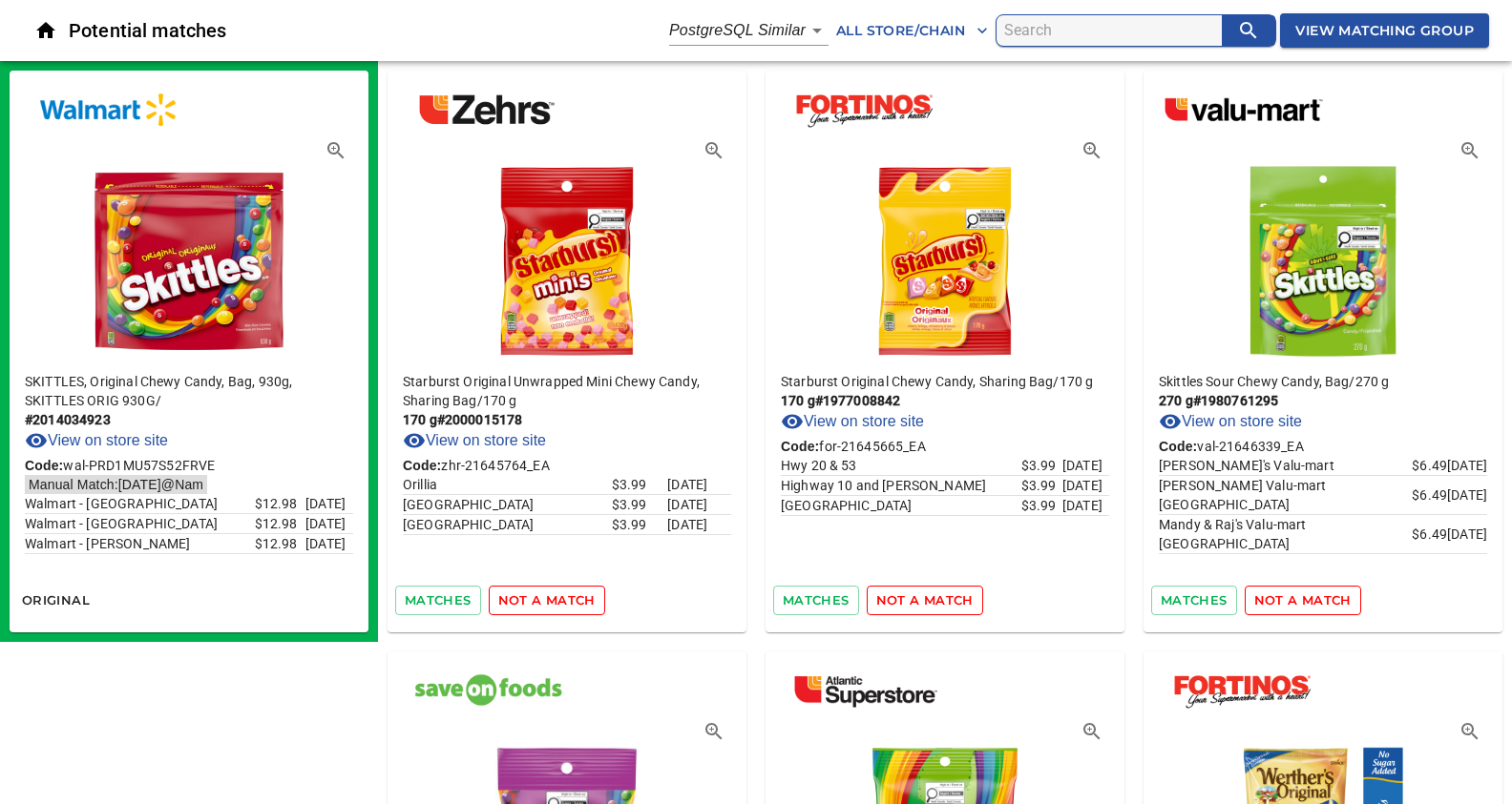
click at [531, 604] on span "not a match" at bounding box center [547, 600] width 98 height 22
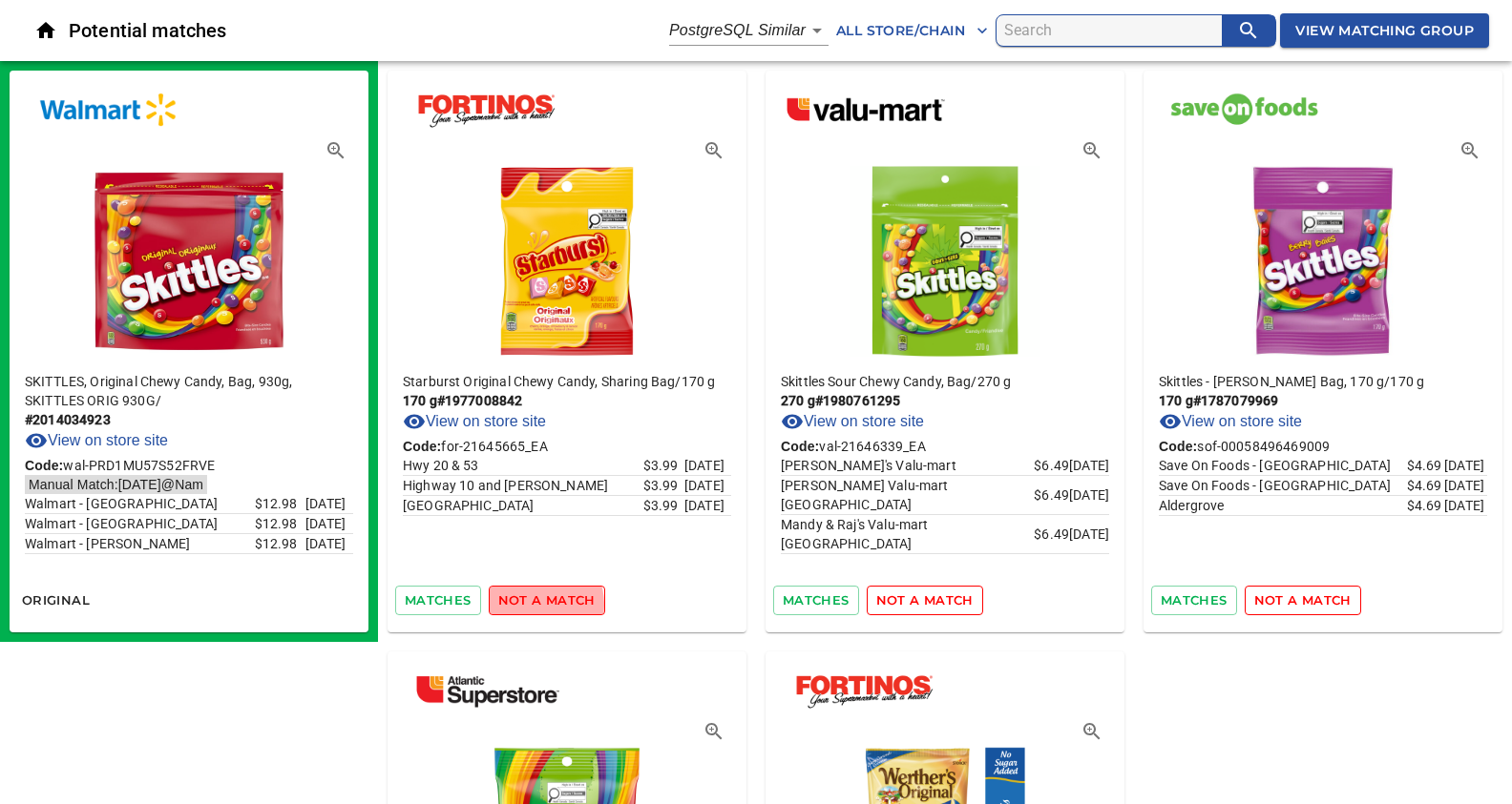
click at [531, 604] on span "not a match" at bounding box center [547, 600] width 98 height 22
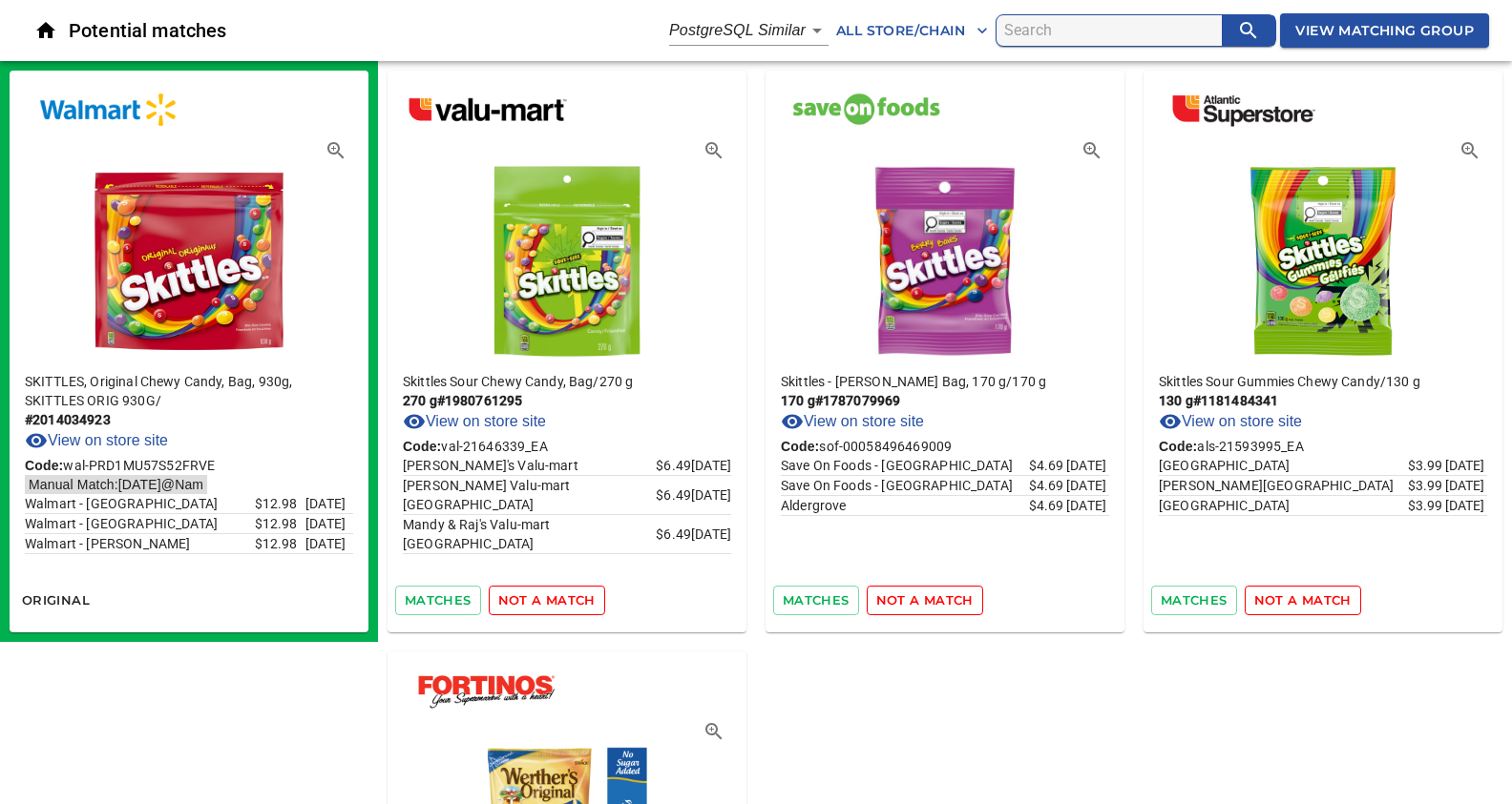
click at [531, 604] on span "not a match" at bounding box center [547, 600] width 98 height 22
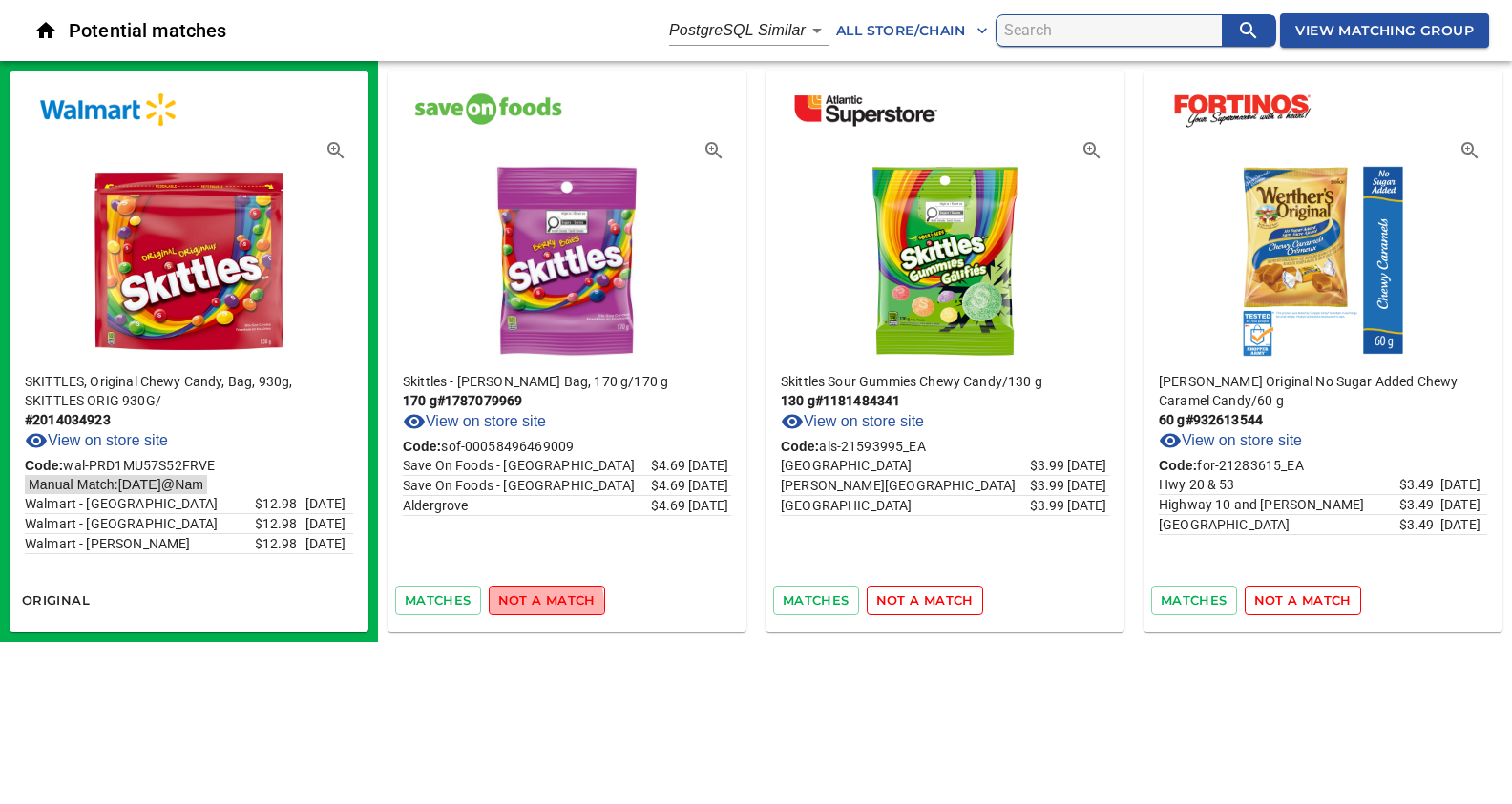
click at [531, 604] on span "not a match" at bounding box center [547, 600] width 98 height 22
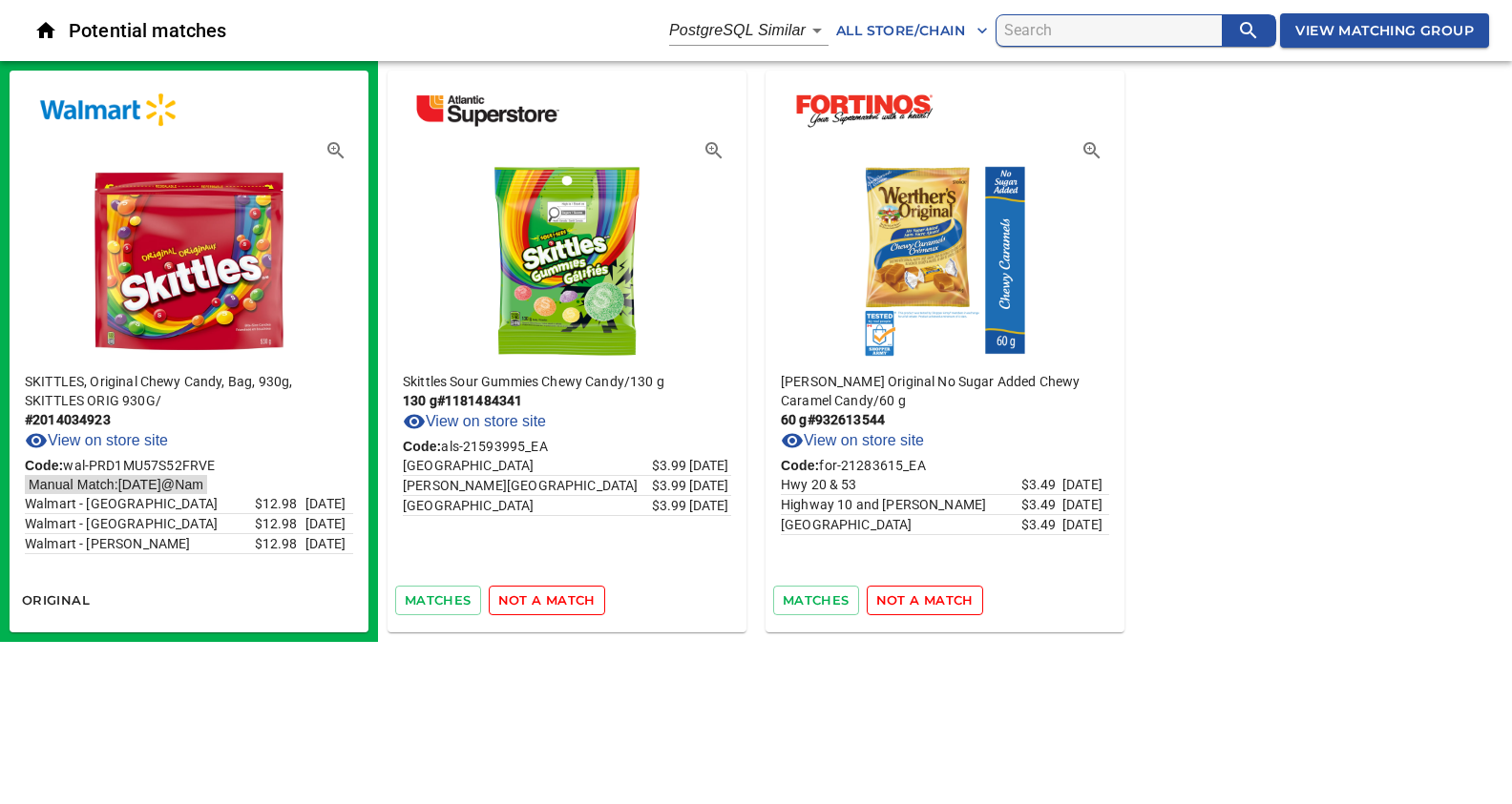
click at [531, 604] on span "not a match" at bounding box center [547, 600] width 98 height 22
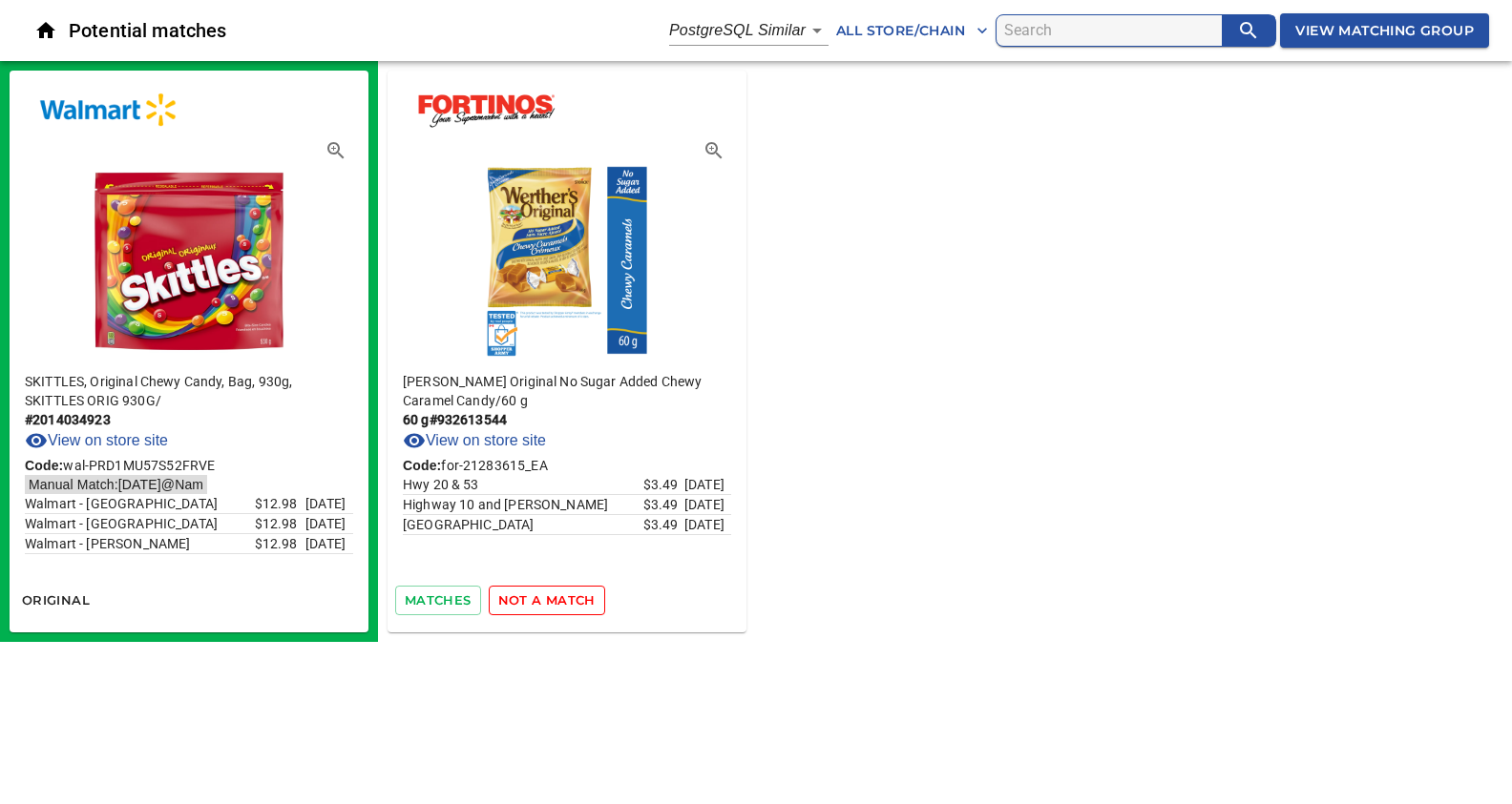
click at [531, 604] on span "not a match" at bounding box center [547, 600] width 98 height 22
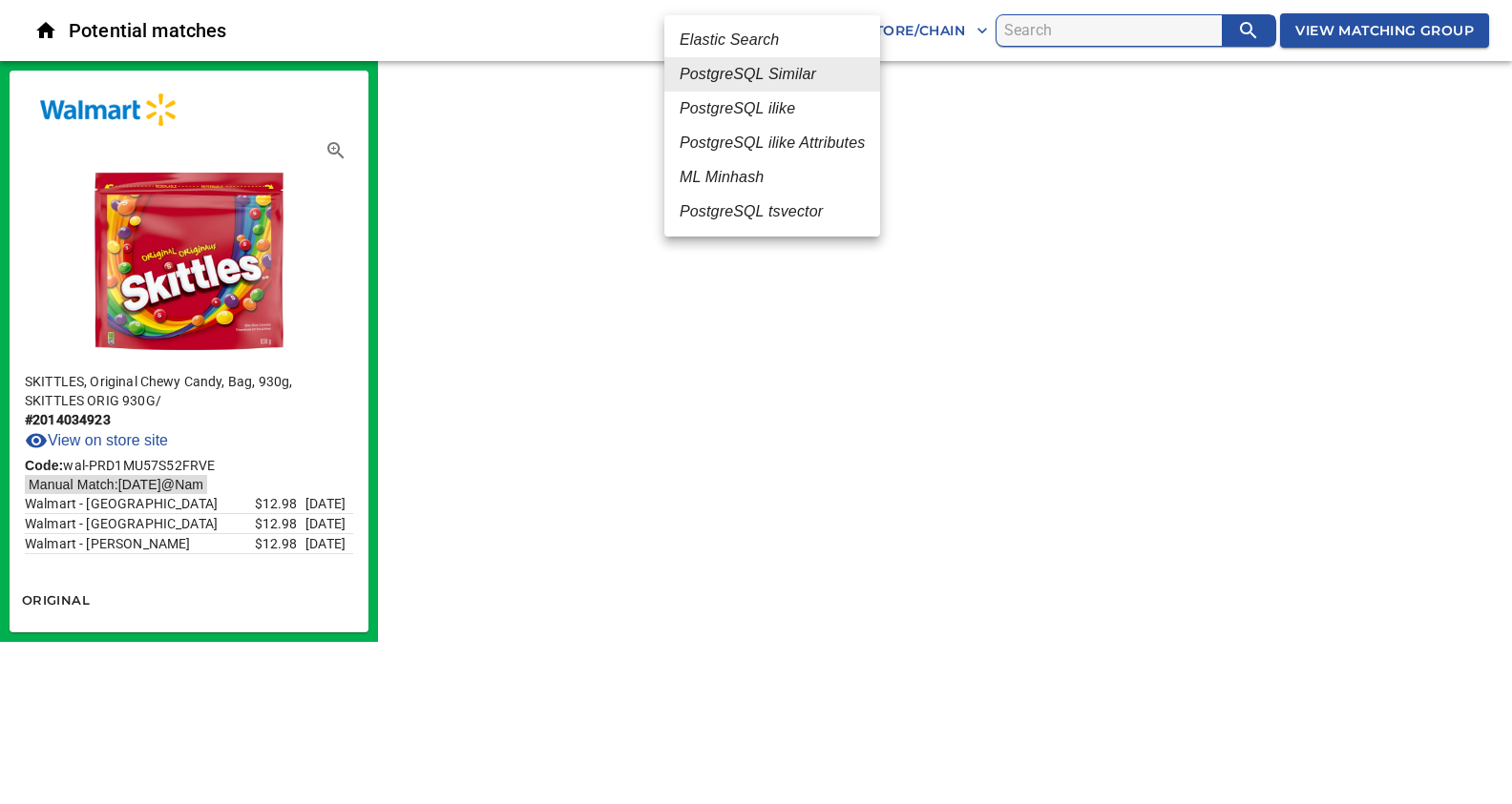
click at [811, 30] on body "tspan{white-space:pre} Potential matches PostgreSQL Similar 2 All Store/Chain V…" at bounding box center [756, 321] width 1512 height 642
click at [737, 176] on em "ML Minhash" at bounding box center [722, 177] width 84 height 23
type input "3"
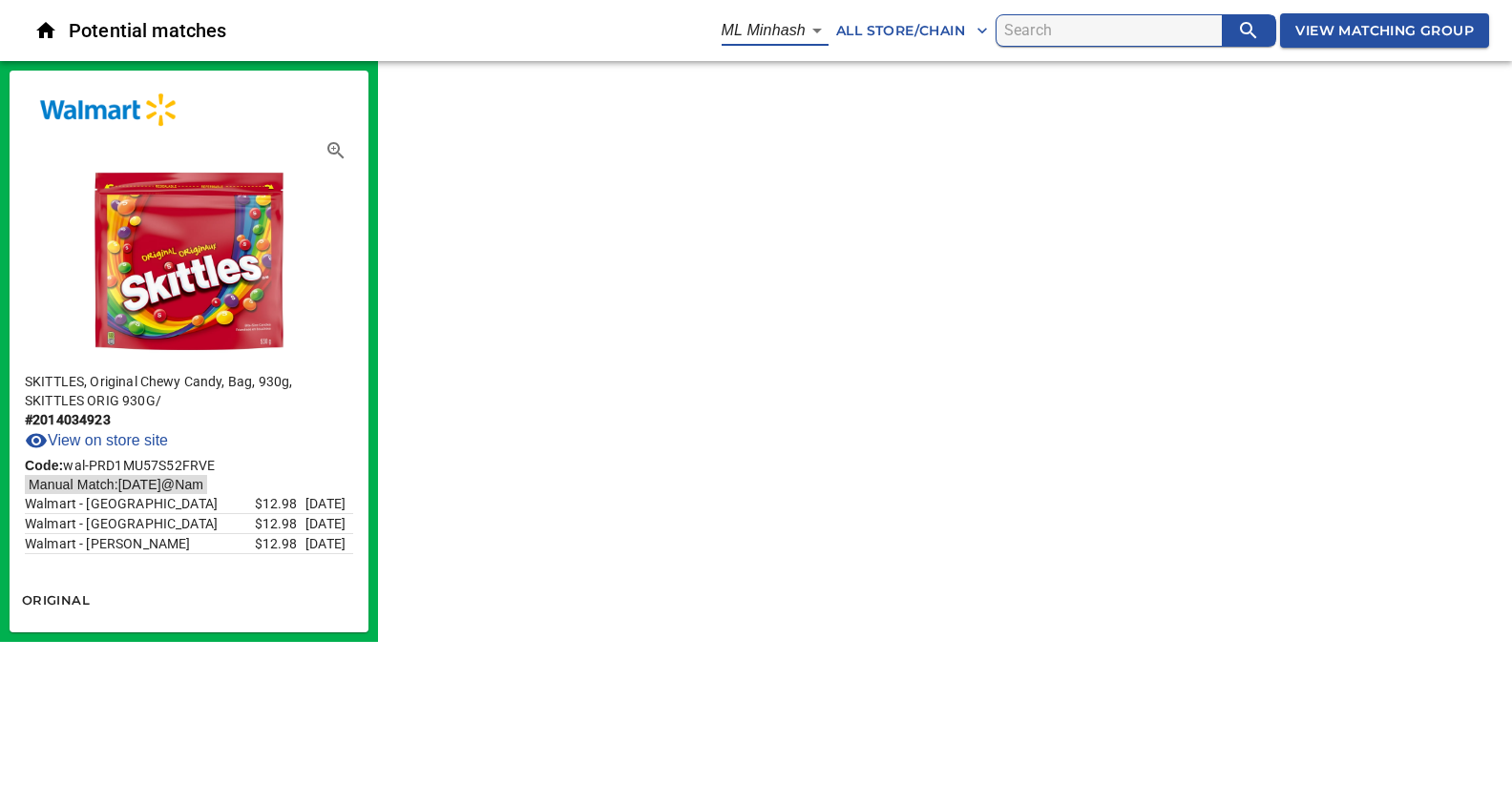
click at [1374, 31] on span "View Matching Group" at bounding box center [1385, 31] width 178 height 24
